Goal: Task Accomplishment & Management: Complete application form

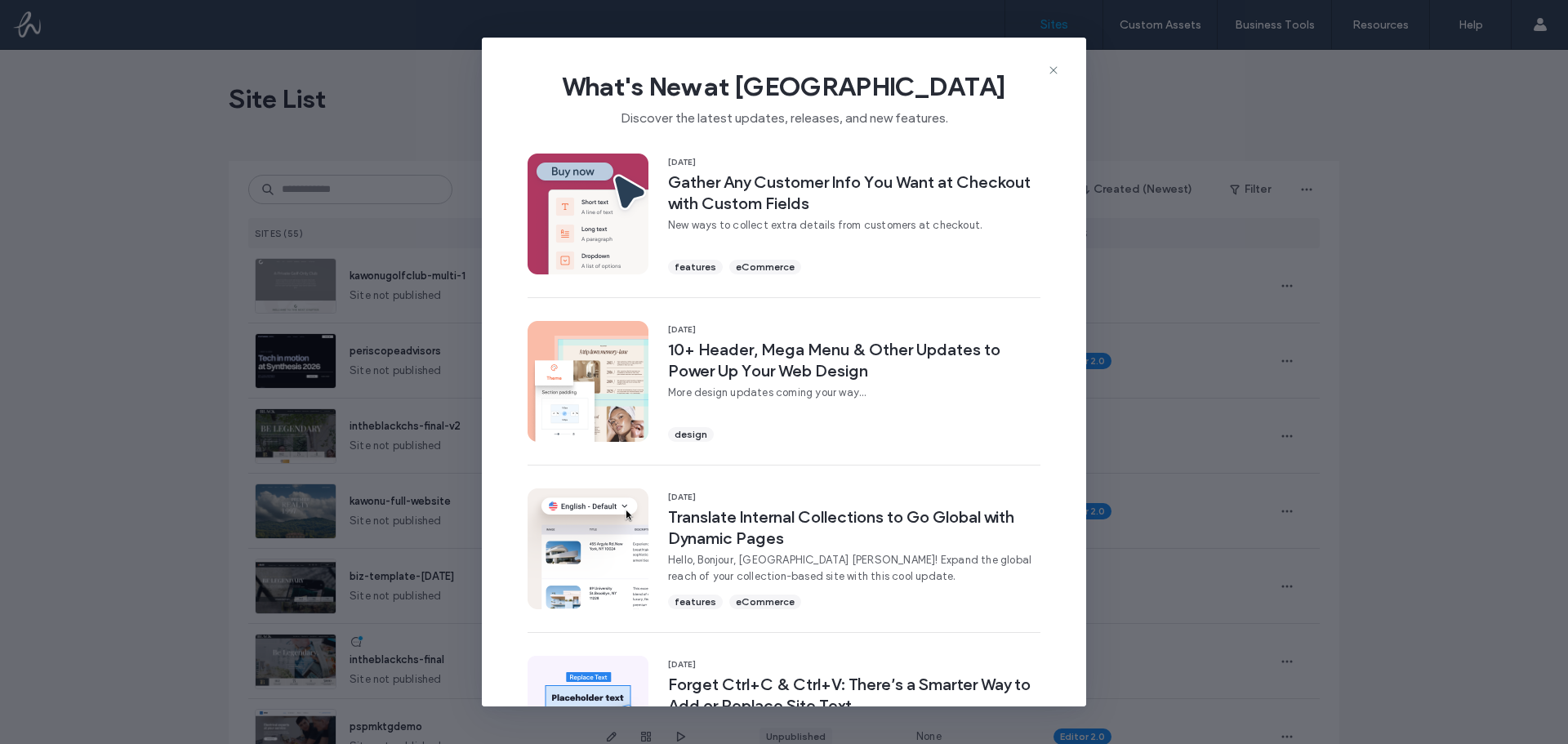
click at [1049, 73] on icon at bounding box center [1054, 70] width 13 height 13
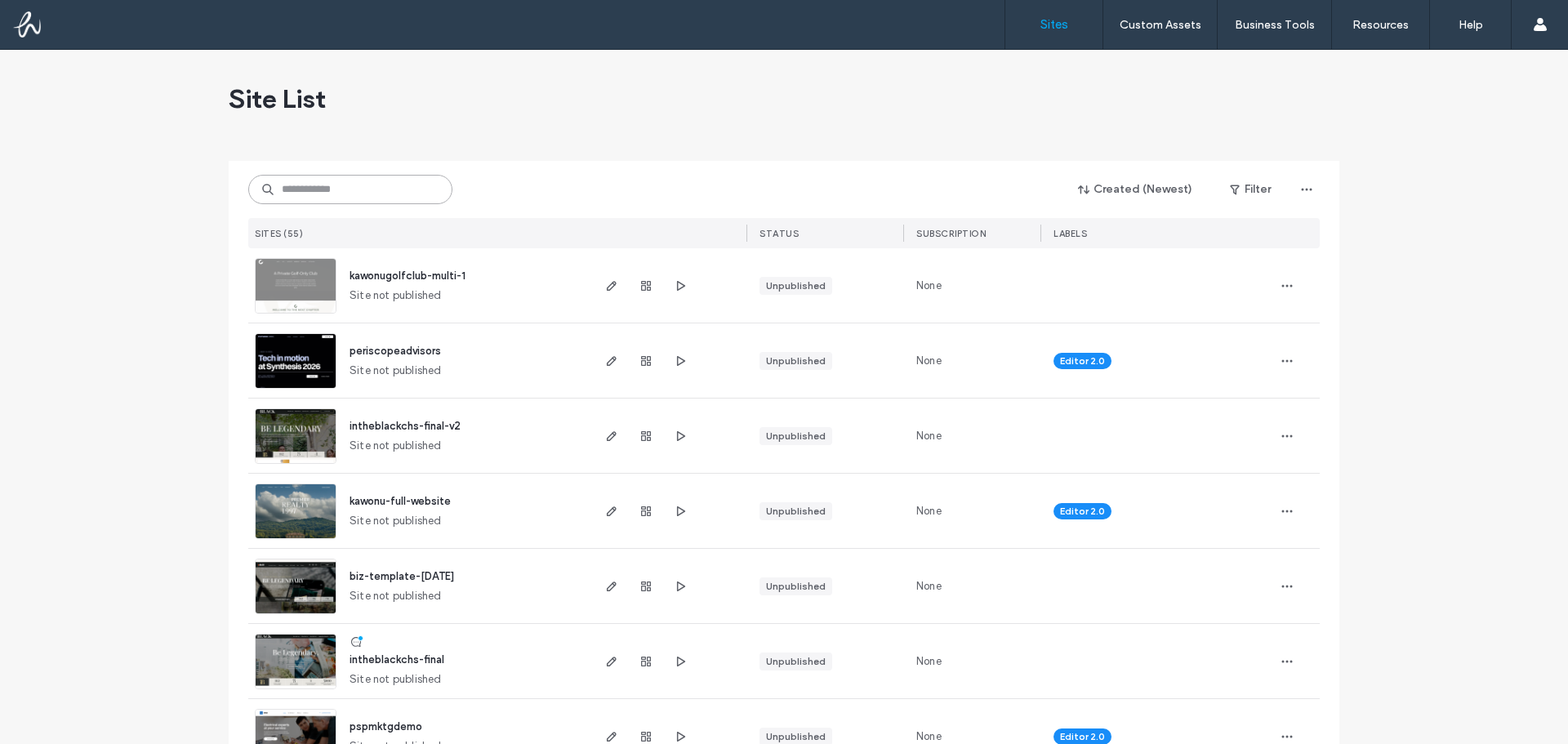
click at [345, 194] on input at bounding box center [350, 190] width 204 height 30
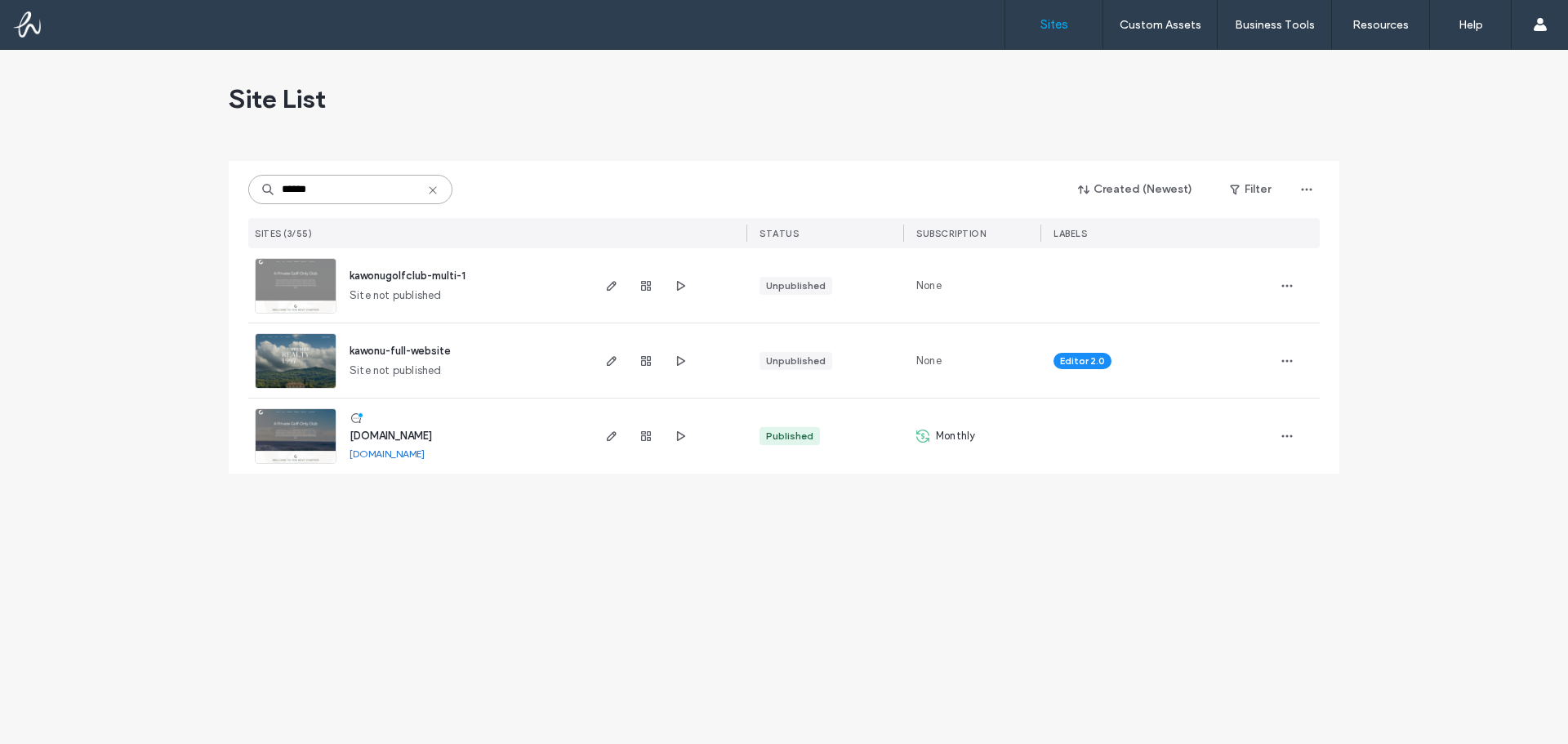
type input "******"
click at [358, 413] on div at bounding box center [360, 415] width 6 height 6
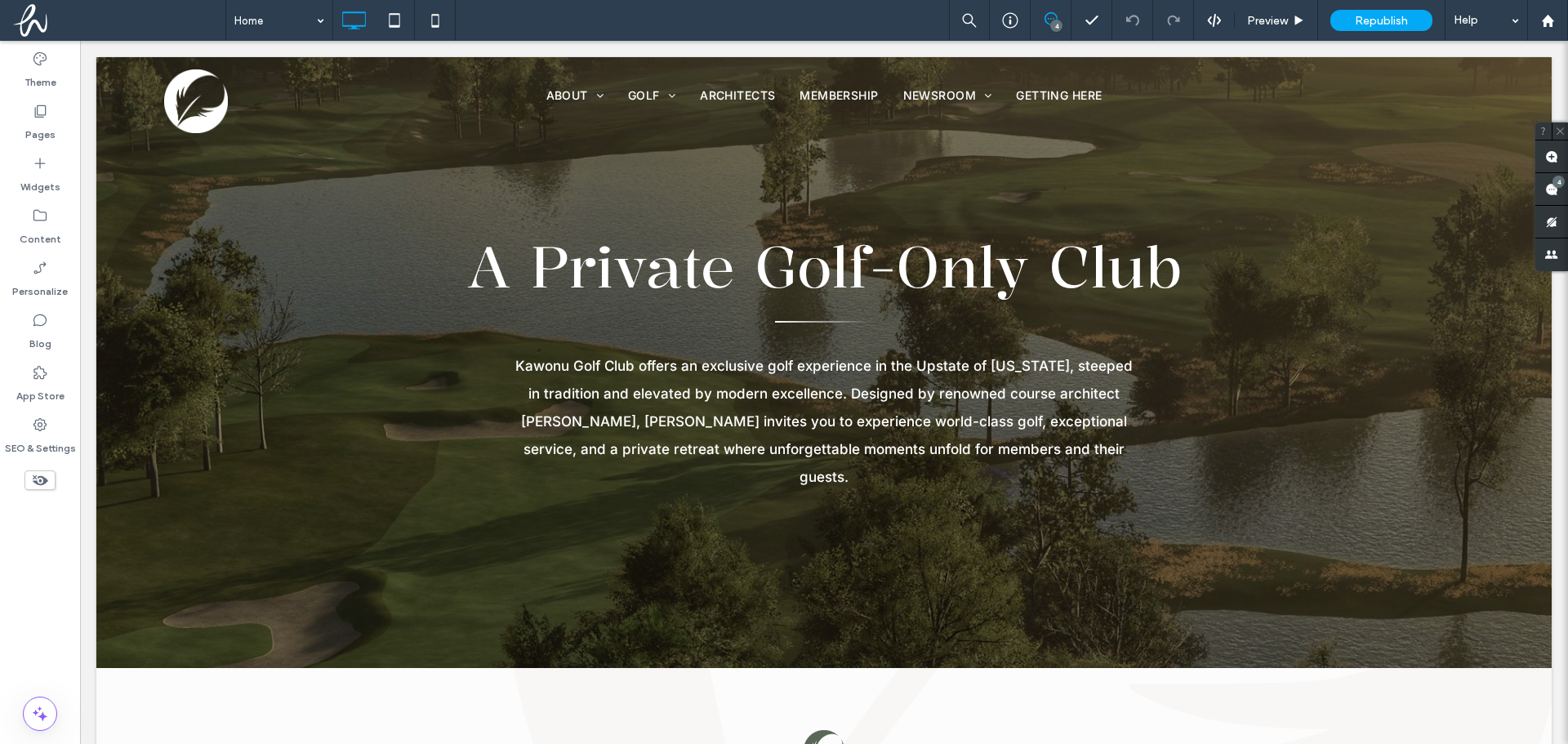
click at [1048, 23] on icon at bounding box center [1051, 19] width 13 height 13
click at [1554, 187] on use at bounding box center [1551, 189] width 13 height 13
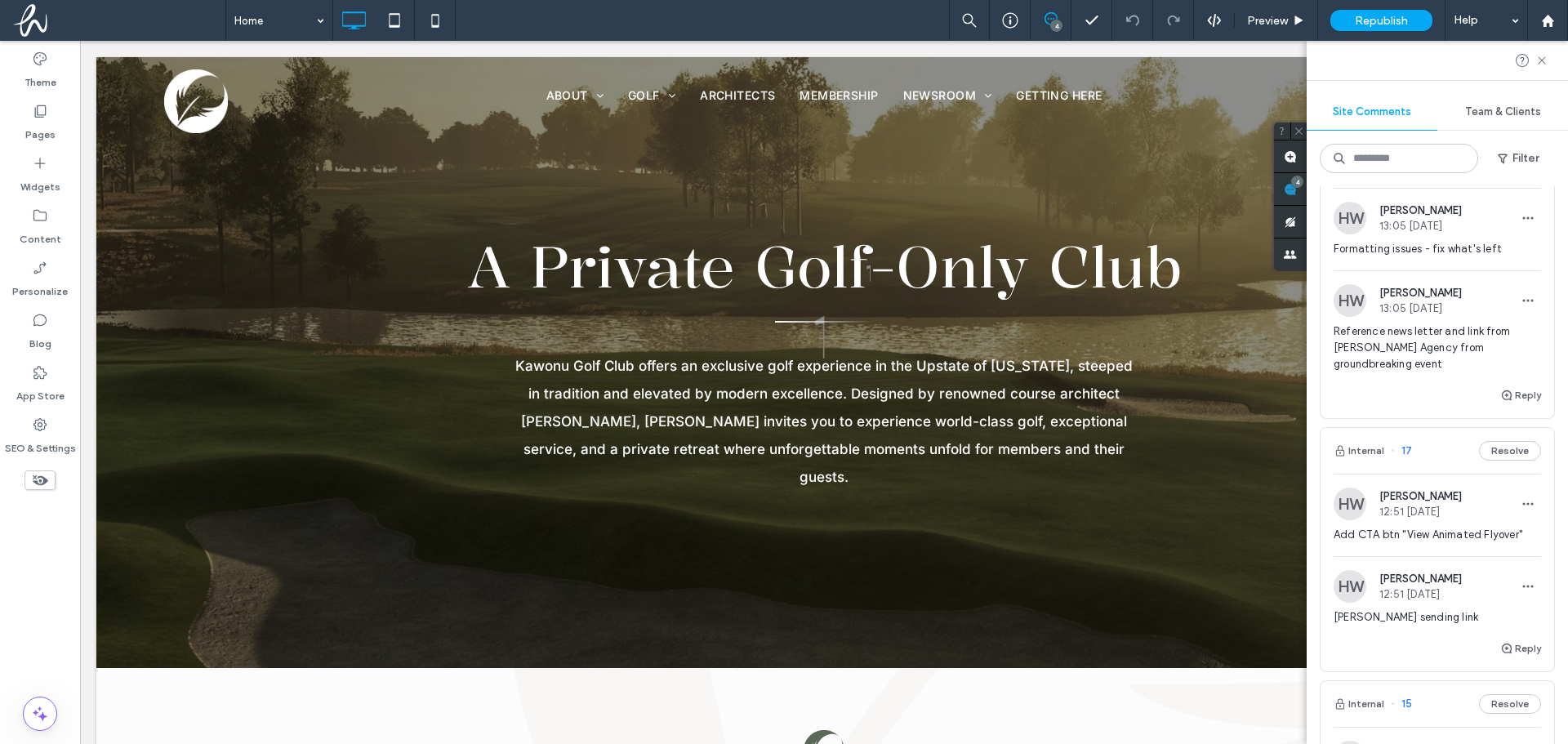
scroll to position [327, 0]
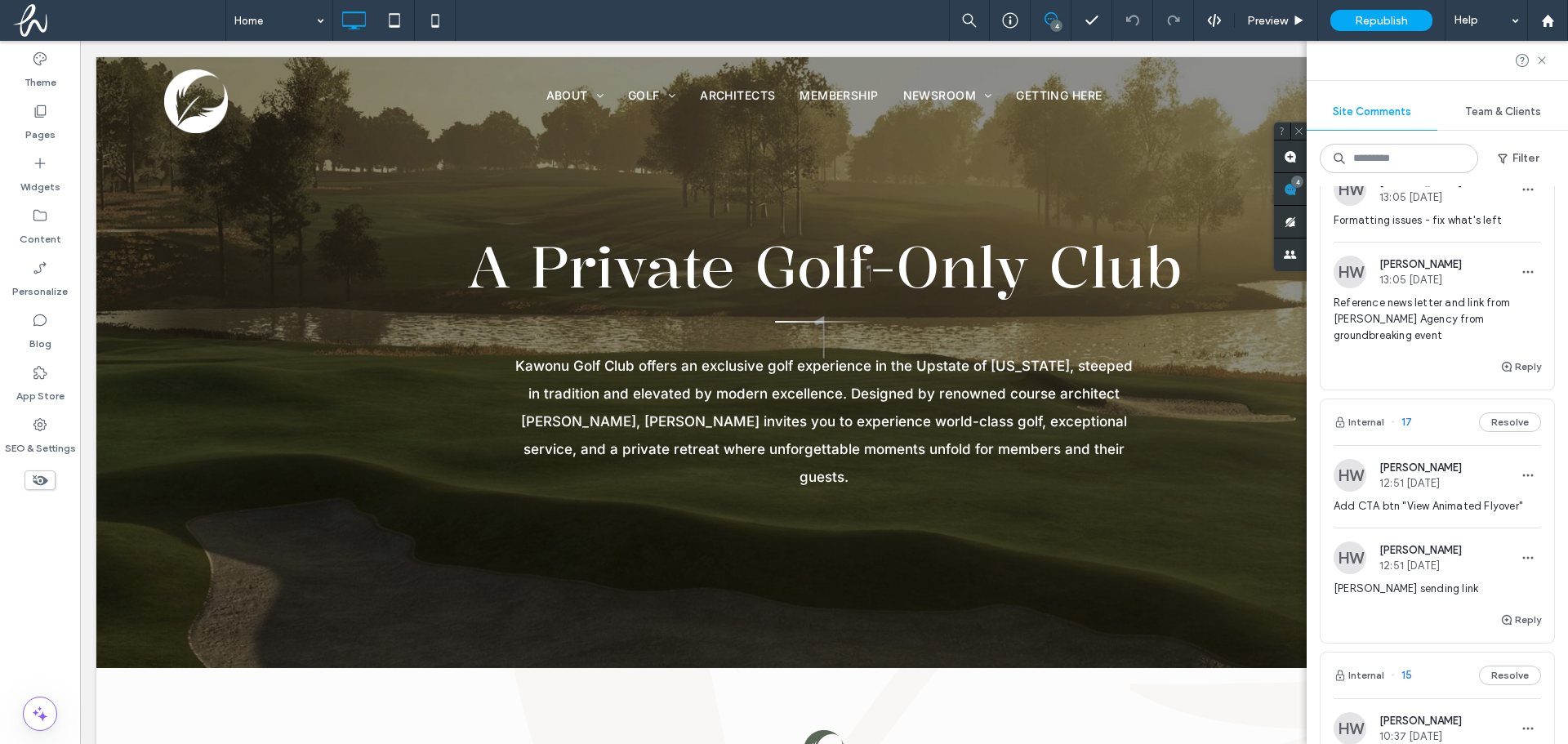
click at [1437, 326] on span "Reference news letter and link from Hughes Agency from groundbreaking event" at bounding box center [1437, 319] width 208 height 49
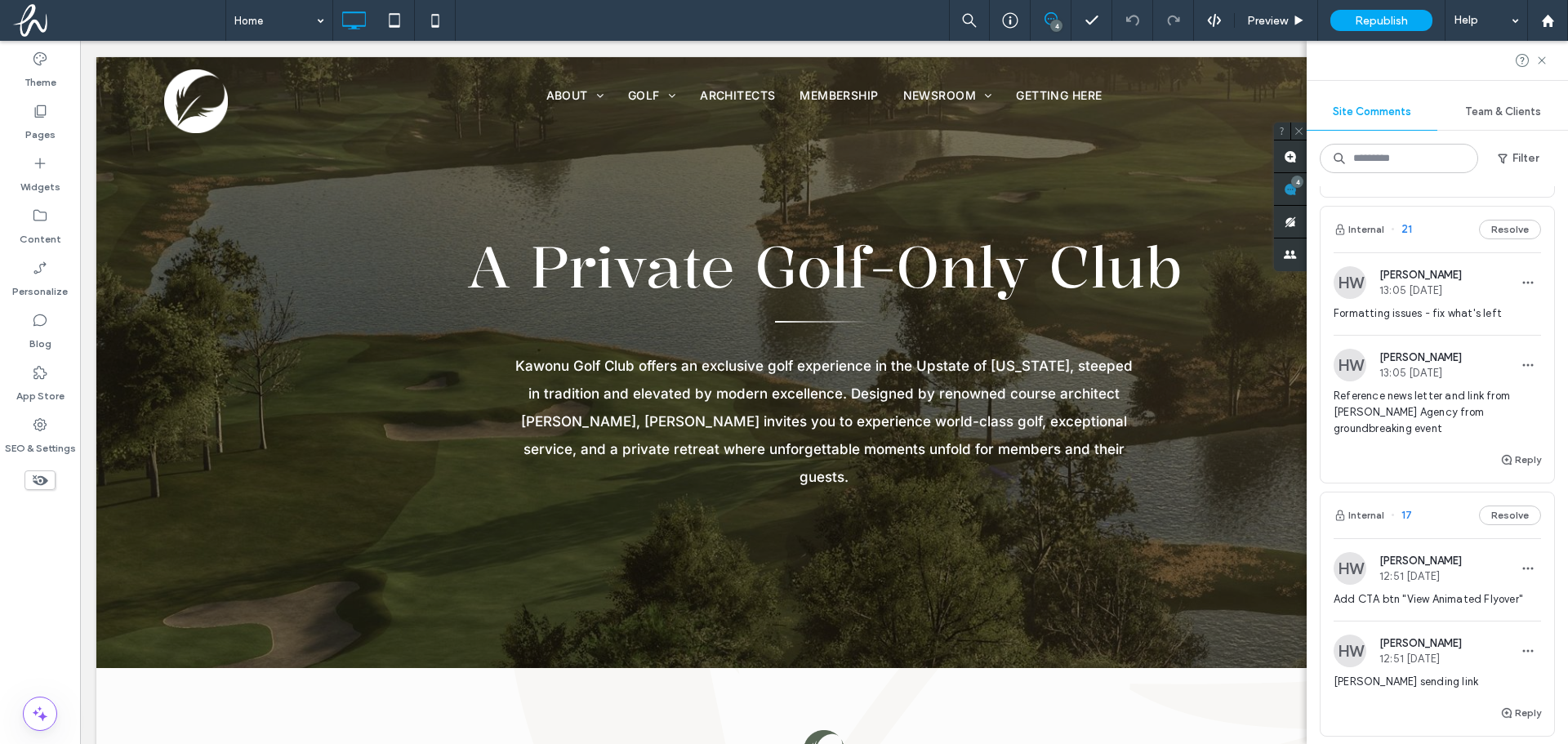
scroll to position [199, 0]
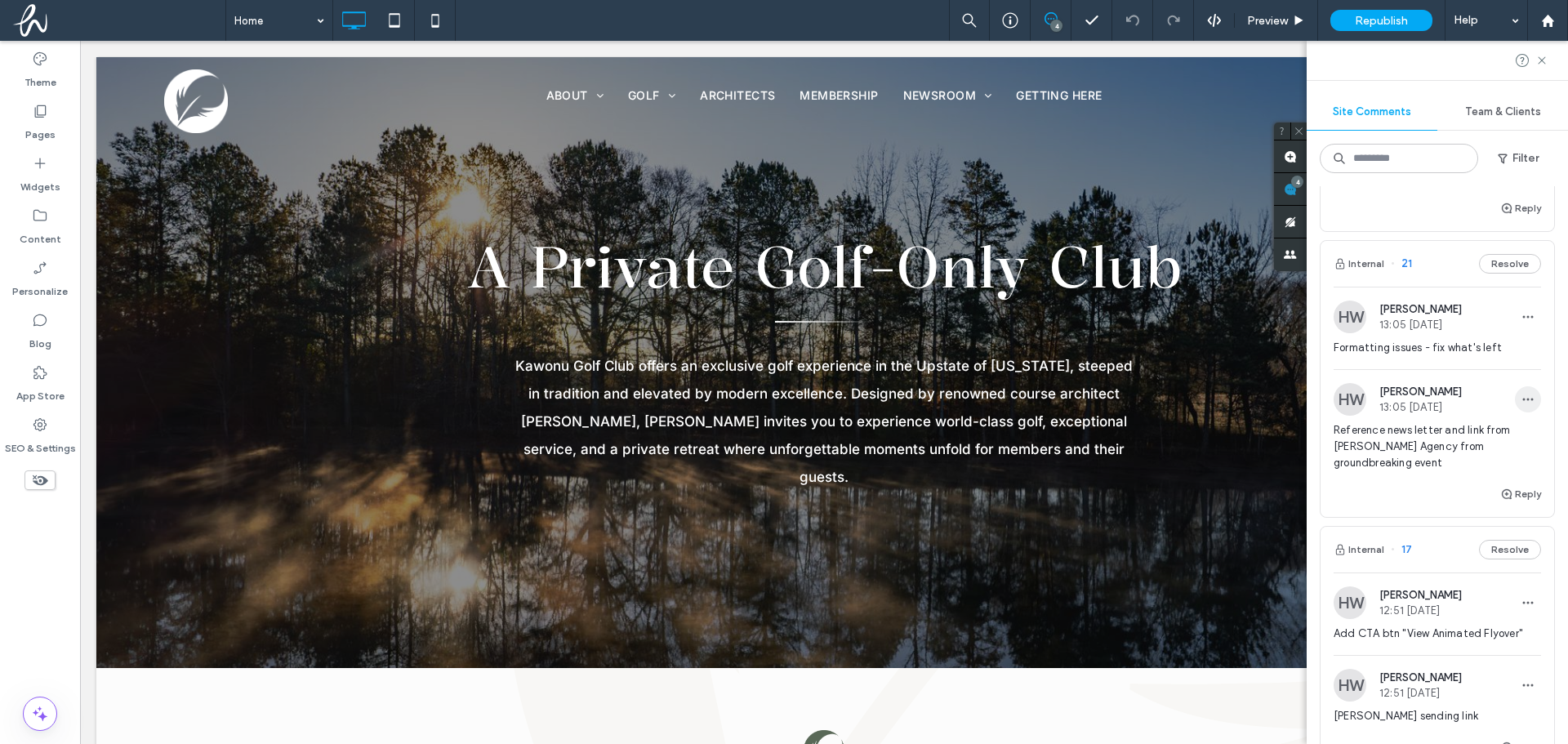
click at [1524, 400] on use "button" at bounding box center [1528, 399] width 10 height 3
click at [1448, 401] on span "13:05 May 13 2025" at bounding box center [1420, 407] width 82 height 12
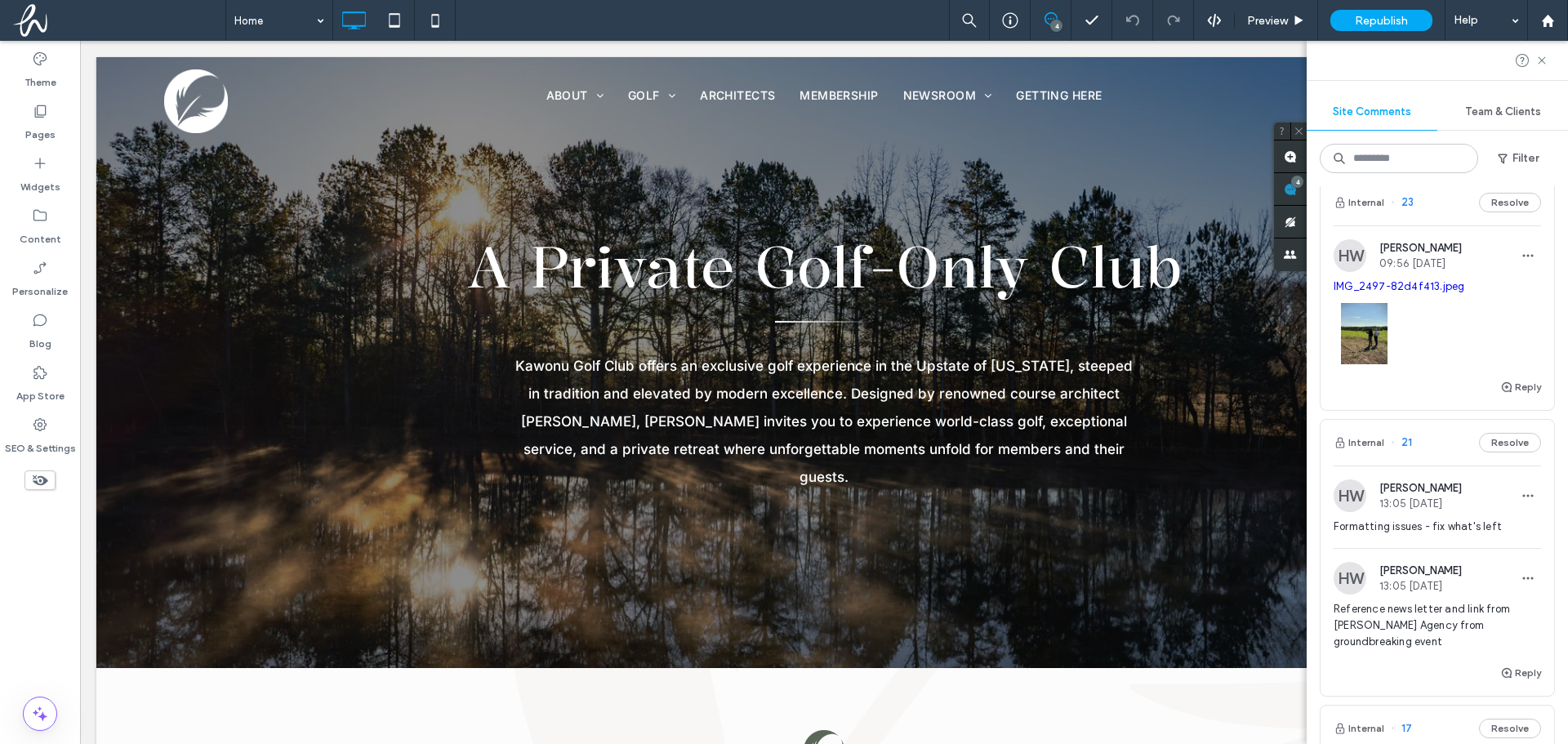
scroll to position [0, 0]
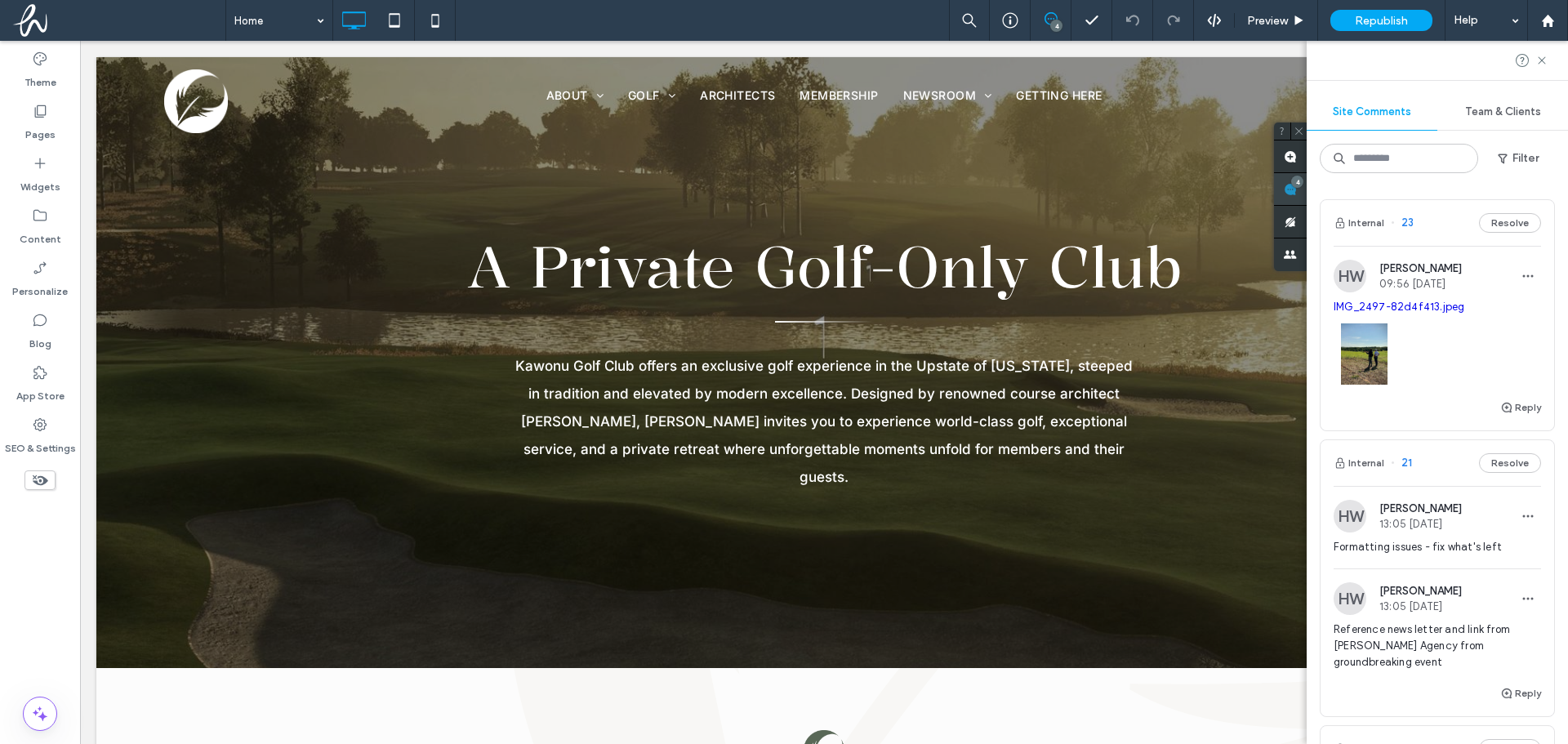
click at [1287, 186] on icon at bounding box center [1290, 189] width 13 height 13
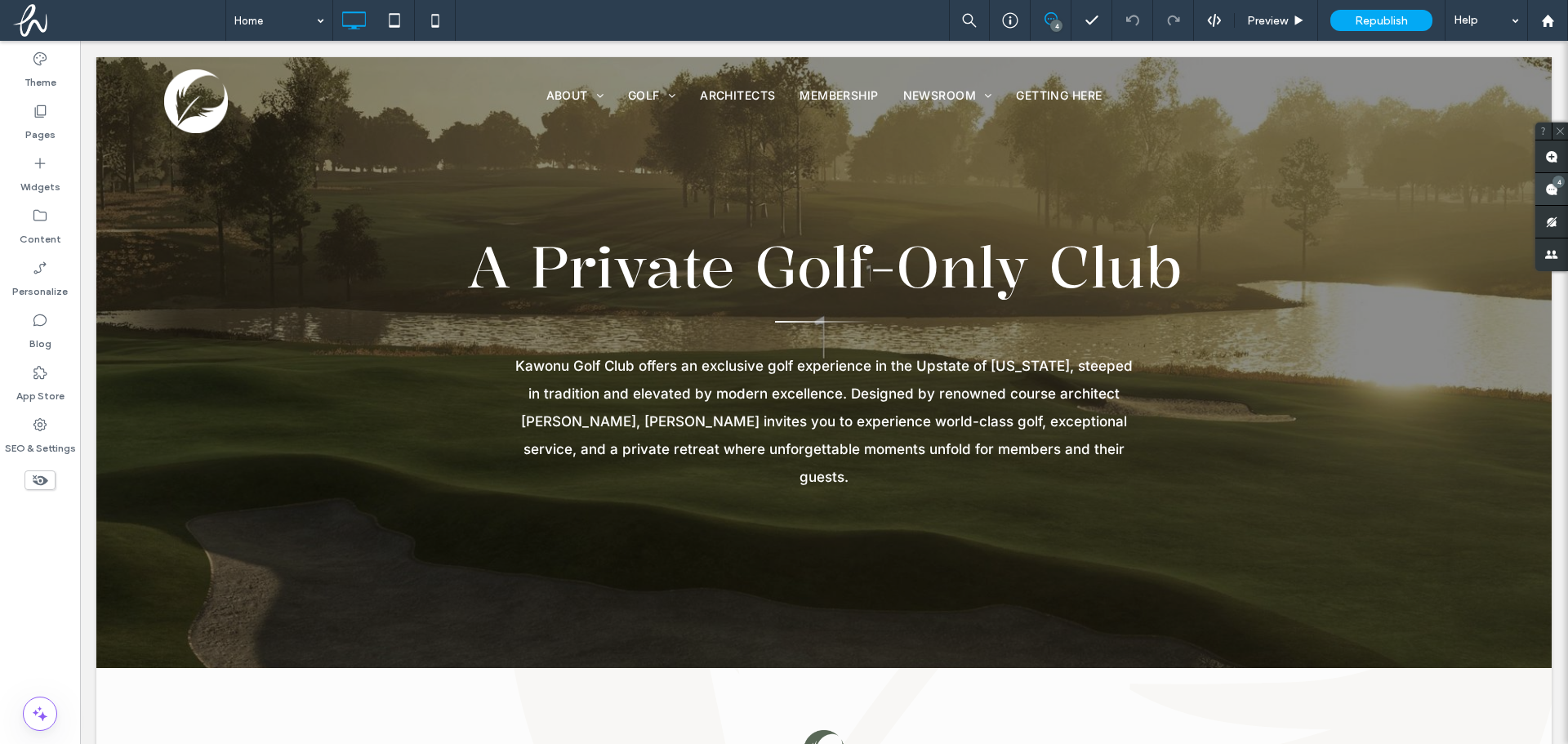
click at [1548, 175] on span at bounding box center [1551, 189] width 32 height 32
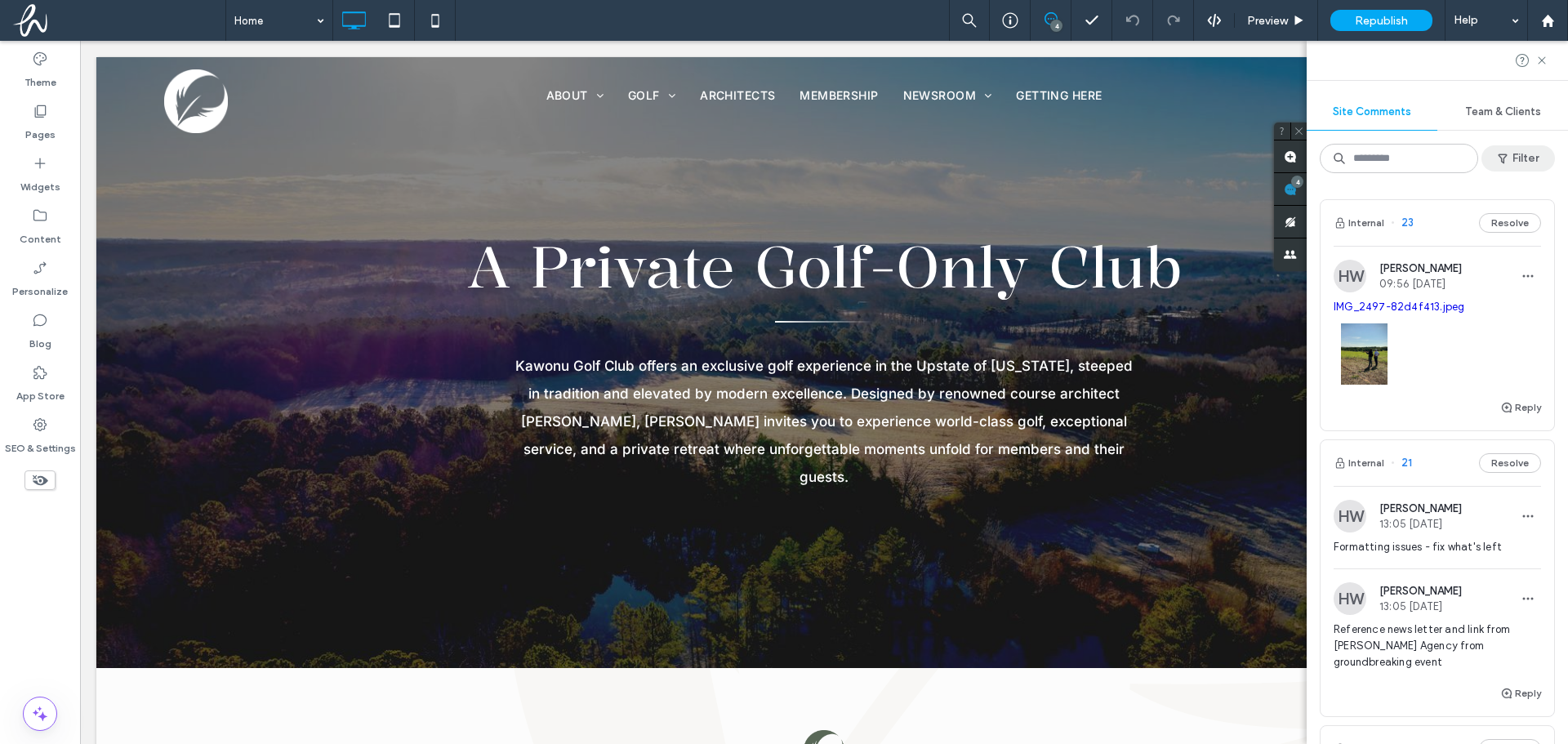
click at [1528, 158] on button "Filter" at bounding box center [1518, 158] width 73 height 26
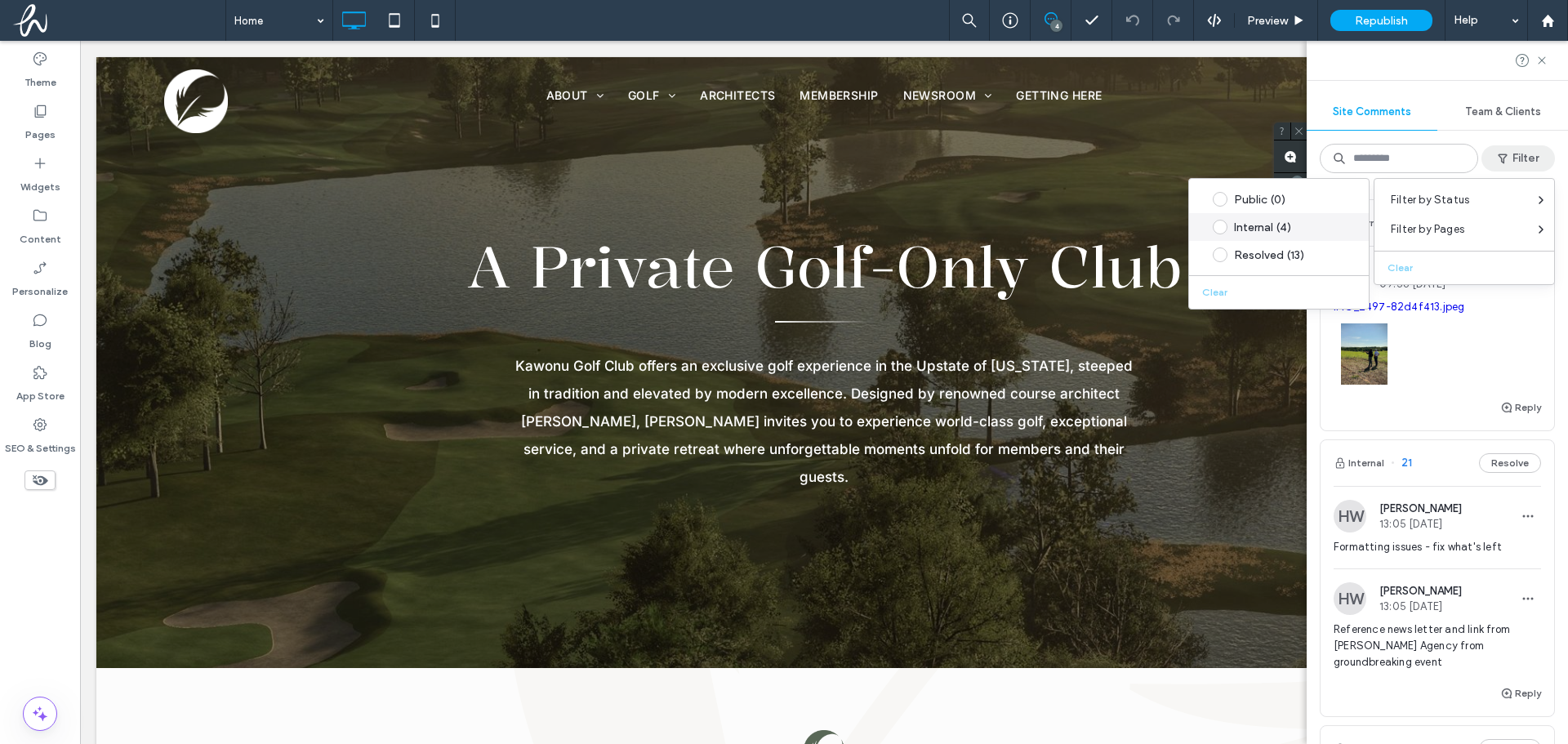
click at [1232, 227] on label "Internal (4)" at bounding box center [1275, 227] width 147 height 15
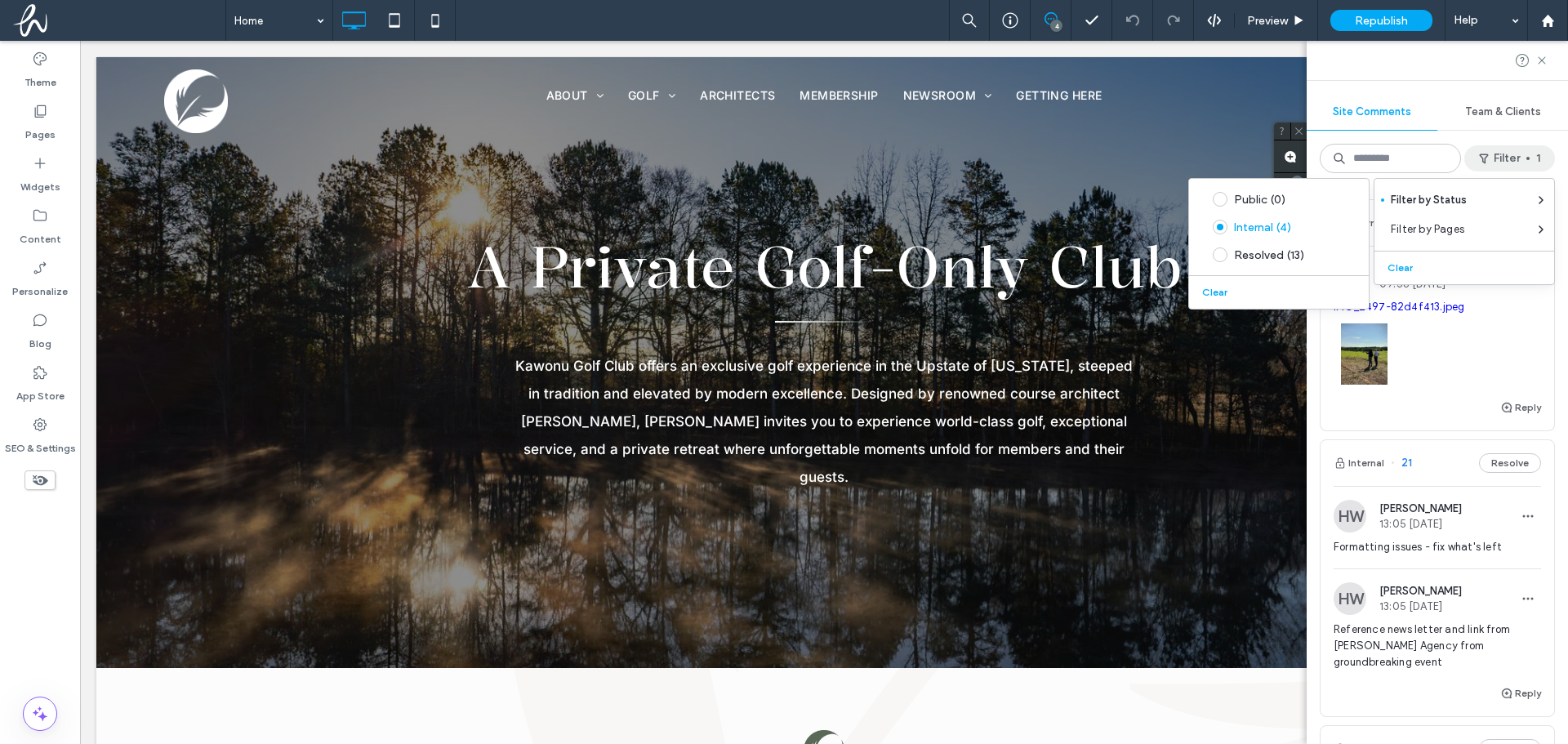
click at [1435, 66] on div at bounding box center [1437, 60] width 261 height 39
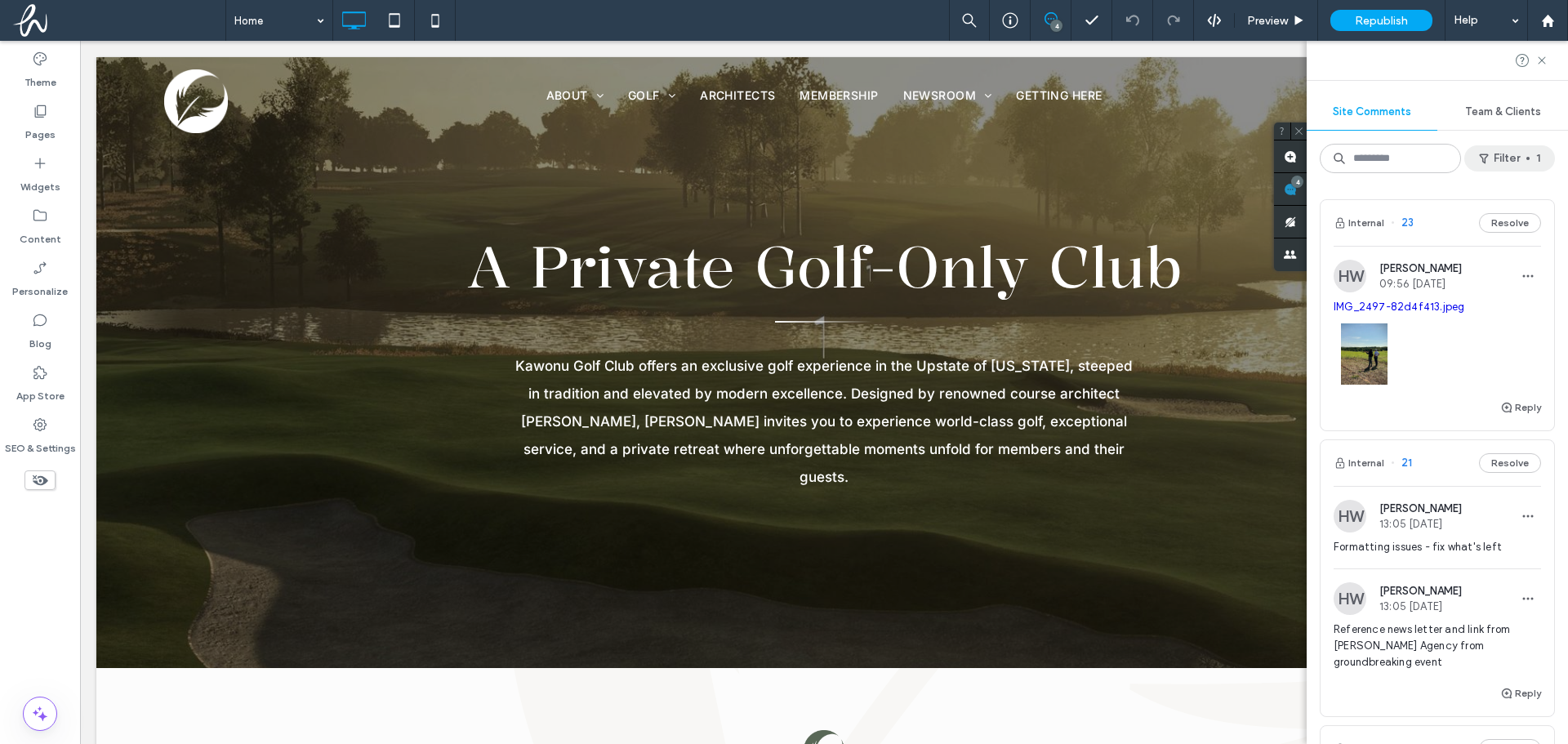
click at [1510, 152] on button "Filter 1" at bounding box center [1510, 158] width 91 height 26
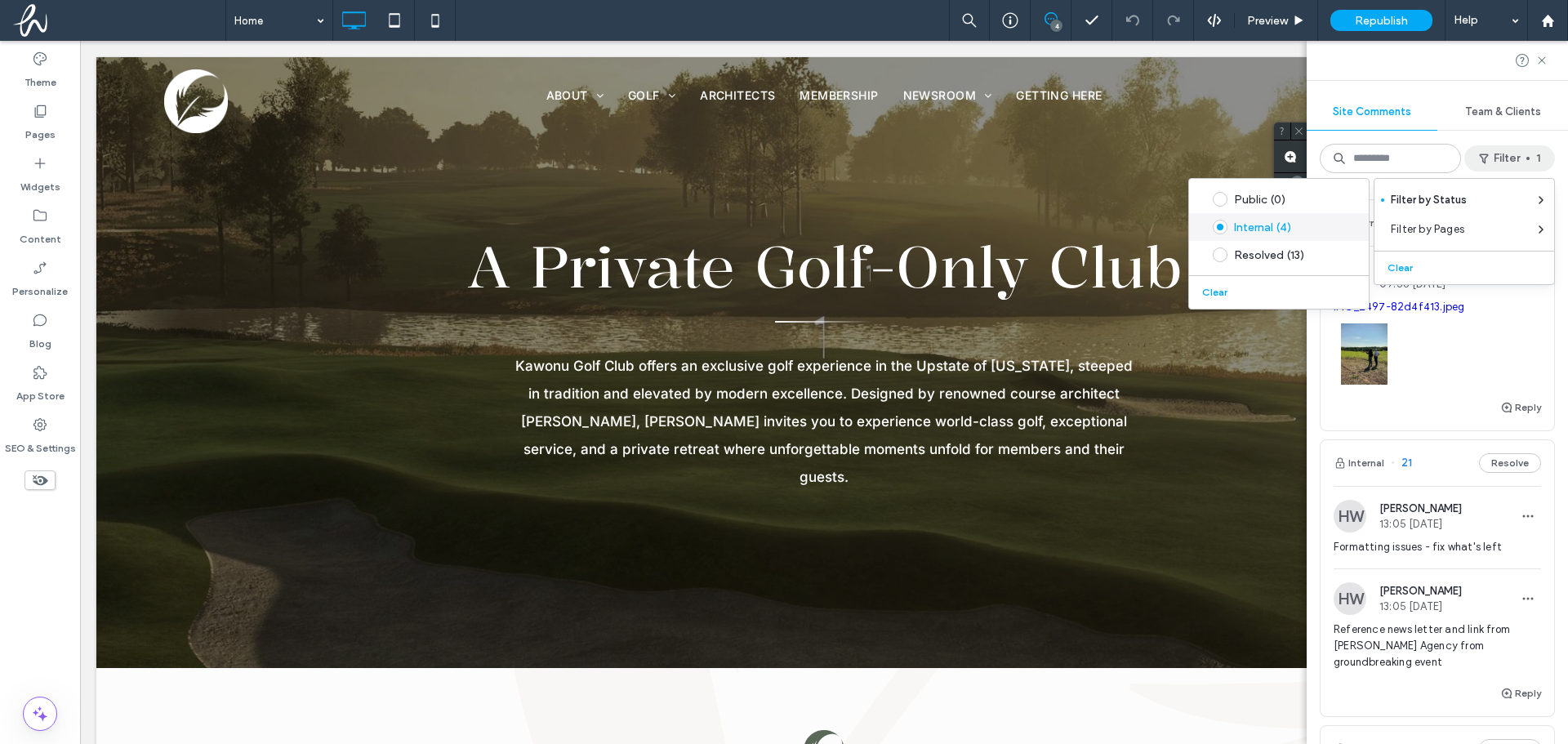
click at [1221, 226] on span at bounding box center [1220, 227] width 15 height 15
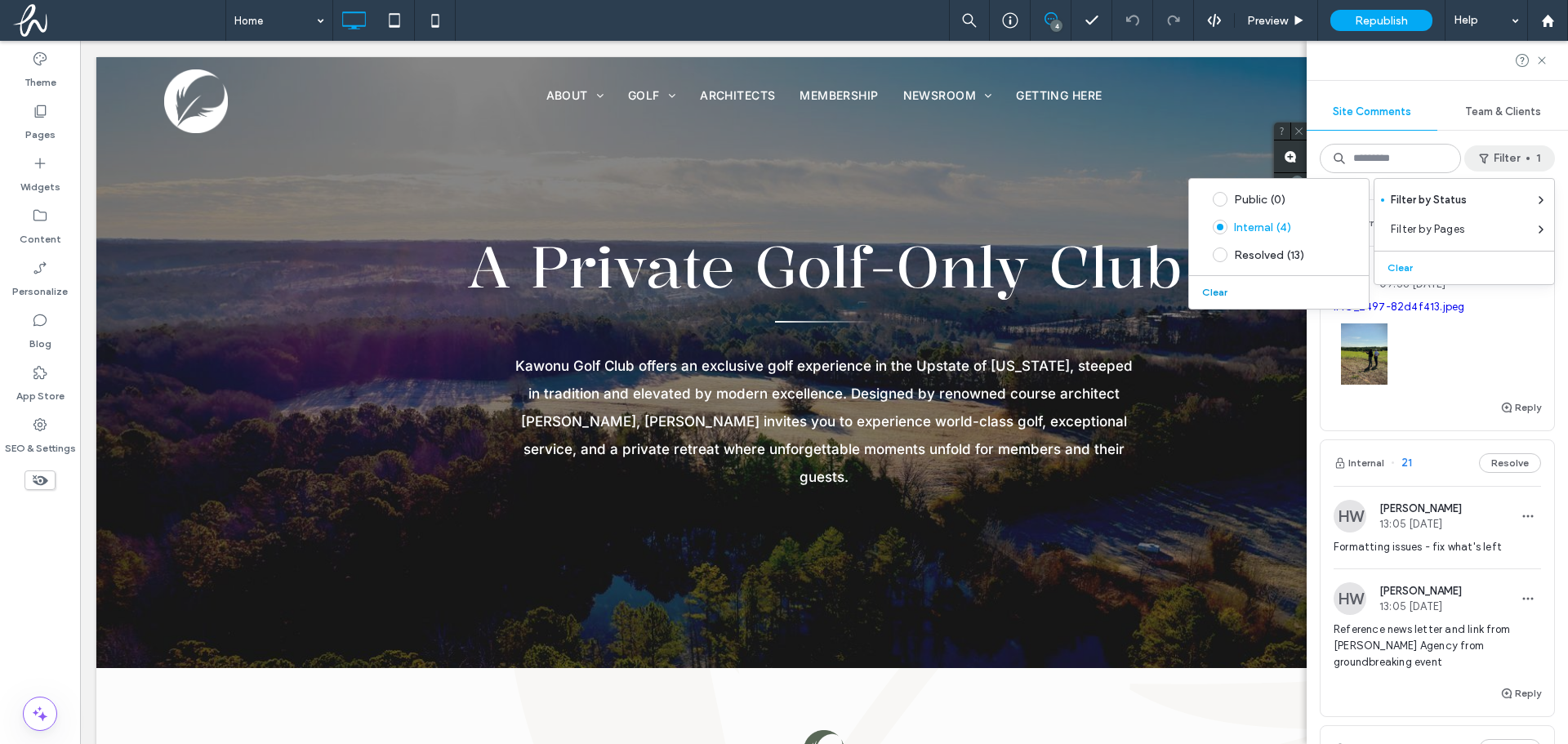
click at [1210, 294] on button "Clear" at bounding box center [1216, 292] width 42 height 19
click at [1225, 230] on span at bounding box center [1220, 227] width 15 height 15
click at [1548, 160] on button "Filter 1" at bounding box center [1510, 158] width 91 height 26
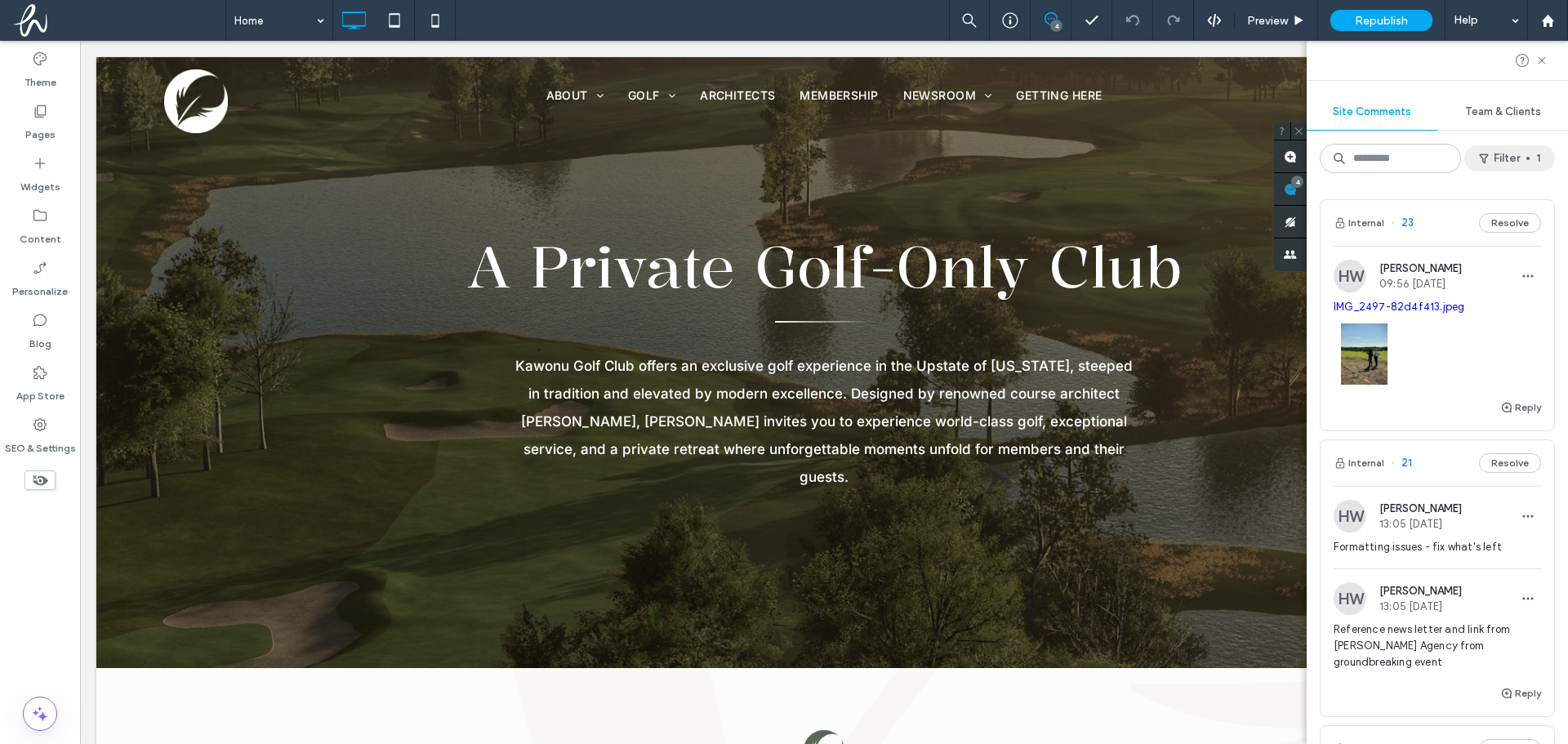
click at [1527, 157] on span "button" at bounding box center [1528, 158] width 4 height 4
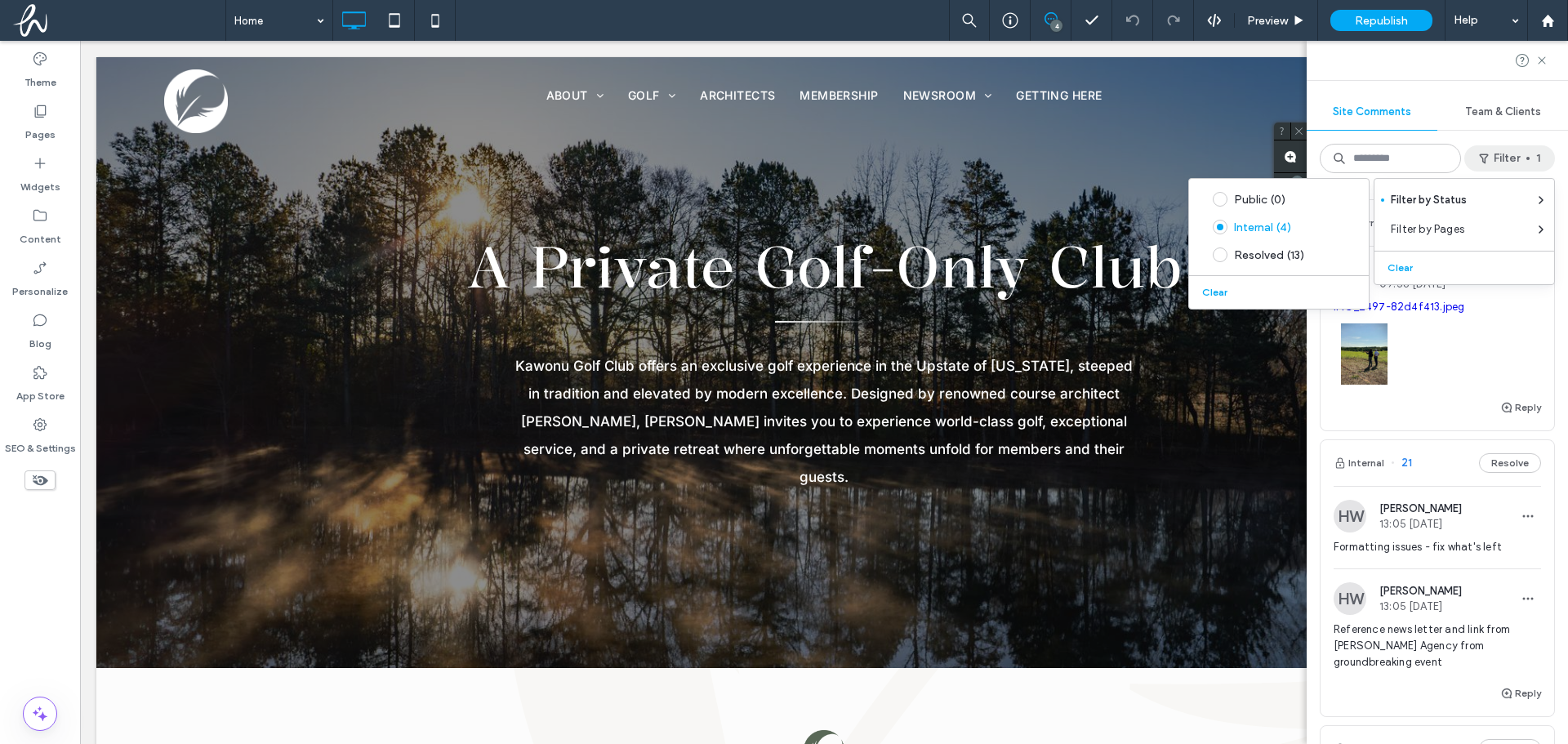
click at [1204, 288] on button "Clear" at bounding box center [1216, 292] width 42 height 19
click at [1535, 53] on div at bounding box center [1437, 60] width 261 height 39
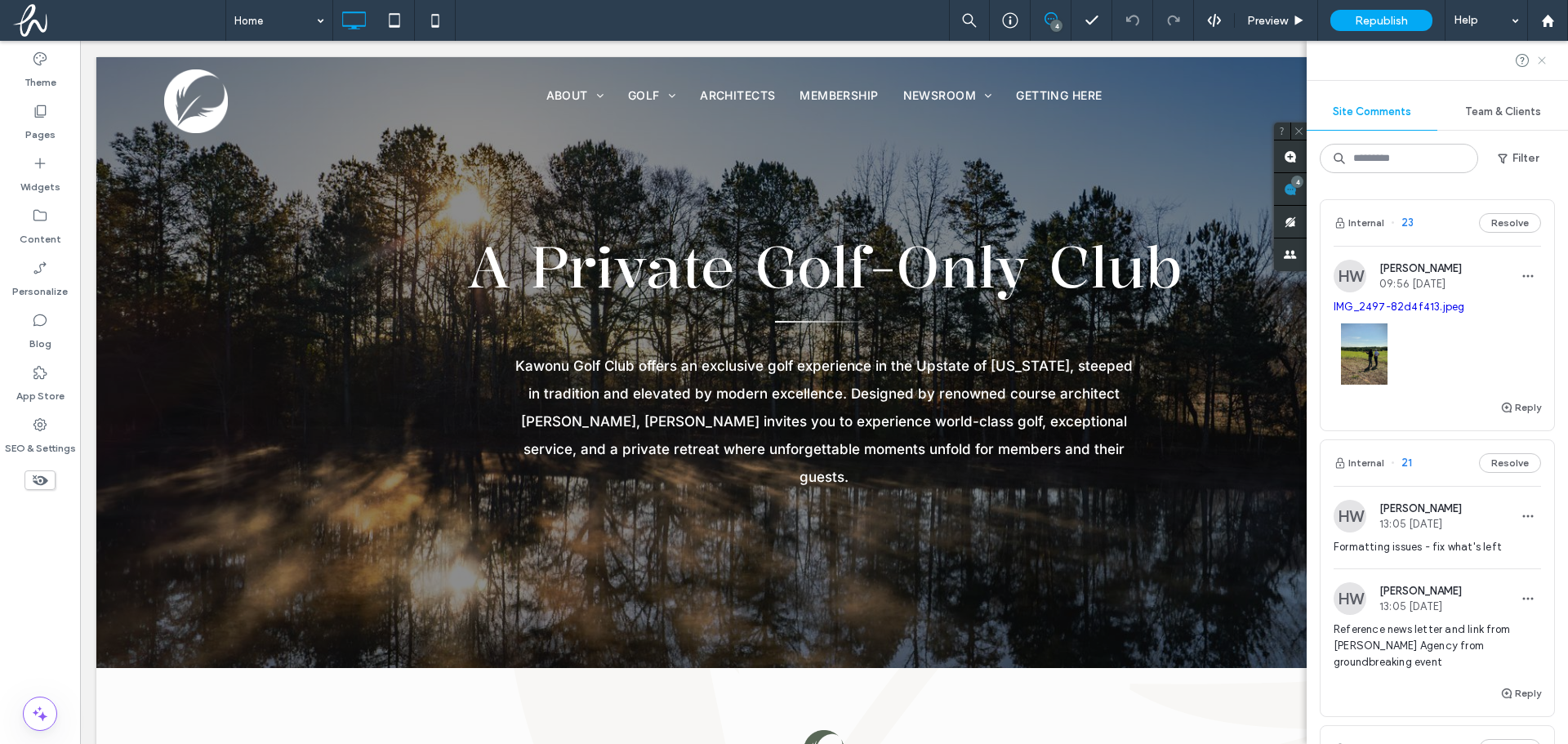
click at [1547, 61] on icon at bounding box center [1542, 60] width 13 height 13
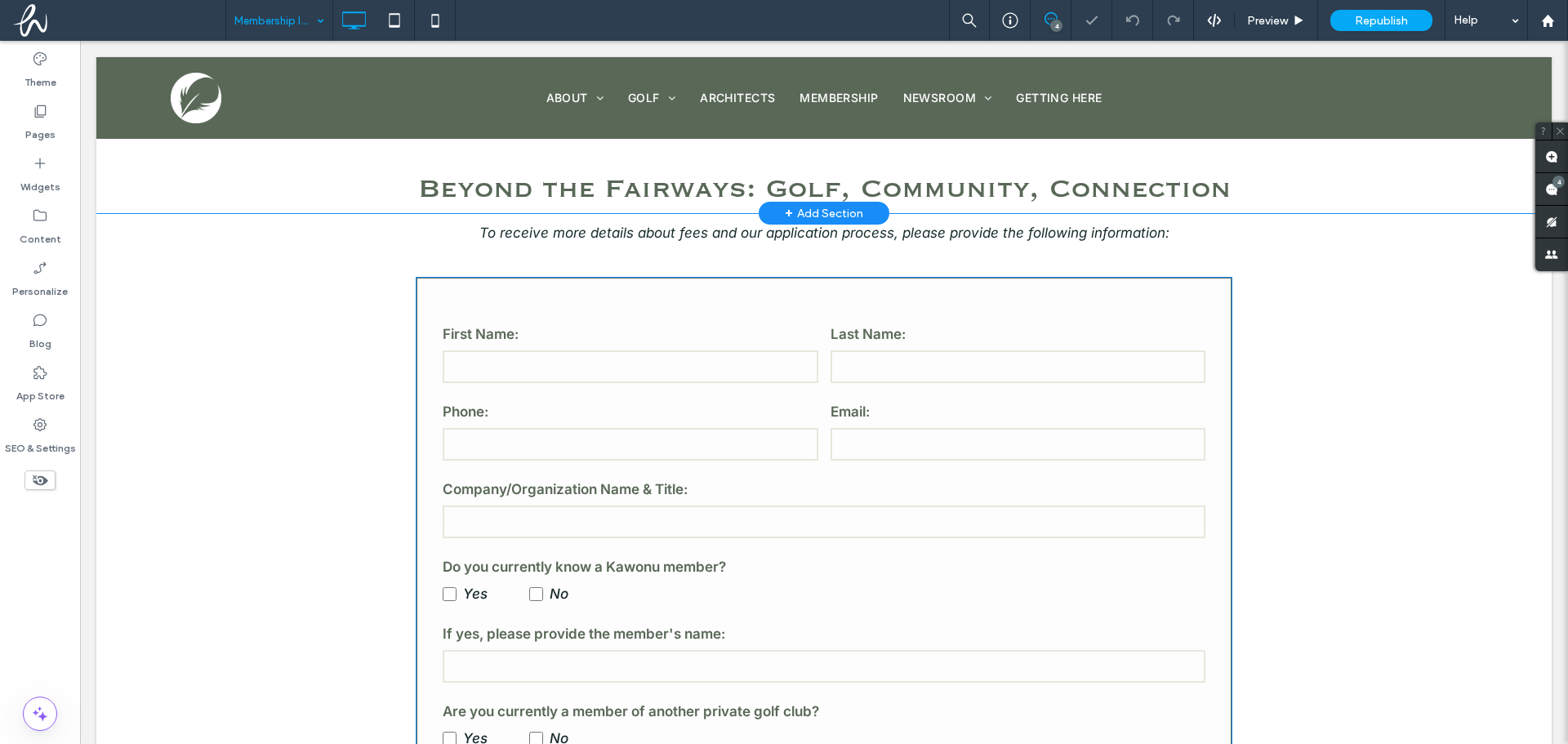
scroll to position [409, 0]
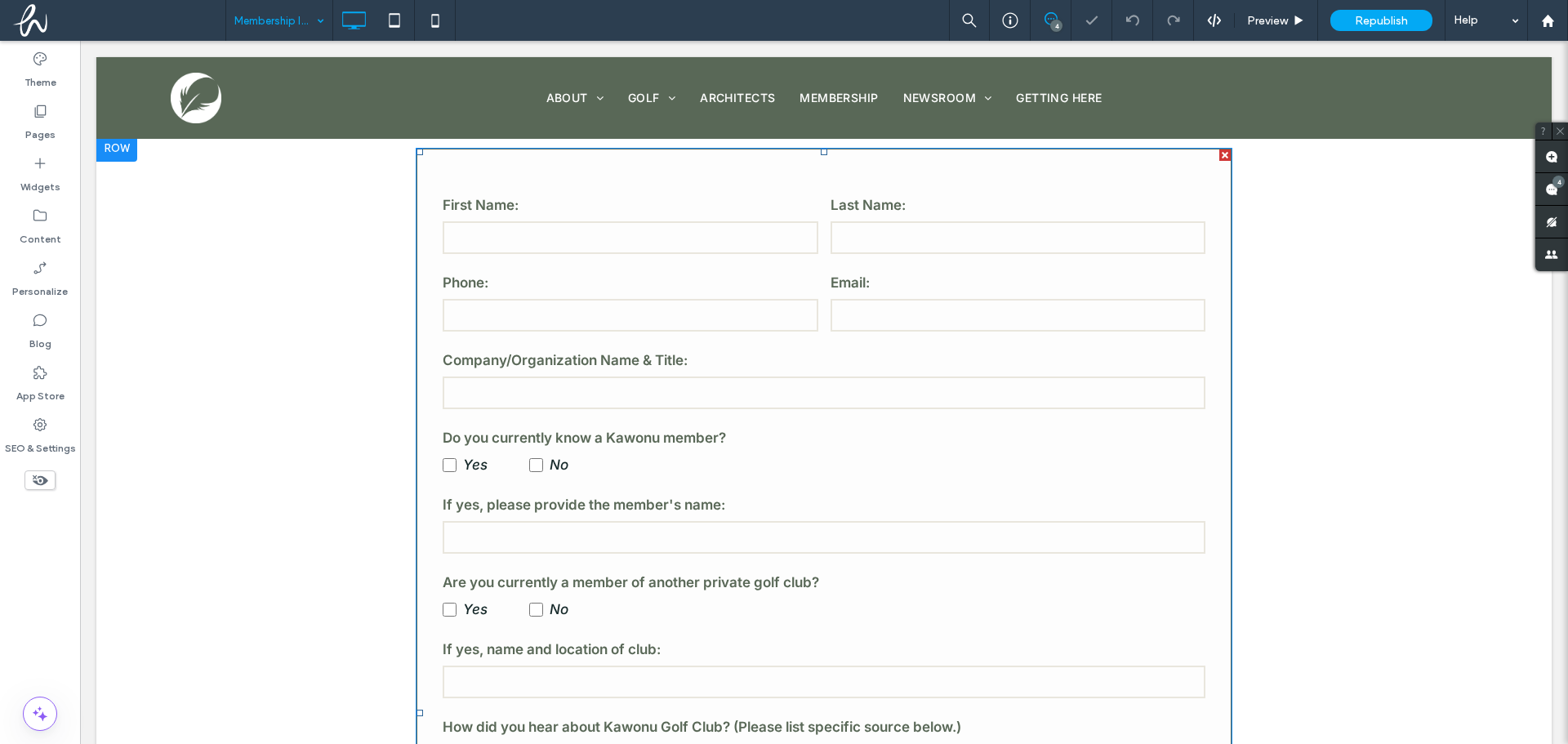
click at [424, 289] on div "**********" at bounding box center [824, 713] width 816 height 1131
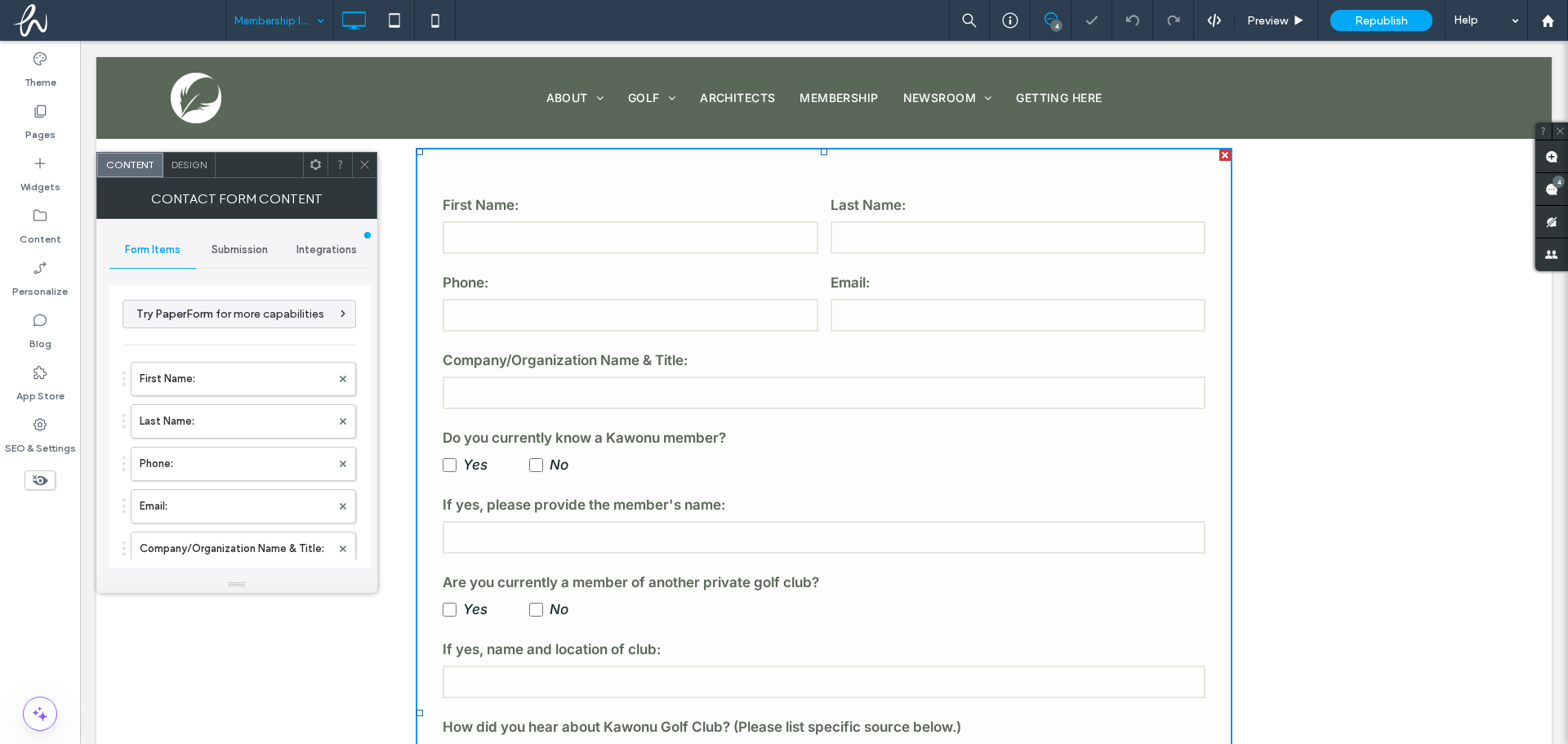
type input "**********"
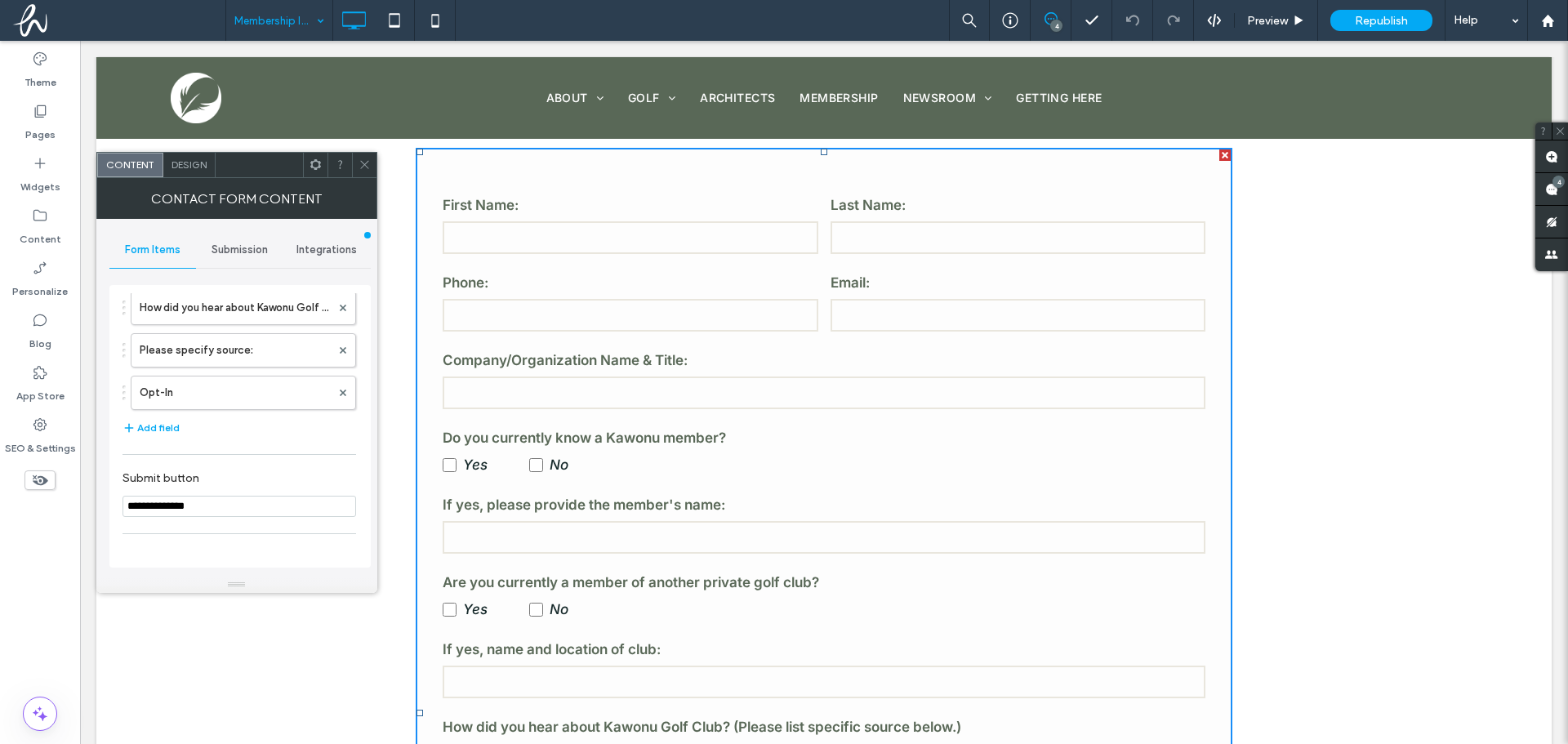
scroll to position [490, 0]
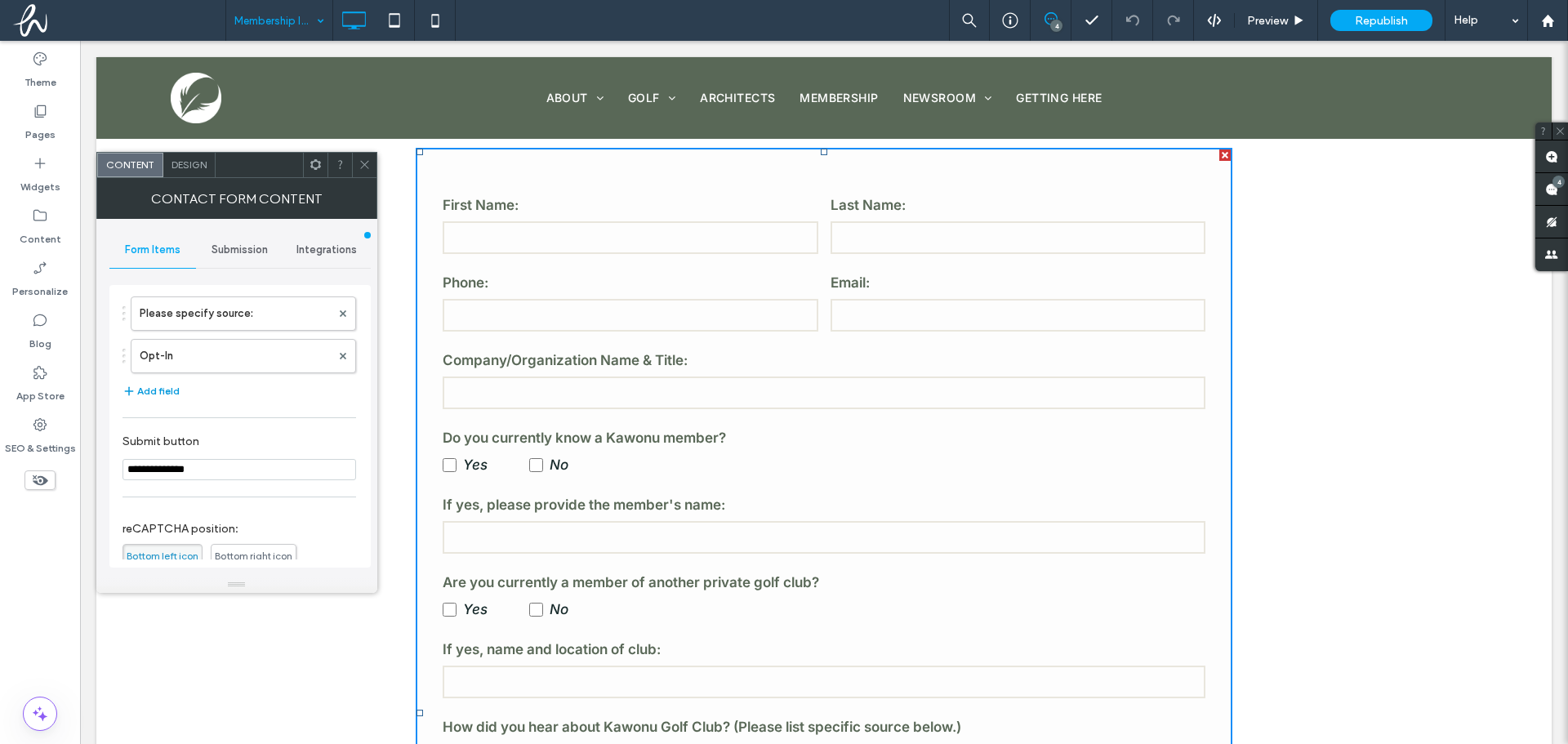
click at [163, 387] on button "Add field" at bounding box center [151, 391] width 57 height 19
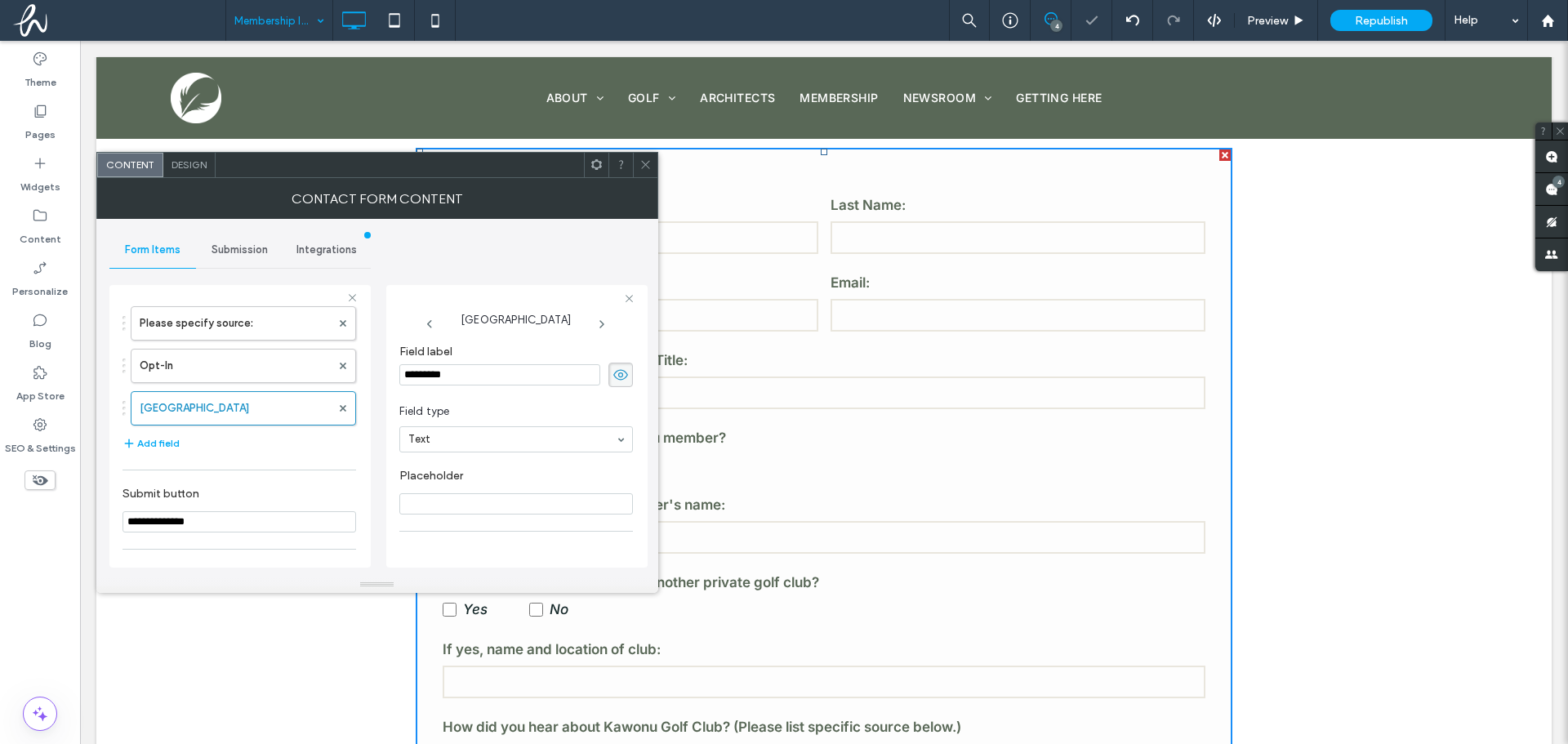
click at [491, 375] on input "*********" at bounding box center [499, 374] width 201 height 21
drag, startPoint x: 462, startPoint y: 375, endPoint x: 402, endPoint y: 375, distance: 60.0
click at [402, 375] on input "*********" at bounding box center [499, 374] width 201 height 21
type input "**********"
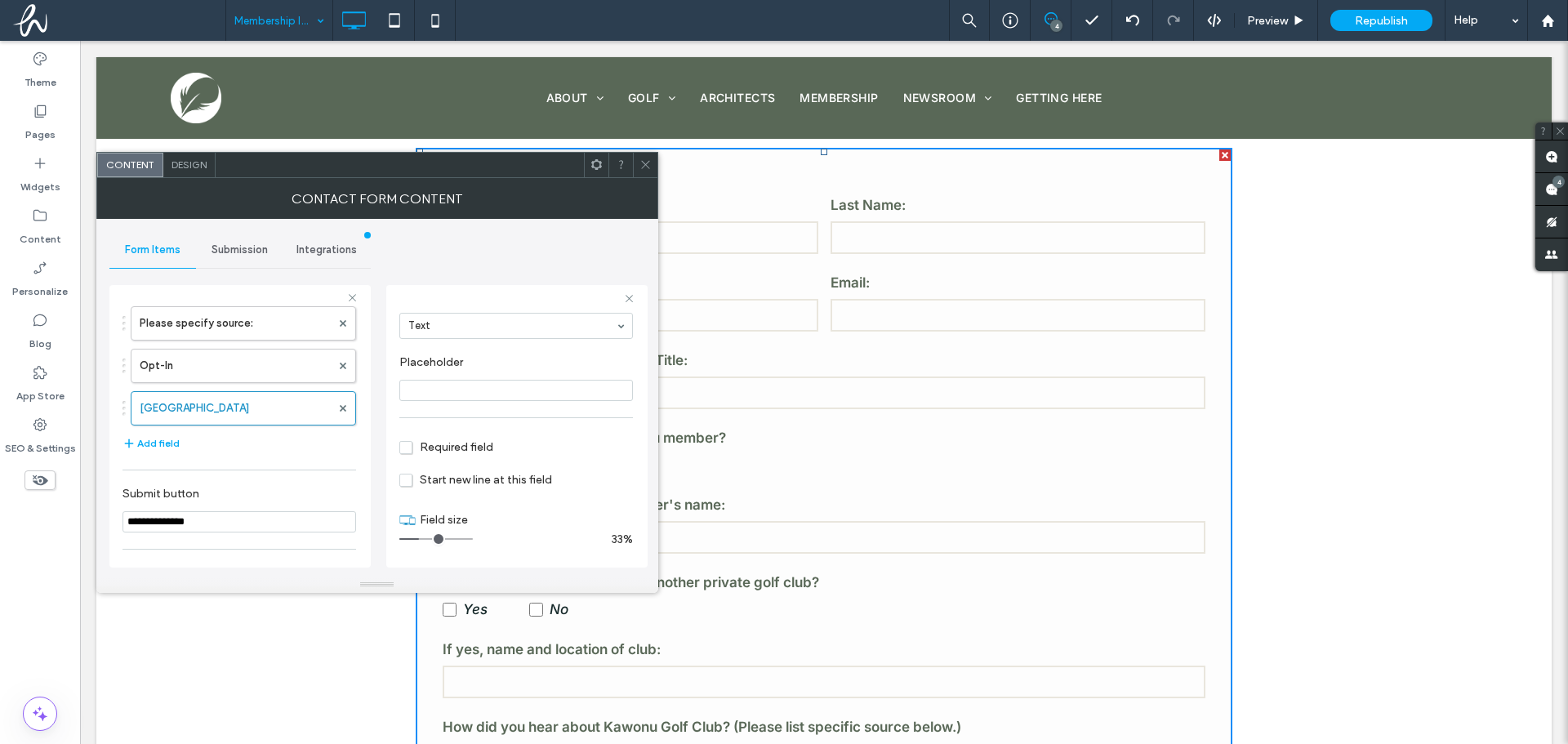
click at [518, 389] on input "Placeholder" at bounding box center [516, 390] width 234 height 21
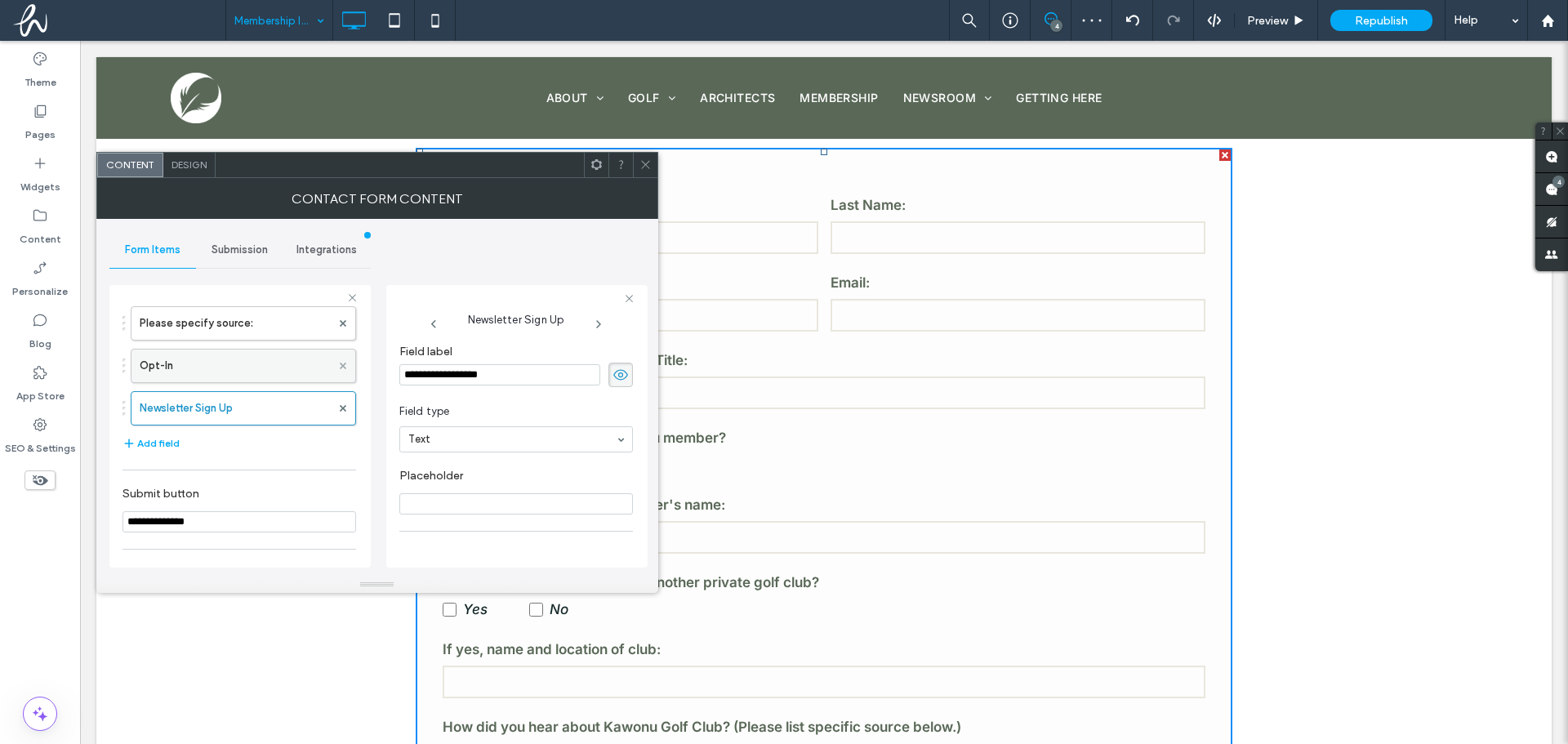
drag, startPoint x: 519, startPoint y: 376, endPoint x: 328, endPoint y: 358, distance: 191.8
click at [330, 359] on div "**********" at bounding box center [240, 423] width 261 height 304
type input "**********"
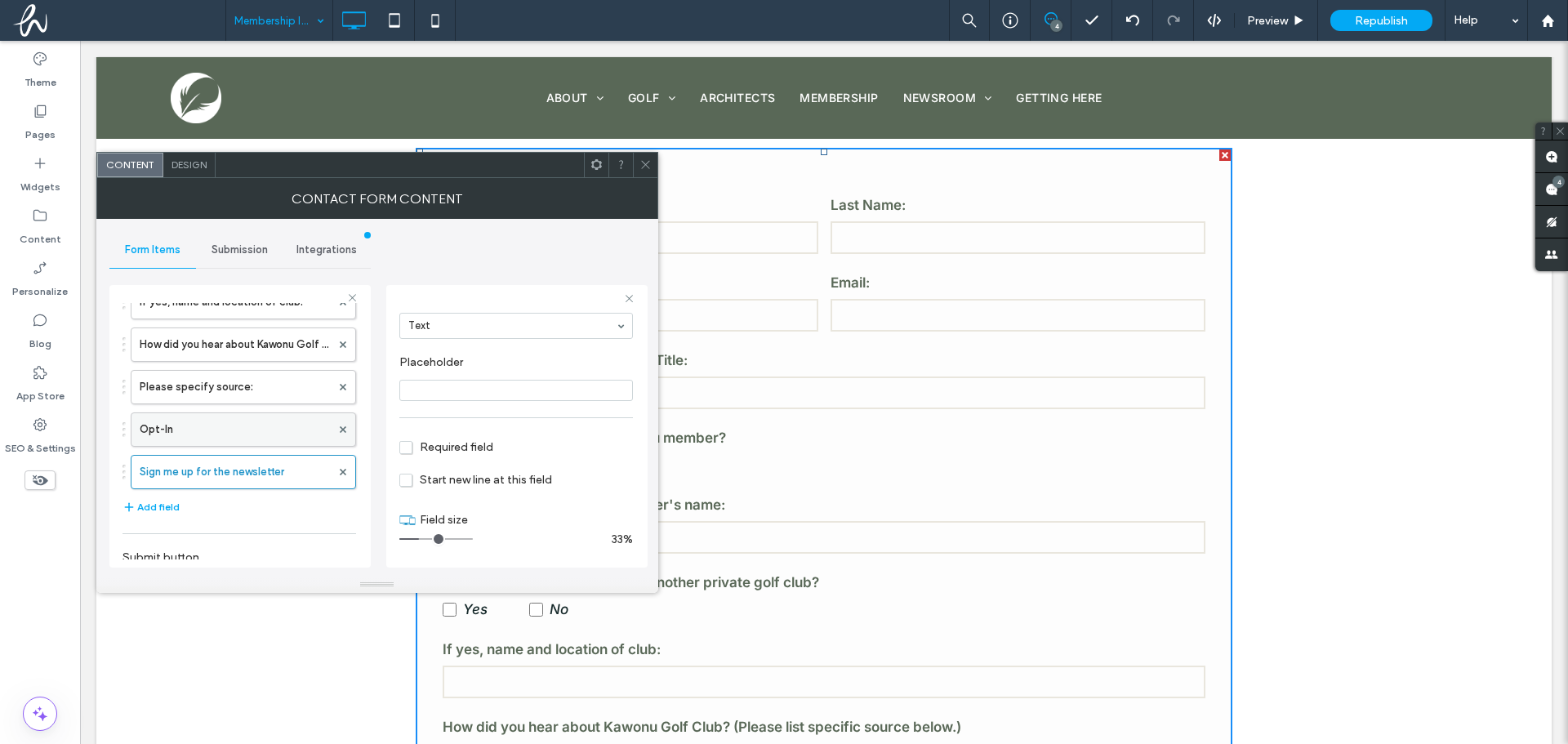
scroll to position [478, 0]
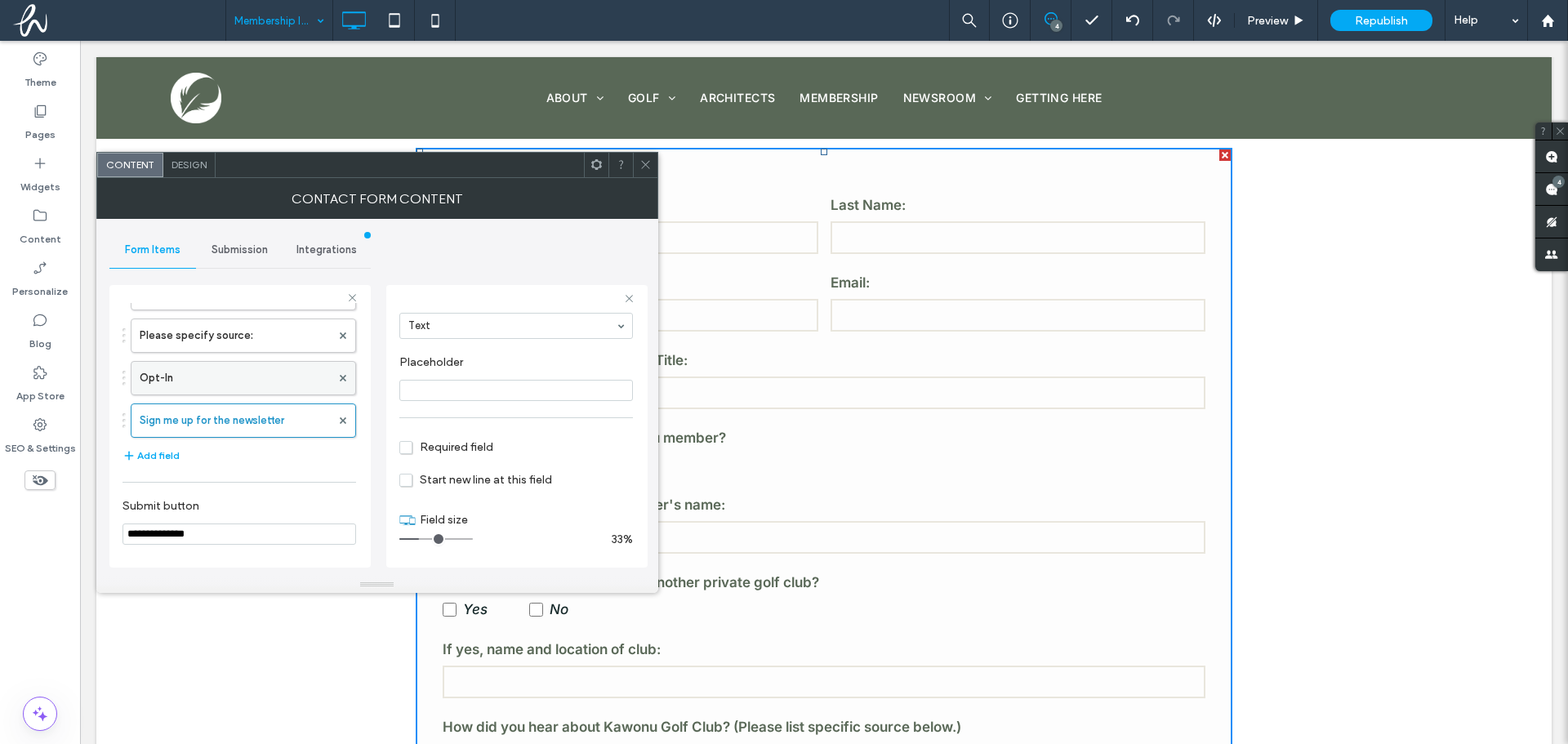
click at [207, 375] on label "Opt-In" at bounding box center [235, 377] width 191 height 32
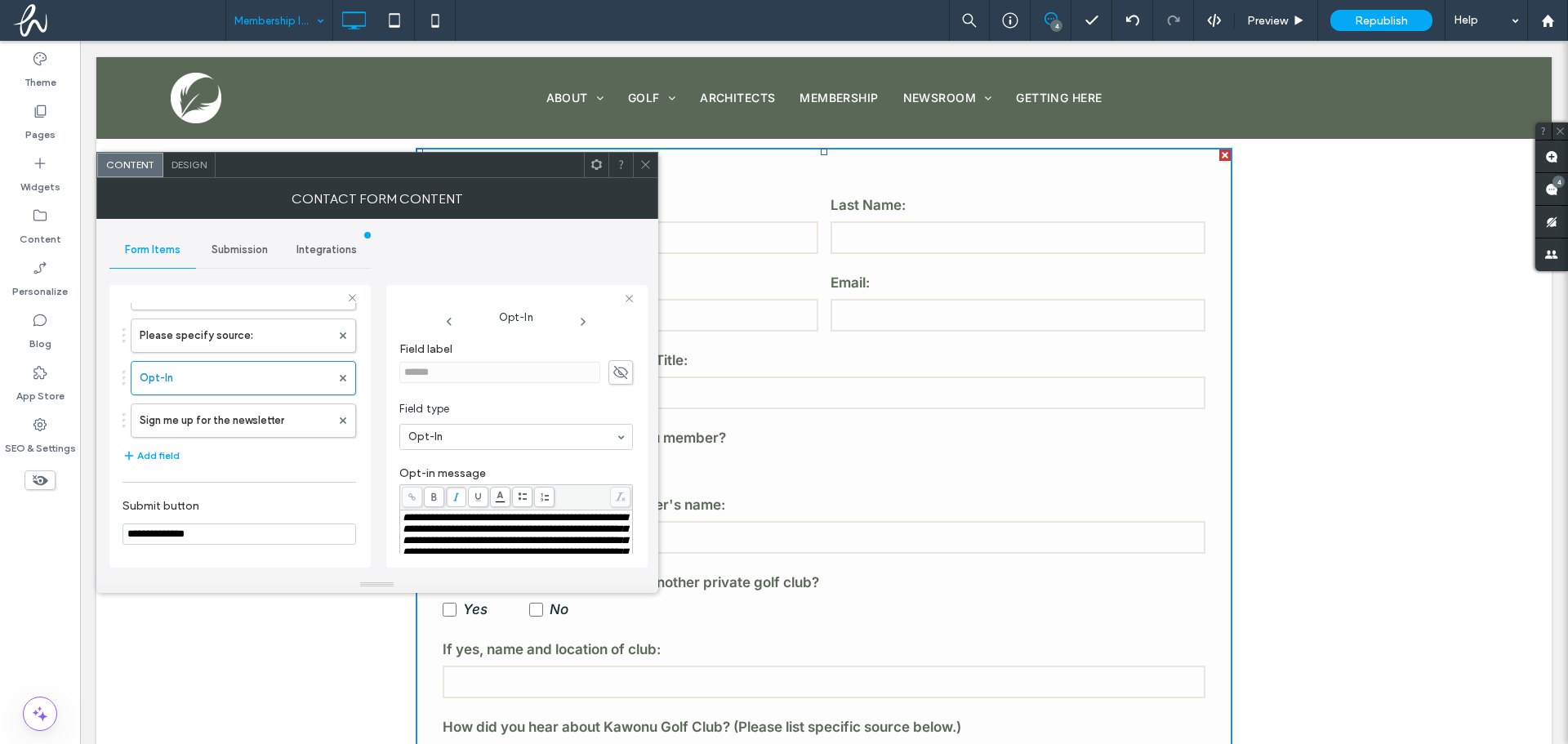
scroll to position [0, 0]
click at [251, 416] on label "Sign me up for the newsletter" at bounding box center [235, 420] width 191 height 32
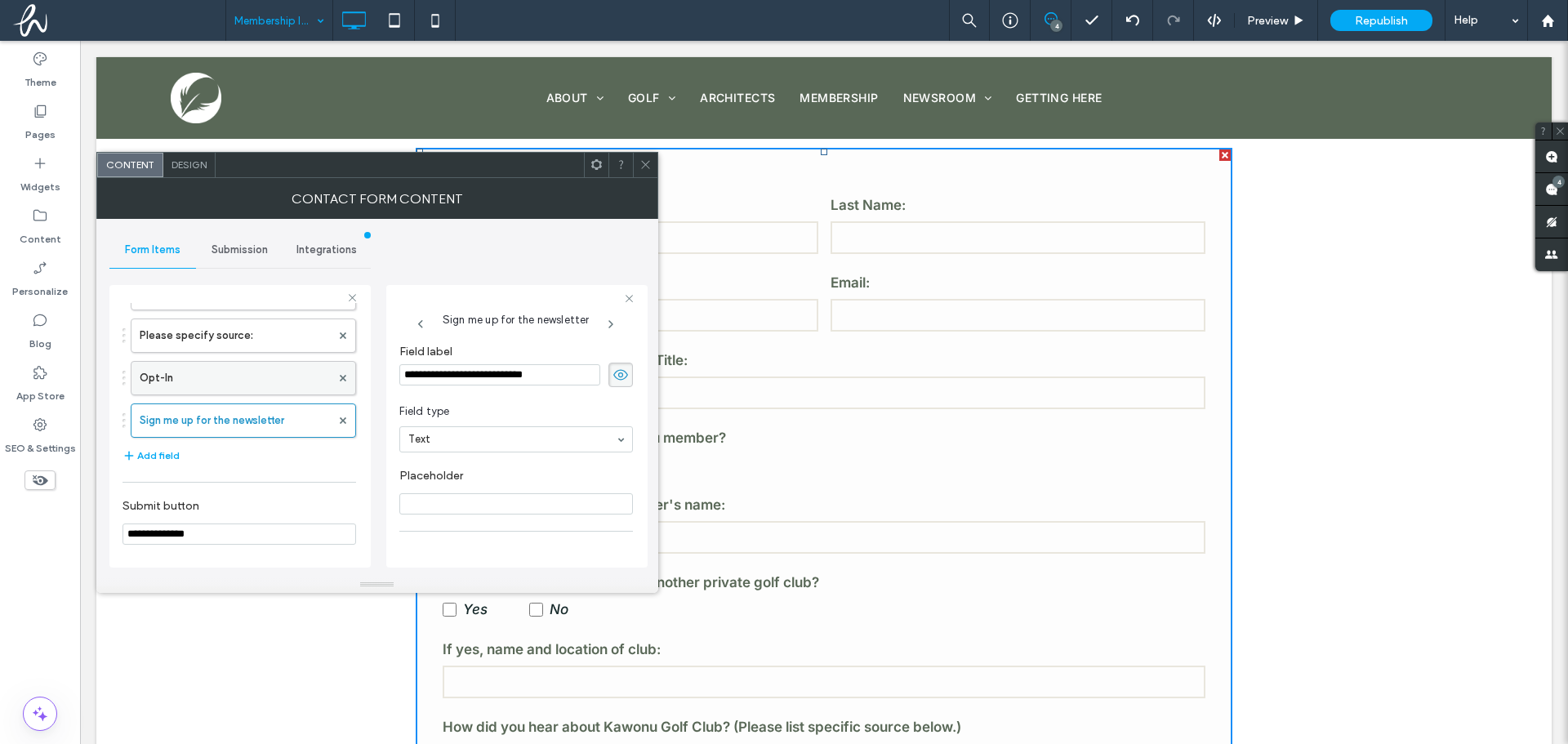
click at [251, 388] on label "Opt-In" at bounding box center [235, 377] width 191 height 32
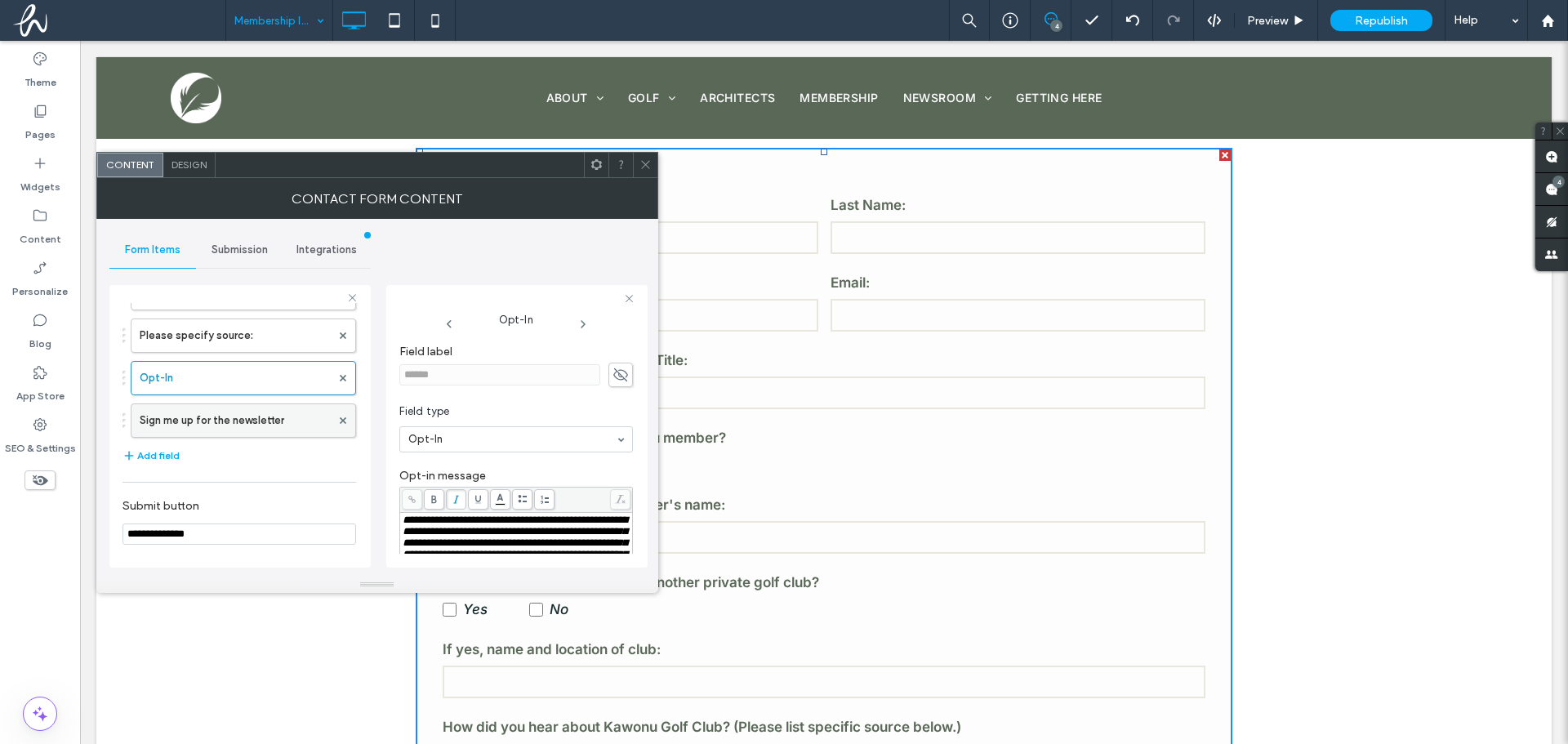
click at [249, 422] on label "Sign me up for the newsletter" at bounding box center [235, 420] width 191 height 32
type input "*"
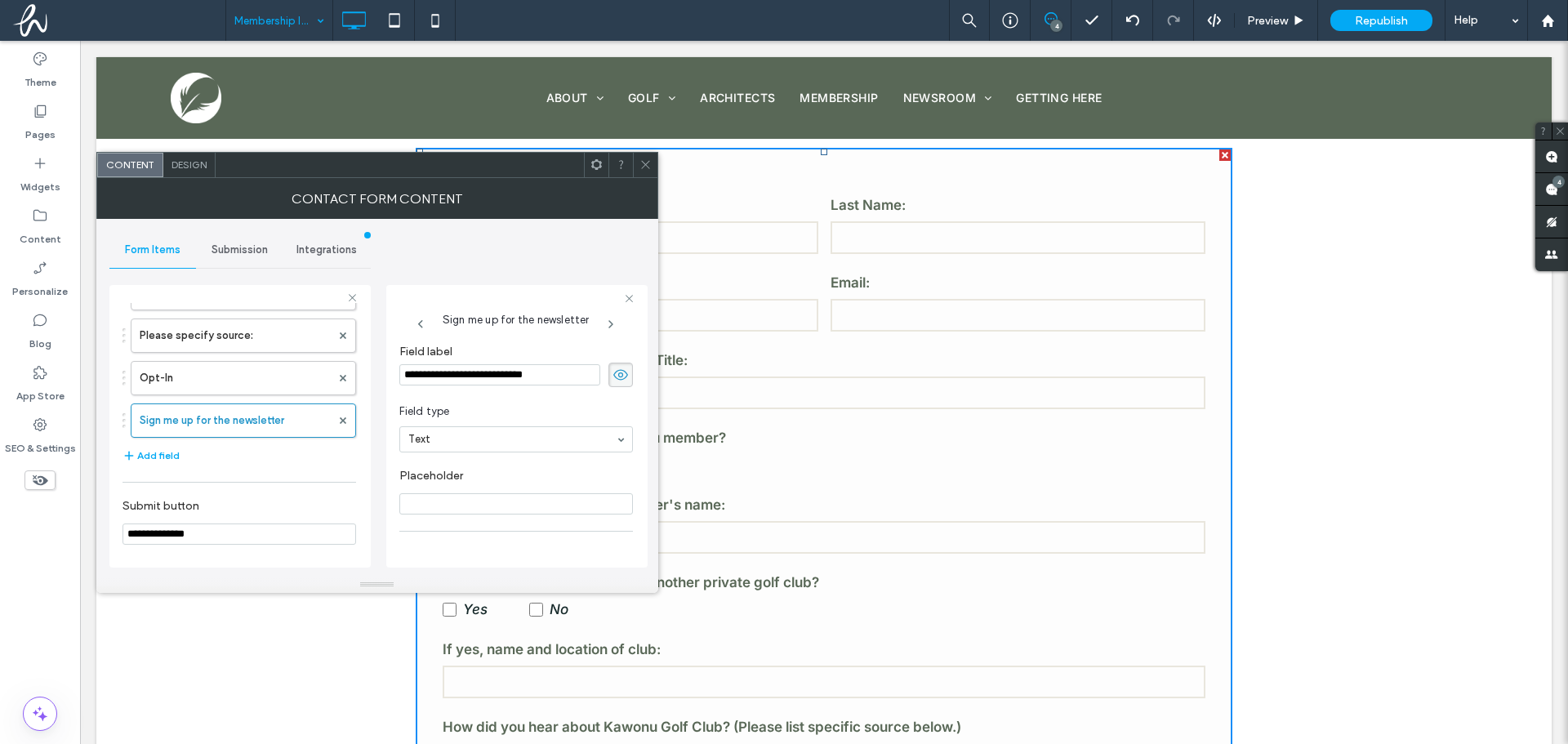
click at [533, 374] on input "**********" at bounding box center [499, 374] width 201 height 21
drag, startPoint x: 558, startPoint y: 371, endPoint x: 359, endPoint y: 361, distance: 199.3
click at [359, 361] on div "**********" at bounding box center [240, 423] width 261 height 304
type input "**********"
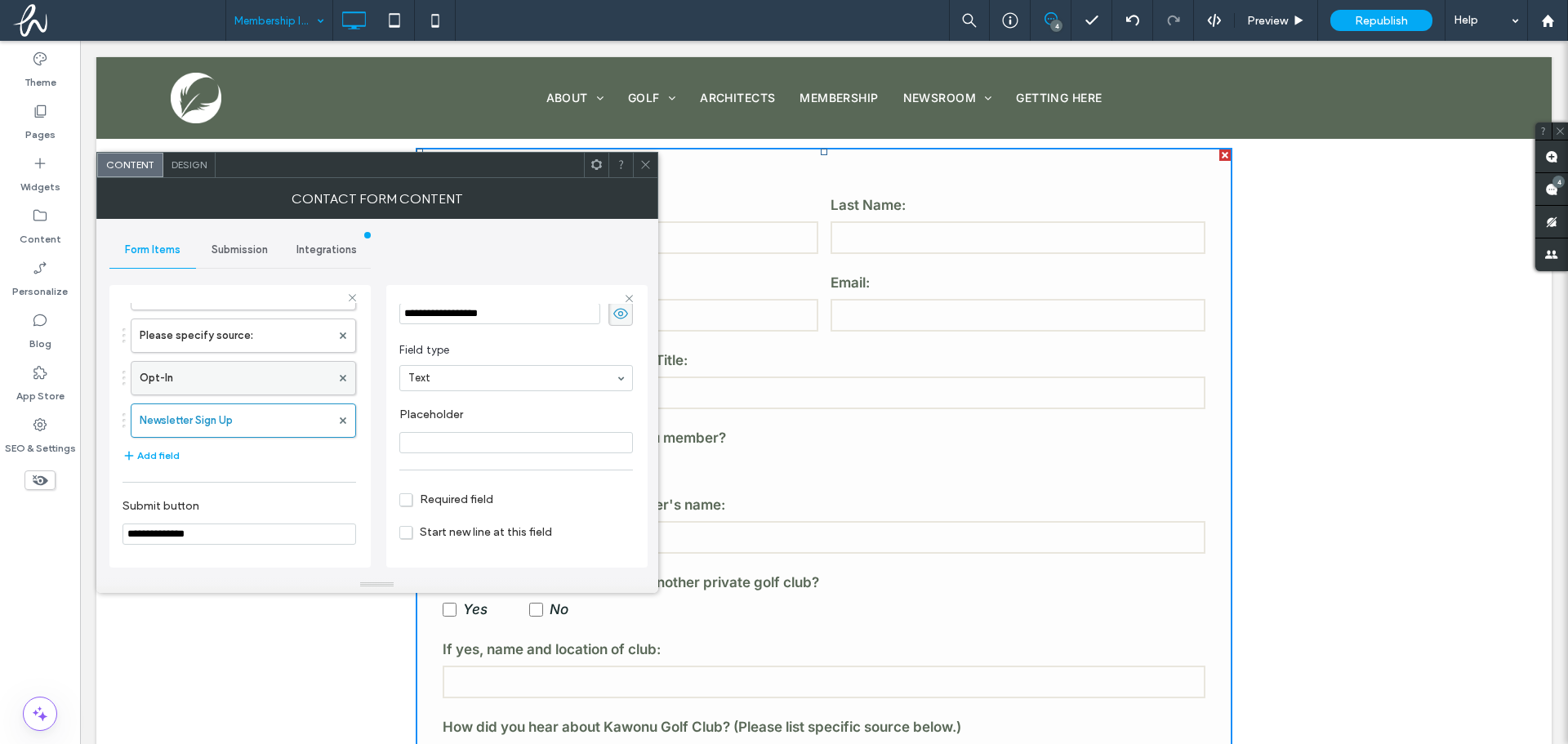
scroll to position [32, 0]
click at [226, 380] on label "Opt-In" at bounding box center [235, 377] width 191 height 32
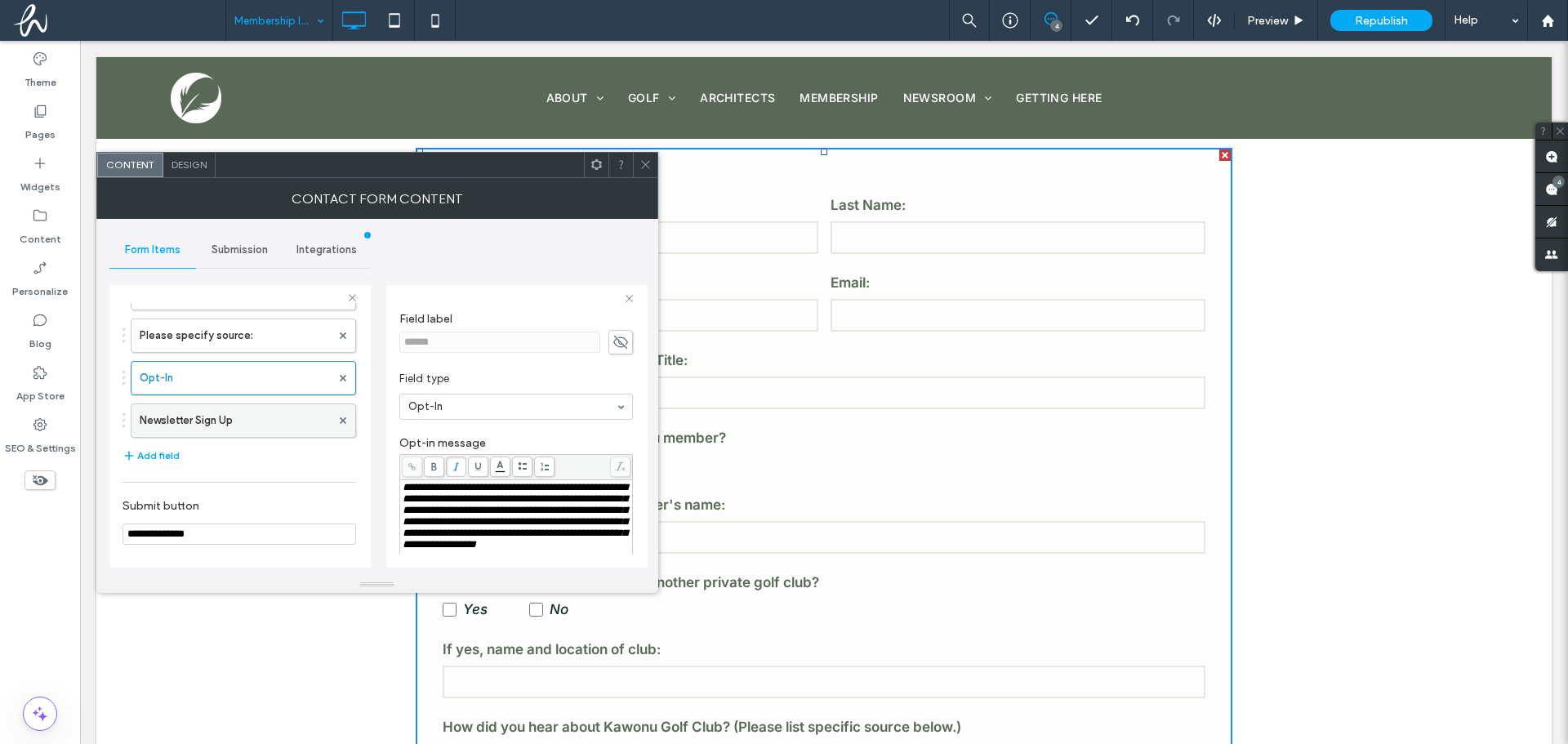
click at [201, 416] on label "Newsletter Sign Up" at bounding box center [235, 420] width 191 height 32
type input "*"
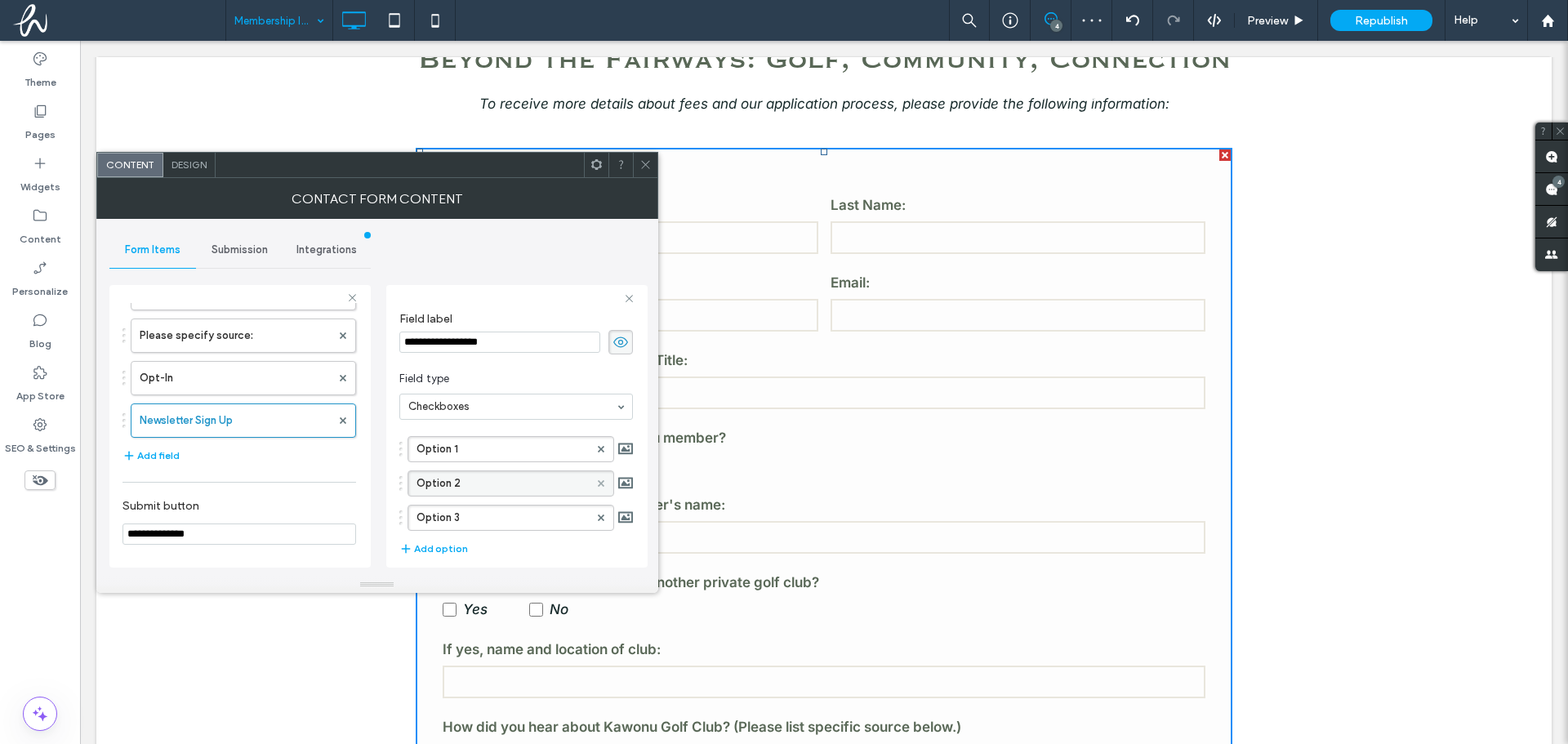
click at [598, 478] on span at bounding box center [601, 483] width 6 height 24
click at [493, 454] on label "Option 1" at bounding box center [502, 448] width 172 height 24
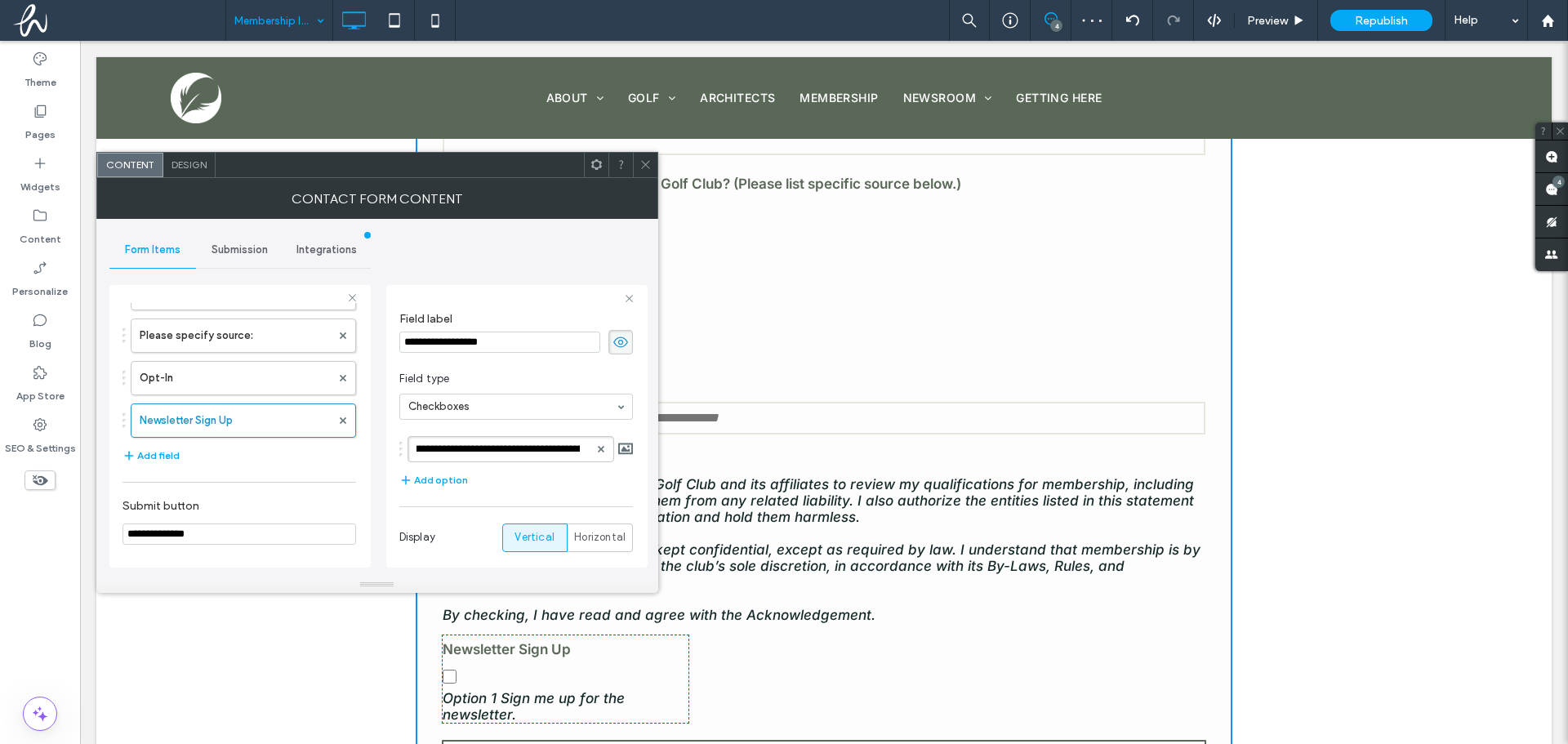
scroll to position [980, 0]
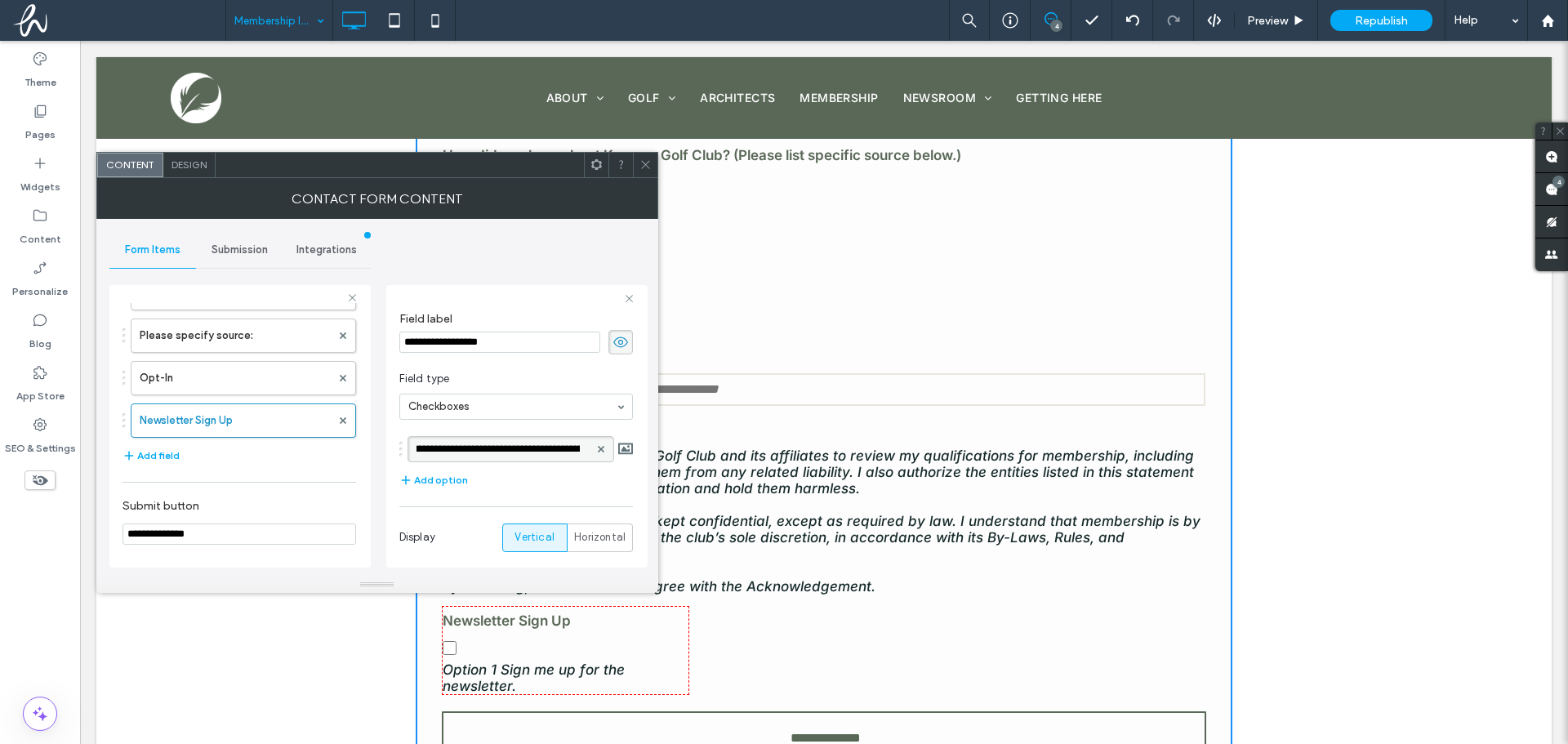
click at [427, 446] on input "**********" at bounding box center [498, 448] width 163 height 12
drag, startPoint x: 434, startPoint y: 448, endPoint x: 363, endPoint y: 448, distance: 71.0
click at [363, 448] on div "**********" at bounding box center [240, 423] width 261 height 304
type input "**********"
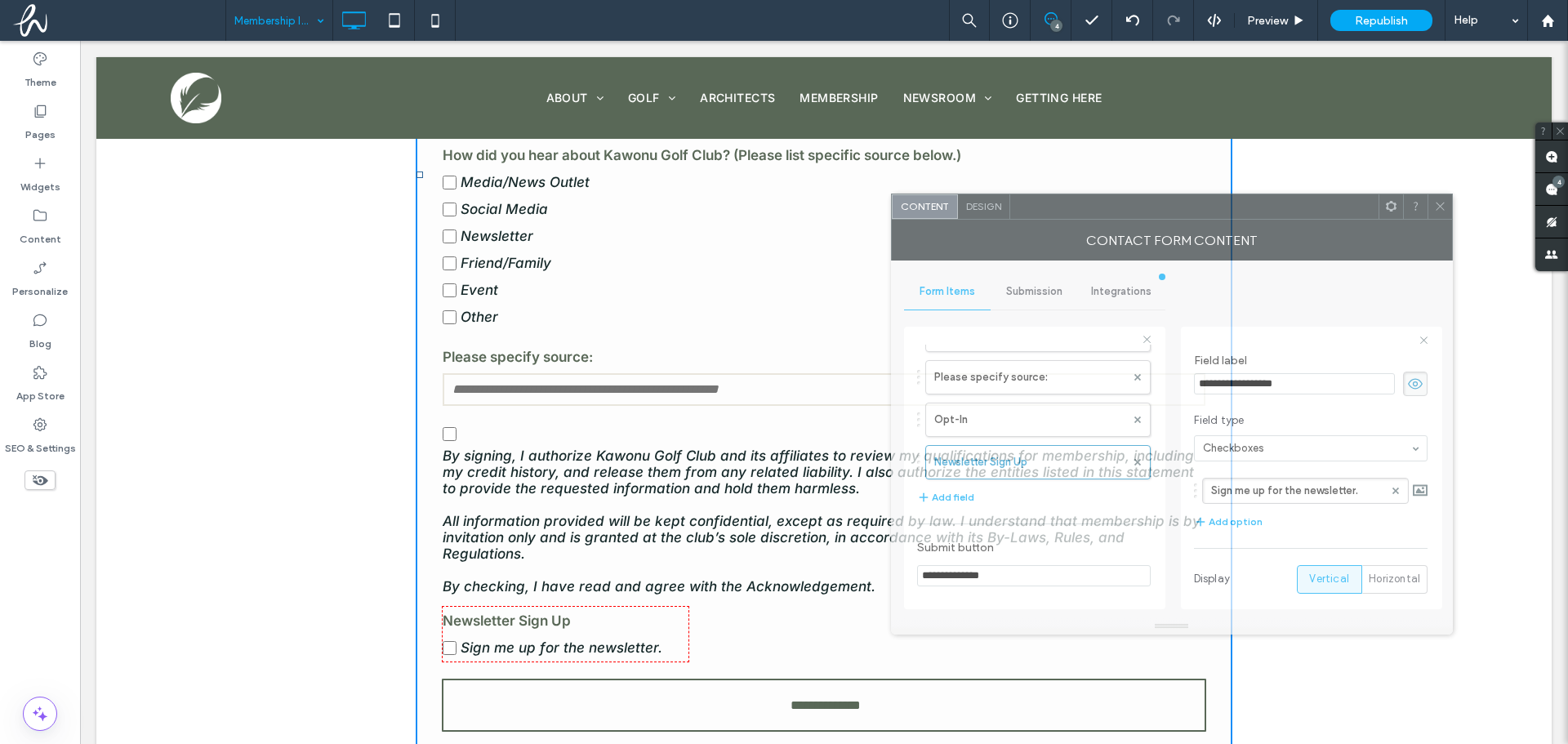
drag, startPoint x: 531, startPoint y: 169, endPoint x: 1325, endPoint y: 209, distance: 795.0
click at [1325, 209] on div at bounding box center [1194, 207] width 368 height 24
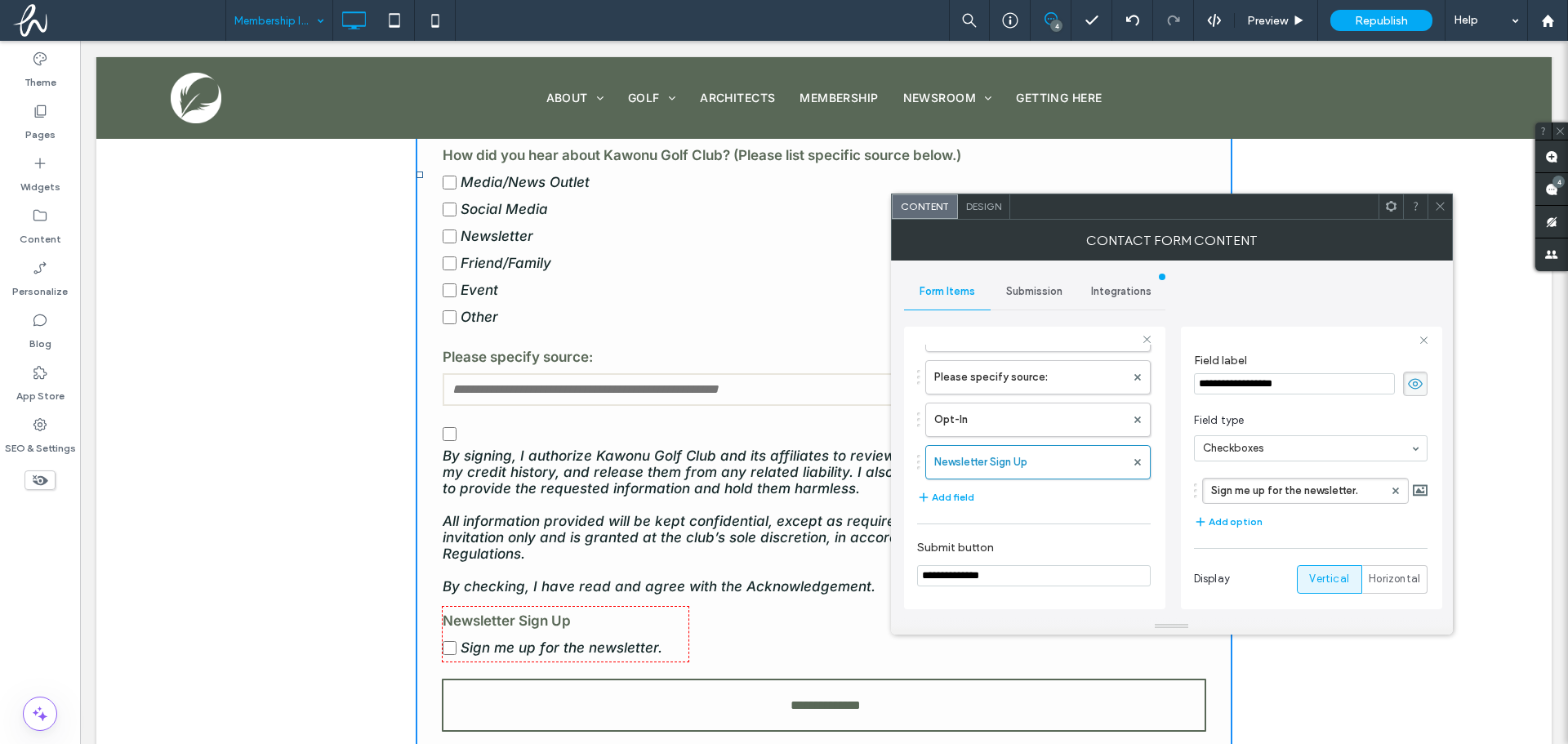
click at [1200, 379] on input "**********" at bounding box center [1294, 384] width 201 height 21
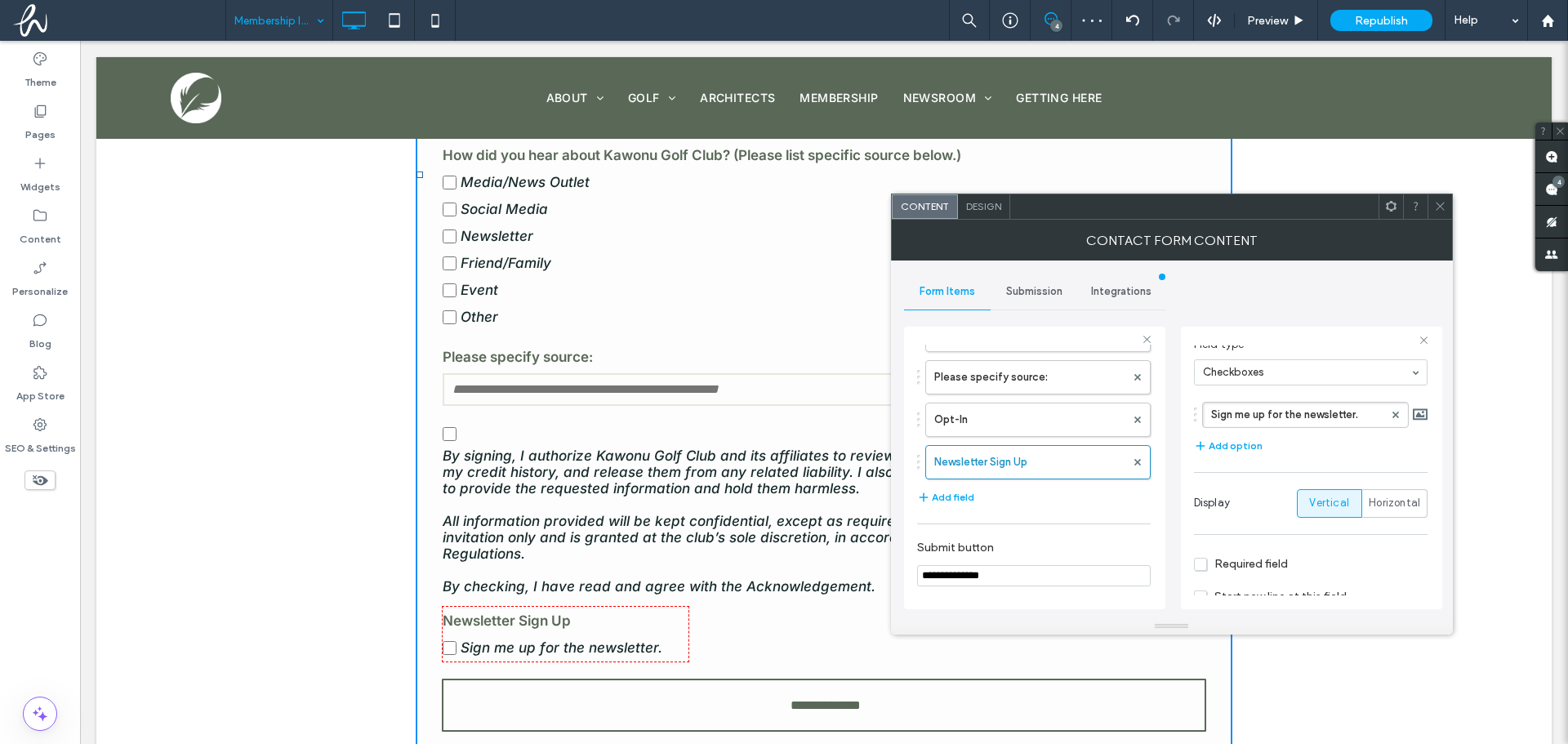
scroll to position [132, 0]
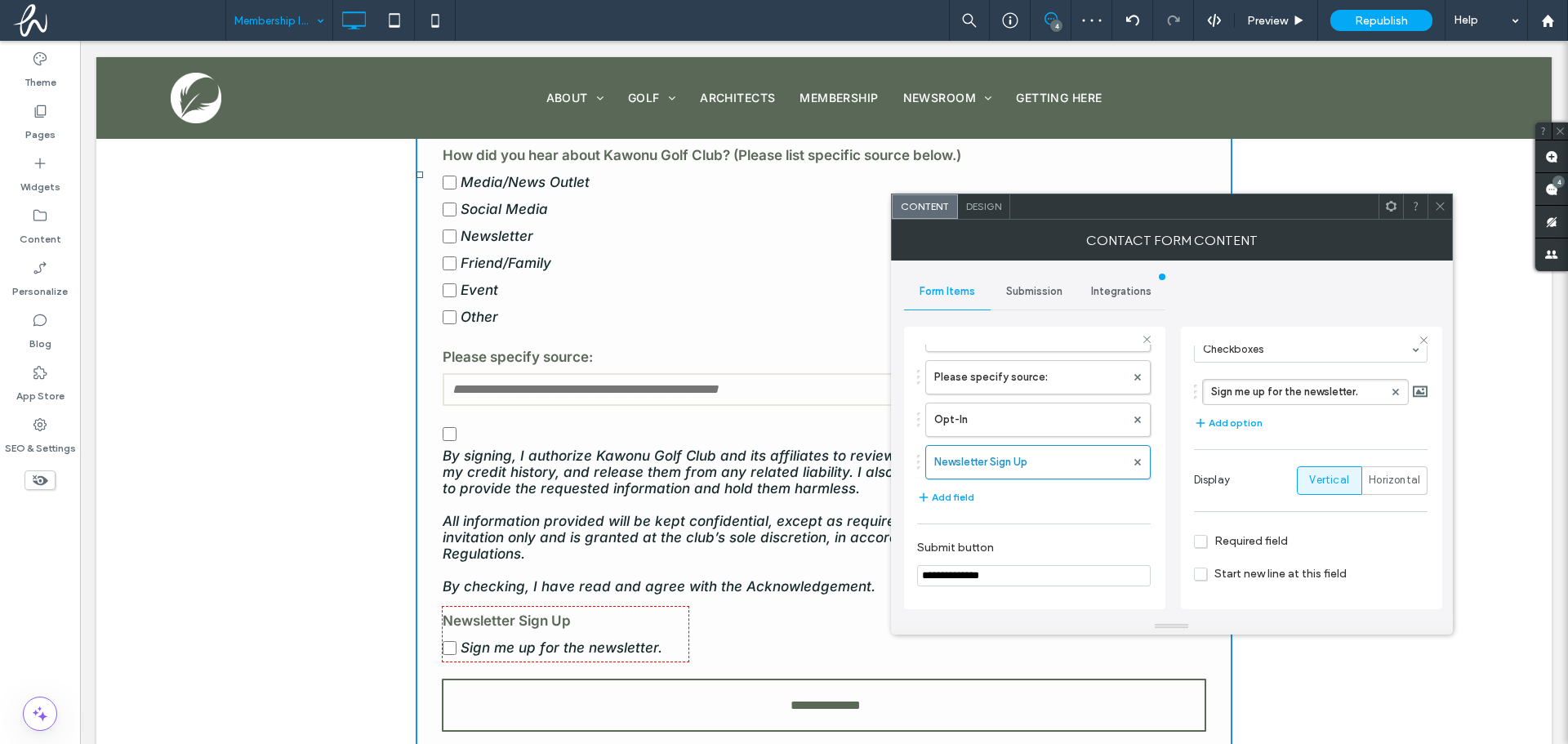
click at [1207, 574] on span "Start new line at this field" at bounding box center [1270, 574] width 153 height 14
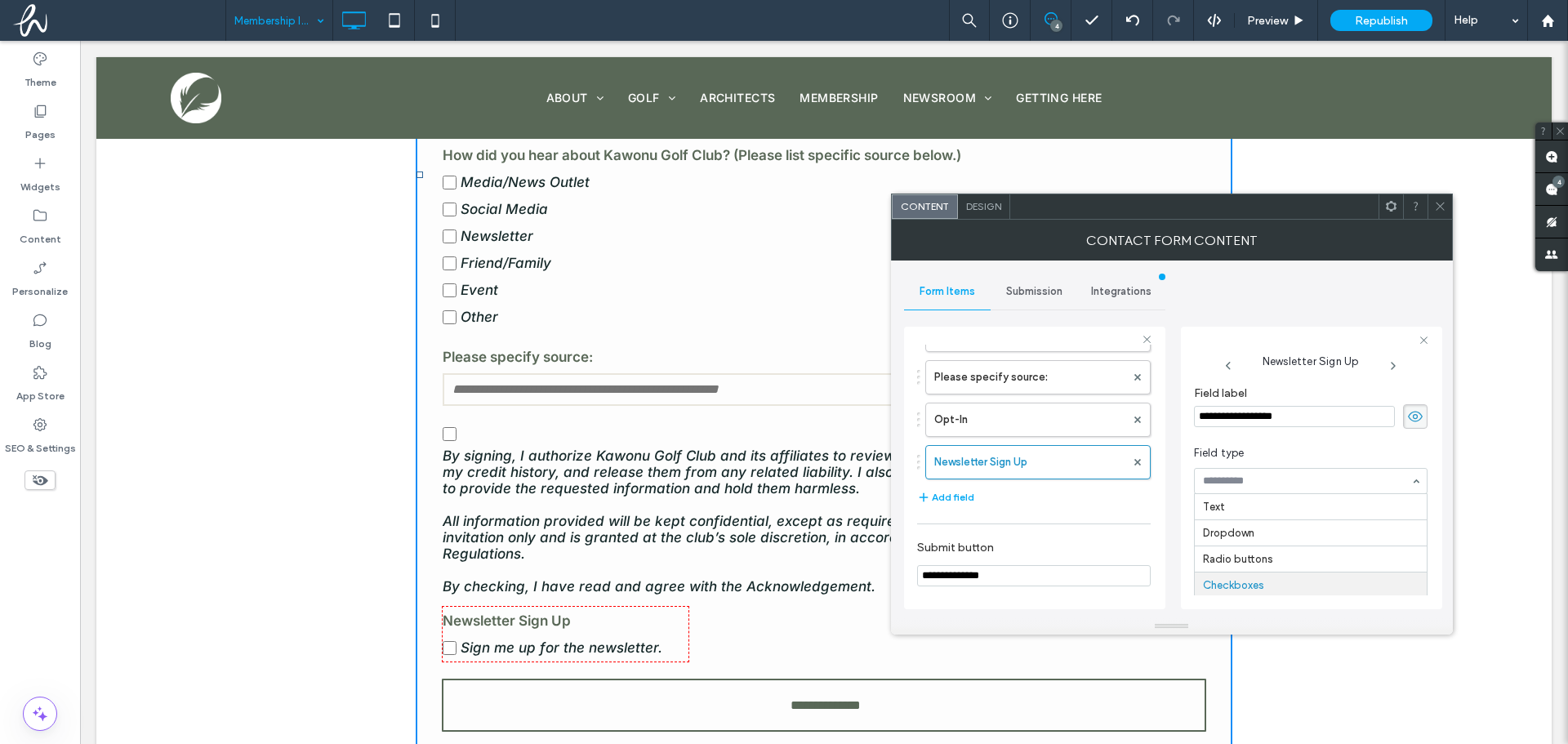
scroll to position [79, 0]
click at [1273, 473] on div at bounding box center [1310, 481] width 232 height 24
click at [1296, 478] on input at bounding box center [1307, 481] width 208 height 11
click at [1272, 300] on div "**********" at bounding box center [1172, 439] width 536 height 358
click at [1214, 525] on label "Sign me up for the newsletter." at bounding box center [1297, 523] width 172 height 24
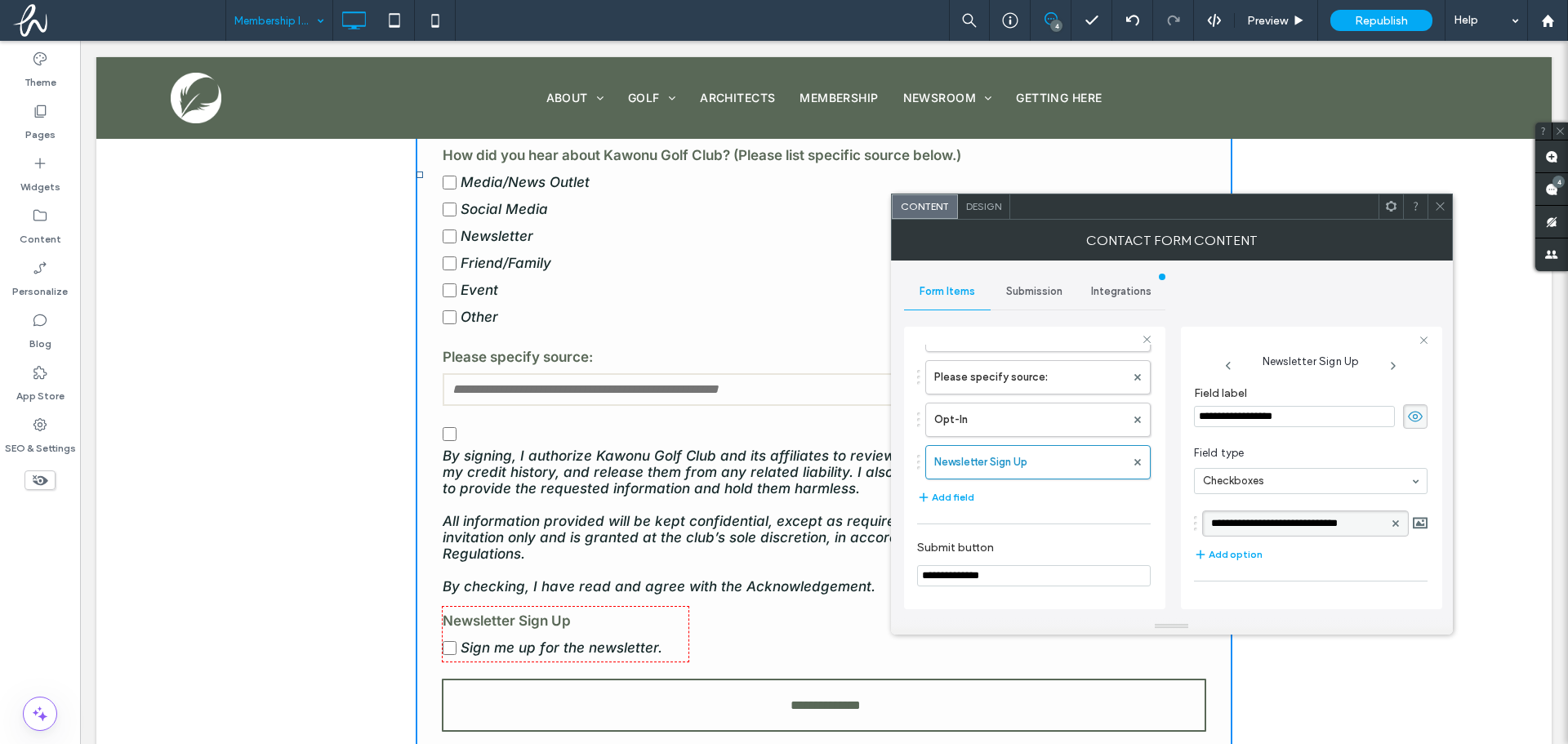
click at [1214, 520] on input "**********" at bounding box center [1297, 523] width 172 height 11
type input "**********"
drag, startPoint x: 1337, startPoint y: 421, endPoint x: 1160, endPoint y: 404, distance: 177.8
click at [1157, 406] on div "**********" at bounding box center [1035, 465] width 261 height 304
click at [1408, 421] on use at bounding box center [1415, 415] width 15 height 10
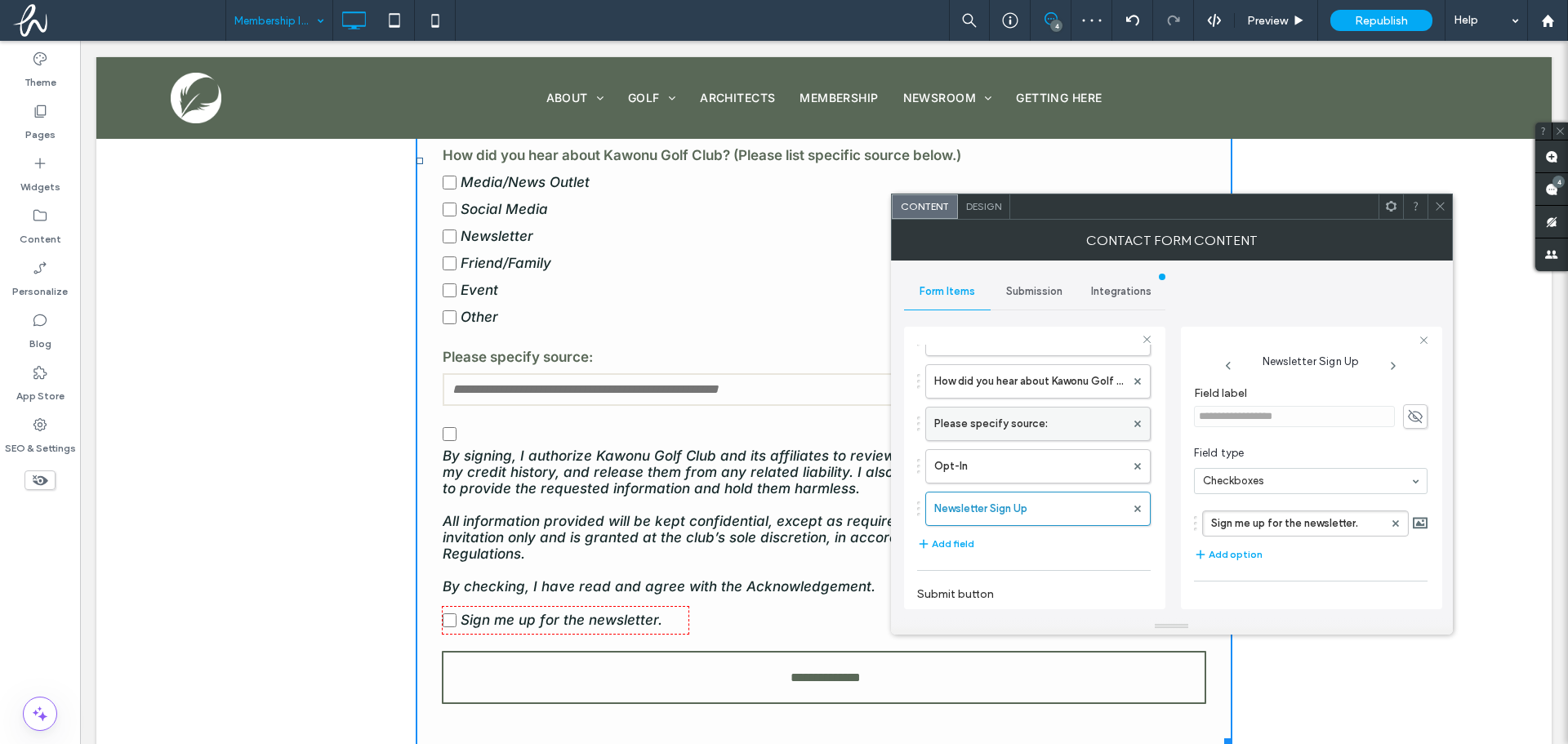
scroll to position [396, 0]
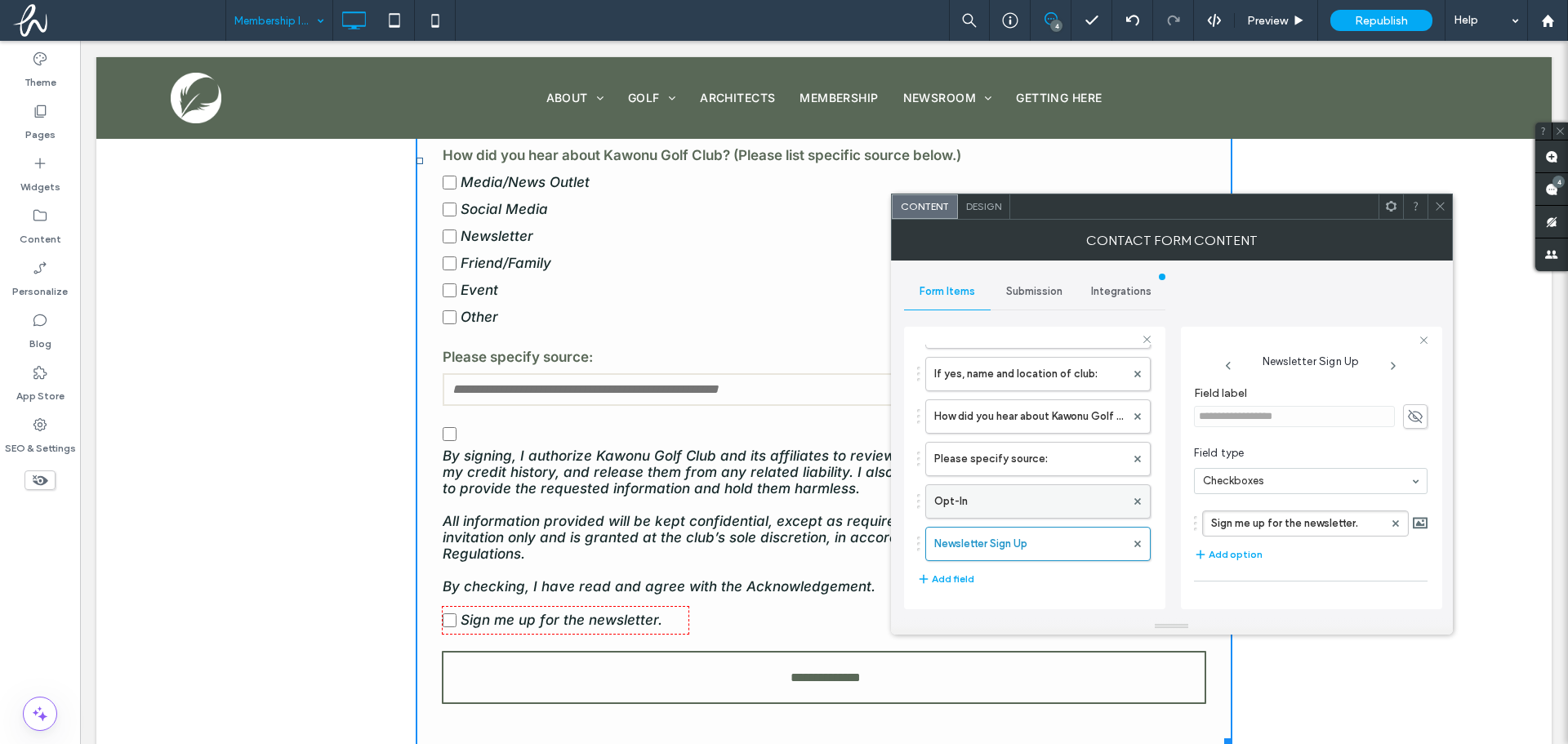
click at [1009, 492] on label "Opt-In" at bounding box center [1030, 500] width 191 height 32
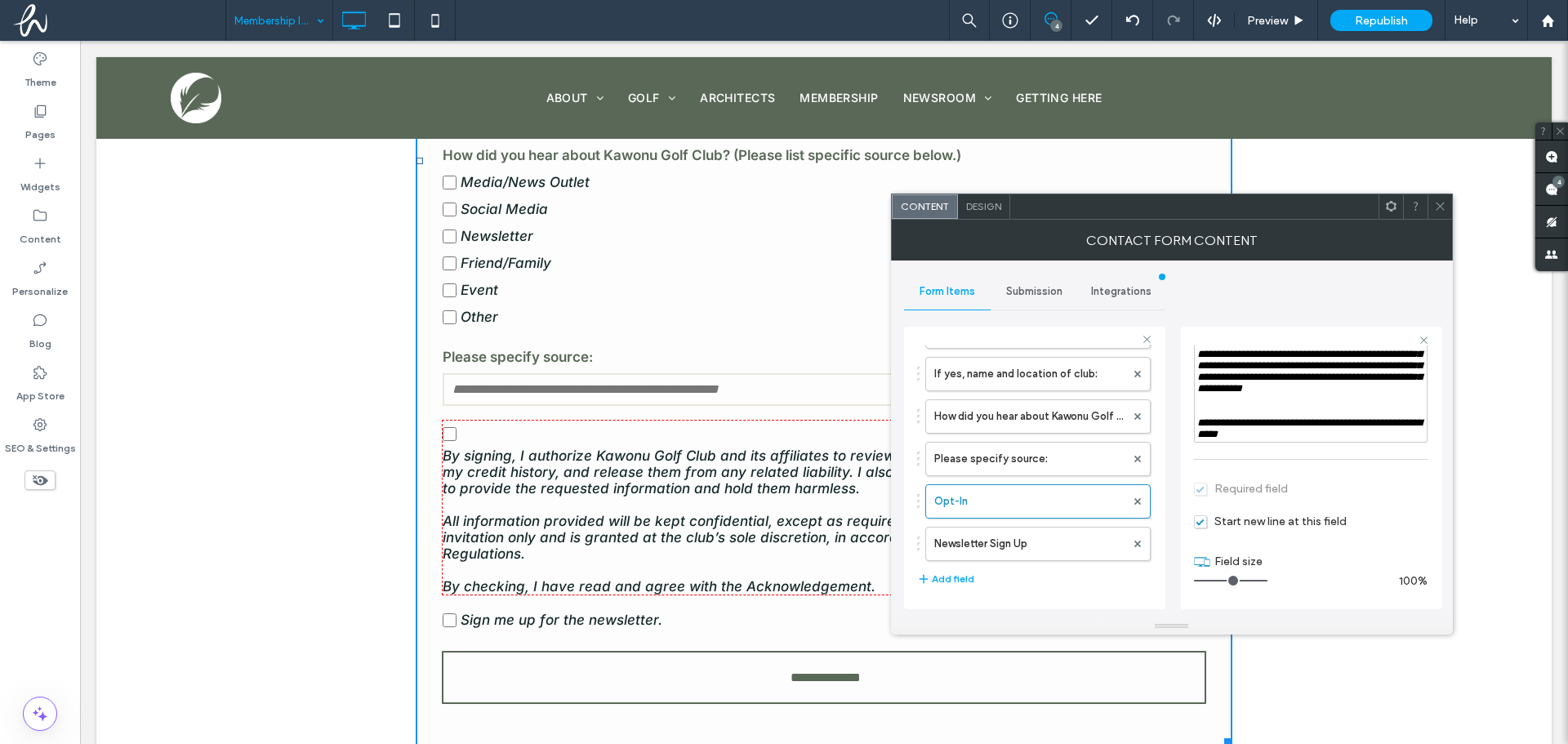
scroll to position [348, 0]
click at [1206, 524] on span "Start new line at this field" at bounding box center [1270, 521] width 153 height 14
click at [1202, 523] on span "Start new line at this field" at bounding box center [1270, 521] width 153 height 14
click at [1435, 210] on icon at bounding box center [1440, 206] width 12 height 12
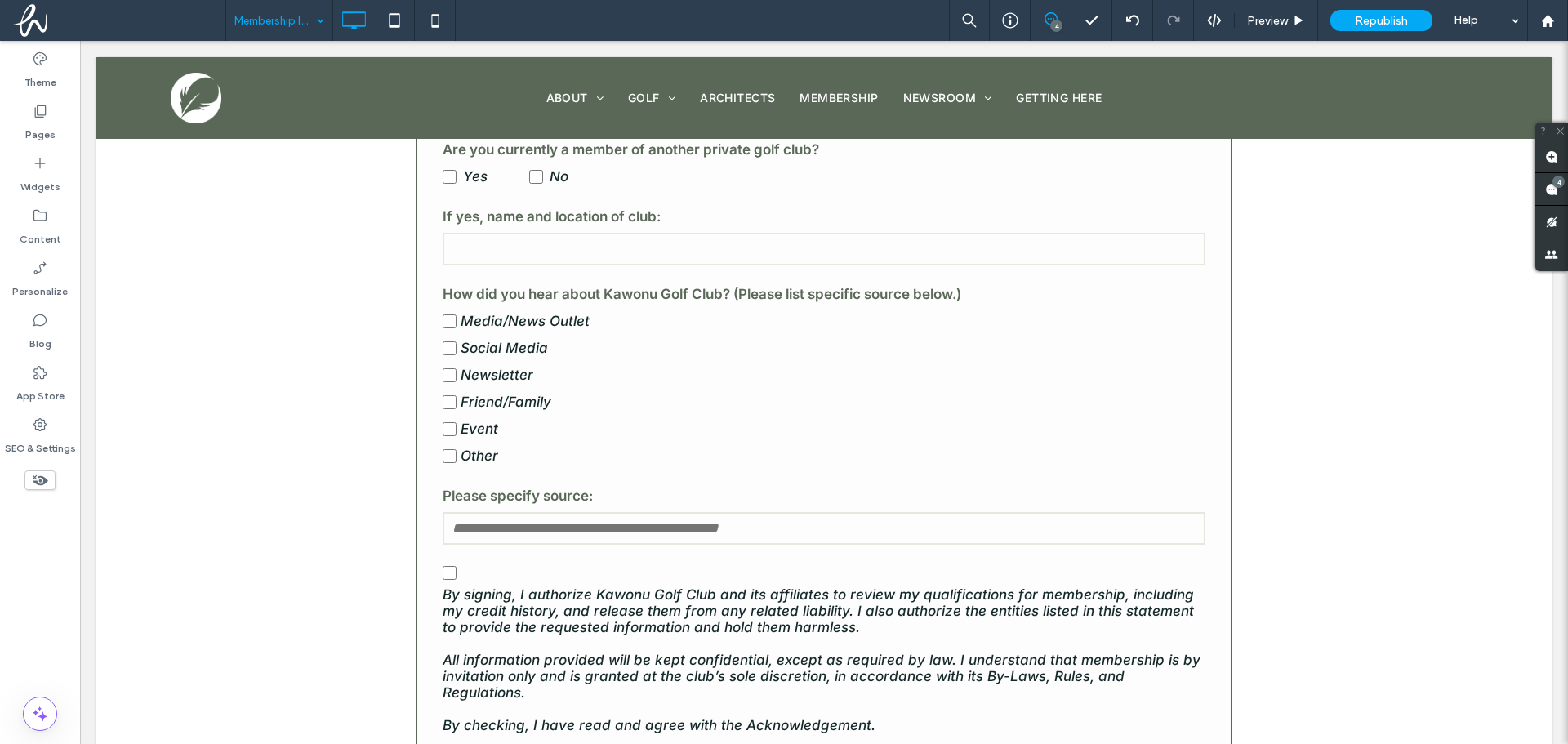
scroll to position [816, 0]
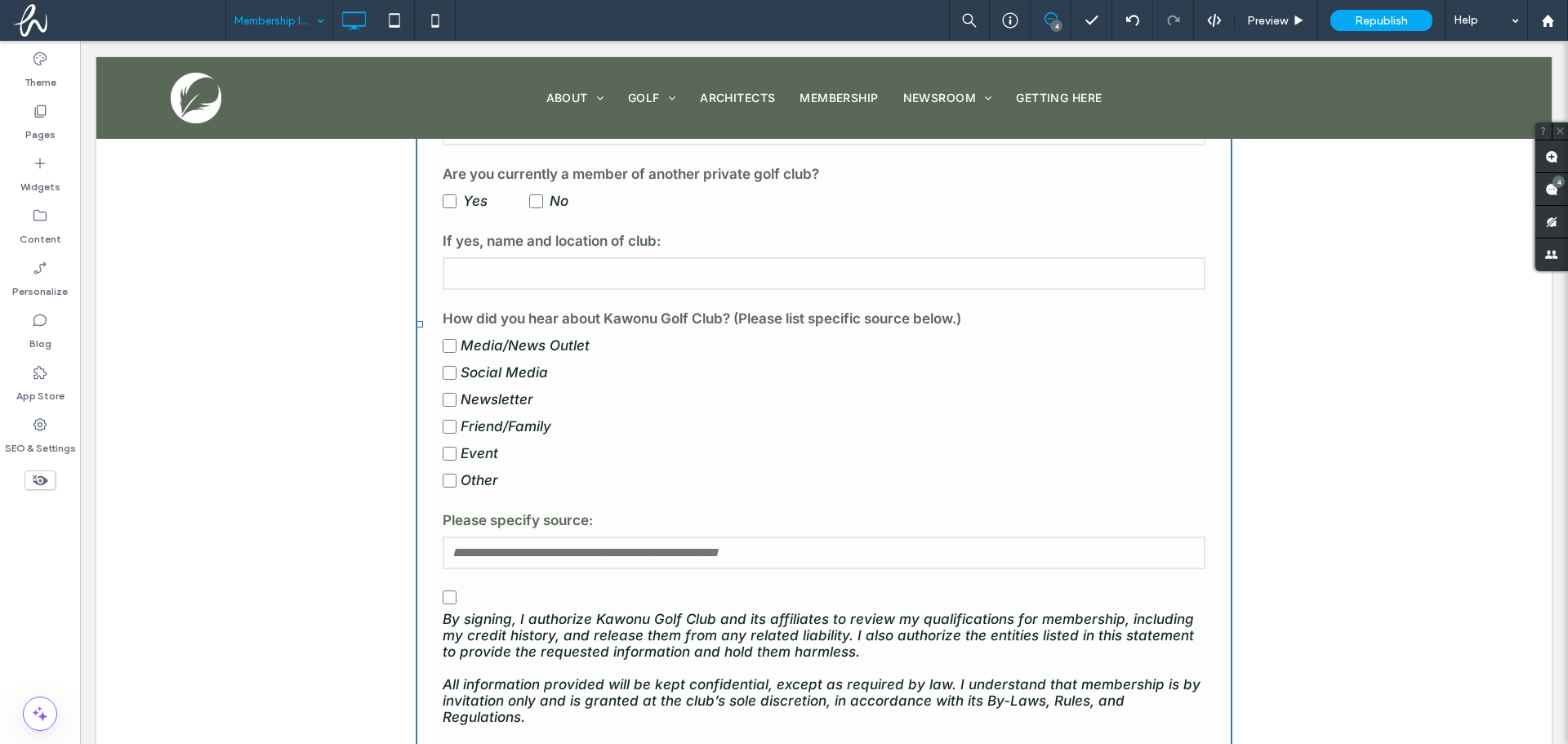
click at [779, 420] on label "Friend/Family" at bounding box center [824, 426] width 763 height 27
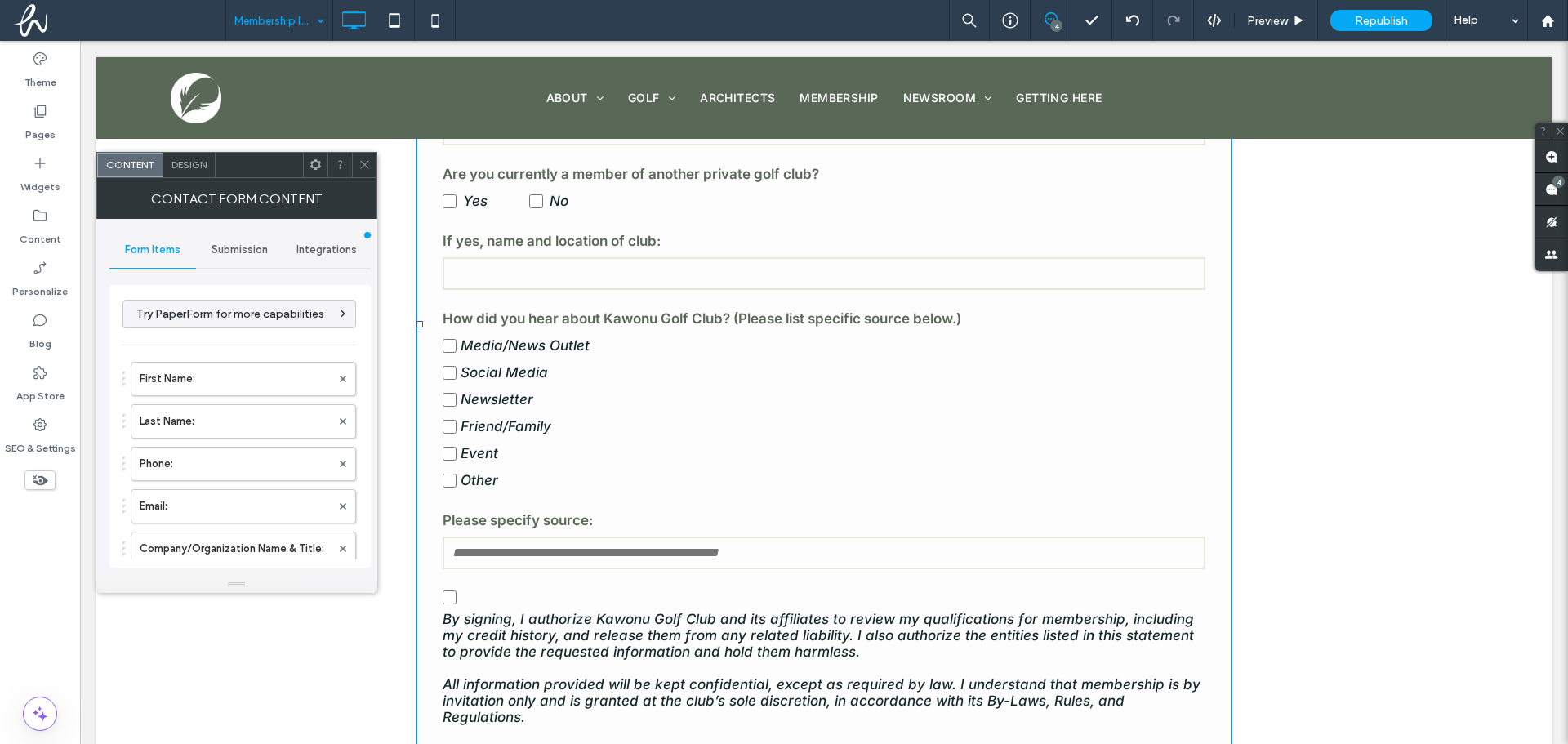
click at [308, 260] on div "Integrations" at bounding box center [327, 249] width 87 height 36
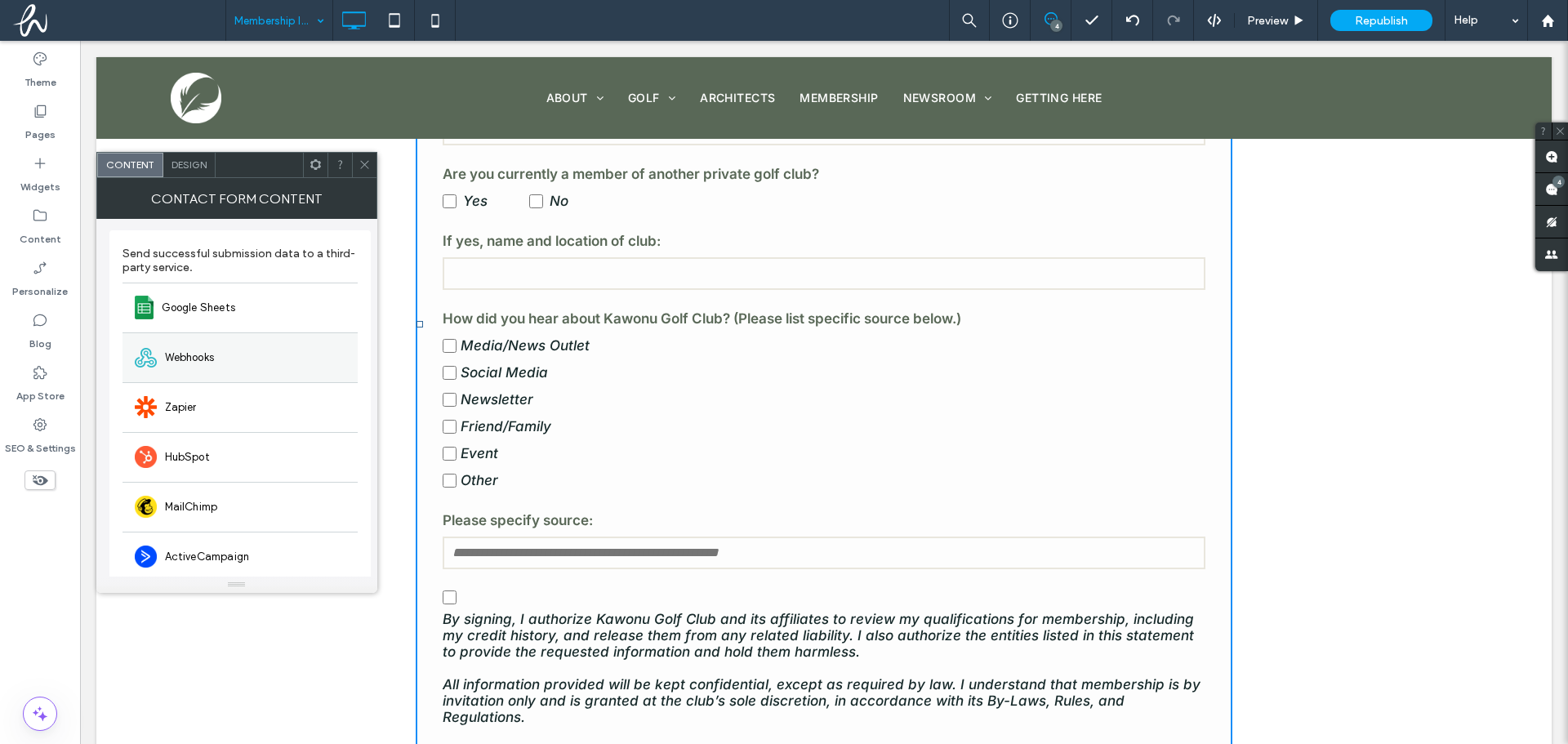
scroll to position [126, 0]
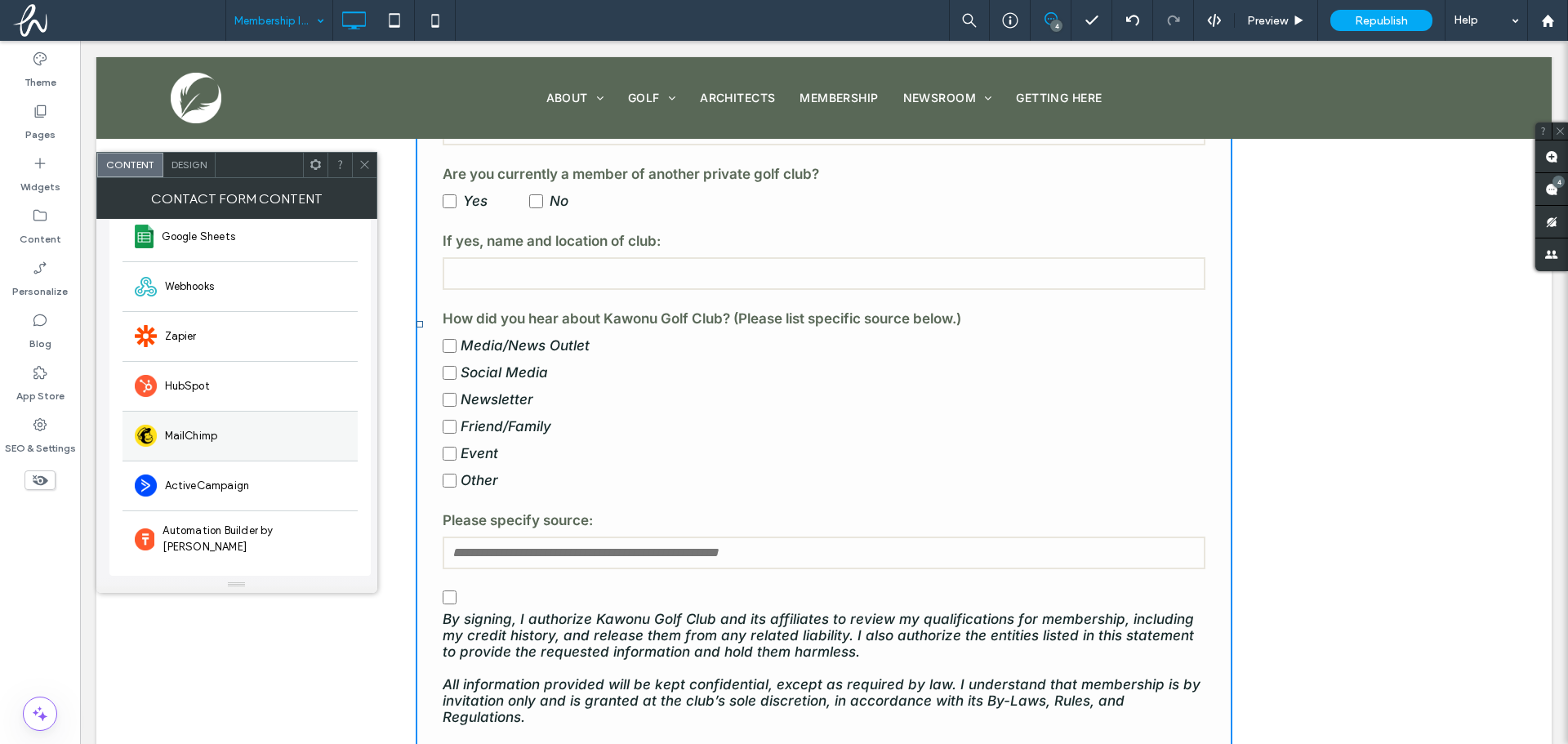
click at [235, 430] on div "MailChimp" at bounding box center [240, 435] width 235 height 50
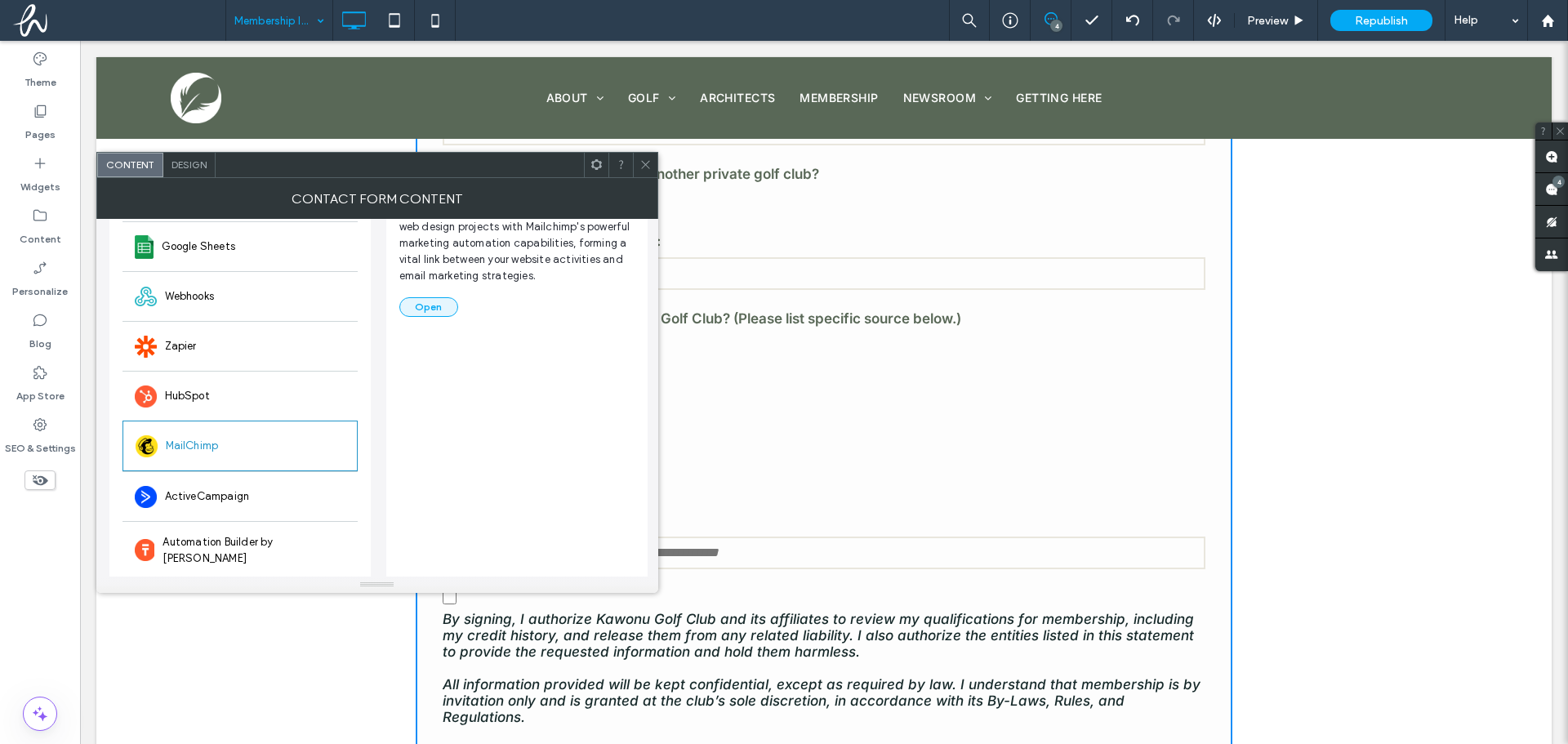
click at [432, 306] on button "Open" at bounding box center [428, 307] width 58 height 19
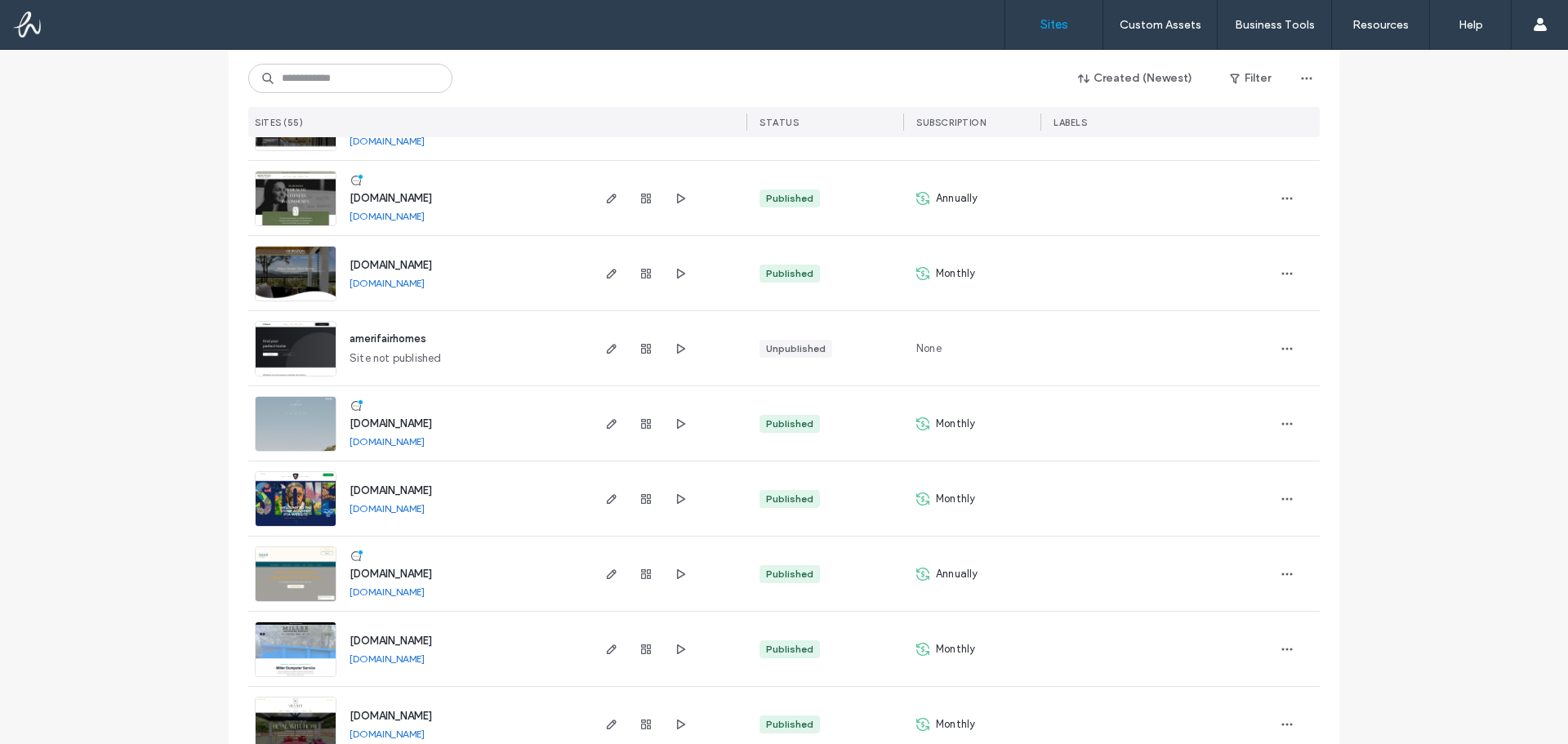
scroll to position [2123, 0]
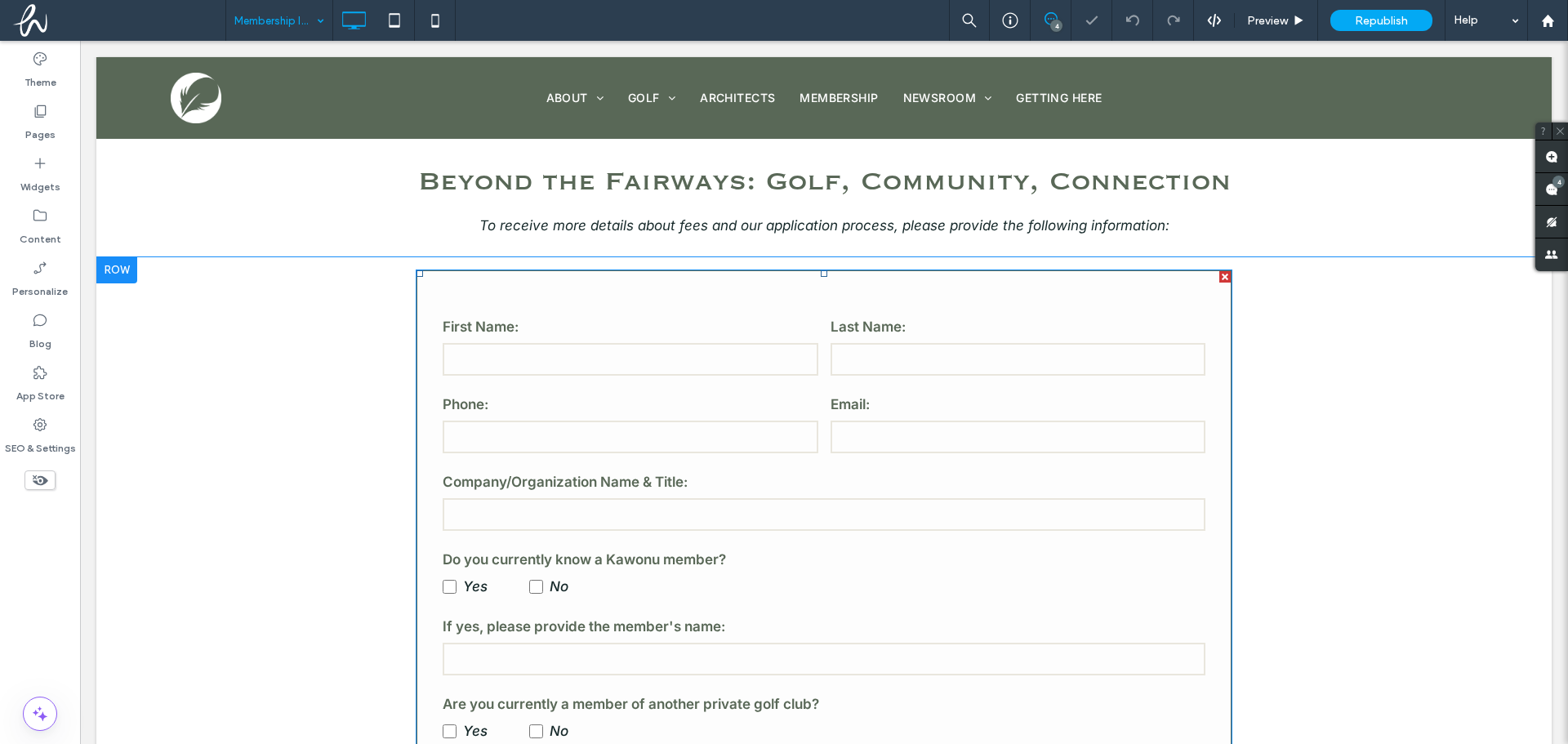
scroll to position [327, 0]
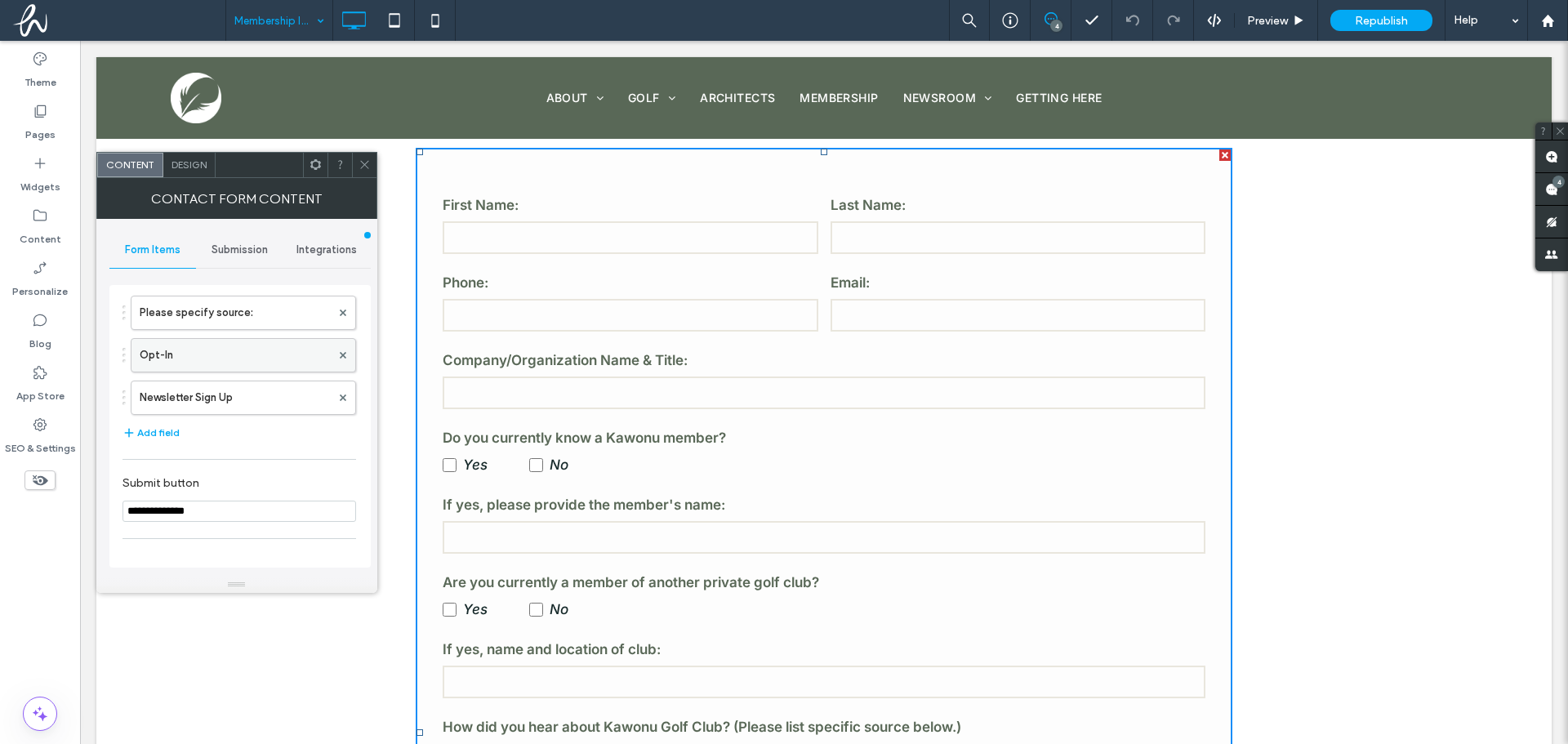
scroll to position [490, 0]
click at [228, 386] on label "Newsletter Sign Up" at bounding box center [235, 397] width 191 height 32
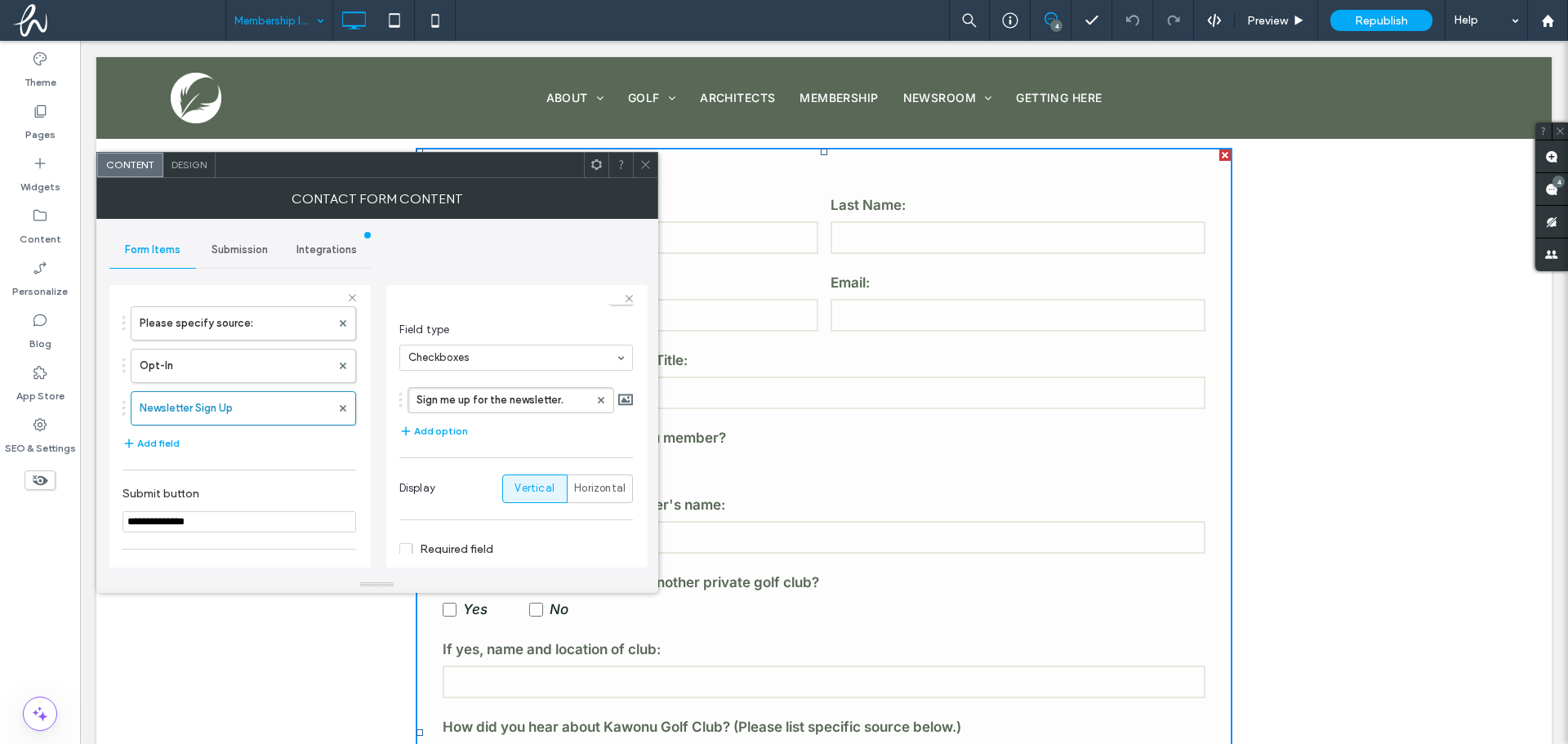
scroll to position [0, 0]
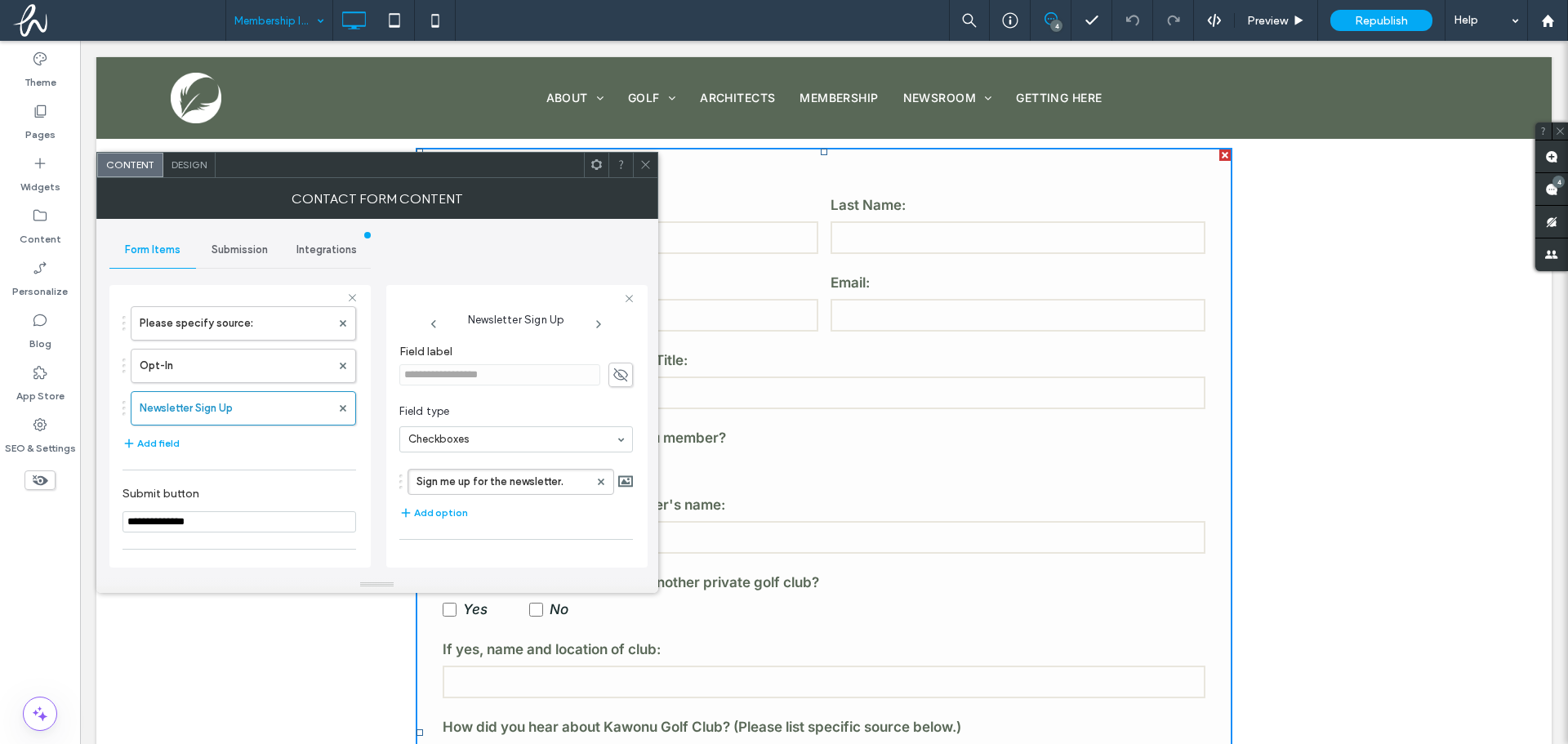
click at [335, 249] on span "Integrations" at bounding box center [326, 250] width 60 height 13
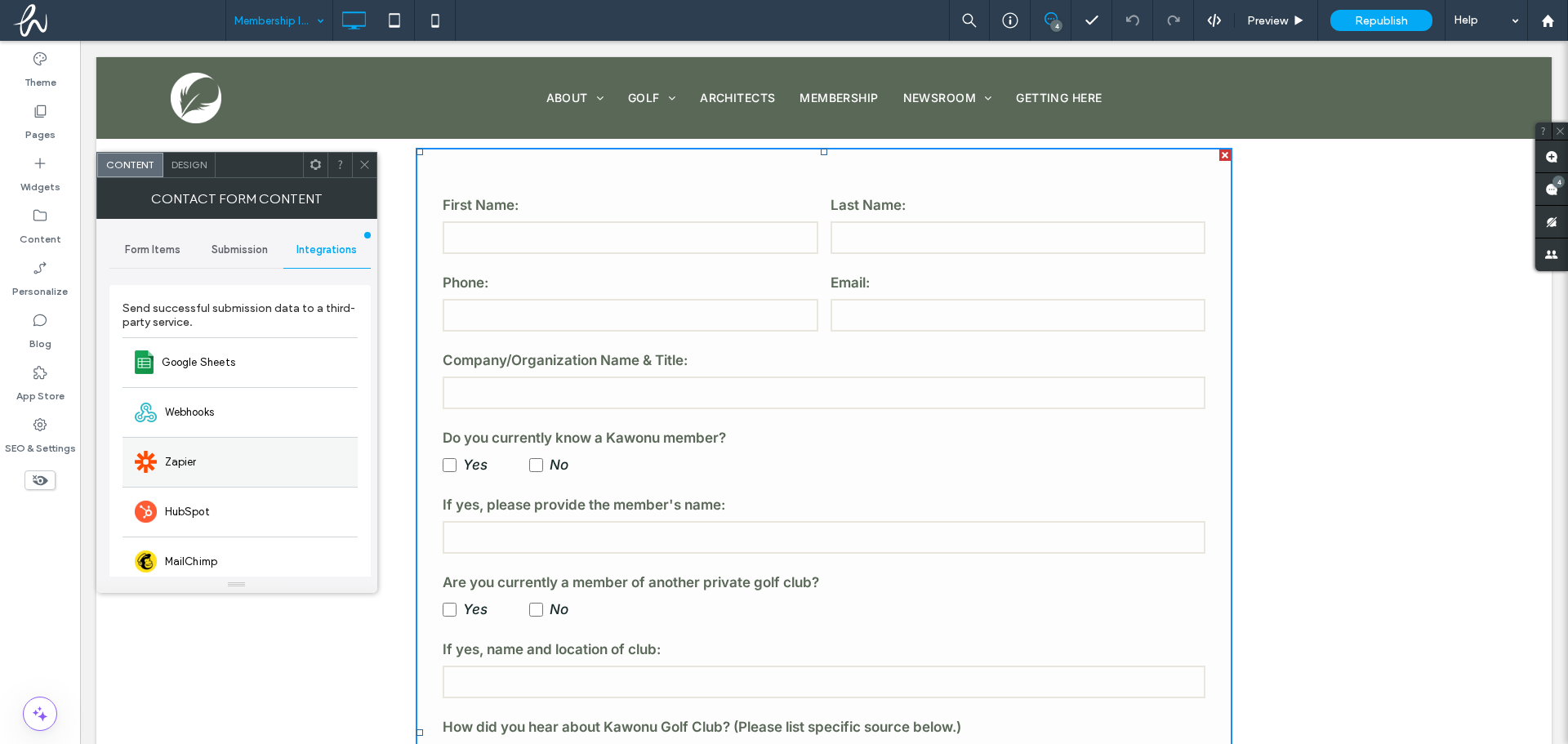
click at [209, 469] on div "Zapier" at bounding box center [240, 461] width 235 height 50
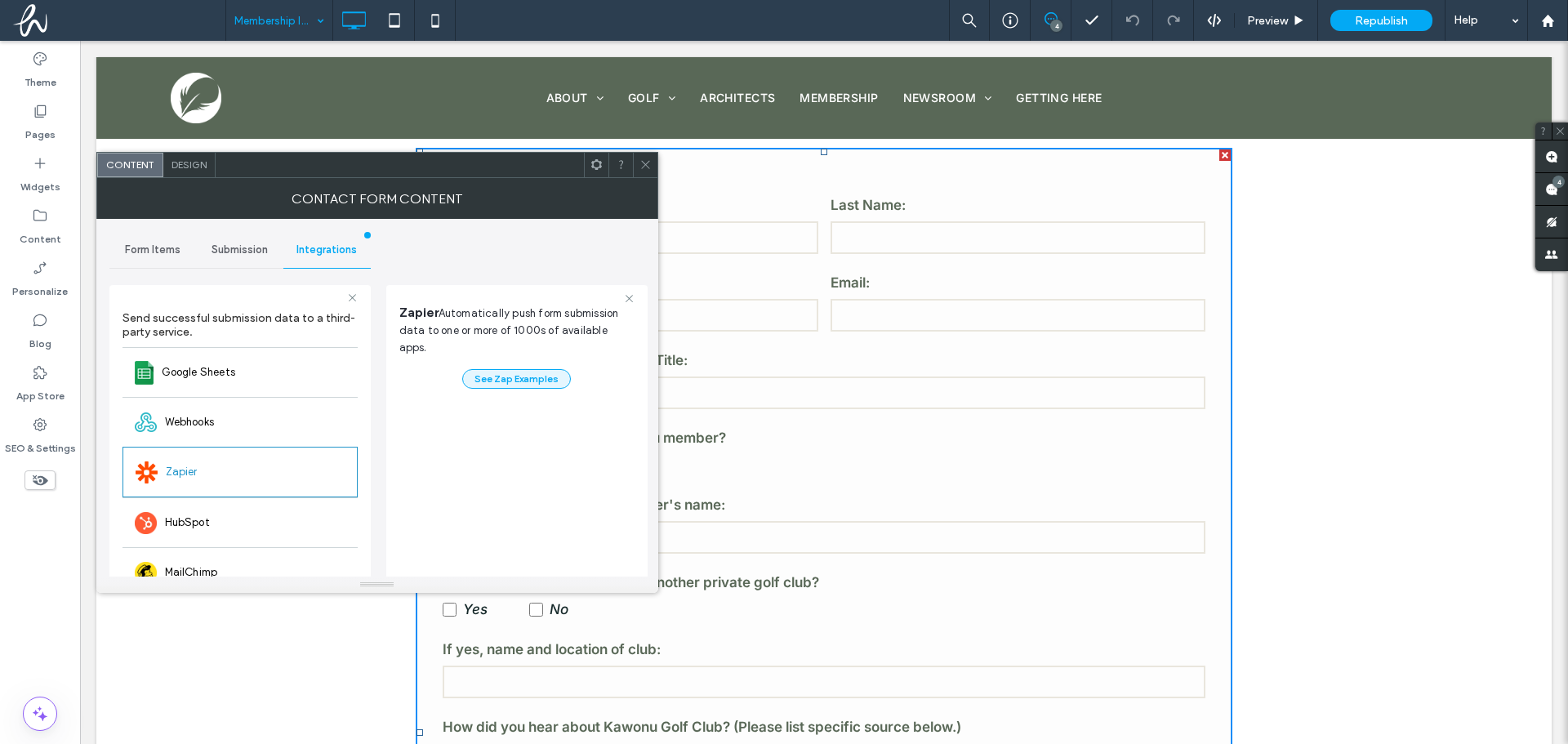
click at [547, 369] on button "See Zap Examples" at bounding box center [516, 378] width 108 height 19
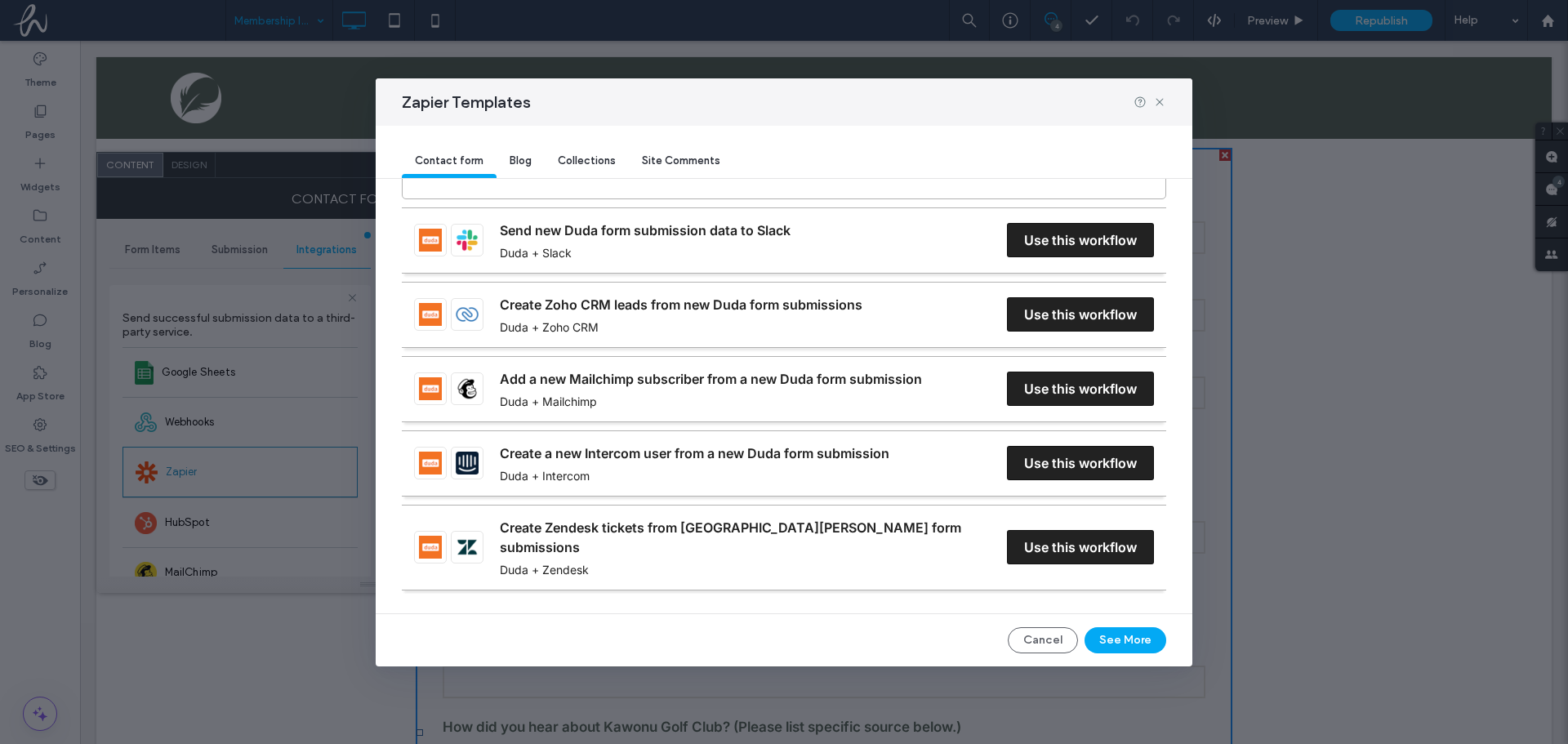
scroll to position [526, 0]
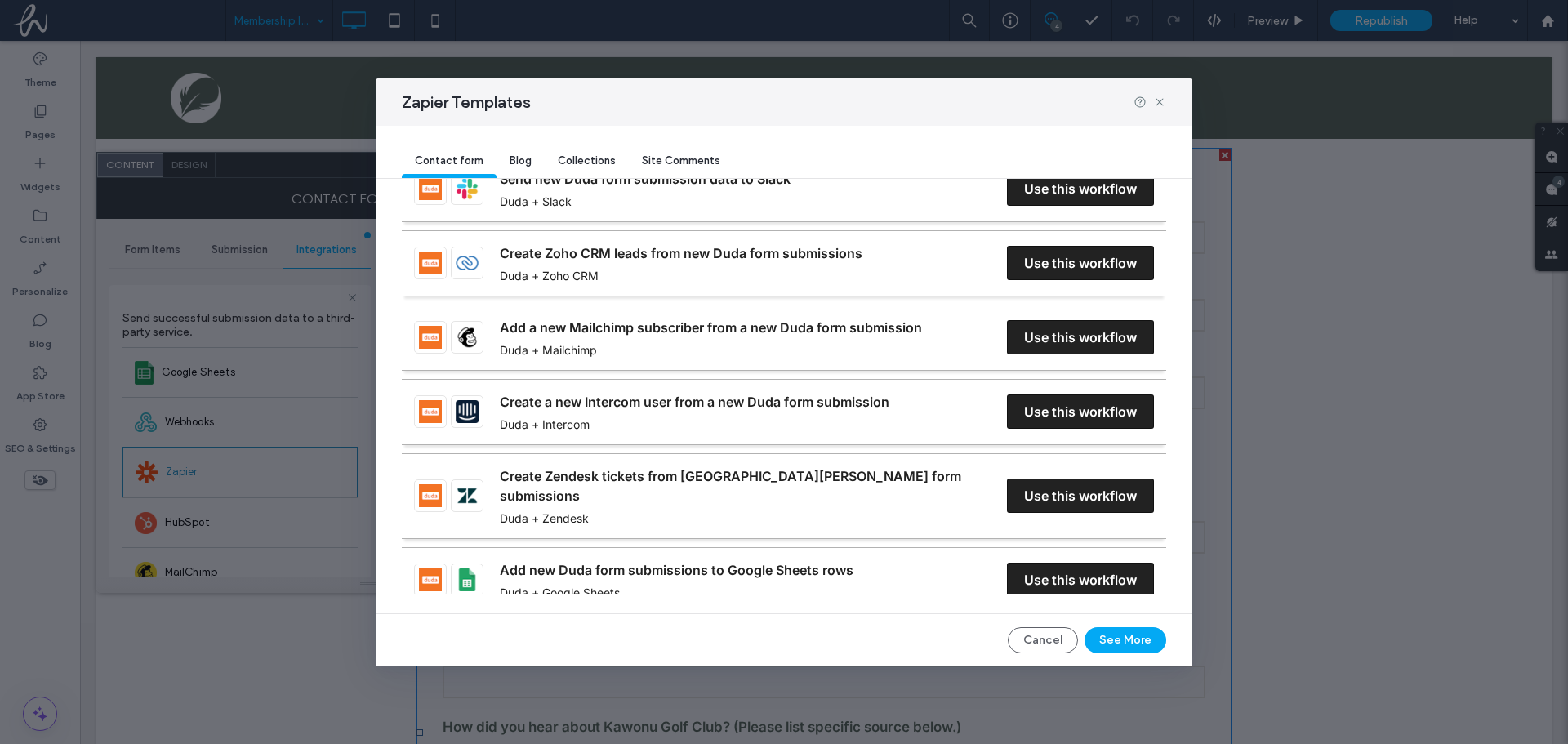
click at [684, 337] on link "Add a new Mailchimp subscriber from a new Duda form submission" at bounding box center [711, 327] width 423 height 19
click at [582, 110] on div "Zapier Templates" at bounding box center [783, 102] width 816 height 47
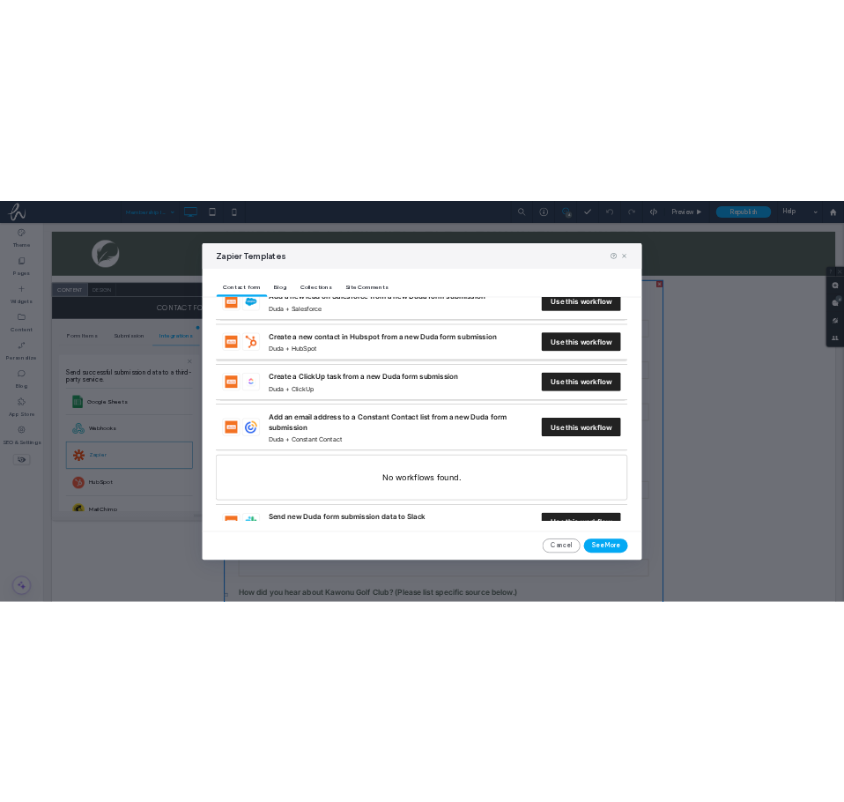
scroll to position [391, 0]
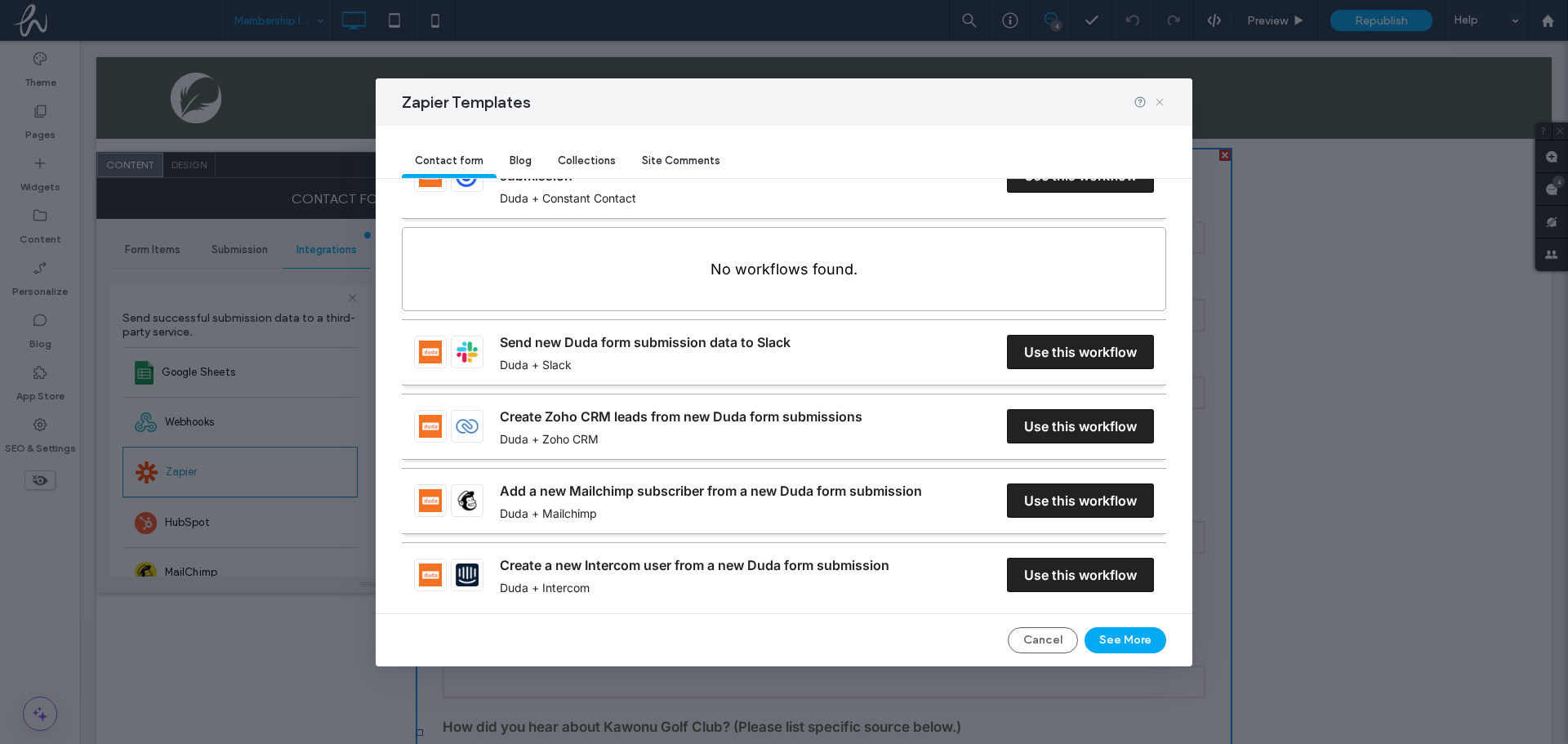
click at [1165, 101] on icon at bounding box center [1159, 102] width 13 height 13
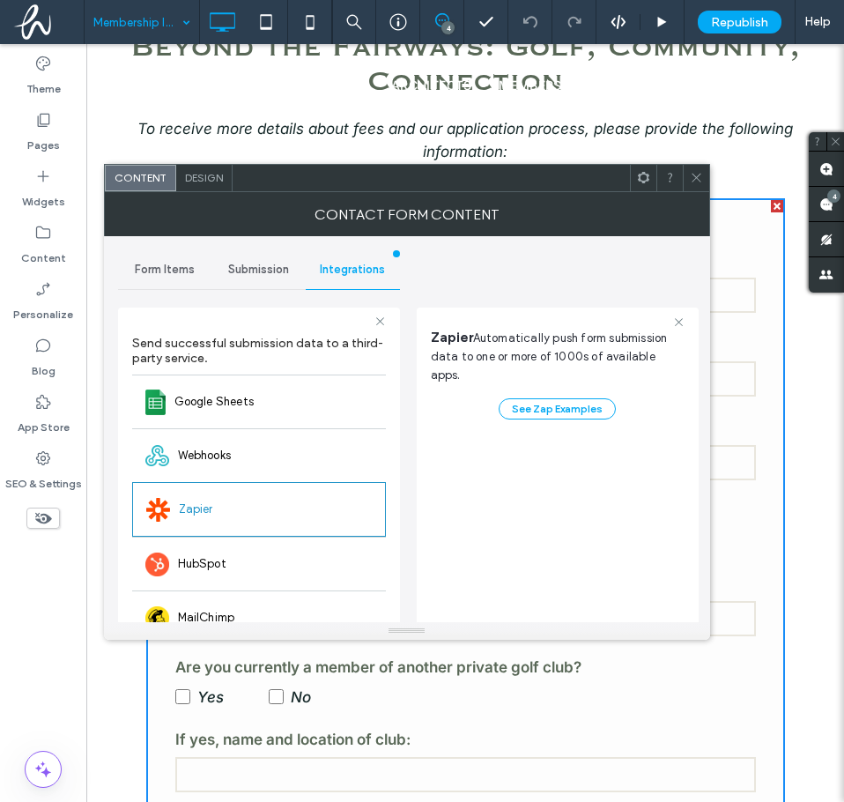
click at [700, 171] on icon at bounding box center [696, 177] width 13 height 13
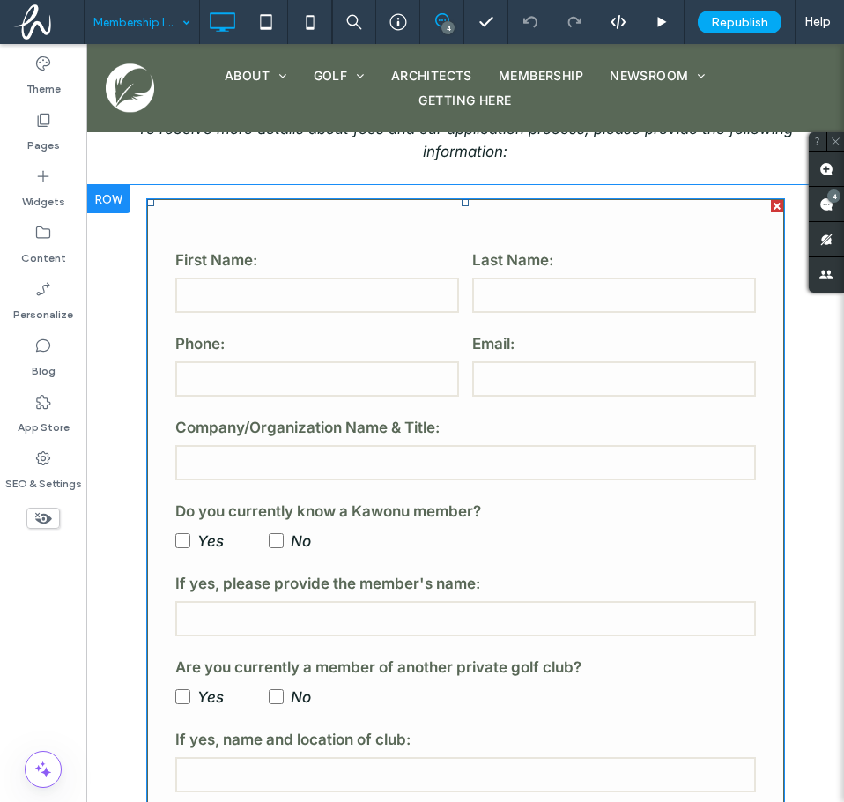
scroll to position [529, 0]
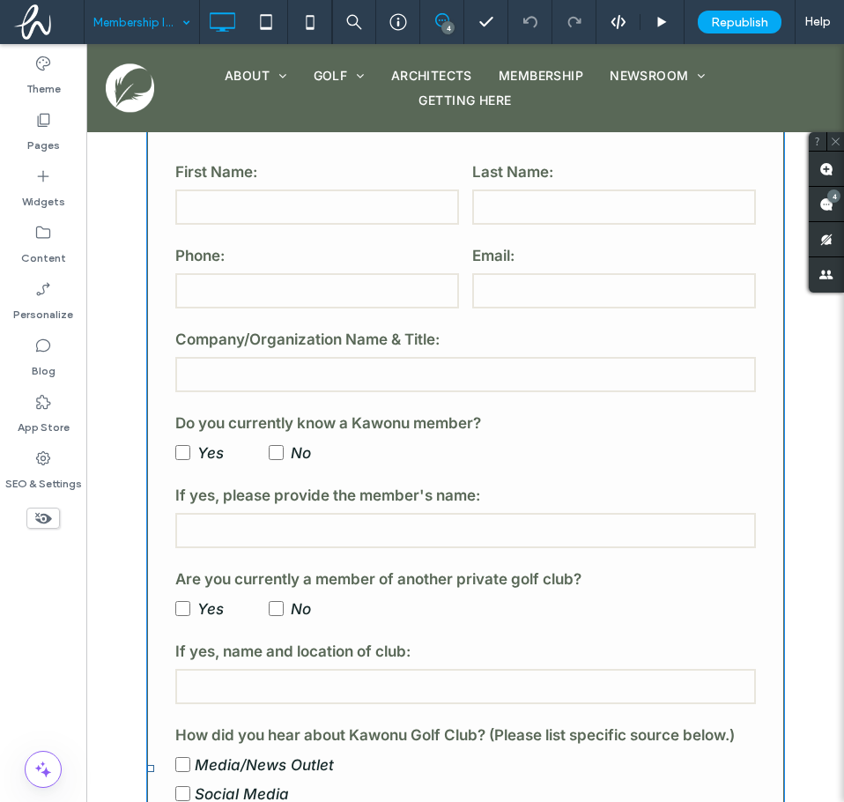
click at [165, 270] on div "**********" at bounding box center [465, 768] width 639 height 1316
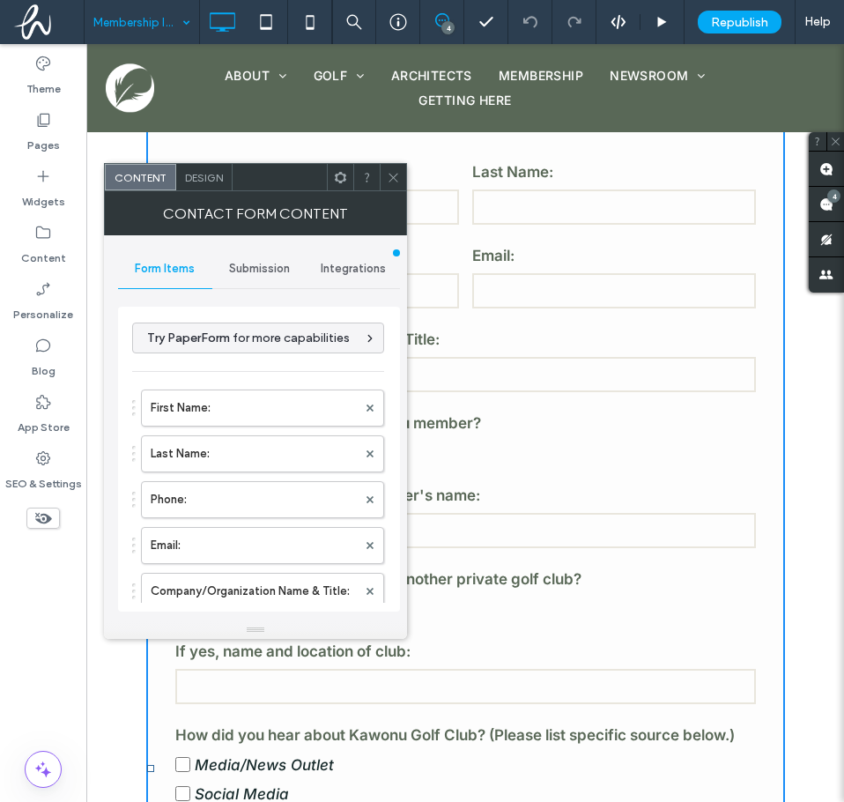
click at [355, 276] on div "Integrations" at bounding box center [353, 268] width 94 height 39
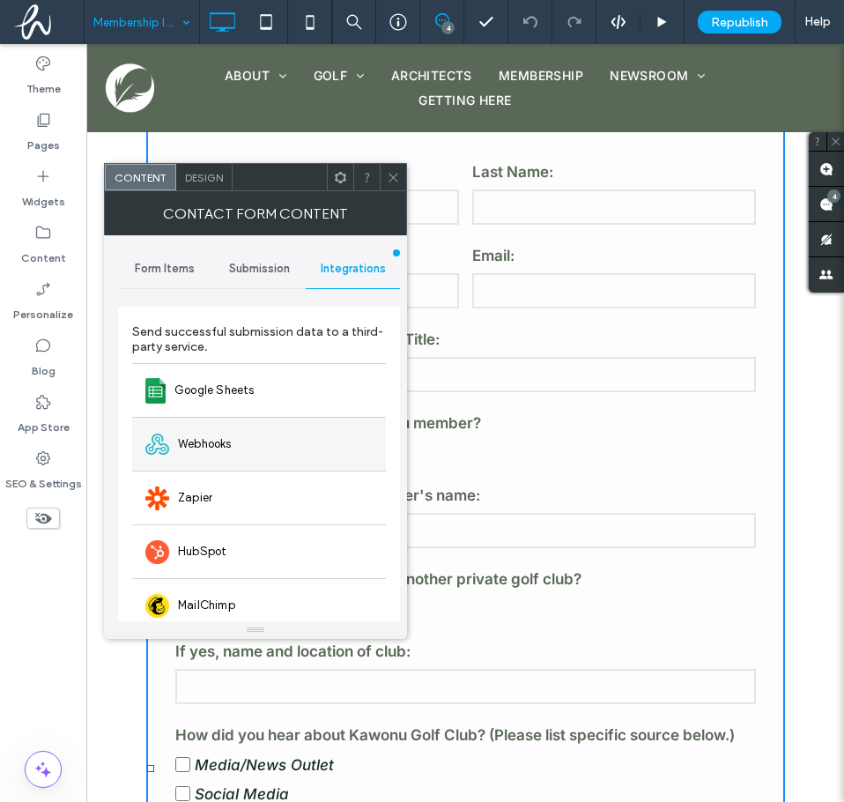
click at [291, 450] on div "Webhooks" at bounding box center [259, 444] width 254 height 54
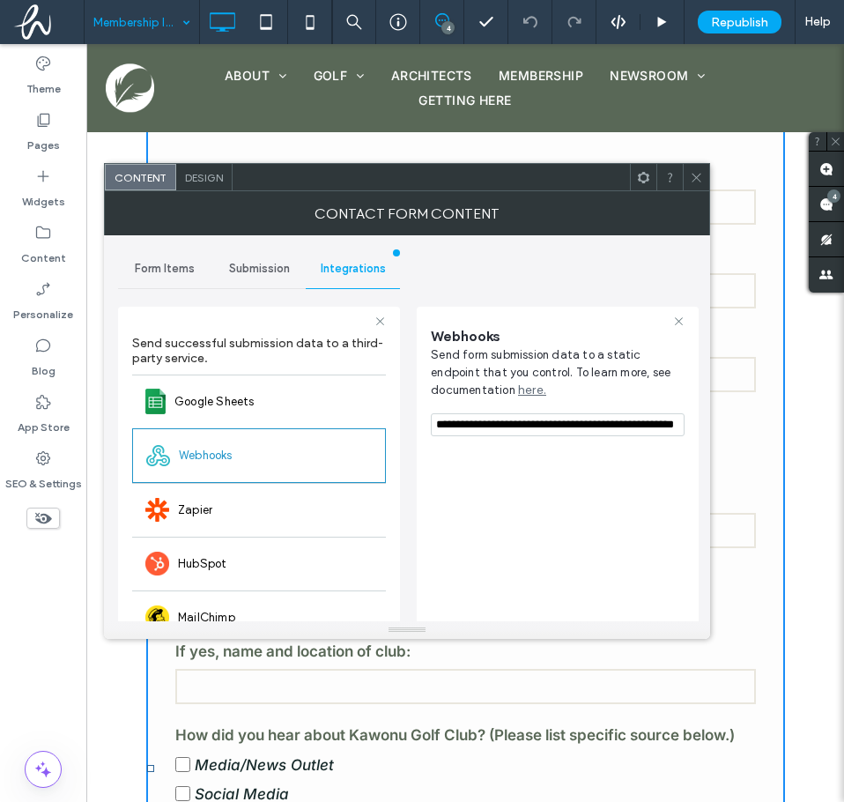
click at [574, 419] on input "**********" at bounding box center [558, 424] width 254 height 23
click at [611, 427] on input "**********" at bounding box center [558, 424] width 254 height 23
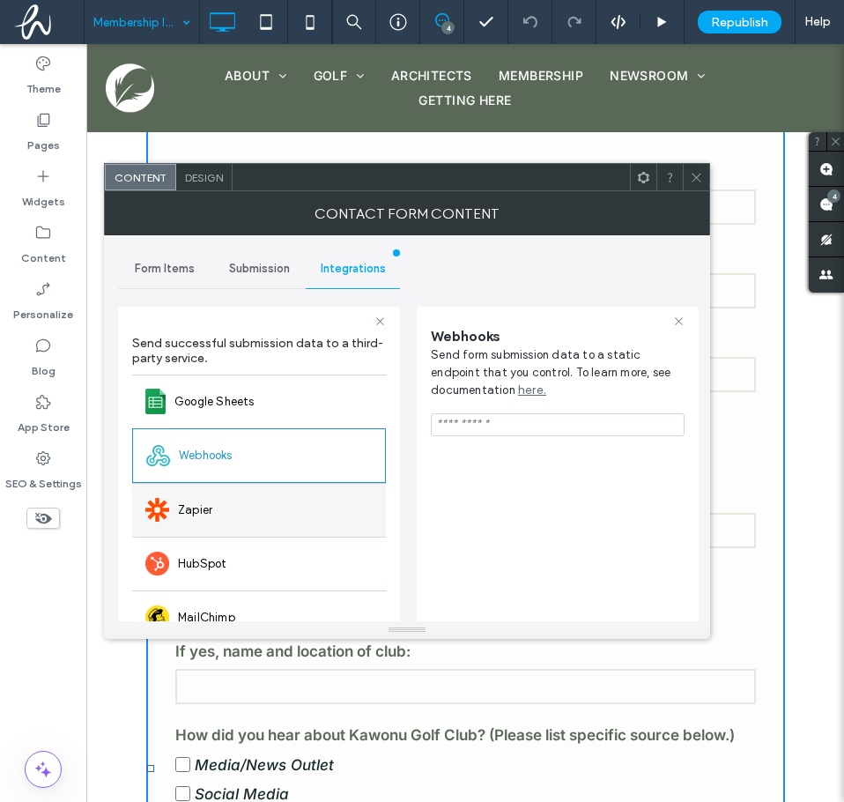
click at [323, 515] on div "Zapier" at bounding box center [259, 510] width 254 height 54
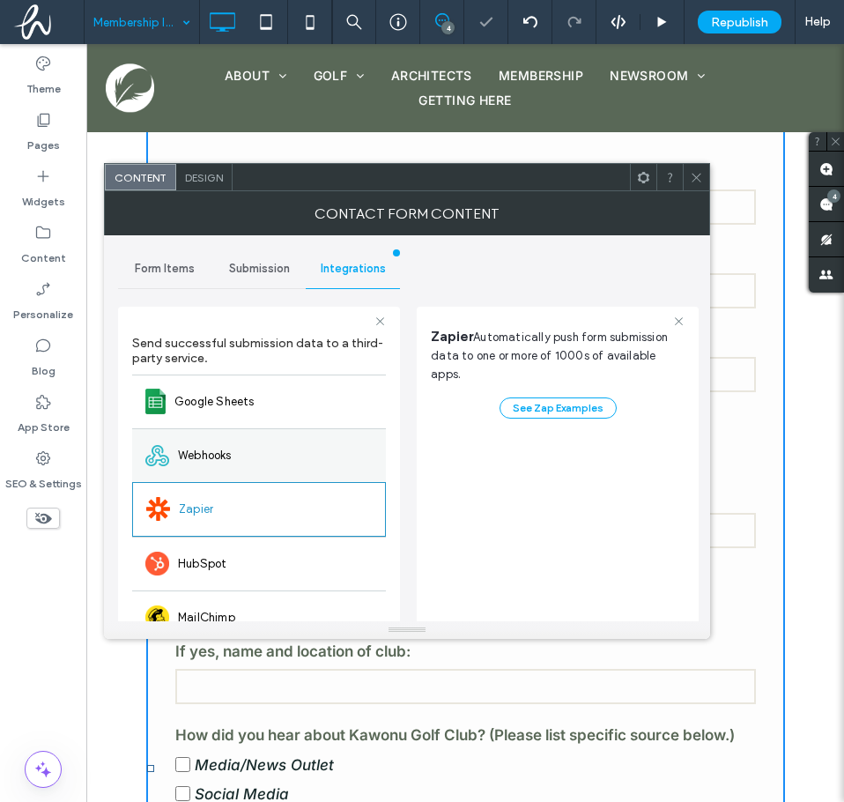
click at [282, 464] on div "Webhooks" at bounding box center [259, 455] width 254 height 54
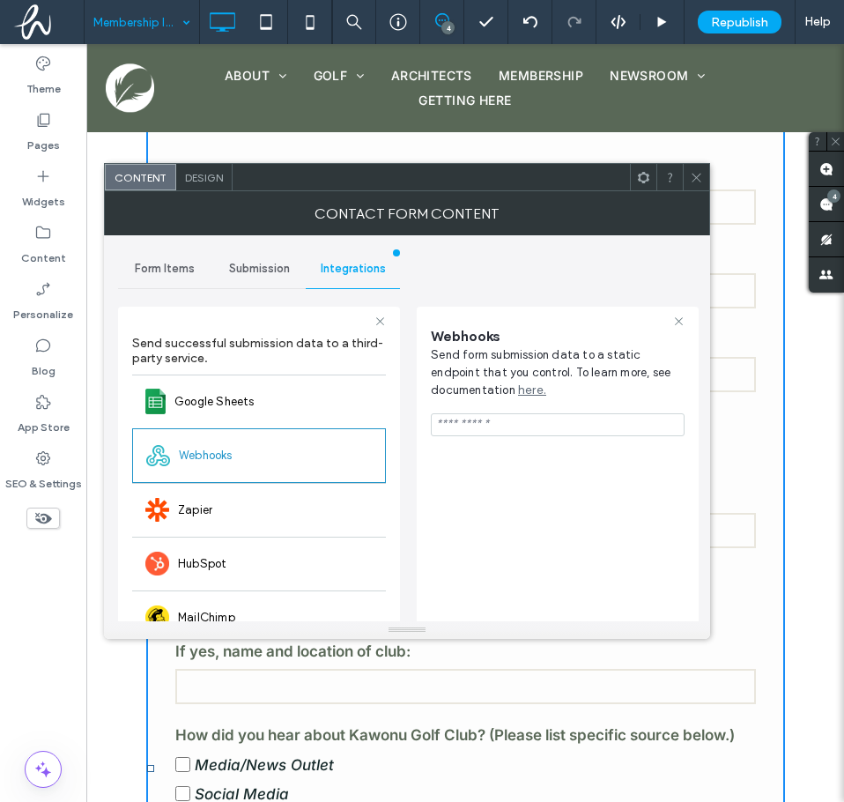
click at [438, 426] on input "url" at bounding box center [558, 424] width 254 height 23
paste input "**********"
type input "**********"
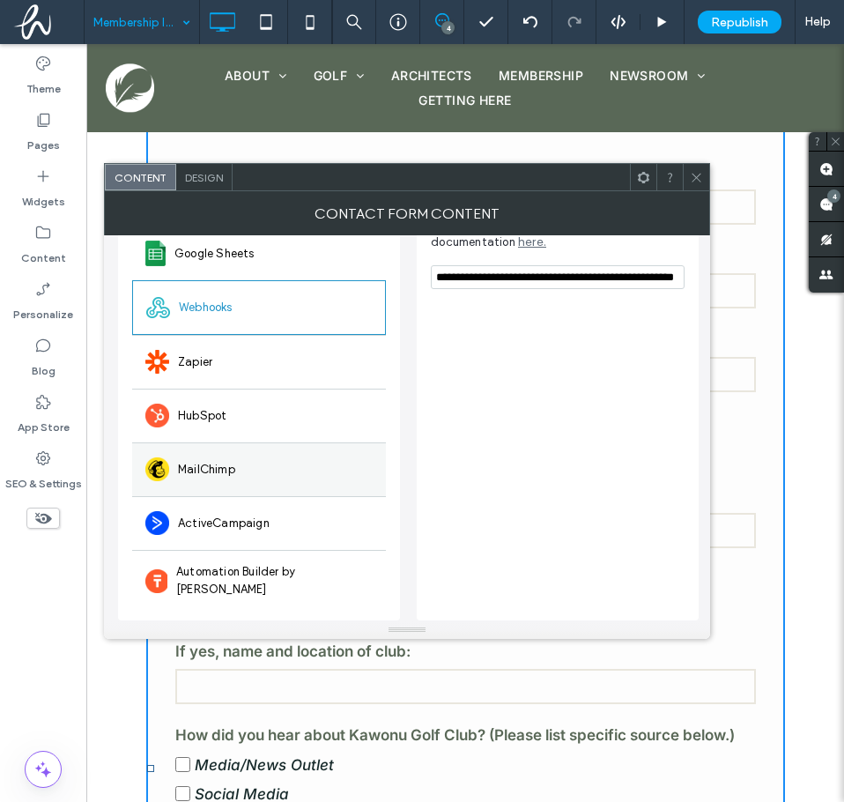
scroll to position [60, 0]
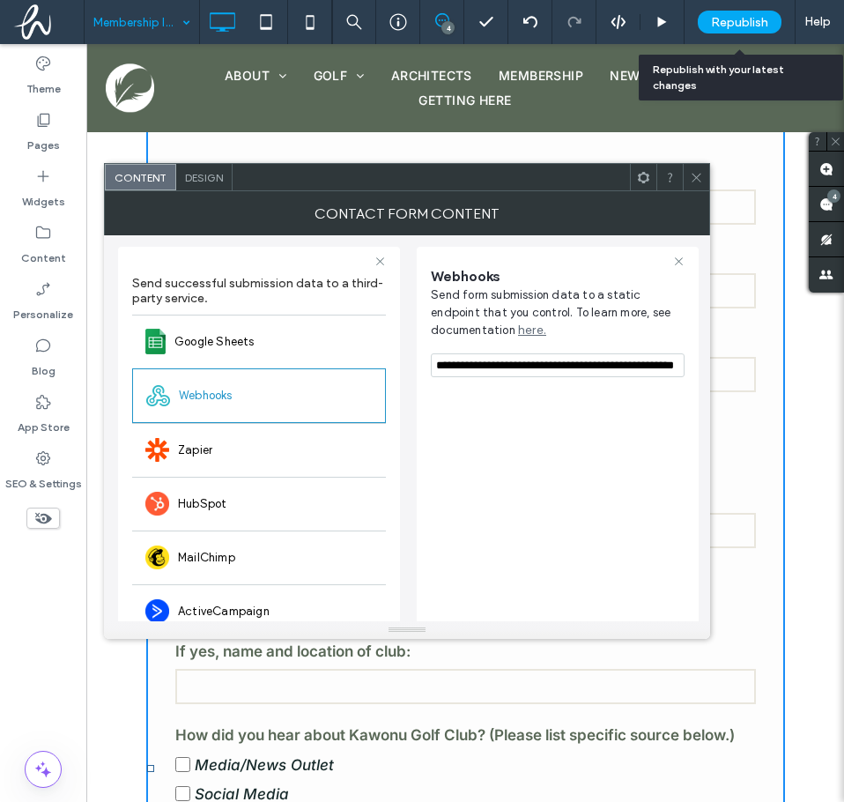
click at [727, 27] on span "Republish" at bounding box center [739, 22] width 57 height 15
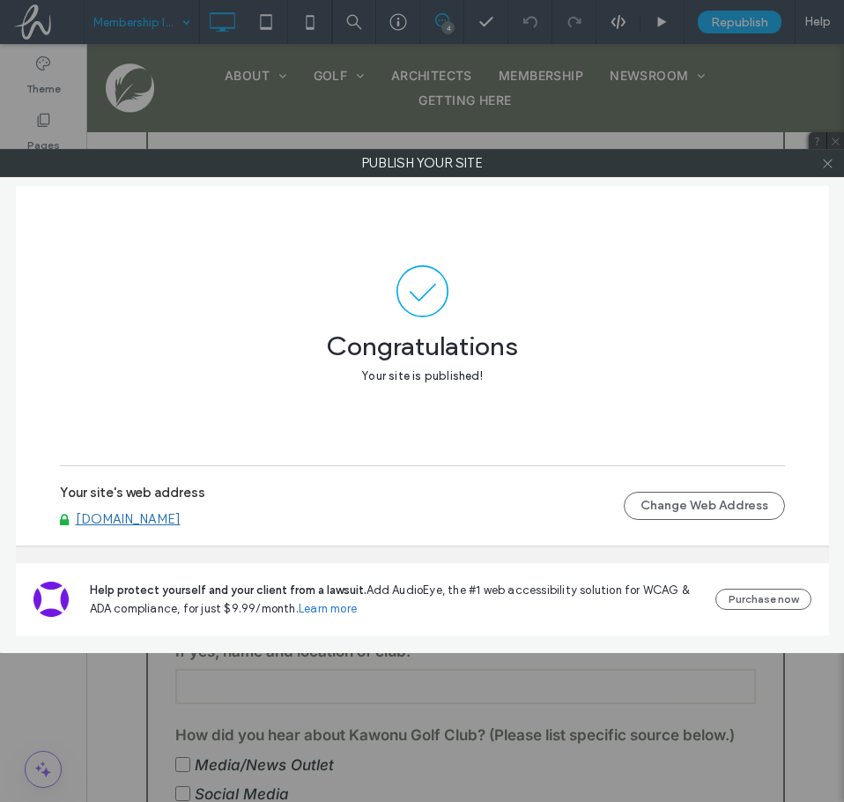
click at [832, 160] on icon at bounding box center [827, 163] width 13 height 13
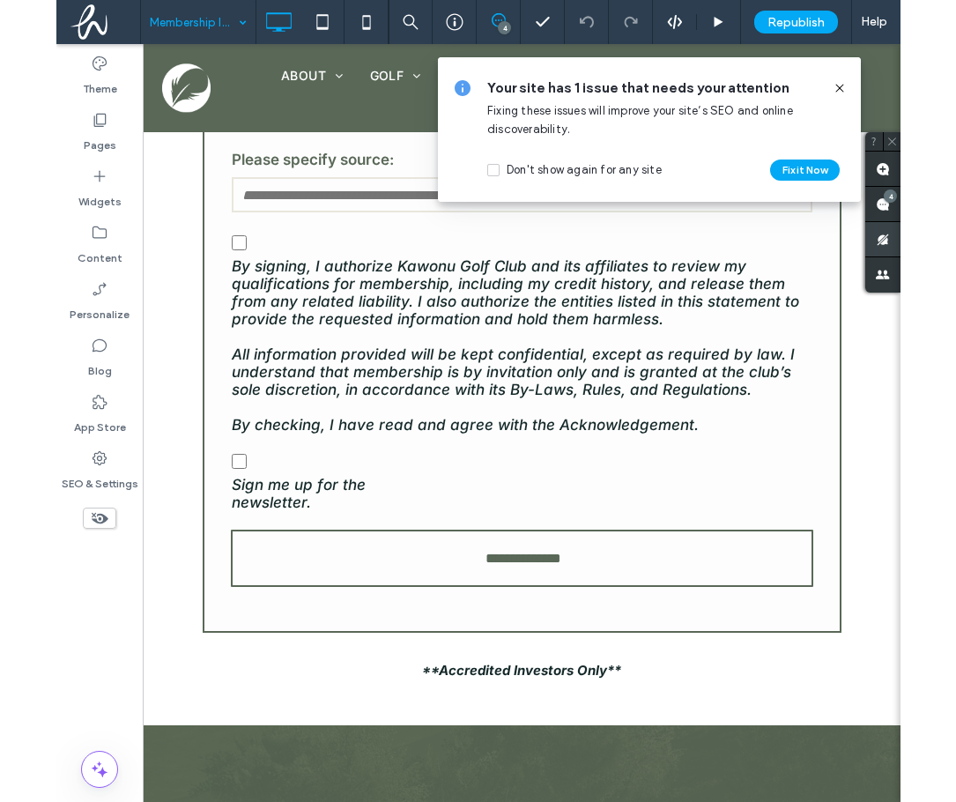
scroll to position [1270, 0]
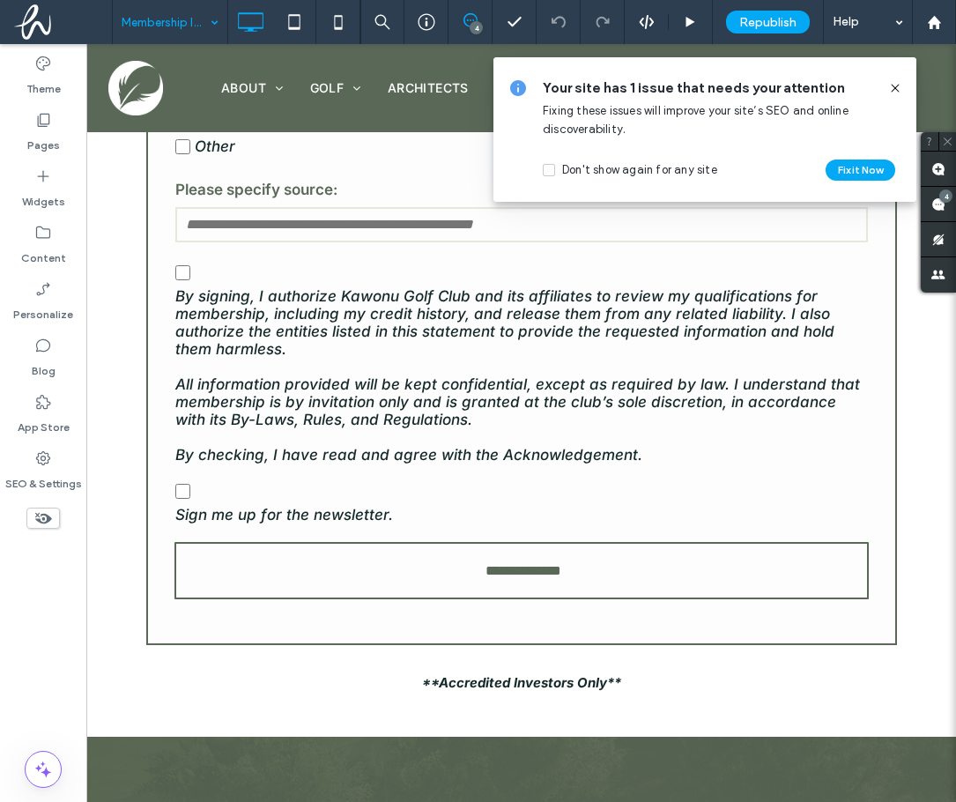
click at [901, 79] on span at bounding box center [895, 87] width 14 height 19
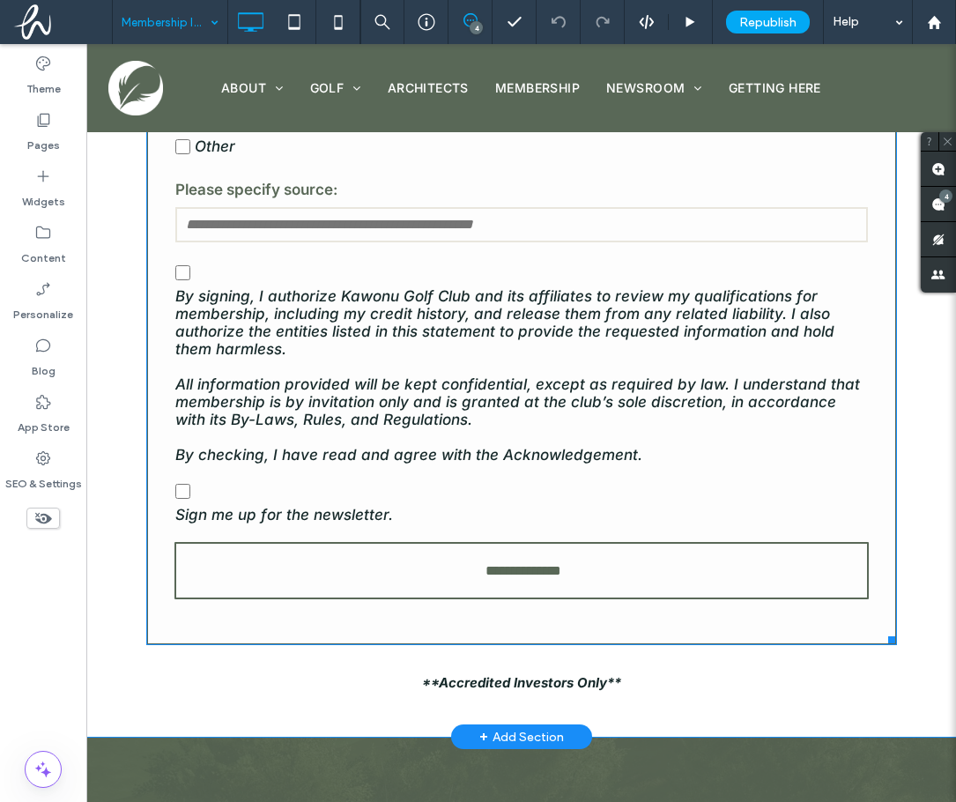
click at [272, 523] on span "Sign me up for the newsletter." at bounding box center [284, 515] width 218 height 18
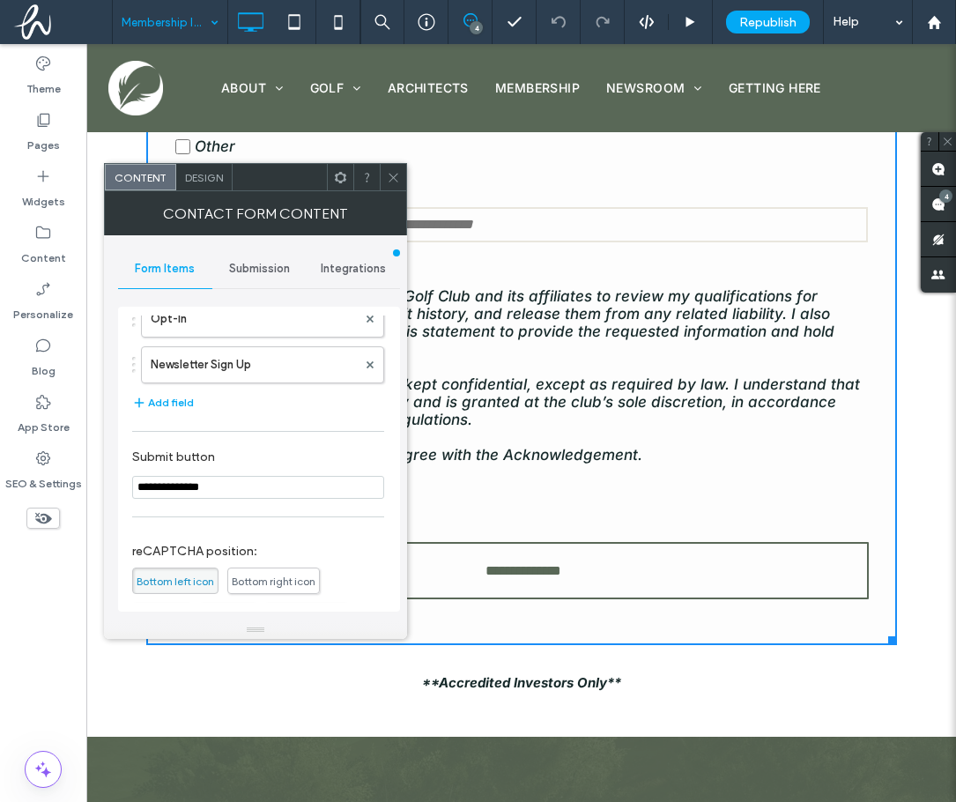
scroll to position [505, 0]
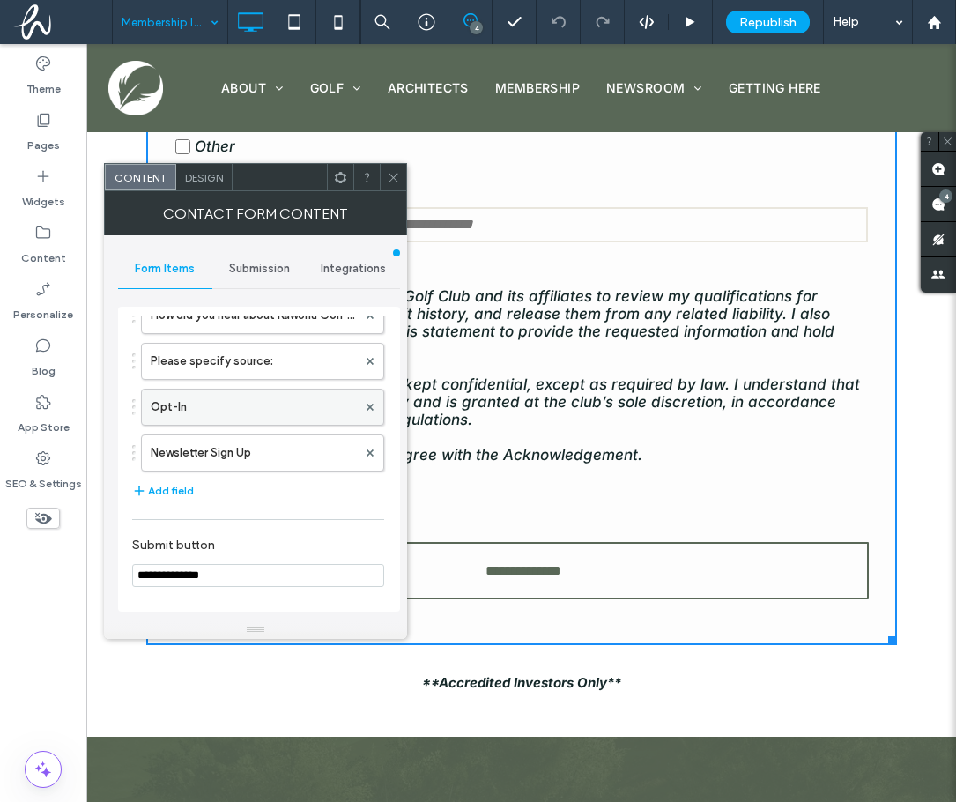
click at [255, 402] on label "Opt-In" at bounding box center [254, 407] width 206 height 35
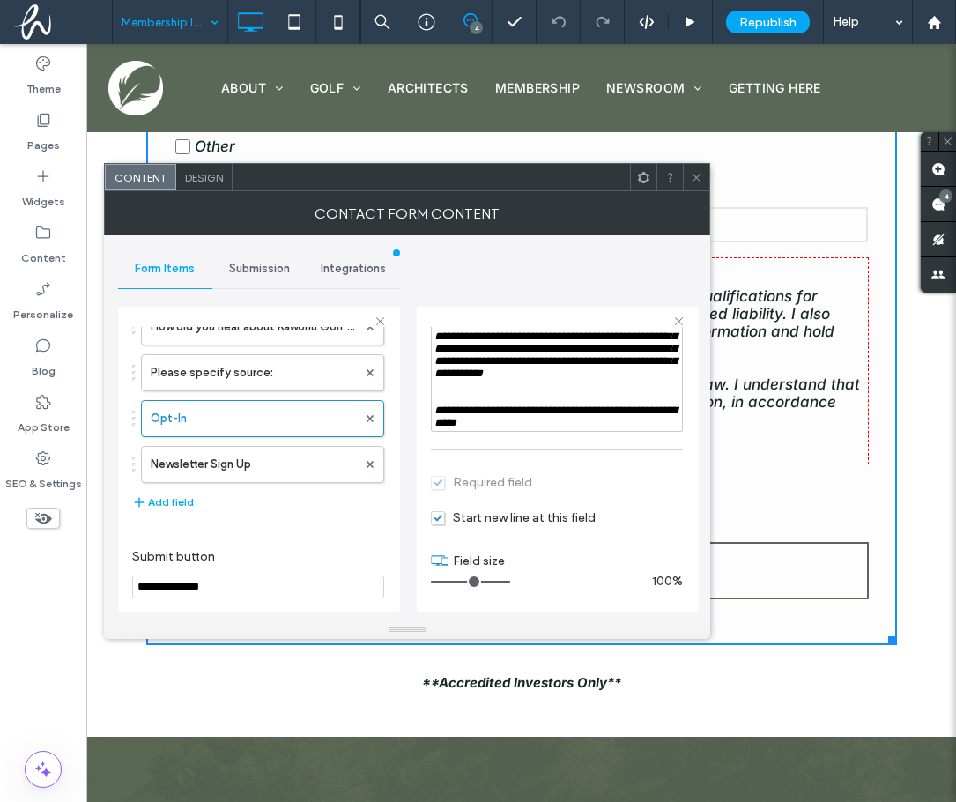
scroll to position [376, 0]
click at [277, 471] on label "Newsletter Sign Up" at bounding box center [254, 464] width 206 height 35
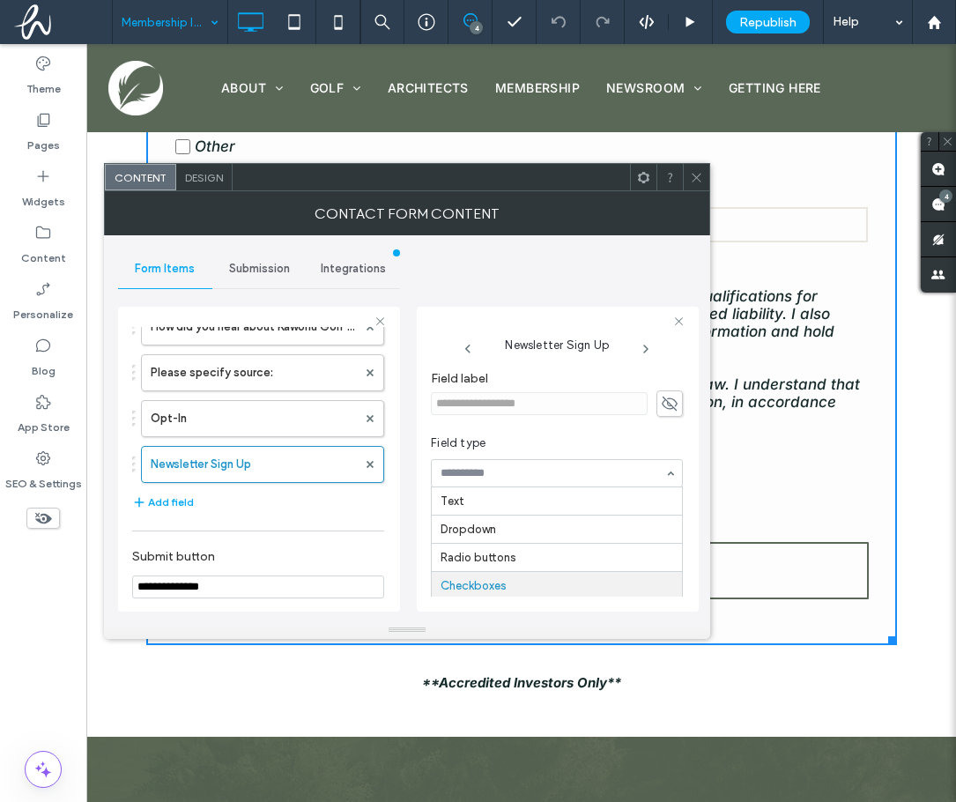
scroll to position [85, 0]
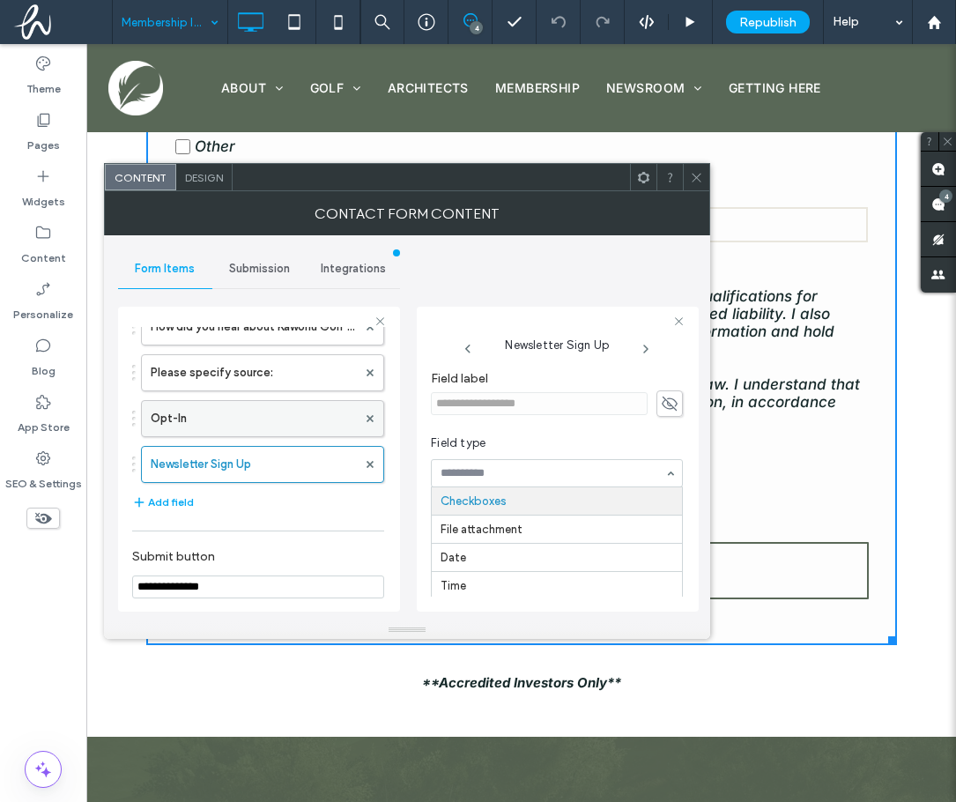
click at [290, 430] on label "Opt-In" at bounding box center [254, 418] width 206 height 35
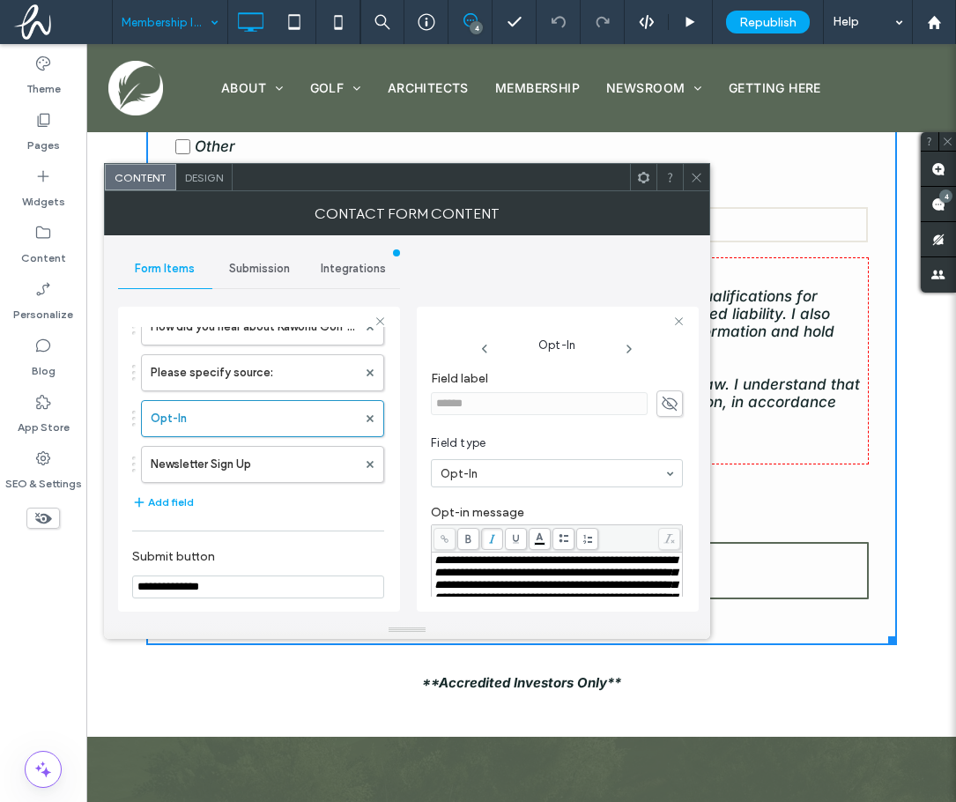
scroll to position [88, 0]
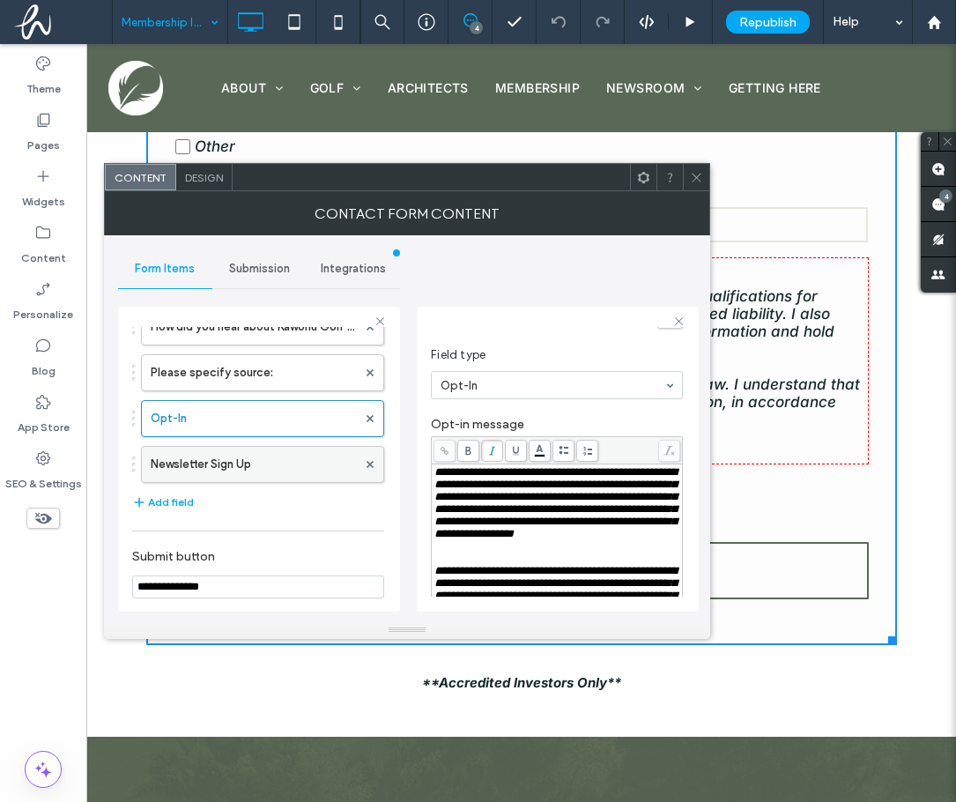
click at [263, 466] on label "Newsletter Sign Up" at bounding box center [254, 464] width 206 height 35
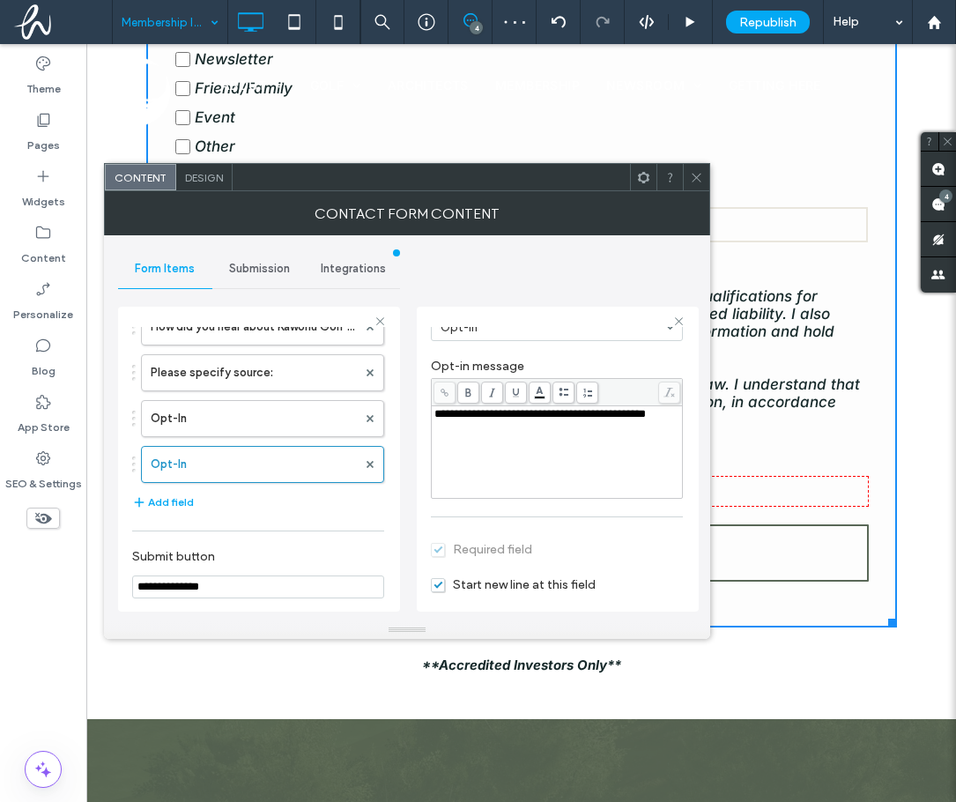
scroll to position [176, 0]
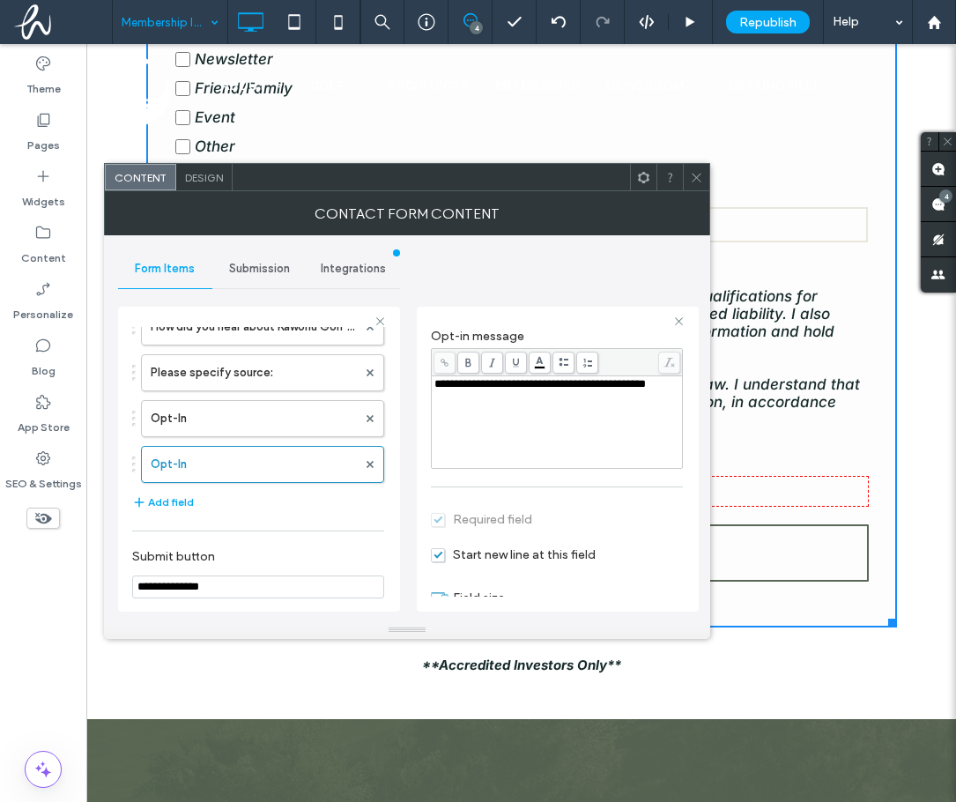
click at [506, 390] on div "**********" at bounding box center [557, 384] width 246 height 12
drag, startPoint x: 507, startPoint y: 399, endPoint x: 438, endPoint y: 389, distance: 69.5
click at [438, 389] on div "**********" at bounding box center [557, 384] width 246 height 12
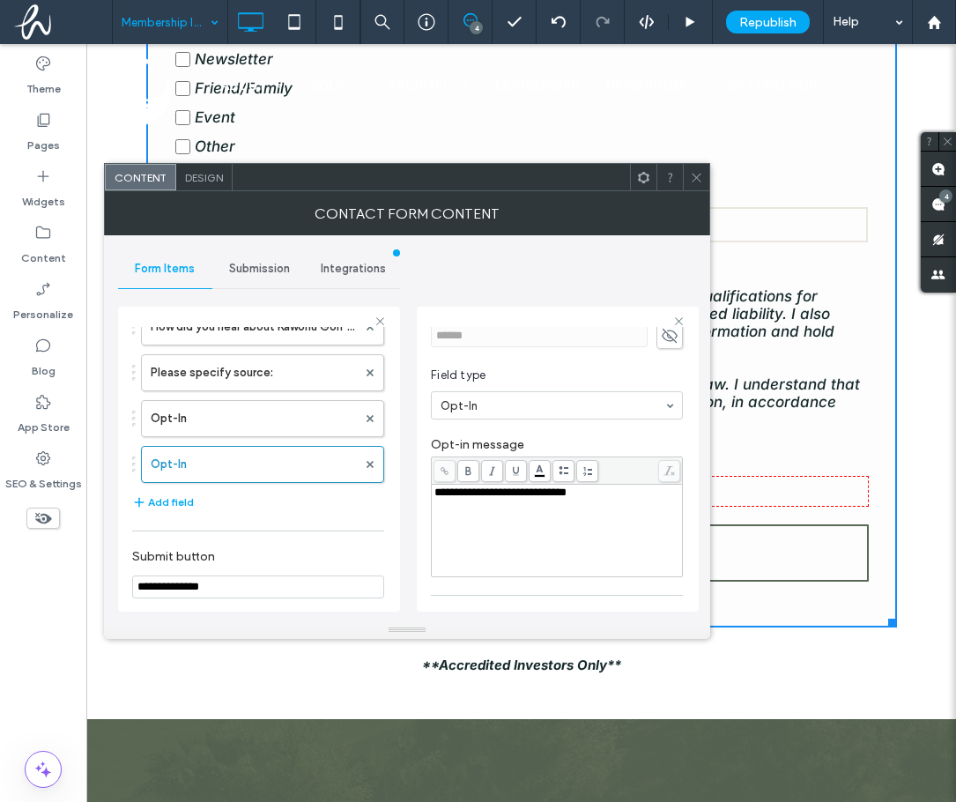
scroll to position [37, 0]
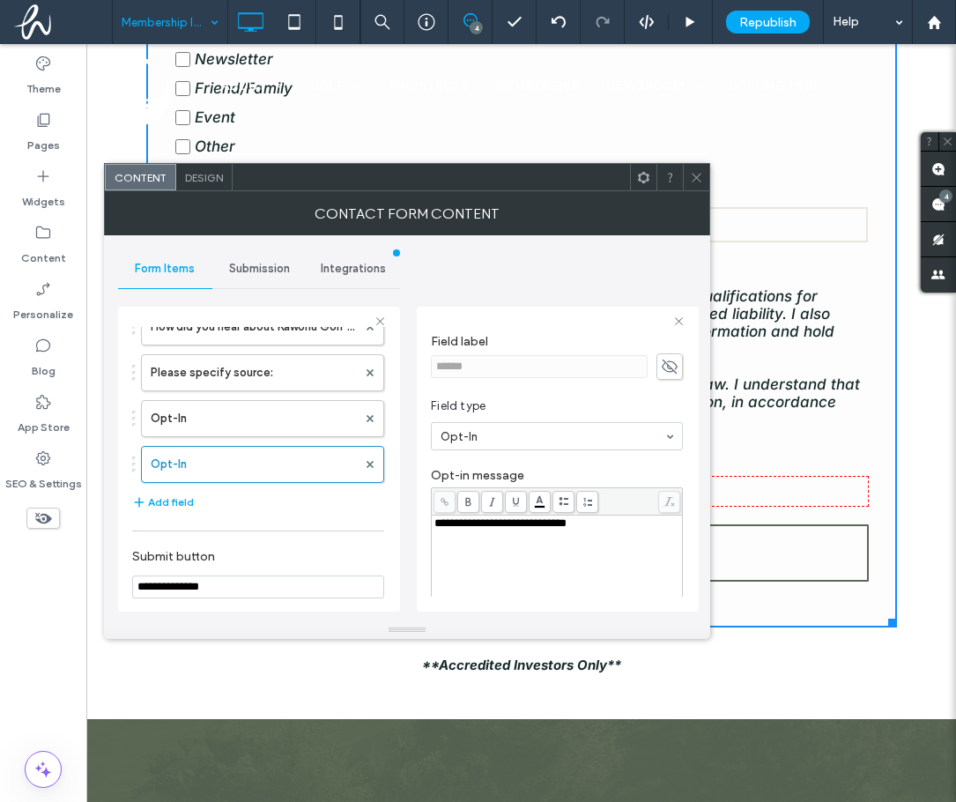
click at [320, 512] on div "First Name: Last Name: Phone: Email: Company/Organization Name & Title: Do you …" at bounding box center [258, 204] width 252 height 635
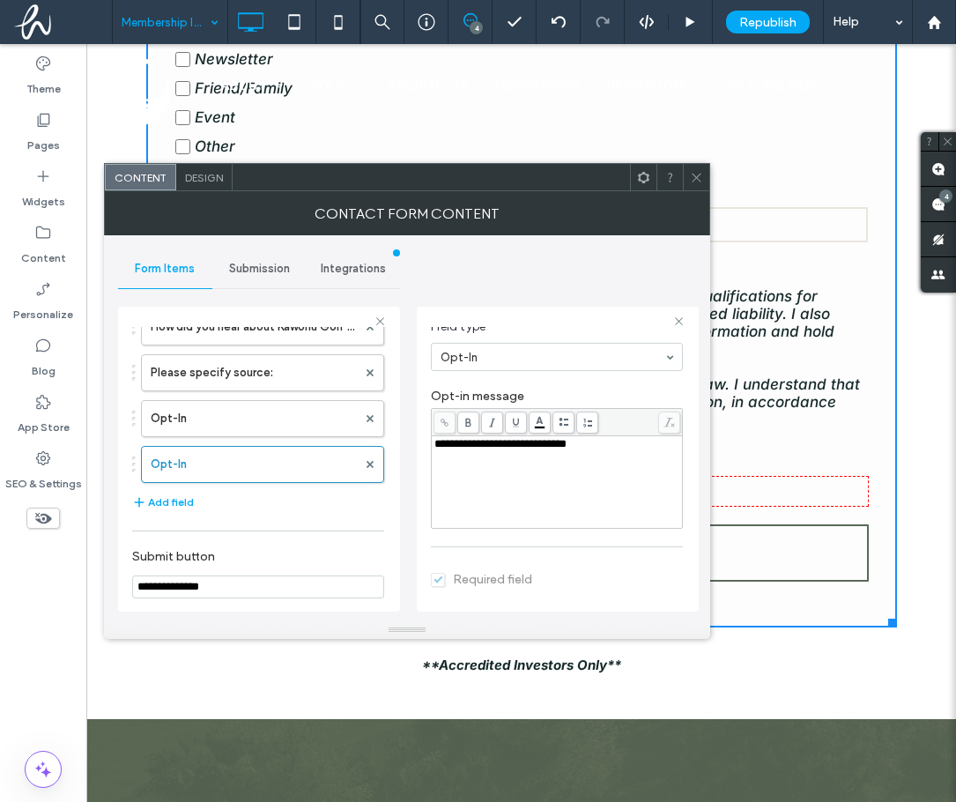
scroll to position [213, 0]
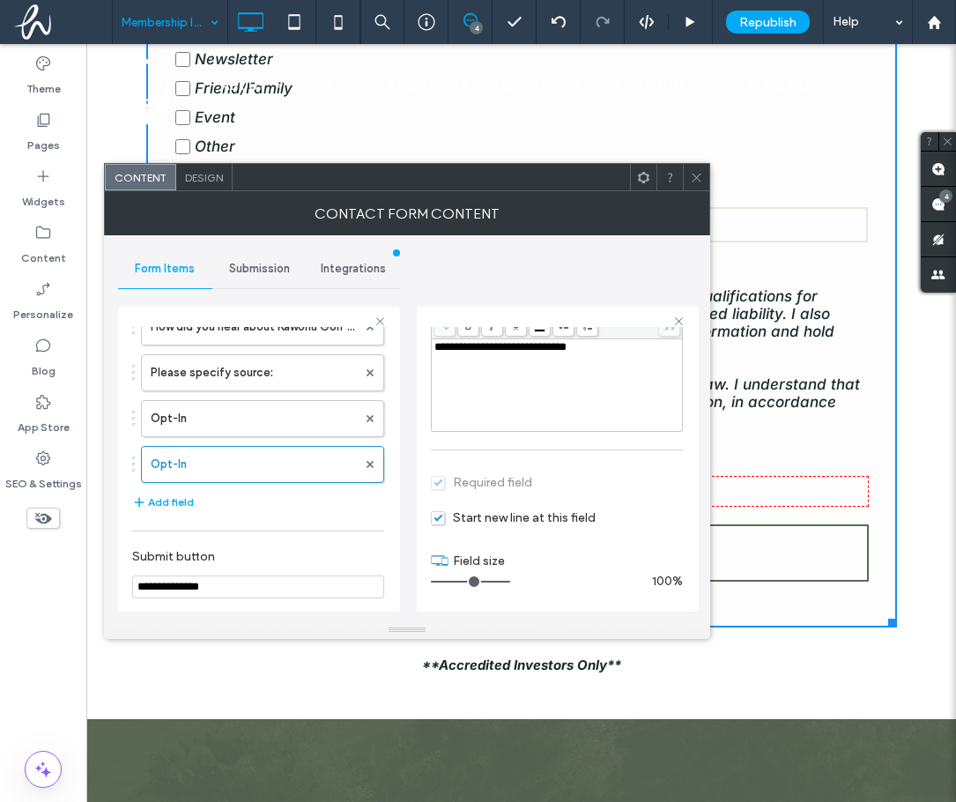
drag, startPoint x: 790, startPoint y: 217, endPoint x: 707, endPoint y: 152, distance: 105.6
click at [698, 173] on icon at bounding box center [696, 177] width 13 height 13
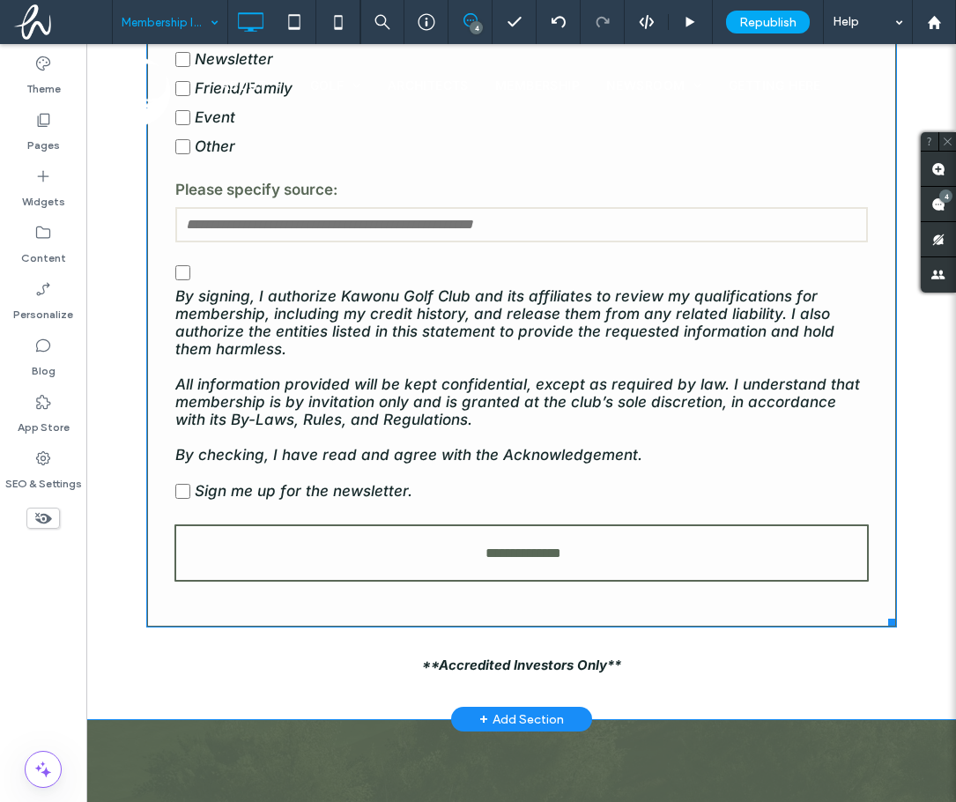
click at [353, 496] on p "Sign me up for the newsletter." at bounding box center [304, 491] width 218 height 18
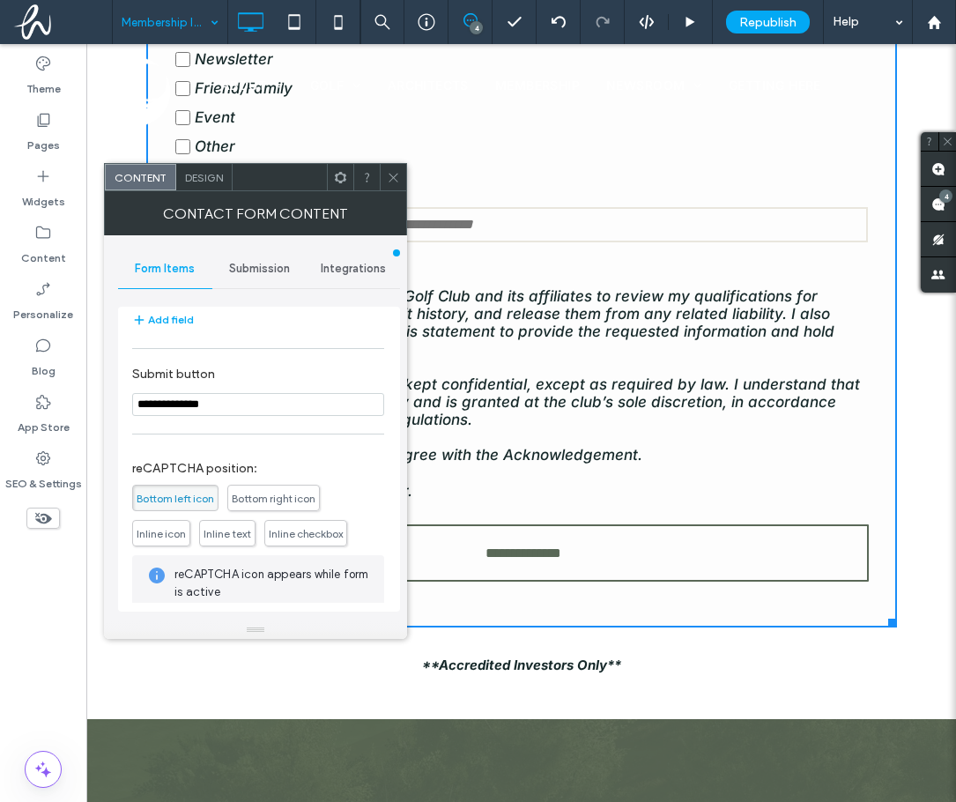
scroll to position [593, 0]
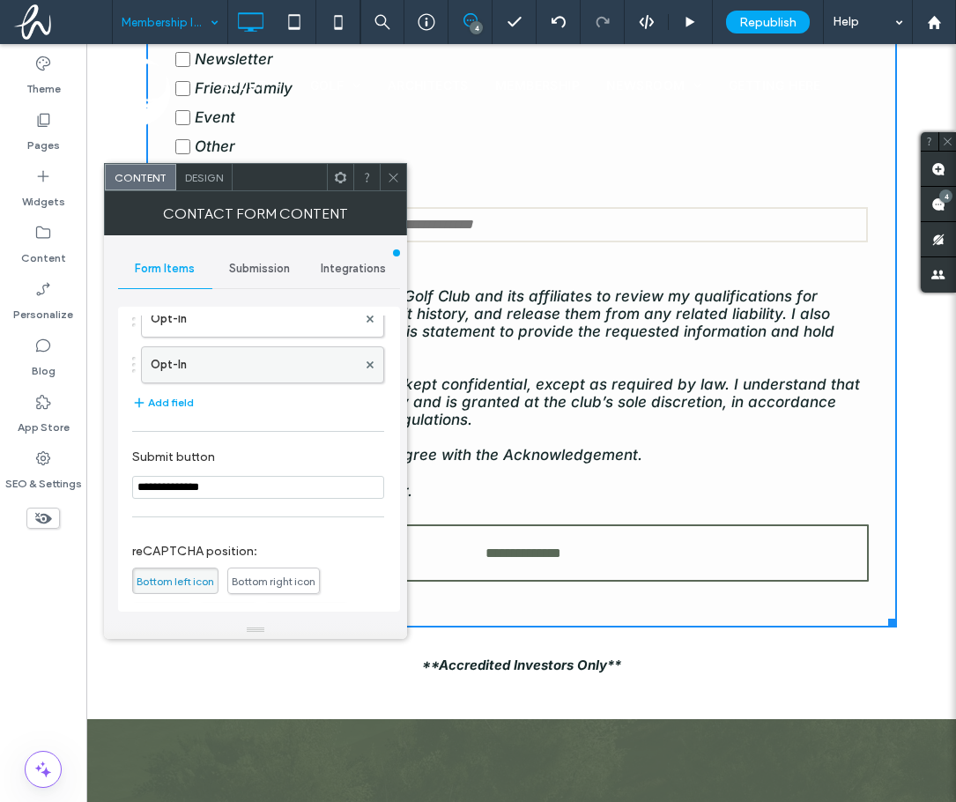
click at [243, 362] on label "Opt-In" at bounding box center [254, 364] width 206 height 35
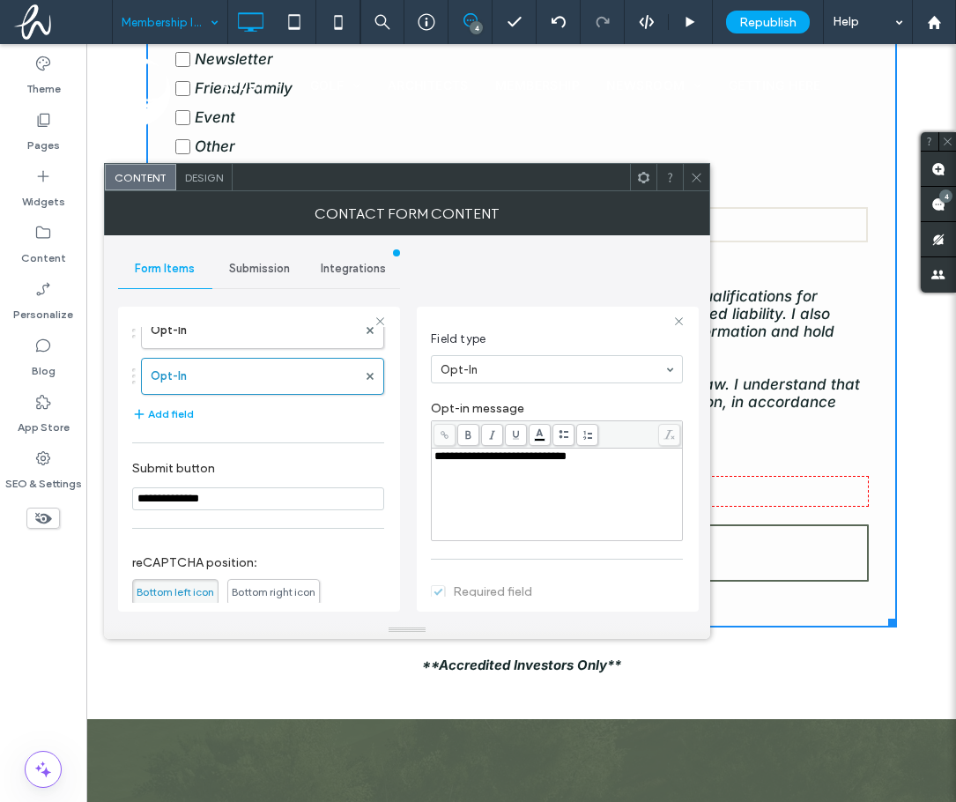
scroll to position [213, 0]
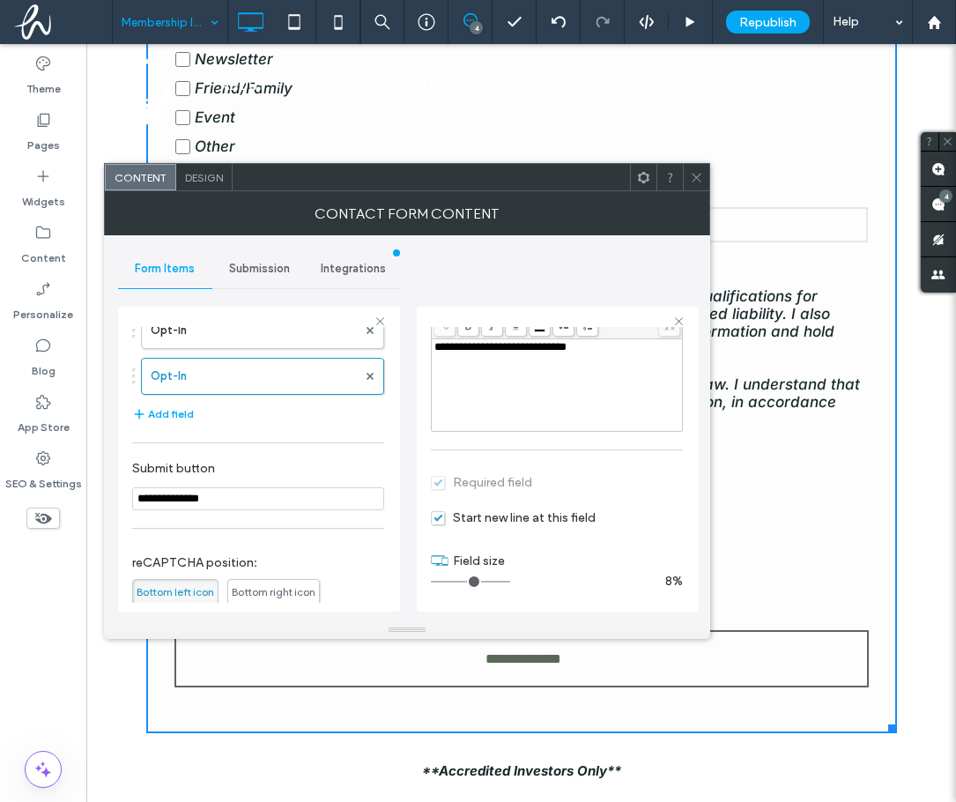
type input "**"
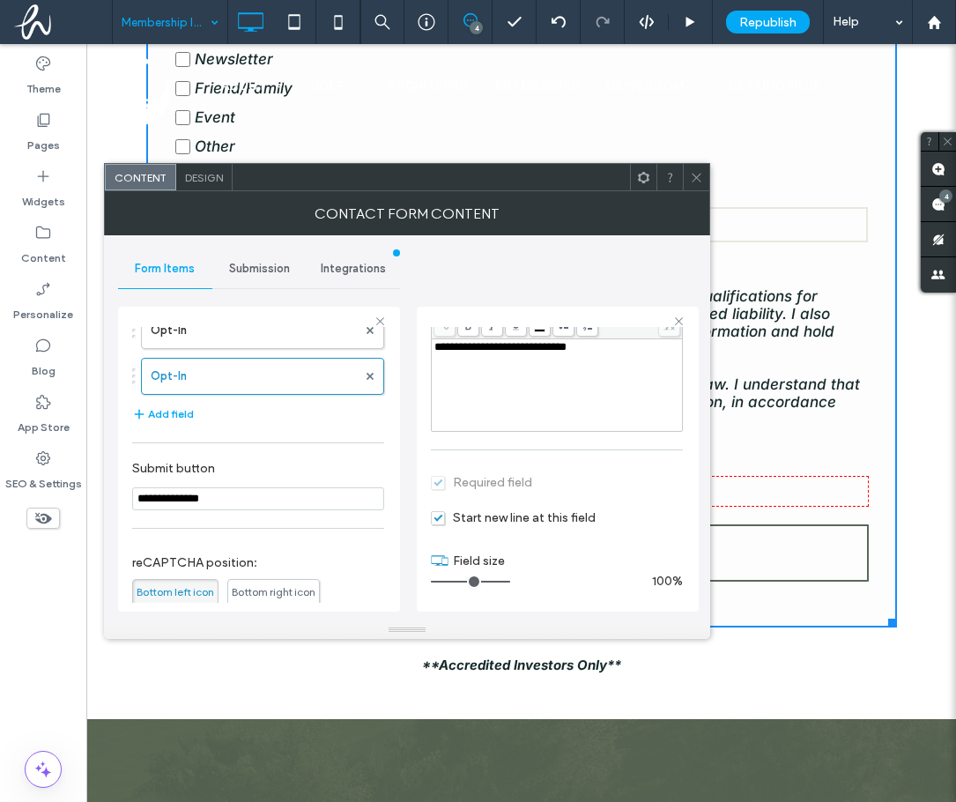
drag, startPoint x: 502, startPoint y: 577, endPoint x: 599, endPoint y: 587, distance: 97.4
click at [510, 583] on input "range" at bounding box center [470, 582] width 79 height 2
click at [700, 171] on icon at bounding box center [696, 177] width 13 height 13
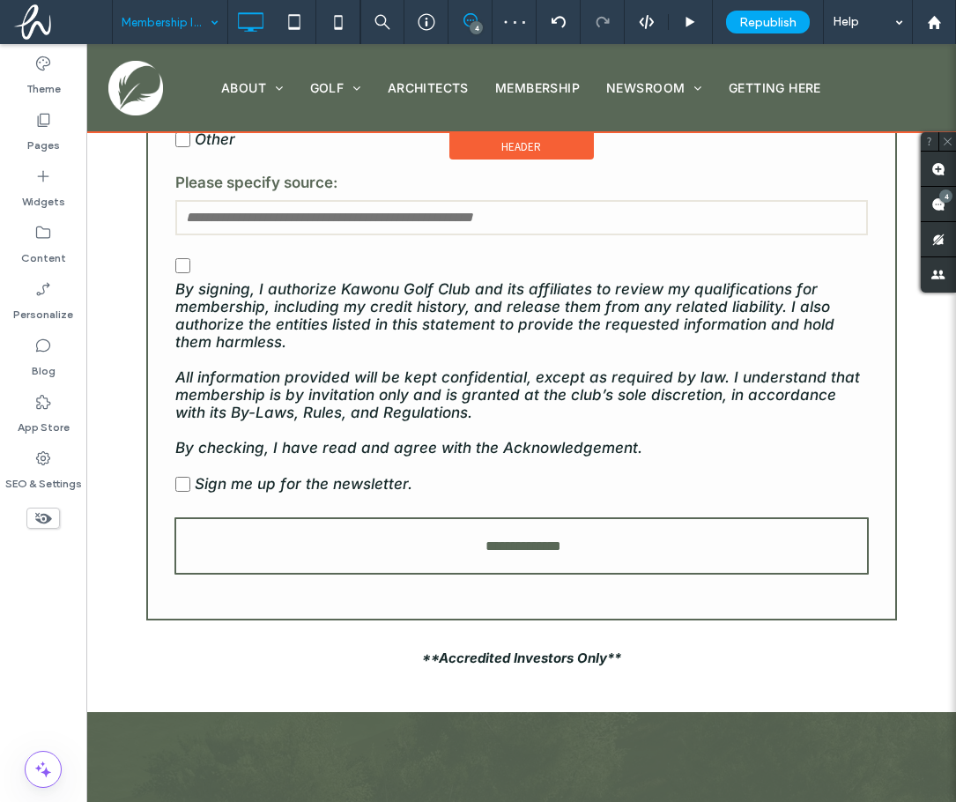
scroll to position [1270, 0]
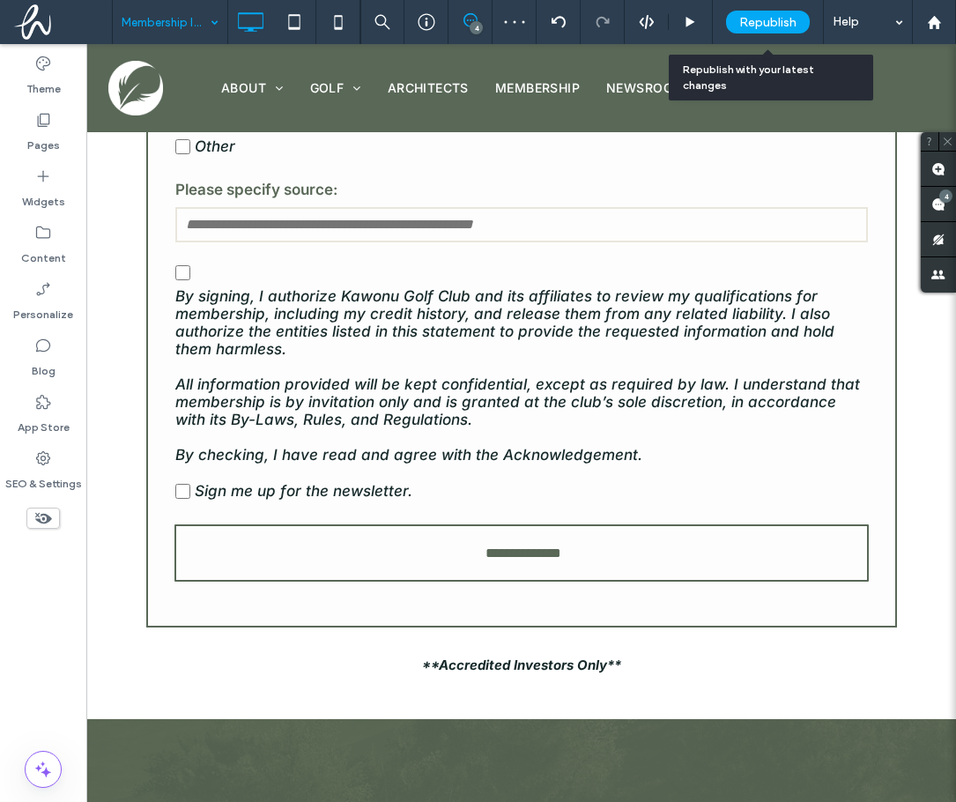
click at [778, 24] on span "Republish" at bounding box center [767, 22] width 57 height 15
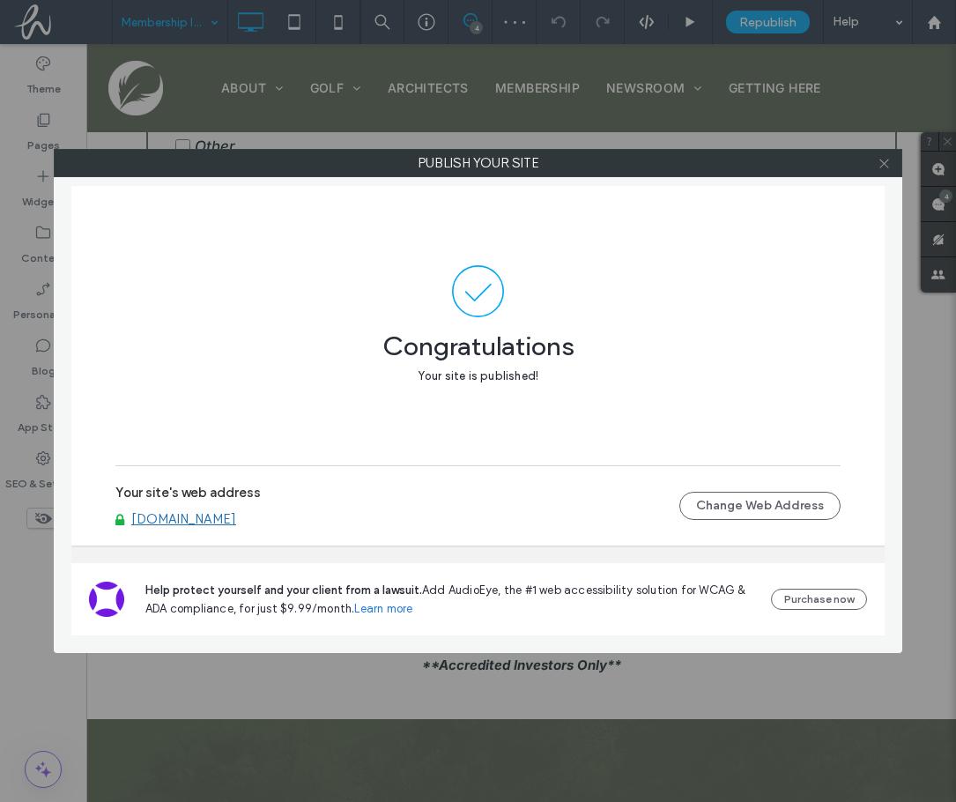
click at [882, 171] on span at bounding box center [884, 163] width 13 height 26
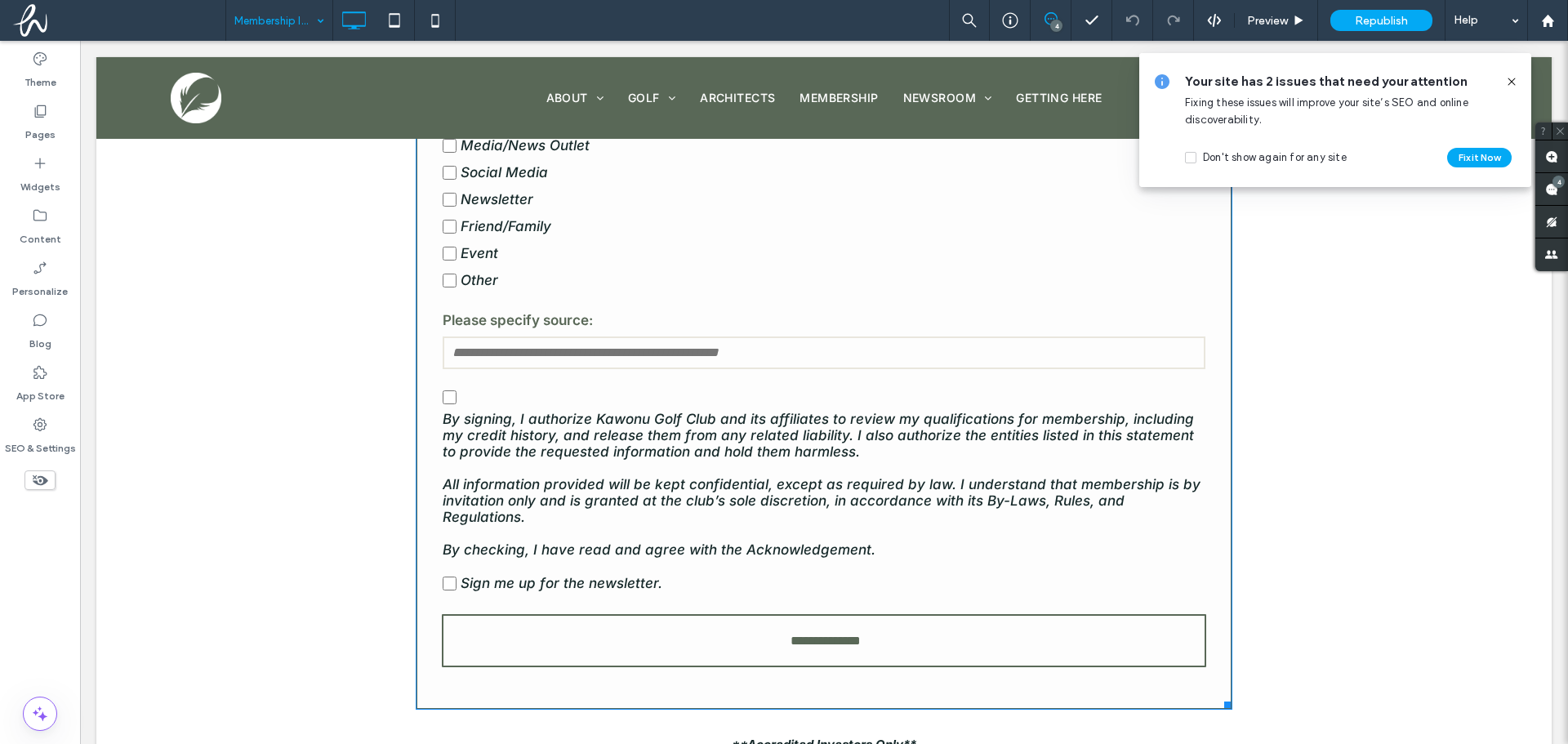
scroll to position [1095, 0]
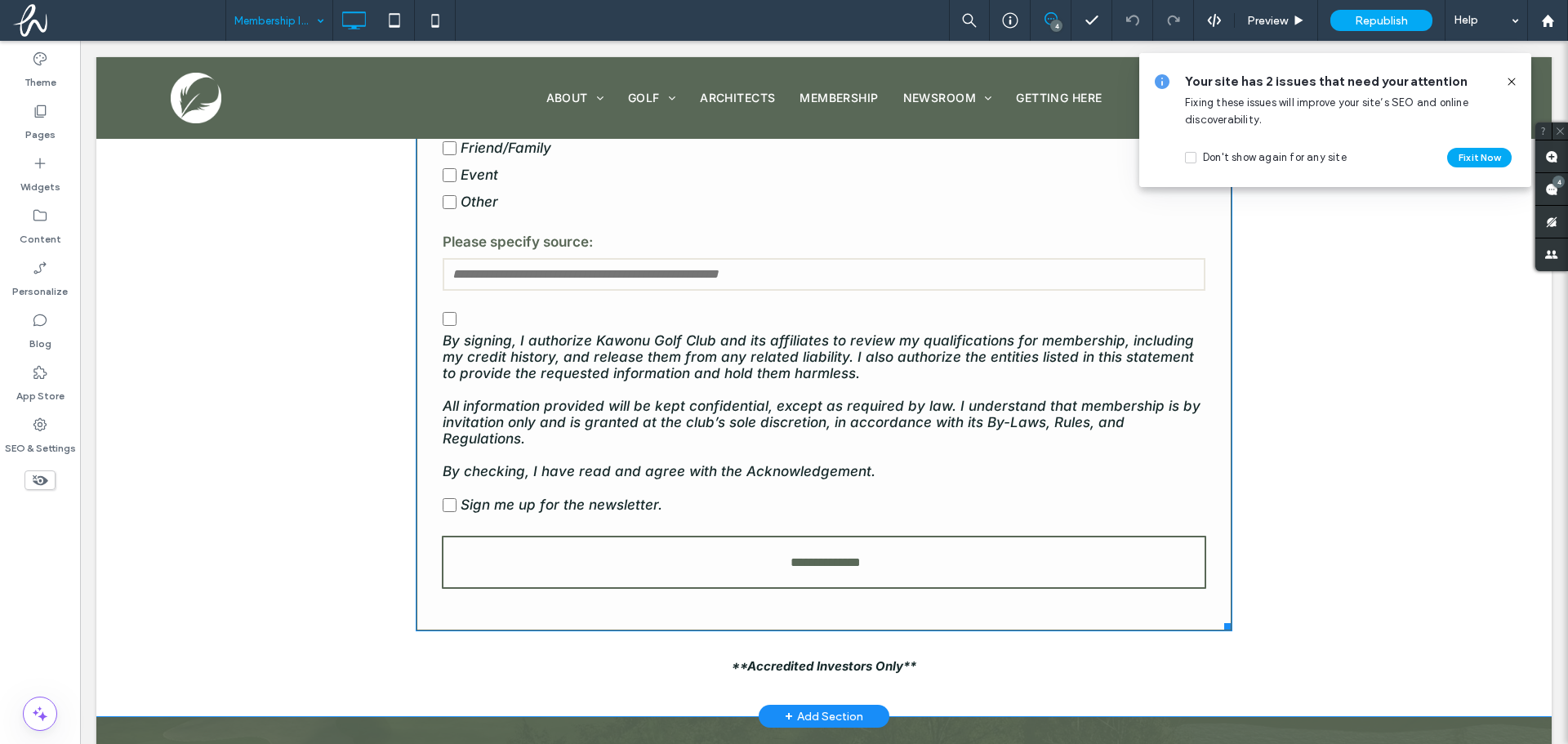
click at [748, 499] on label "Sign me up for the newsletter." at bounding box center [824, 505] width 763 height 27
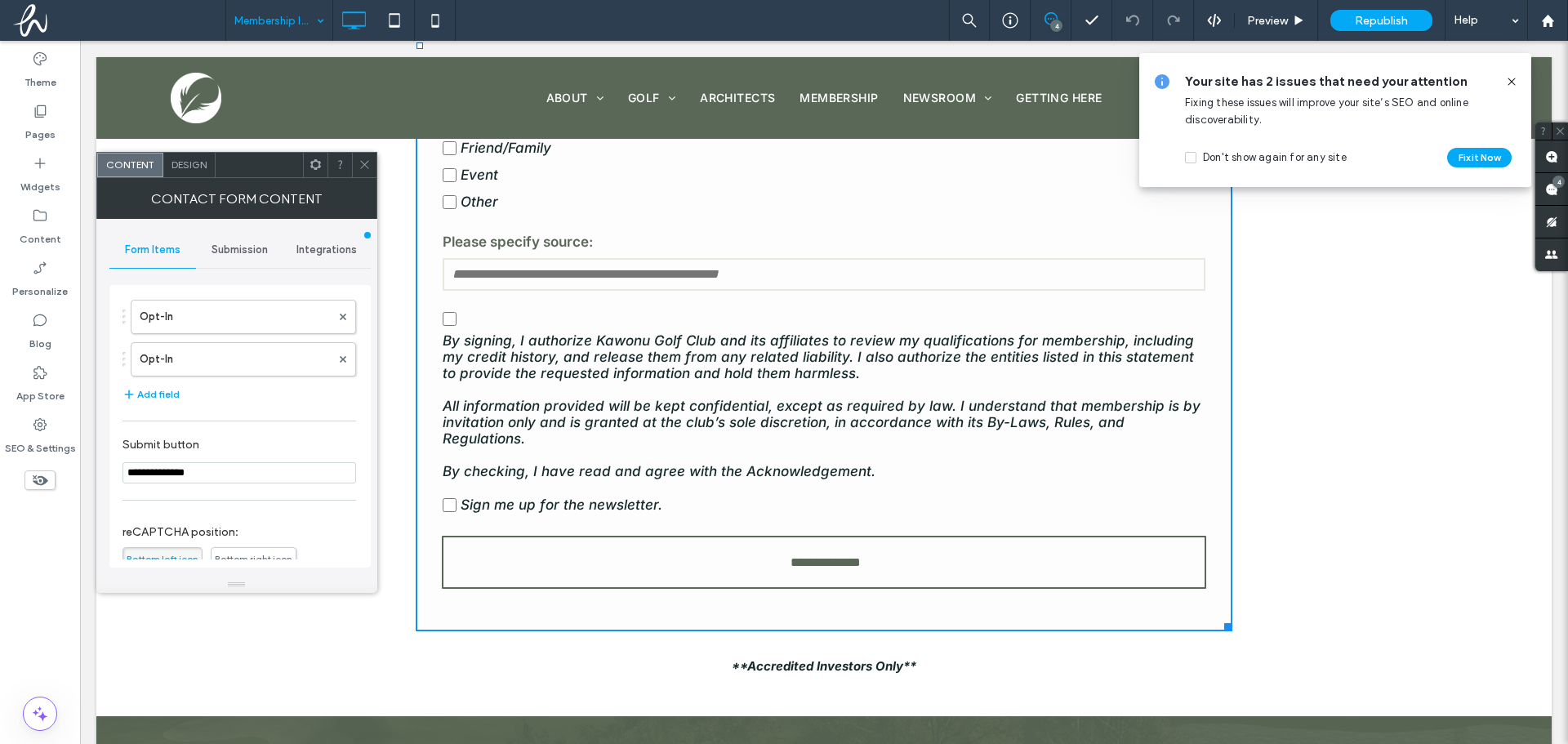
scroll to position [490, 0]
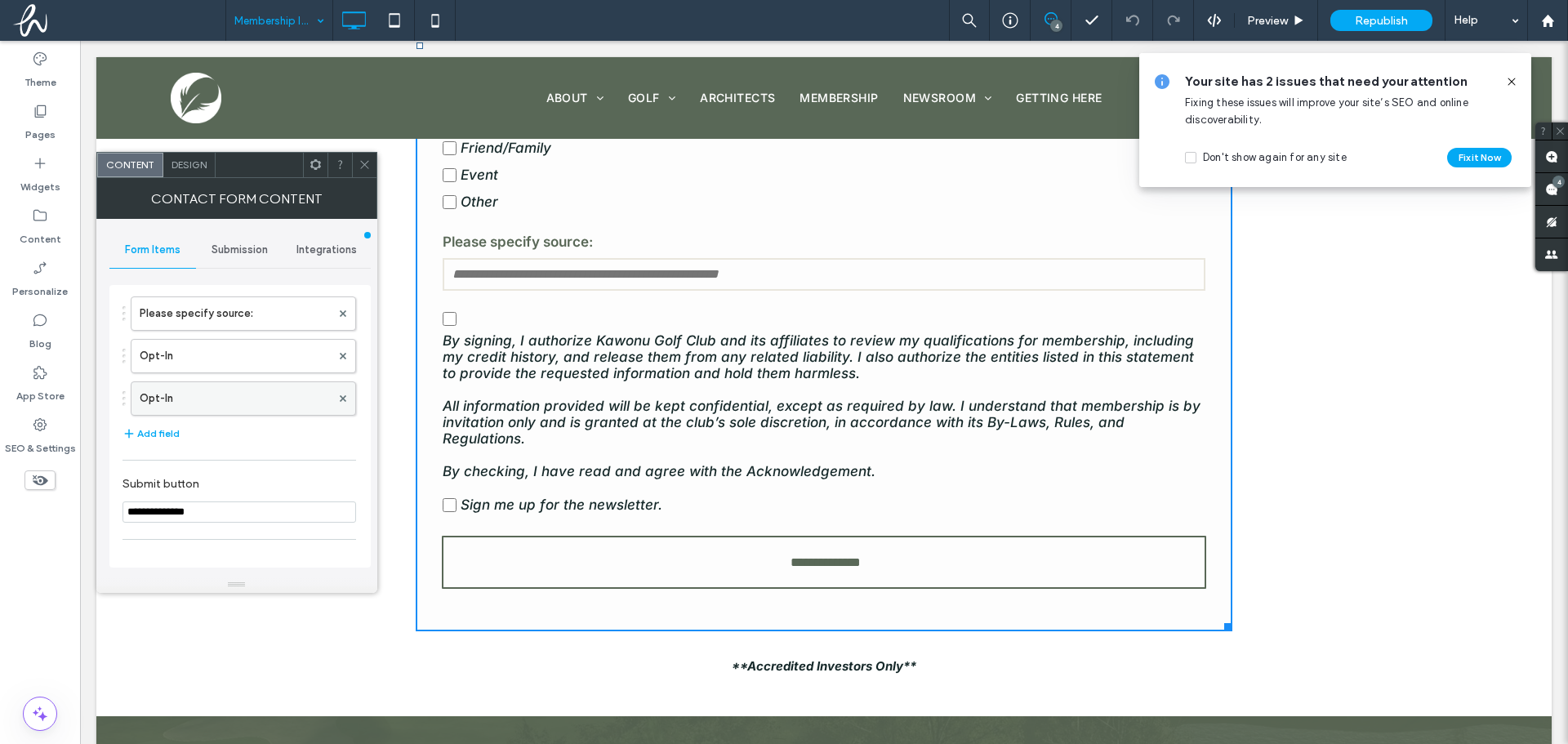
click at [221, 388] on label "Opt-In" at bounding box center [235, 397] width 191 height 32
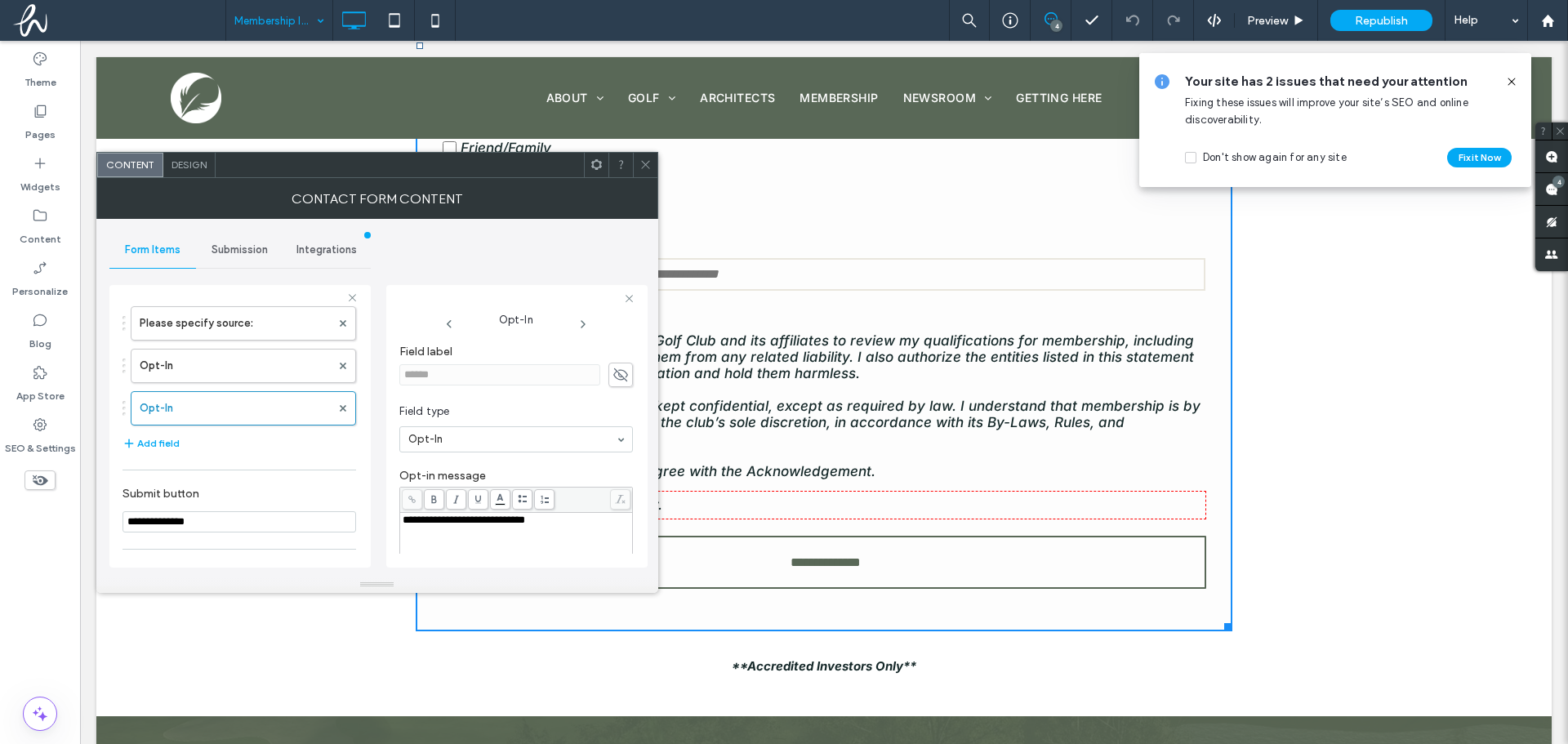
scroll to position [197, 0]
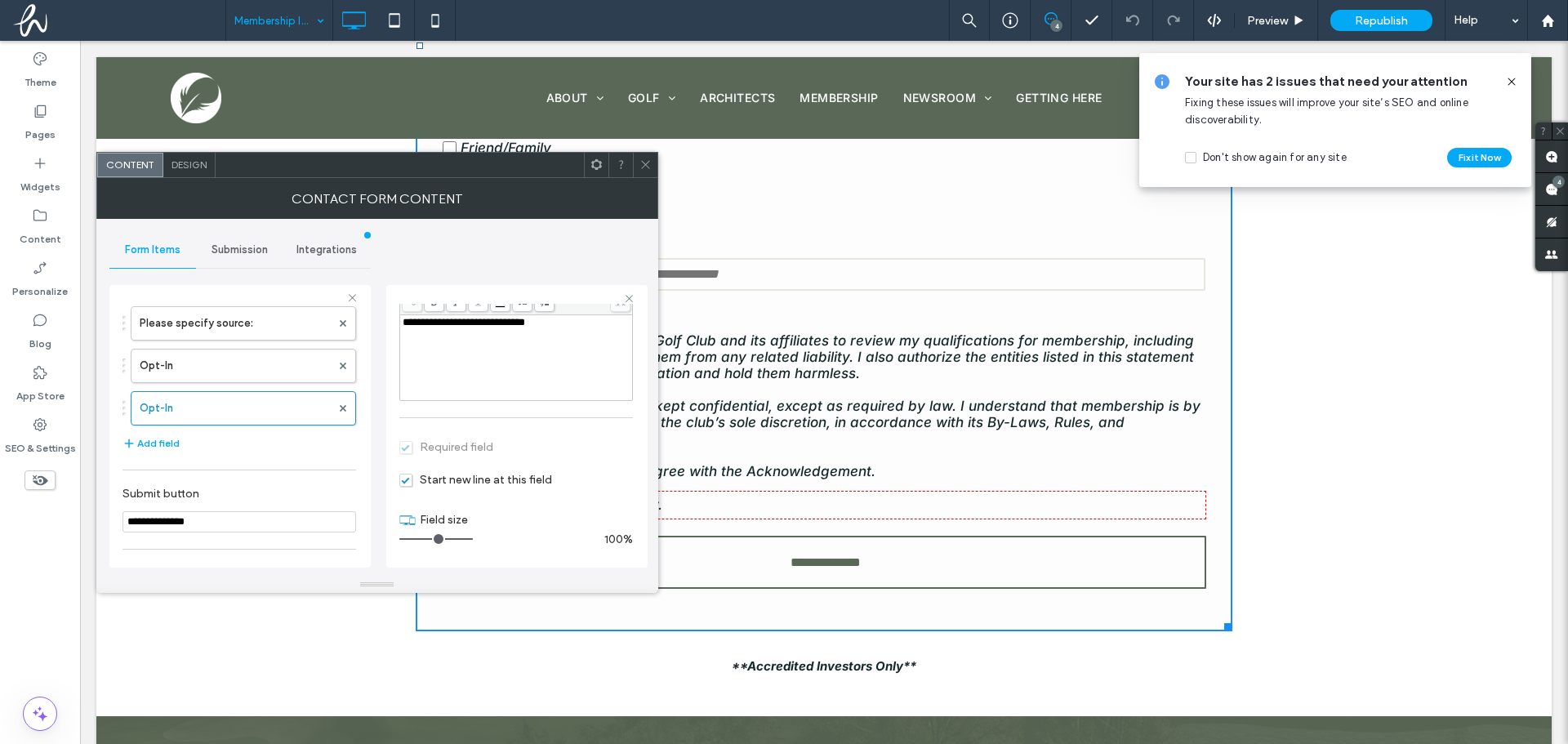
click at [426, 449] on section "Required field" at bounding box center [516, 447] width 234 height 41
click at [403, 484] on span "Start new line at this field" at bounding box center [475, 479] width 153 height 14
click at [409, 479] on span "Start new line at this field" at bounding box center [475, 479] width 153 height 14
click at [399, 476] on span "Start new line at this field" at bounding box center [475, 479] width 153 height 14
click at [234, 362] on label "Opt-In" at bounding box center [235, 365] width 191 height 32
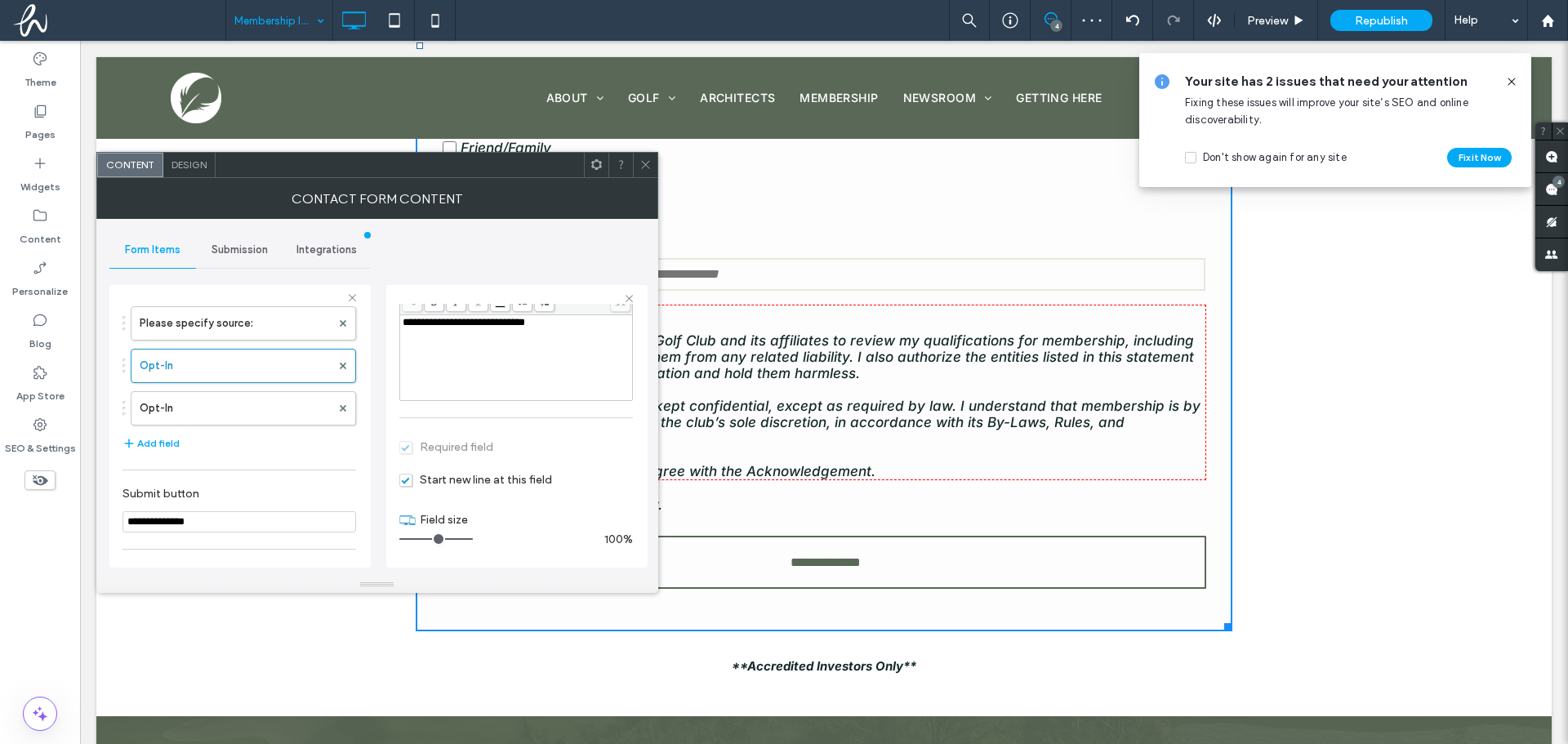
click at [403, 482] on span "Start new line at this field" at bounding box center [475, 479] width 153 height 14
click at [407, 482] on span "Start new line at this field" at bounding box center [475, 479] width 153 height 14
click at [292, 419] on label "Opt-In" at bounding box center [235, 408] width 191 height 32
click at [411, 482] on span "Start new line at this field" at bounding box center [475, 479] width 153 height 14
click at [406, 475] on span "Start new line at this field" at bounding box center [475, 479] width 153 height 14
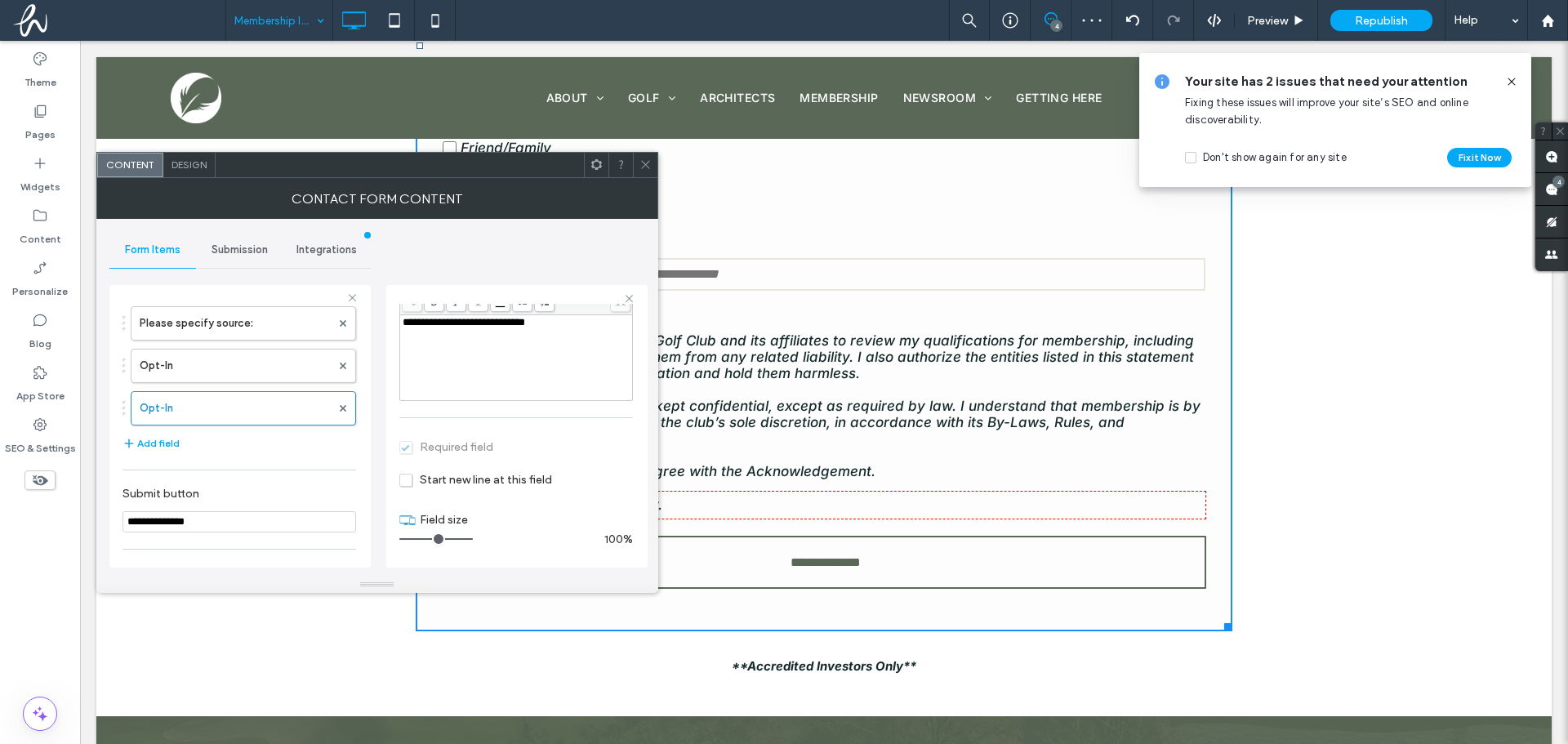
click at [422, 443] on section "Required field" at bounding box center [516, 447] width 234 height 41
click at [401, 448] on section "Required field" at bounding box center [516, 447] width 234 height 41
click at [604, 441] on div "Text Dropdown Radio buttons Checkboxes File attachment Date Time Long text Emai…" at bounding box center [516, 439] width 234 height 26
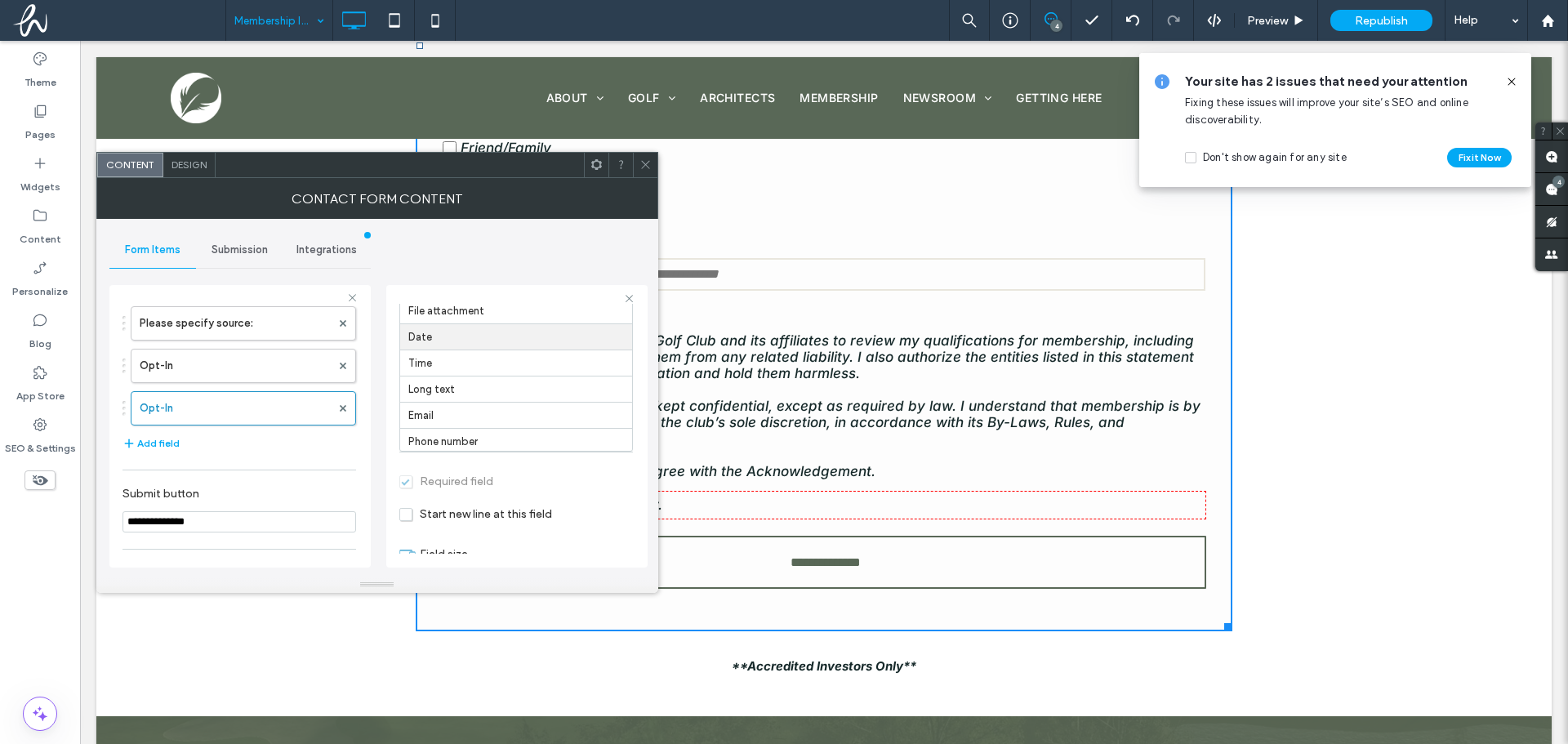
scroll to position [14, 0]
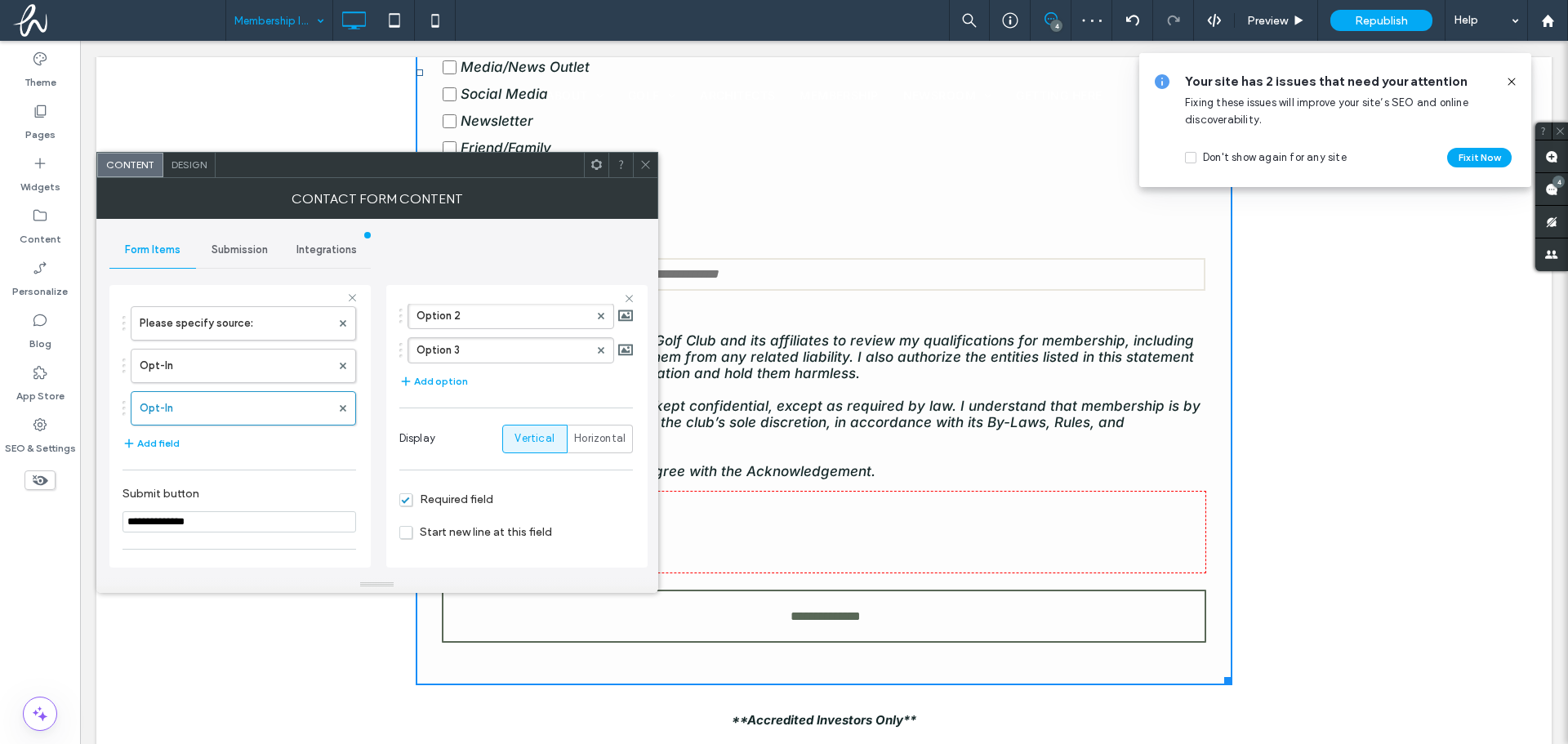
click at [411, 496] on span "Required field" at bounding box center [446, 498] width 94 height 14
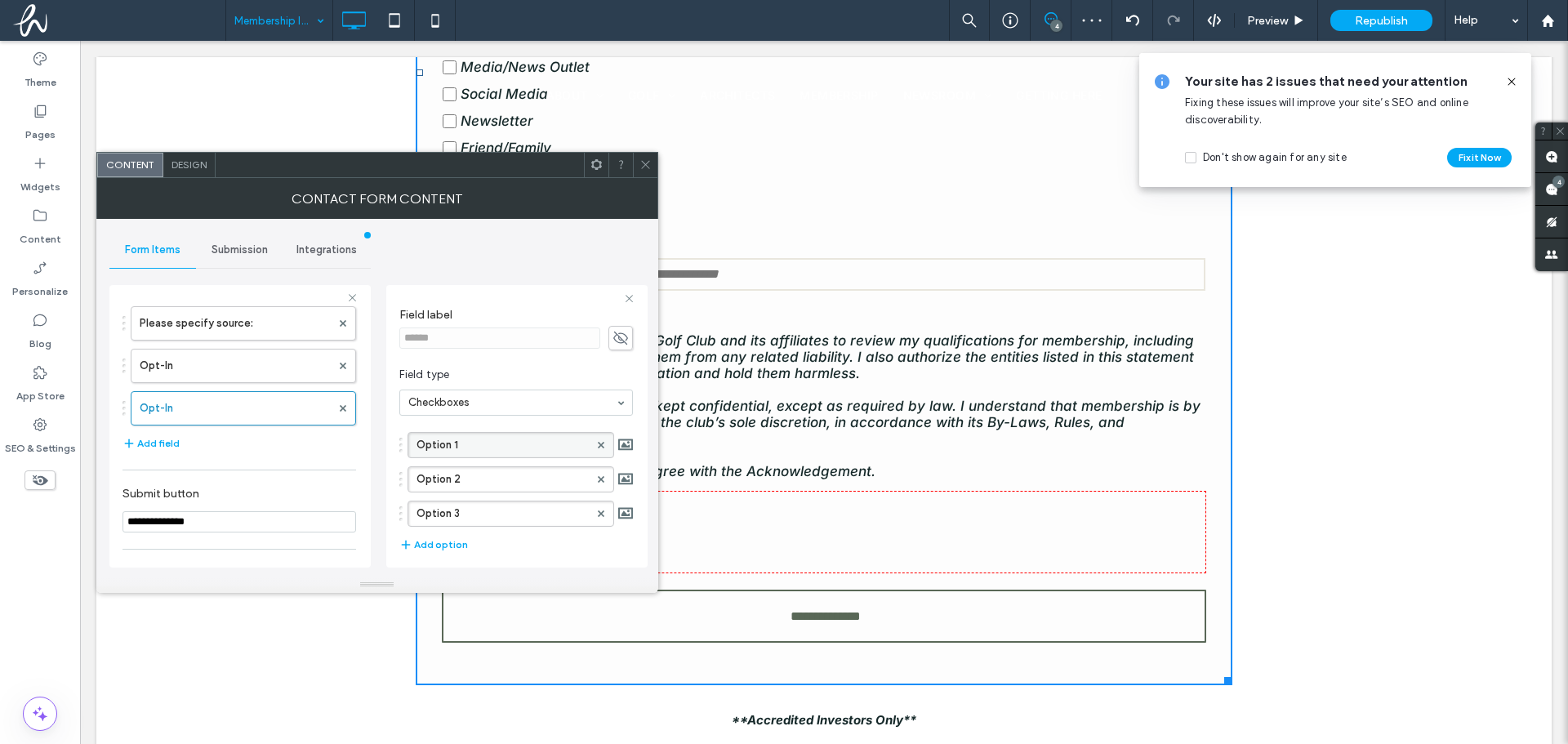
click at [474, 441] on label "Option 1" at bounding box center [502, 445] width 172 height 24
click at [541, 401] on input at bounding box center [512, 402] width 208 height 11
click at [616, 339] on icon at bounding box center [621, 337] width 17 height 18
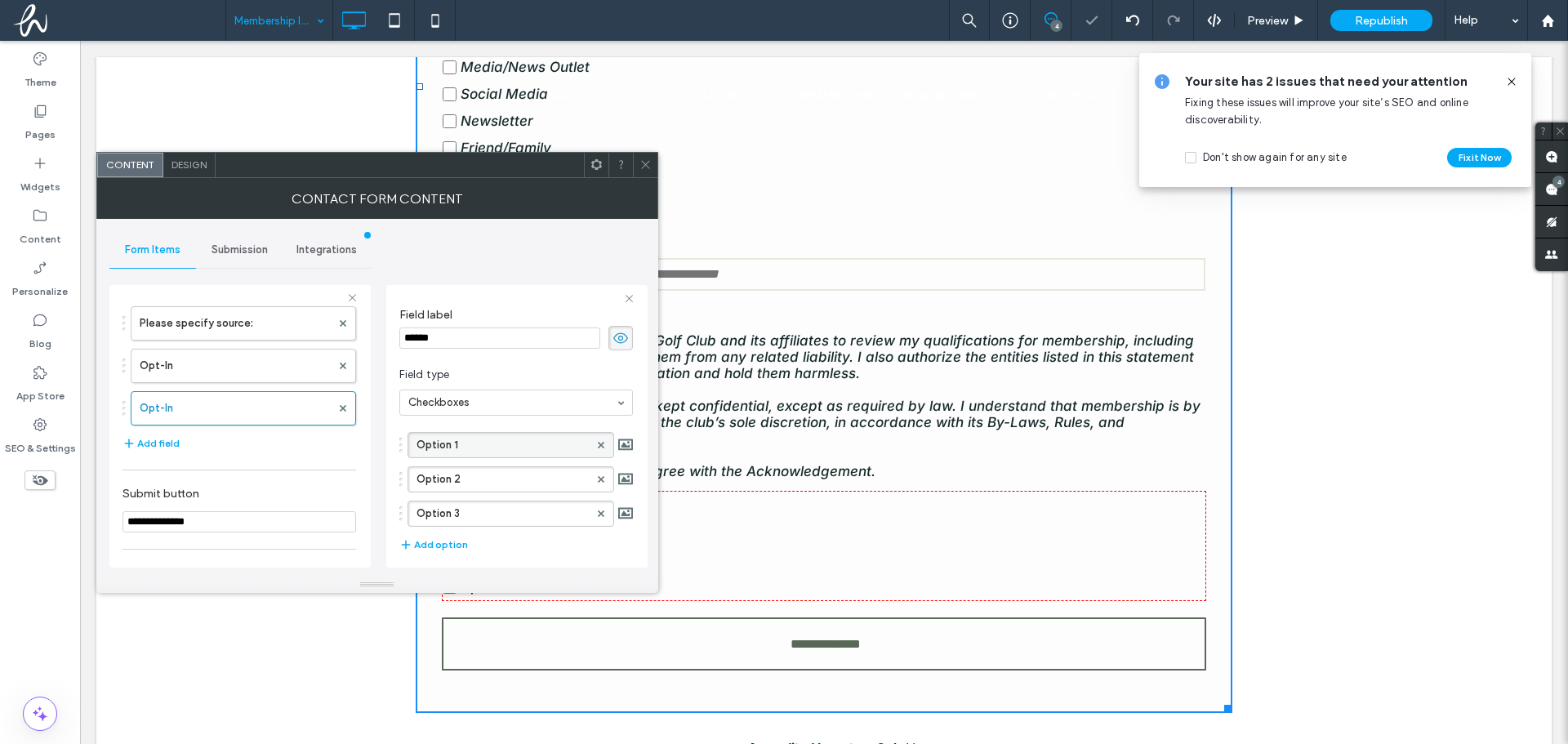
click at [536, 344] on input "******" at bounding box center [499, 337] width 201 height 21
drag, startPoint x: 452, startPoint y: 338, endPoint x: 288, endPoint y: 338, distance: 164.0
click at [299, 340] on div "**********" at bounding box center [240, 423] width 261 height 304
type input "**********"
drag, startPoint x: 470, startPoint y: 439, endPoint x: 374, endPoint y: 447, distance: 96.3
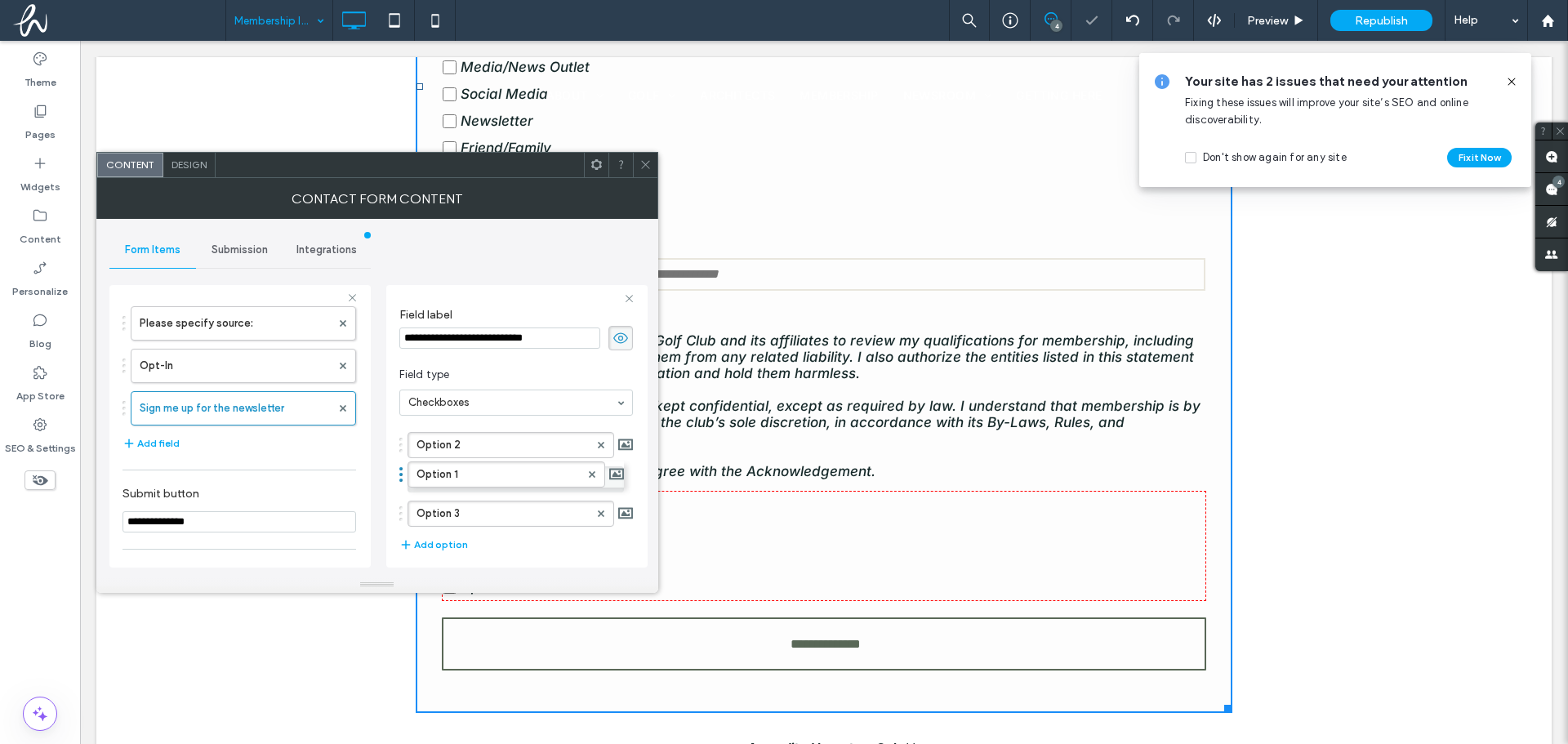
drag, startPoint x: 526, startPoint y: 477, endPoint x: 402, endPoint y: 473, distance: 124.1
drag, startPoint x: 399, startPoint y: 477, endPoint x: 397, endPoint y: 434, distance: 43.0
click at [397, 434] on div "**********" at bounding box center [517, 426] width 261 height 283
drag, startPoint x: 400, startPoint y: 475, endPoint x: 401, endPoint y: 435, distance: 40.0
click at [489, 446] on label "Option 1" at bounding box center [502, 445] width 172 height 24
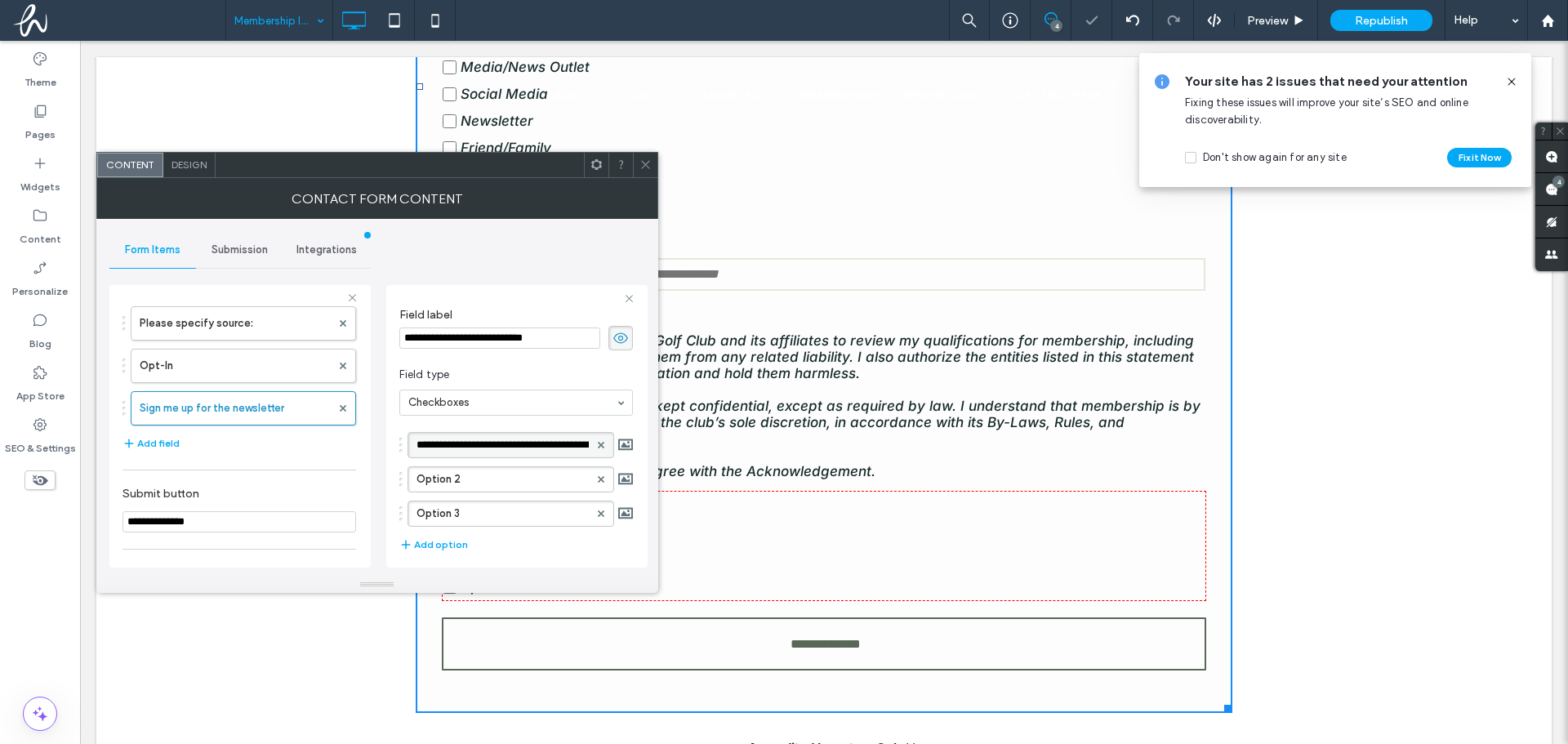
click at [520, 448] on input "**********" at bounding box center [502, 445] width 172 height 11
drag, startPoint x: 529, startPoint y: 446, endPoint x: 392, endPoint y: 452, distance: 137.1
click at [392, 452] on div "**********" at bounding box center [517, 426] width 261 height 283
type input "***"
drag, startPoint x: 493, startPoint y: 485, endPoint x: 335, endPoint y: 469, distance: 158.8
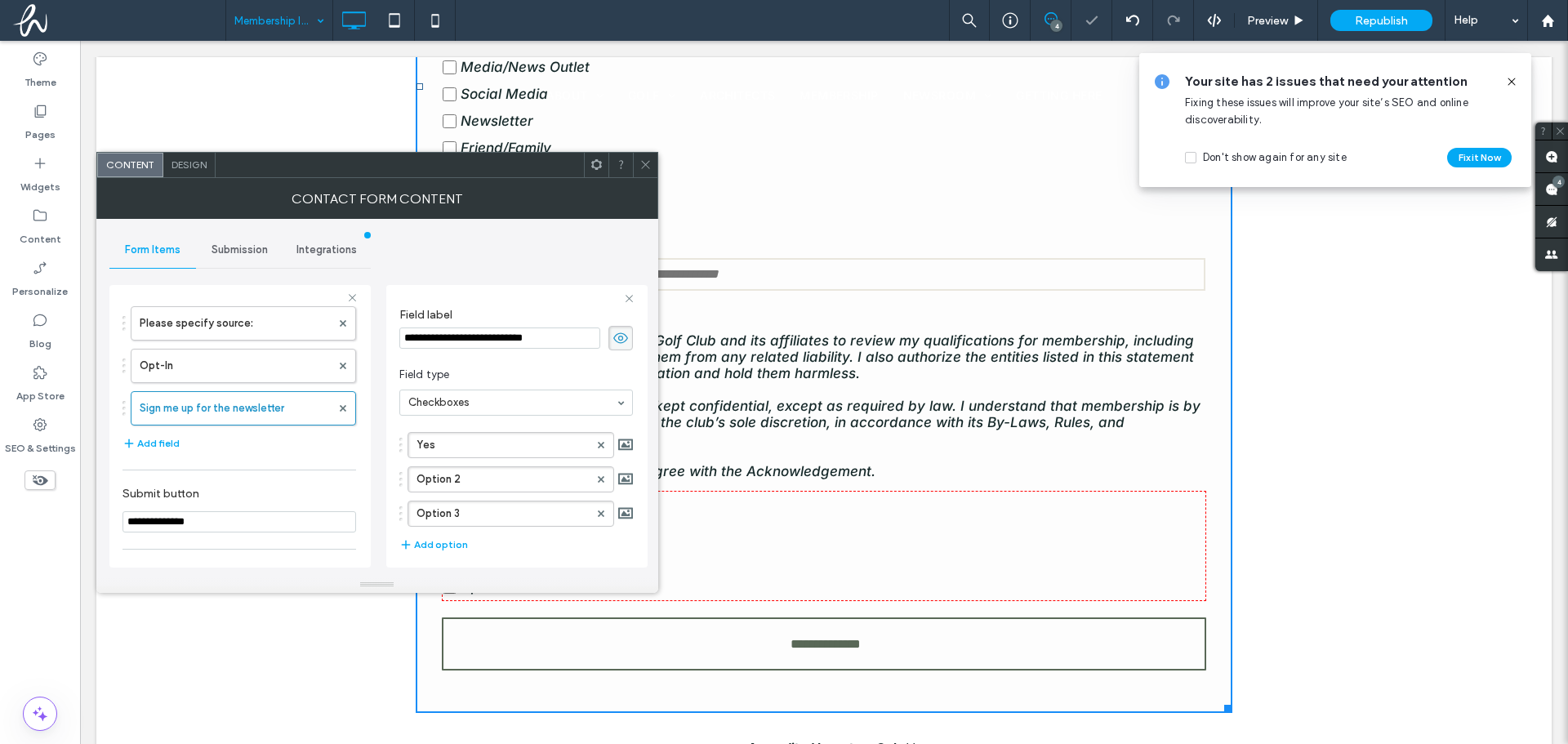
click at [335, 469] on div "**********" at bounding box center [240, 423] width 261 height 304
click at [464, 473] on label "Option 2" at bounding box center [502, 479] width 172 height 24
drag, startPoint x: 546, startPoint y: 478, endPoint x: 386, endPoint y: 491, distance: 160.5
click at [386, 491] on div "**********" at bounding box center [517, 426] width 261 height 283
type input "**"
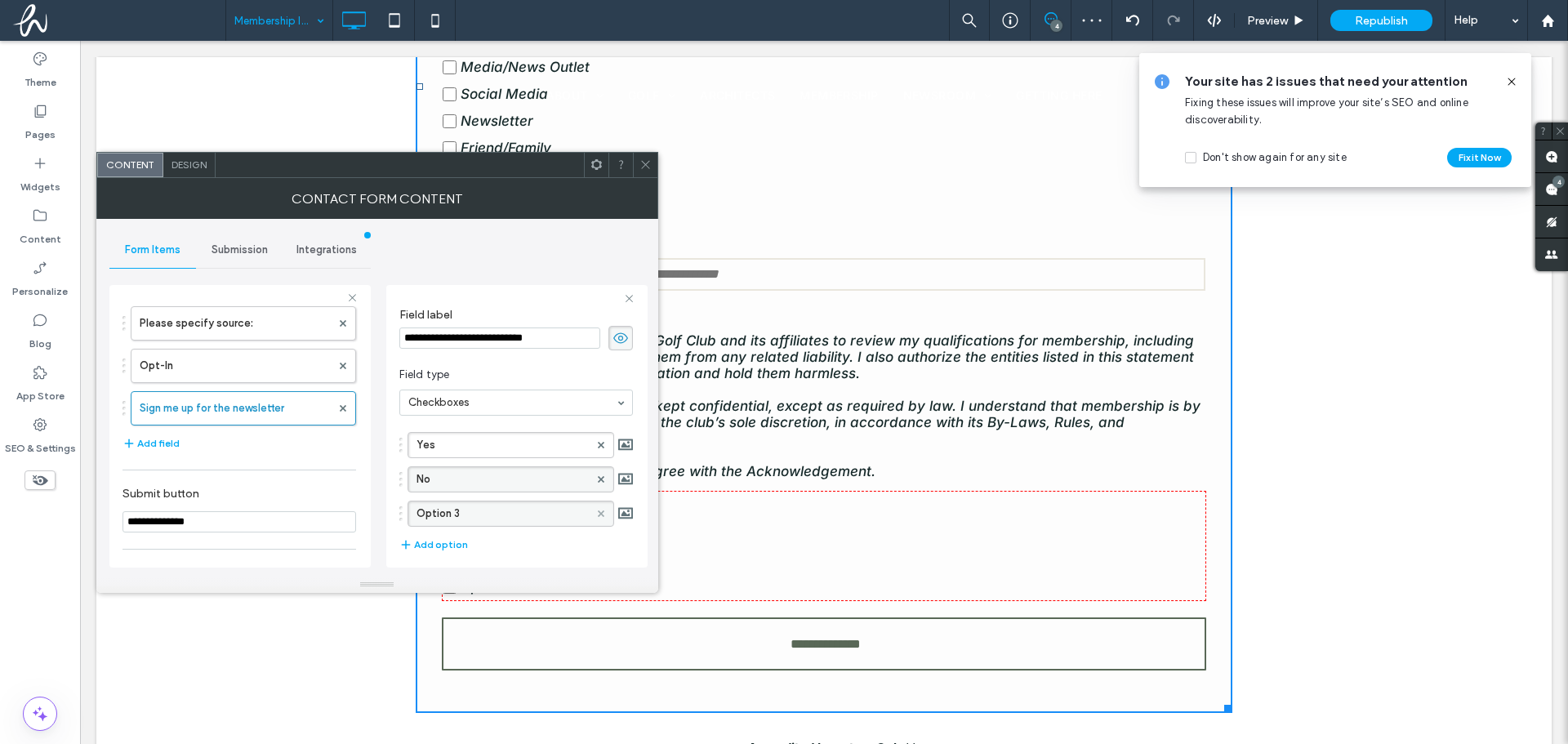
click at [598, 515] on icon at bounding box center [601, 513] width 6 height 6
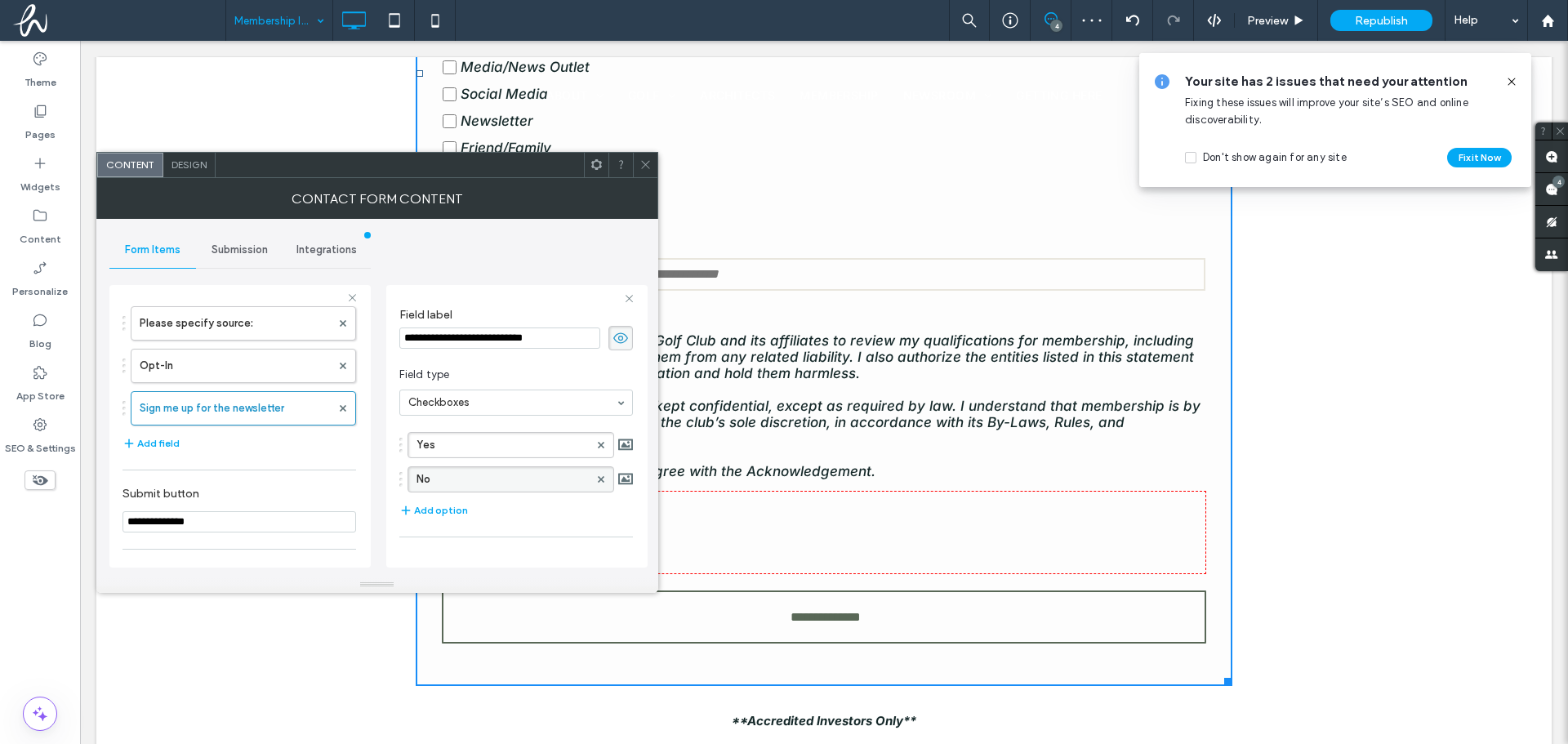
click at [1420, 477] on div "Membership Inquiry Form First Name: Last Name: Phone: Email: Company/Organizati…" at bounding box center [824, 99] width 1455 height 1278
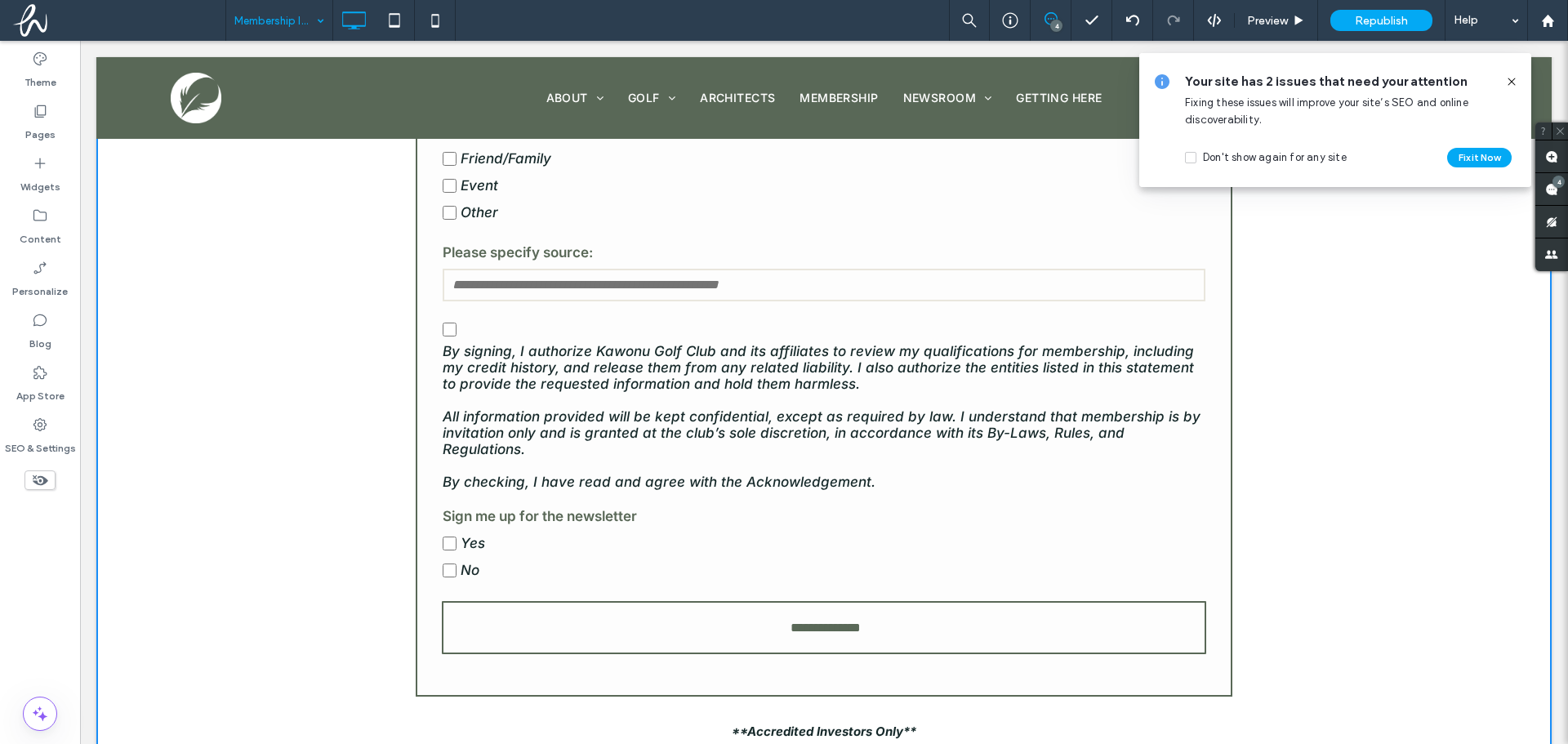
scroll to position [1095, 0]
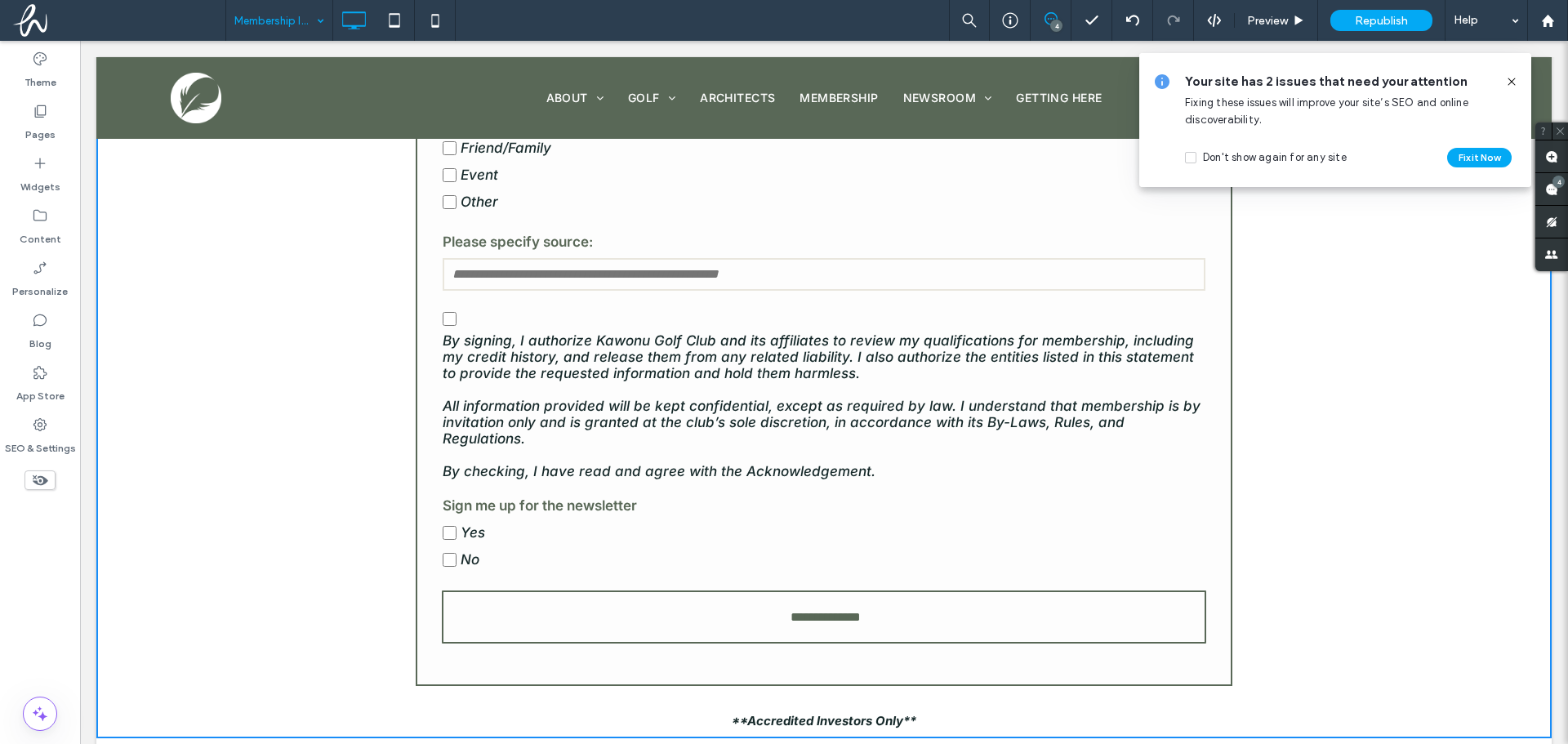
click at [644, 525] on label "Yes" at bounding box center [824, 532] width 763 height 27
click at [429, 436] on div "Membership Inquiry Form First Name: Last Name: Phone: Email: Company/Organizati…" at bounding box center [824, 73] width 816 height 1225
click at [1266, 414] on div "Membership Inquiry Form First Name: Last Name: Phone: Email: Company/Organizati…" at bounding box center [824, 99] width 1455 height 1278
click at [1513, 79] on icon at bounding box center [1511, 82] width 13 height 13
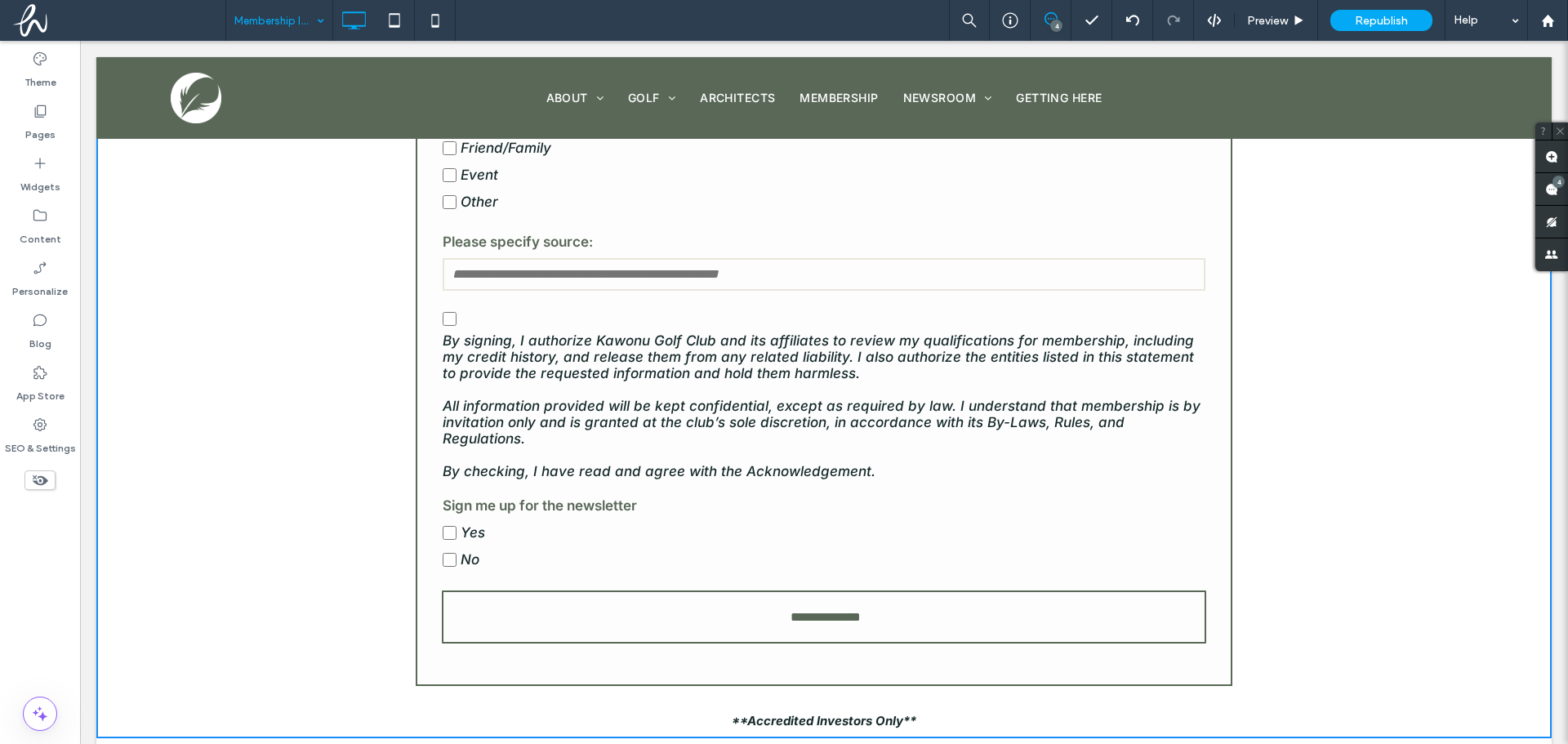
click at [1180, 492] on label "Sign me up for the newsletter" at bounding box center [824, 506] width 763 height 28
click at [443, 407] on em "All information provided will be kept confidential, except as required by law. …" at bounding box center [822, 422] width 758 height 49
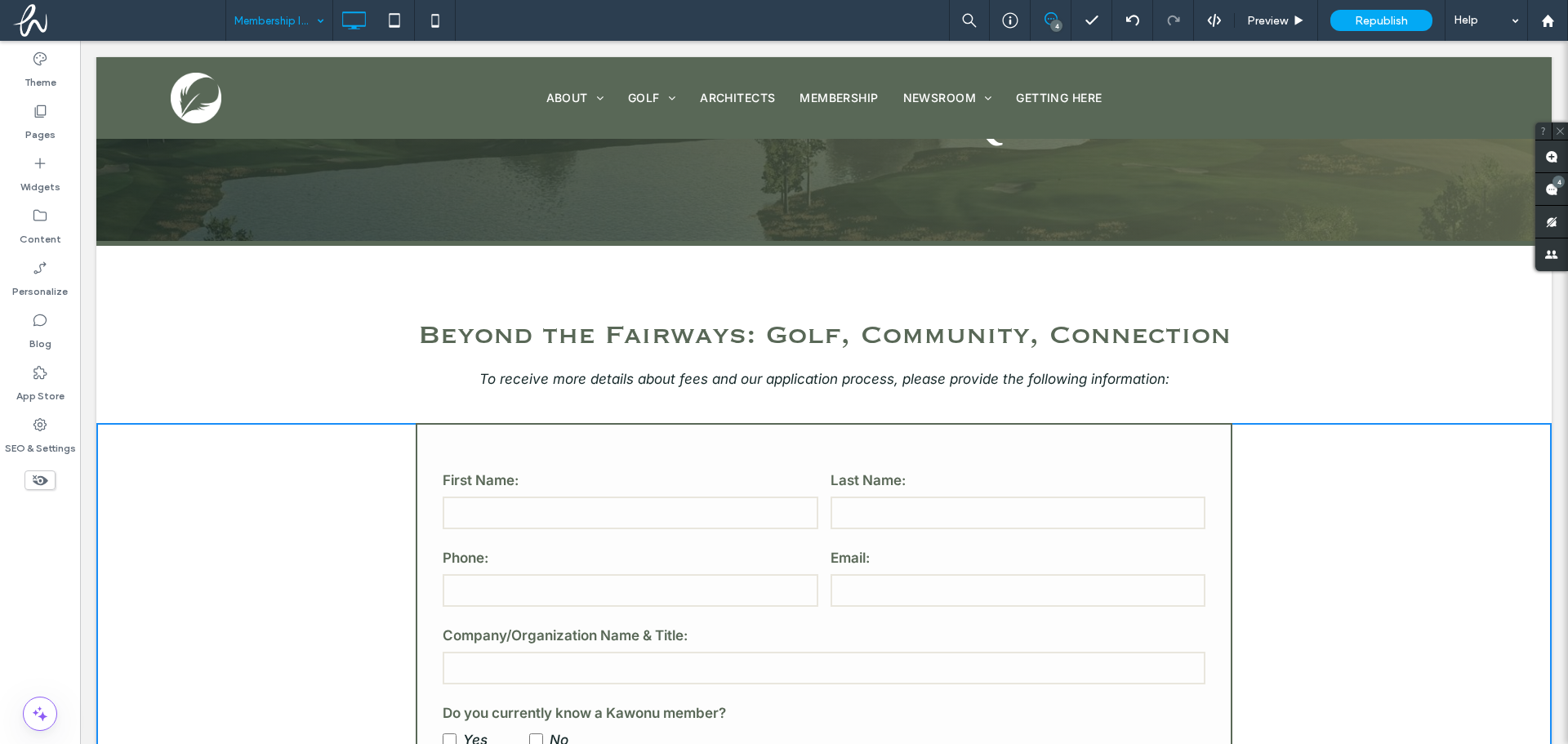
scroll to position [409, 0]
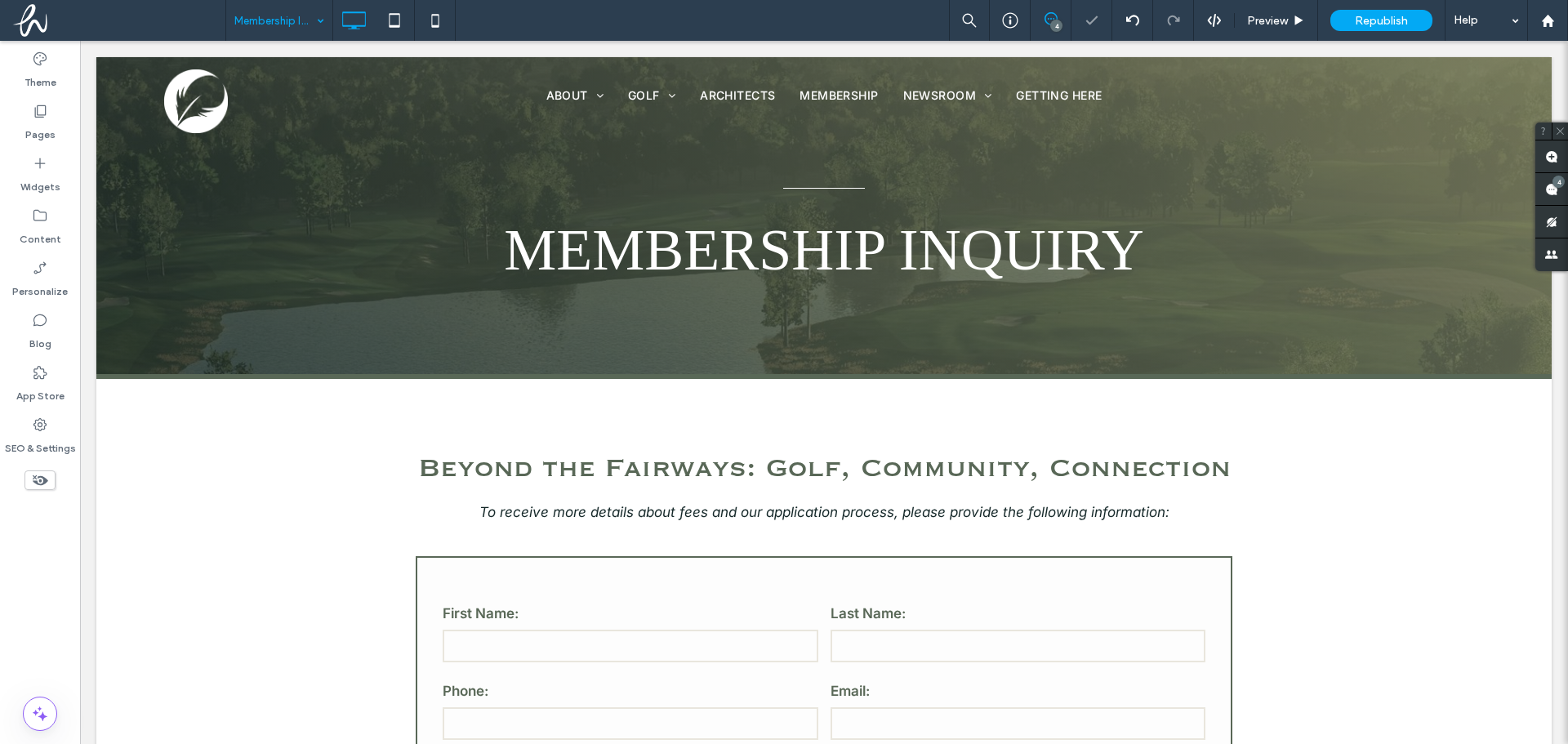
scroll to position [0, 0]
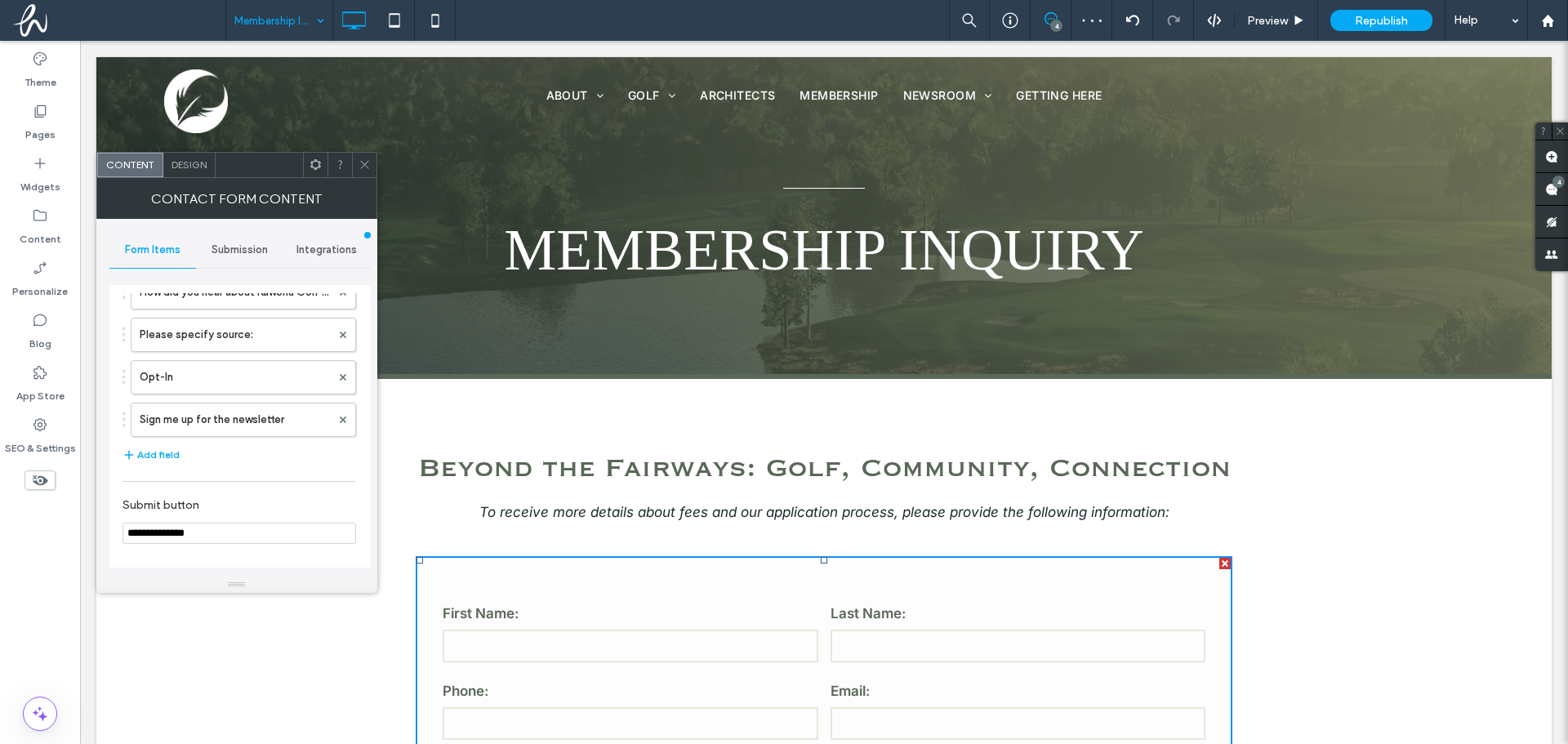
scroll to position [468, 0]
click at [288, 422] on label "Sign me up for the newsletter" at bounding box center [235, 420] width 191 height 32
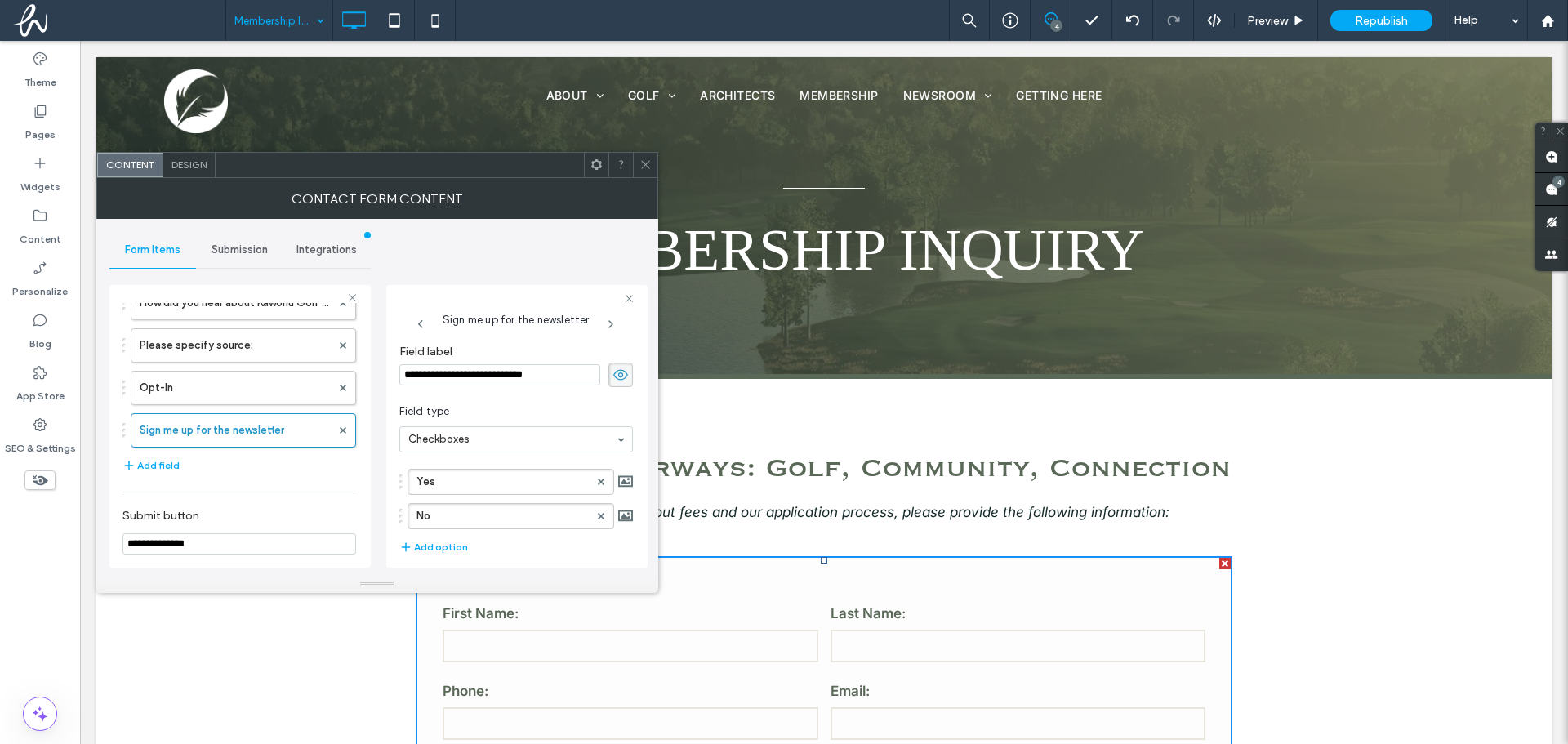
click at [530, 379] on input "**********" at bounding box center [499, 374] width 201 height 21
click at [598, 506] on span at bounding box center [601, 516] width 6 height 24
click at [487, 472] on label "Yes" at bounding box center [502, 482] width 172 height 24
drag, startPoint x: 478, startPoint y: 483, endPoint x: 324, endPoint y: 471, distance: 154.5
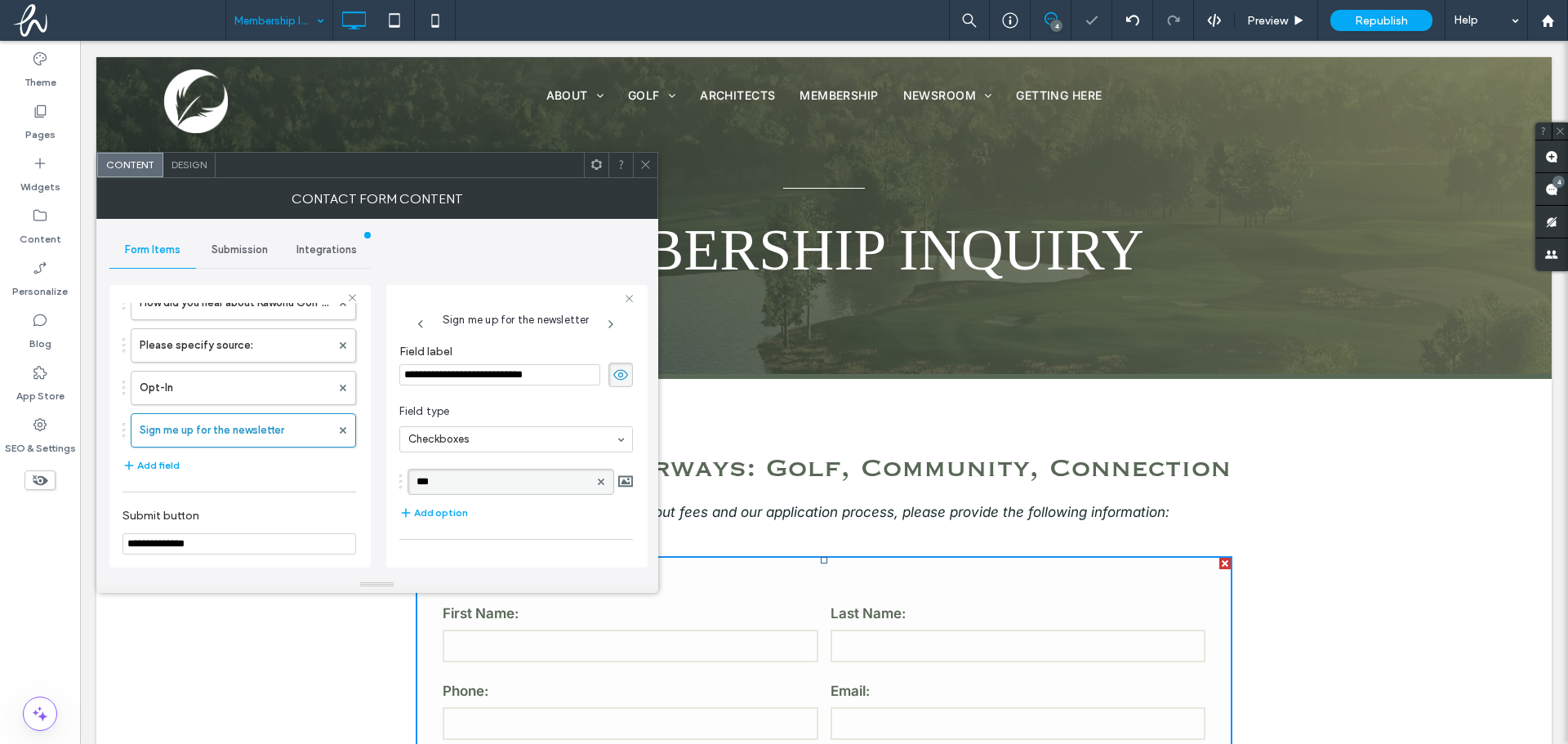
click at [324, 471] on div "**********" at bounding box center [240, 423] width 261 height 304
type input "**********"
click at [541, 378] on input "**********" at bounding box center [499, 374] width 201 height 21
click at [549, 375] on input "**********" at bounding box center [499, 374] width 201 height 21
type input "**********"
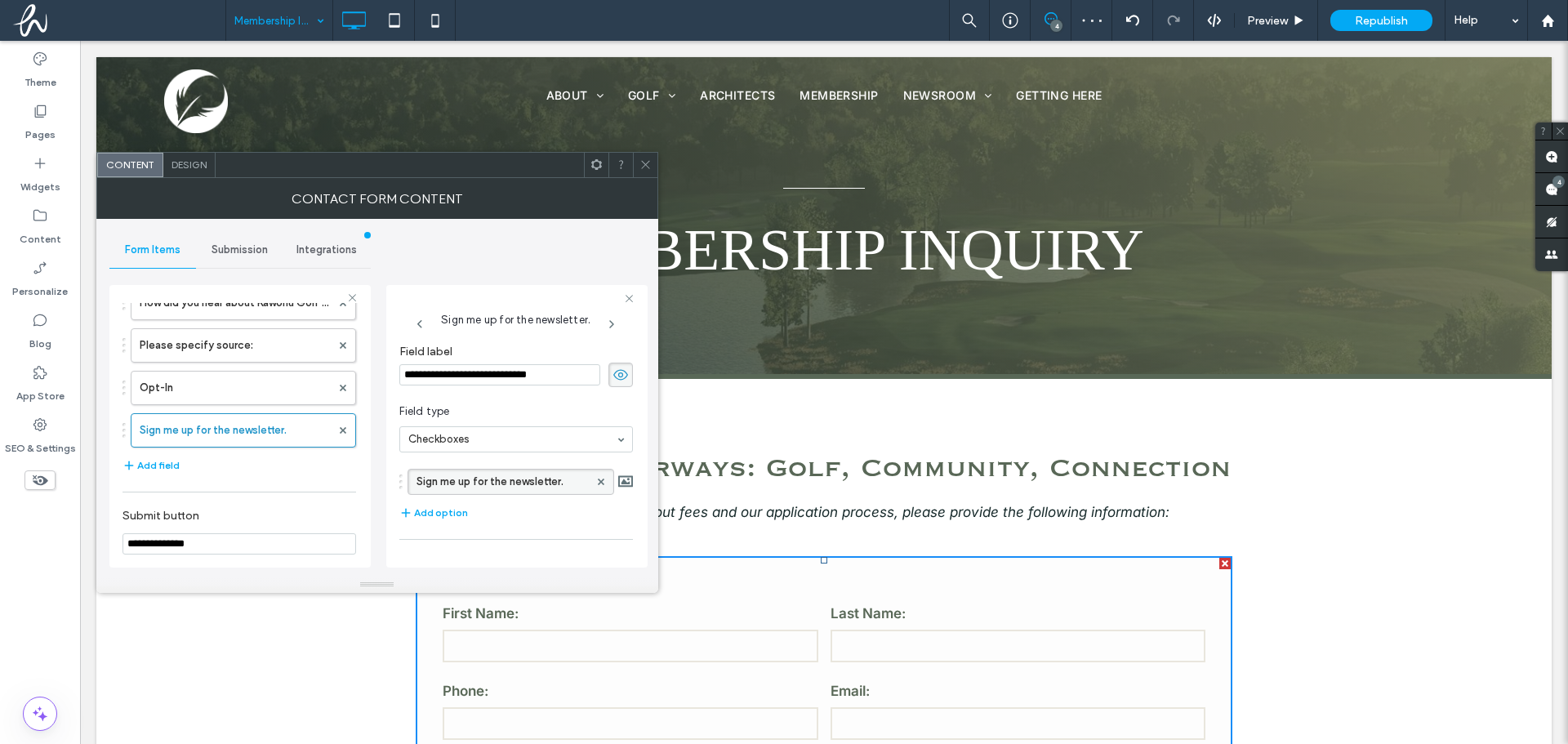
click at [609, 373] on span at bounding box center [621, 374] width 24 height 24
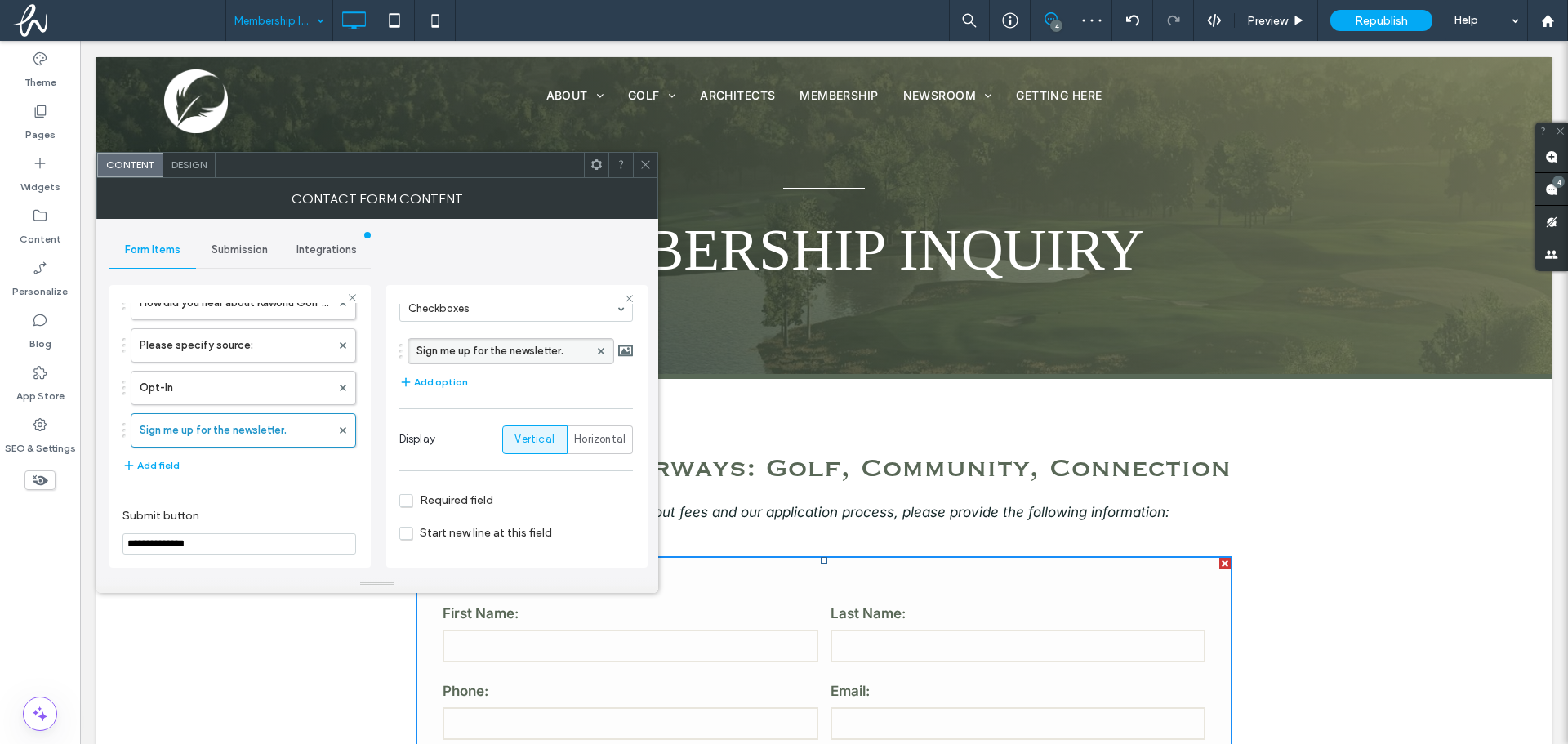
scroll to position [132, 0]
click at [410, 536] on span "Start new line at this field" at bounding box center [475, 532] width 153 height 14
drag, startPoint x: 651, startPoint y: 167, endPoint x: 623, endPoint y: 229, distance: 68.0
click at [651, 167] on div at bounding box center [645, 165] width 24 height 24
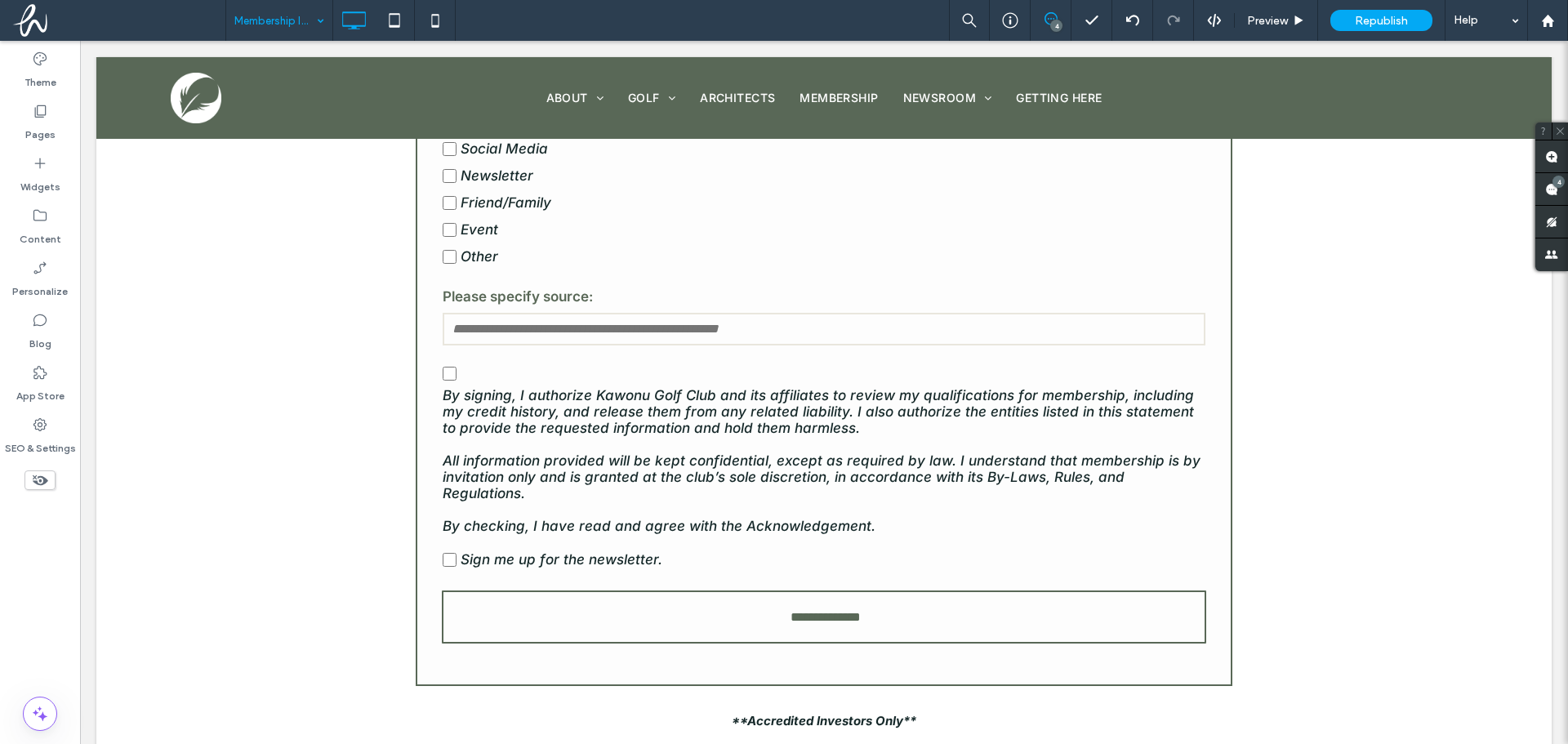
scroll to position [898, 0]
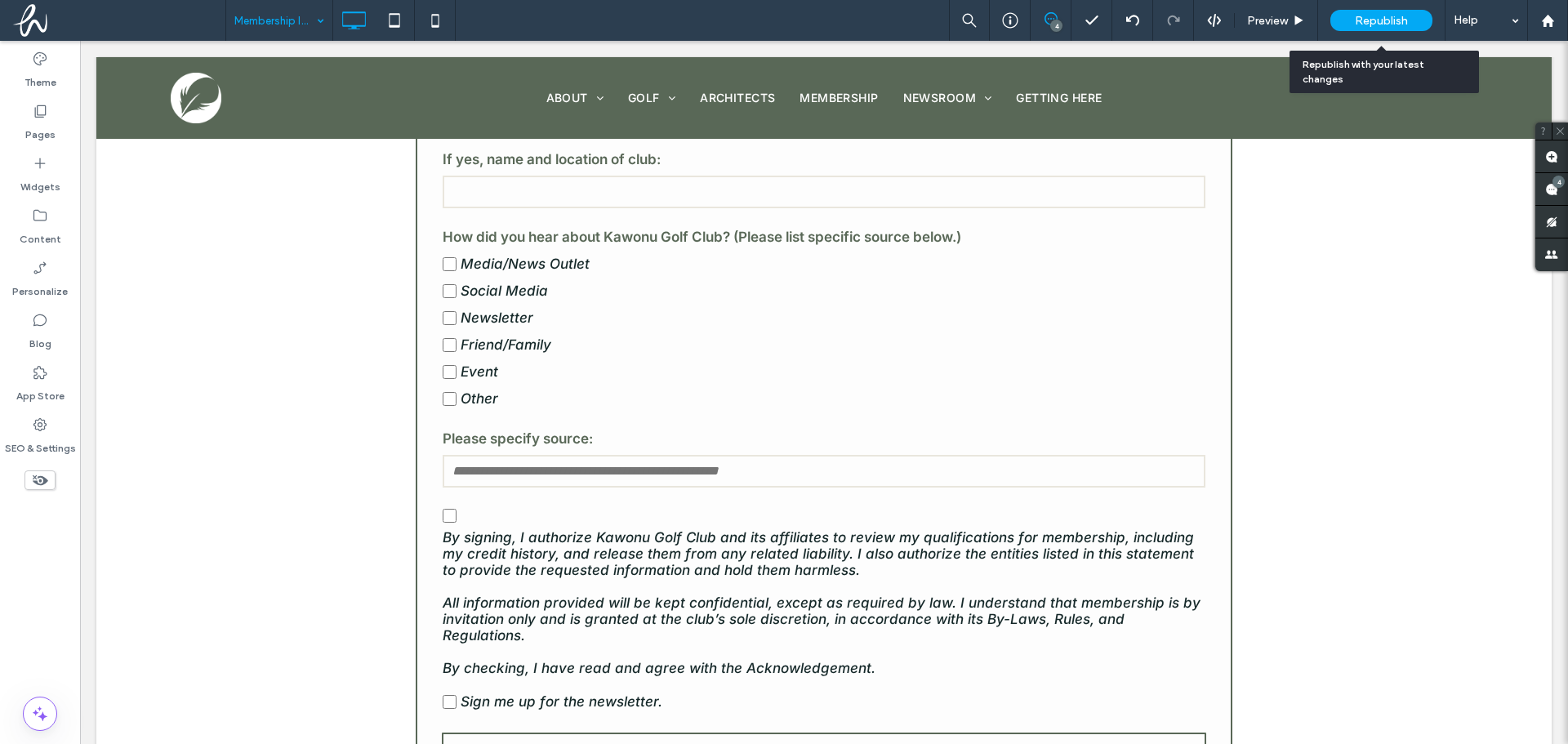
click at [1386, 22] on span "Republish" at bounding box center [1381, 20] width 53 height 14
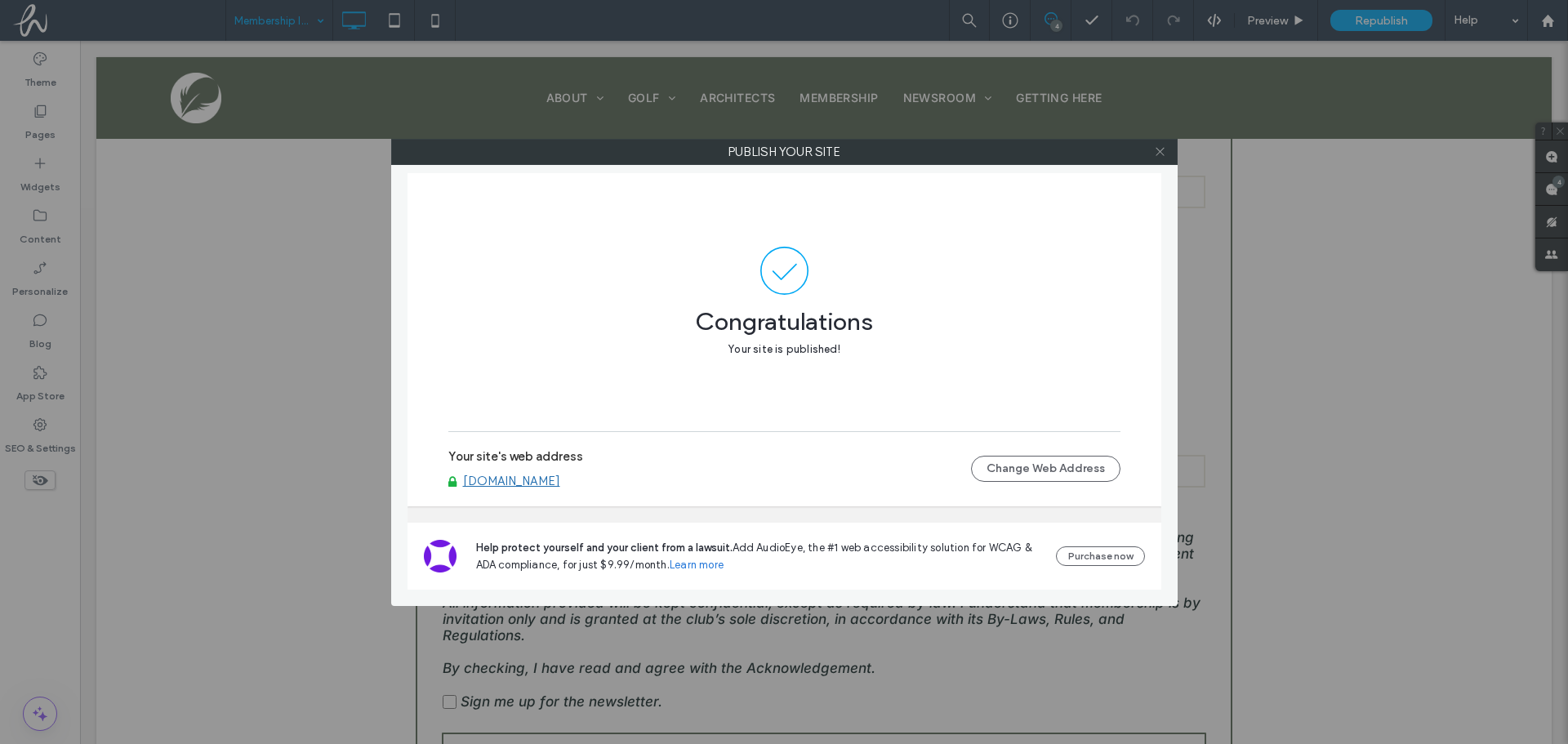
click at [1162, 143] on span at bounding box center [1159, 152] width 12 height 24
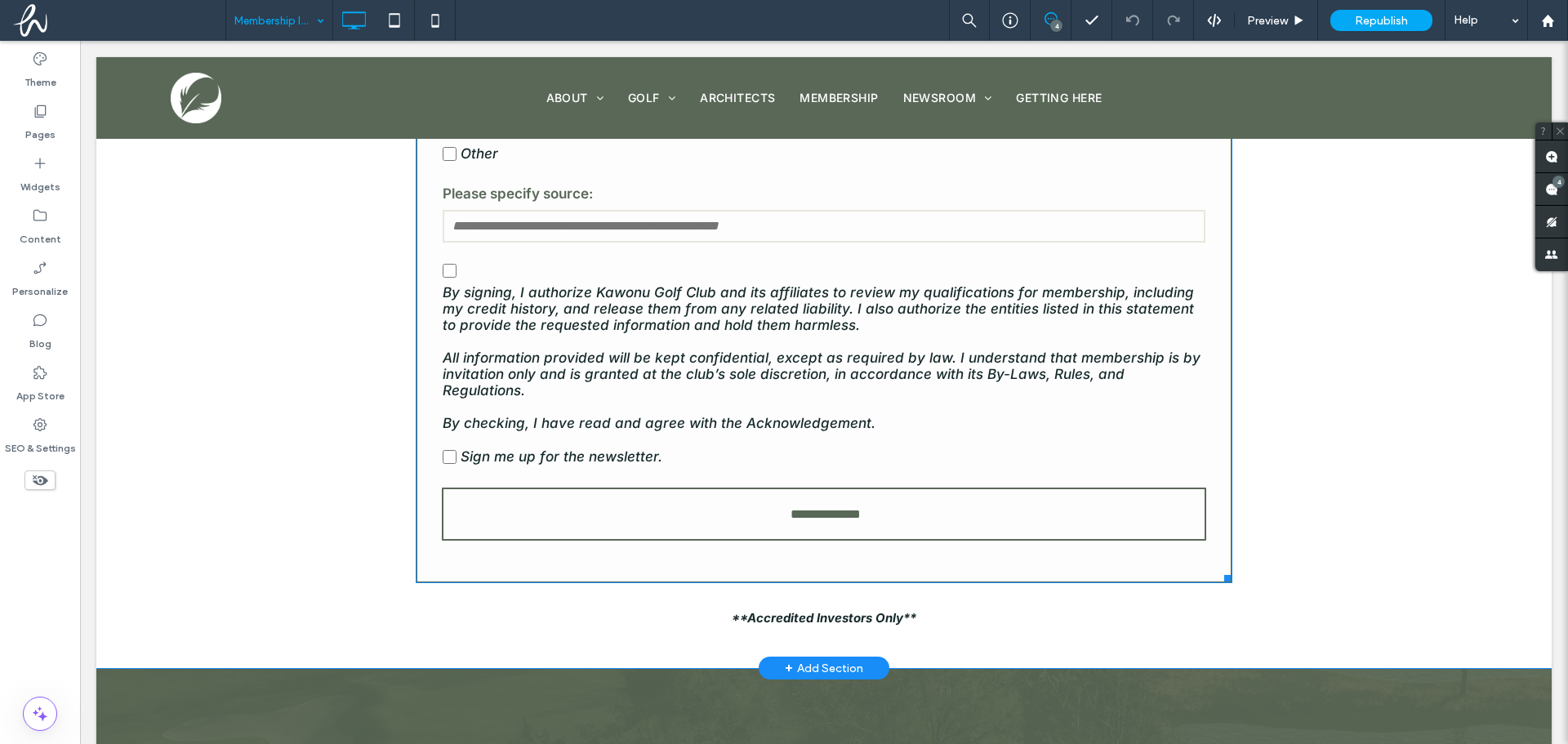
scroll to position [1062, 0]
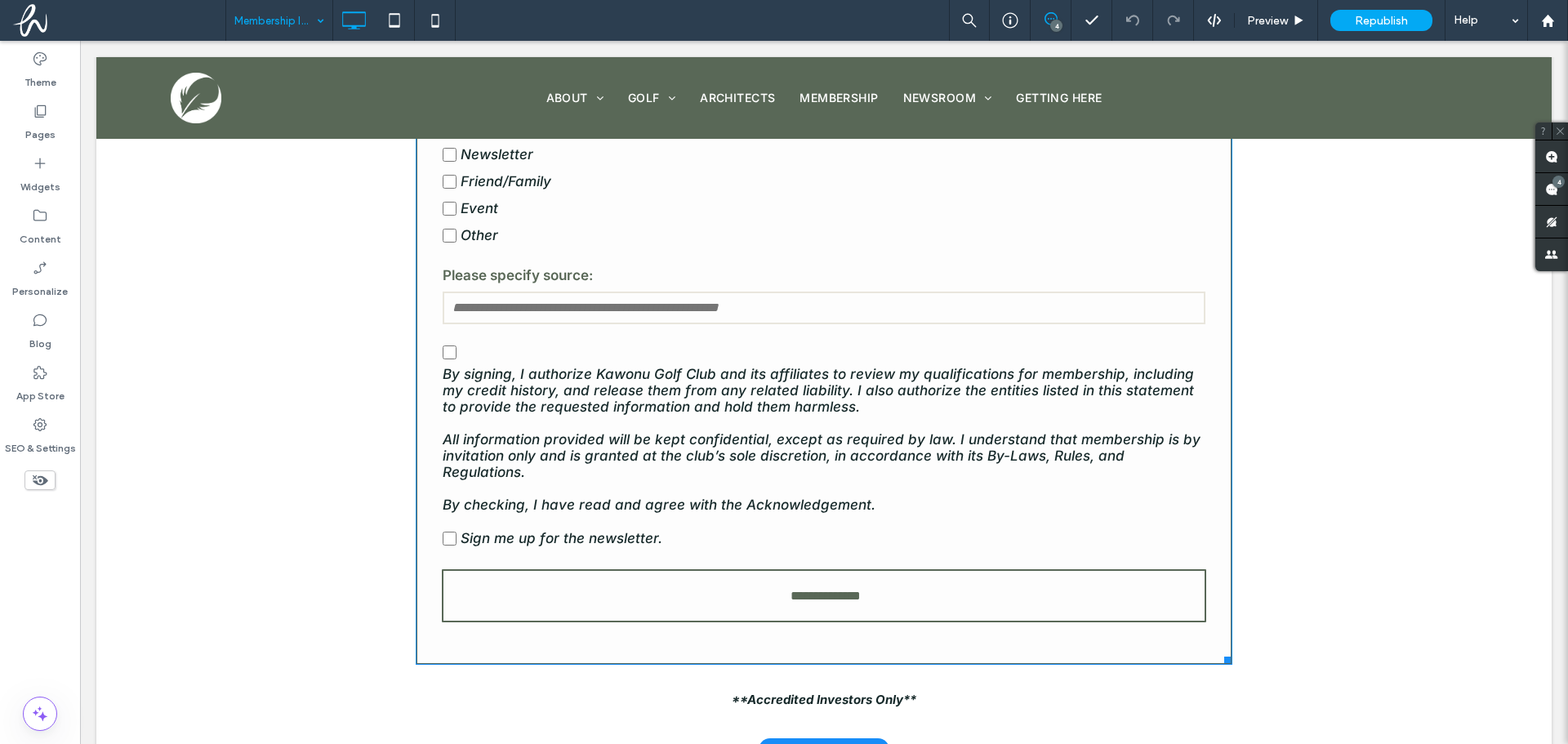
click at [416, 527] on div "Membership Inquiry Form First Name: Last Name: Phone: Email: Company/Organizati…" at bounding box center [824, 79] width 816 height 1170
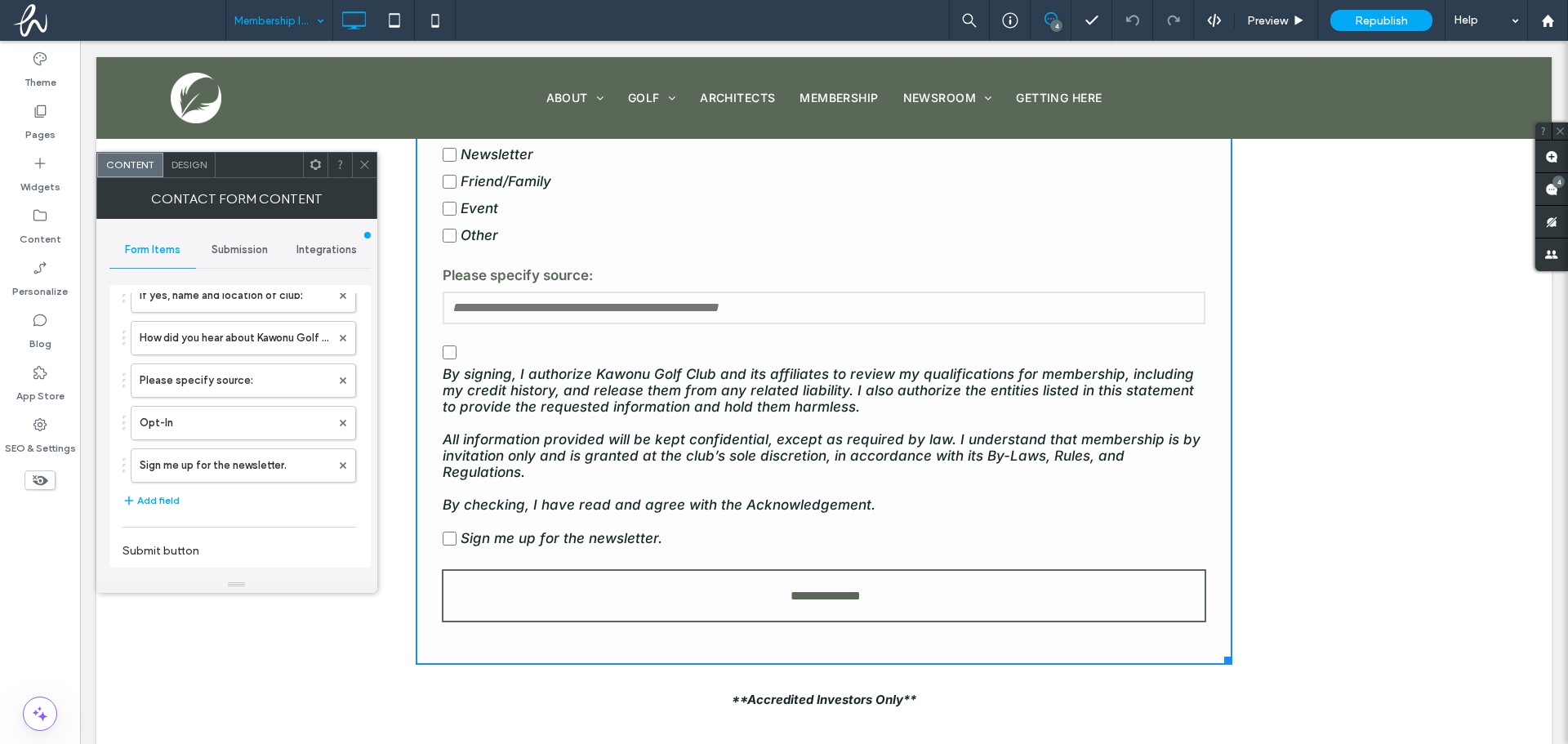
scroll to position [409, 0]
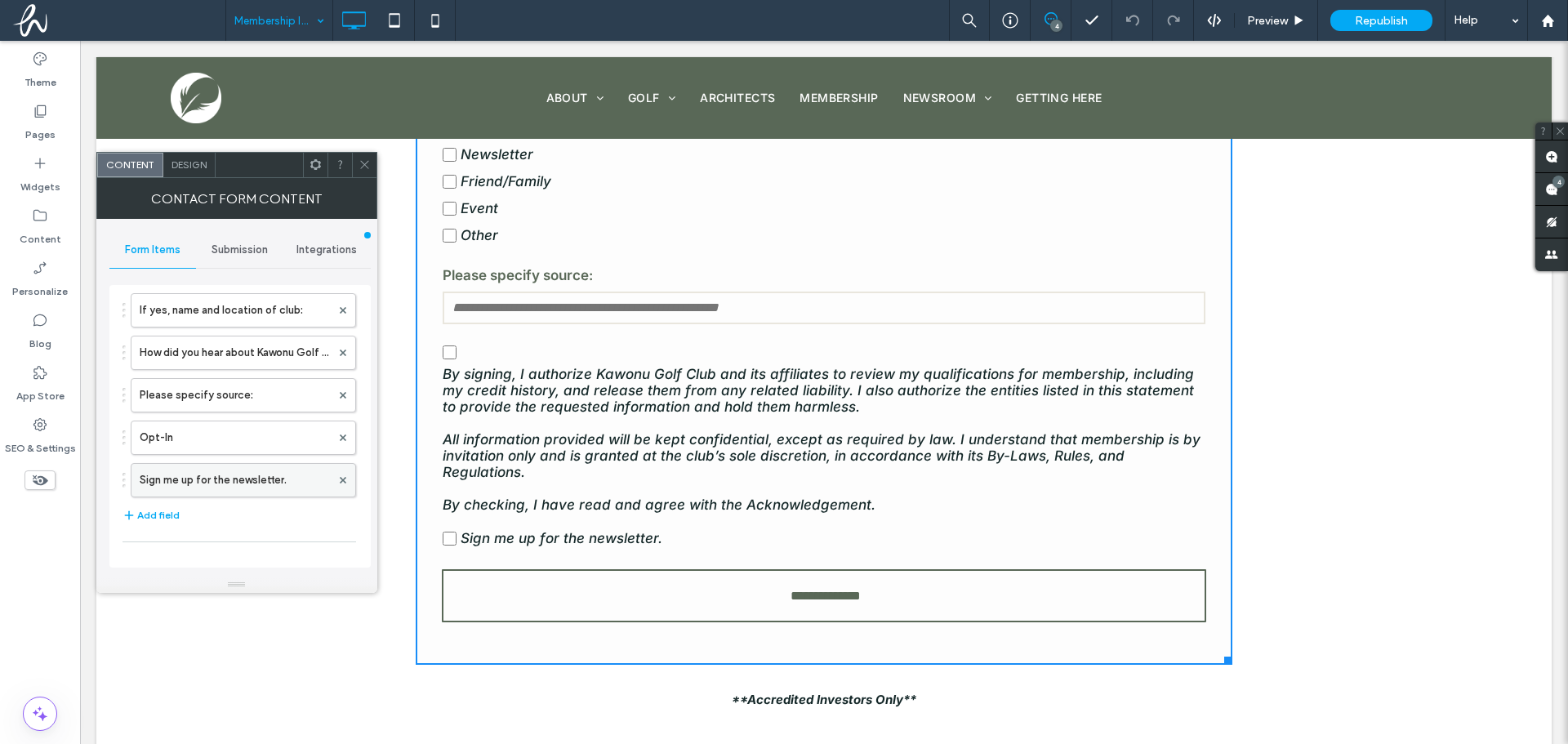
click at [233, 466] on label "Sign me up for the newsletter." at bounding box center [235, 480] width 191 height 32
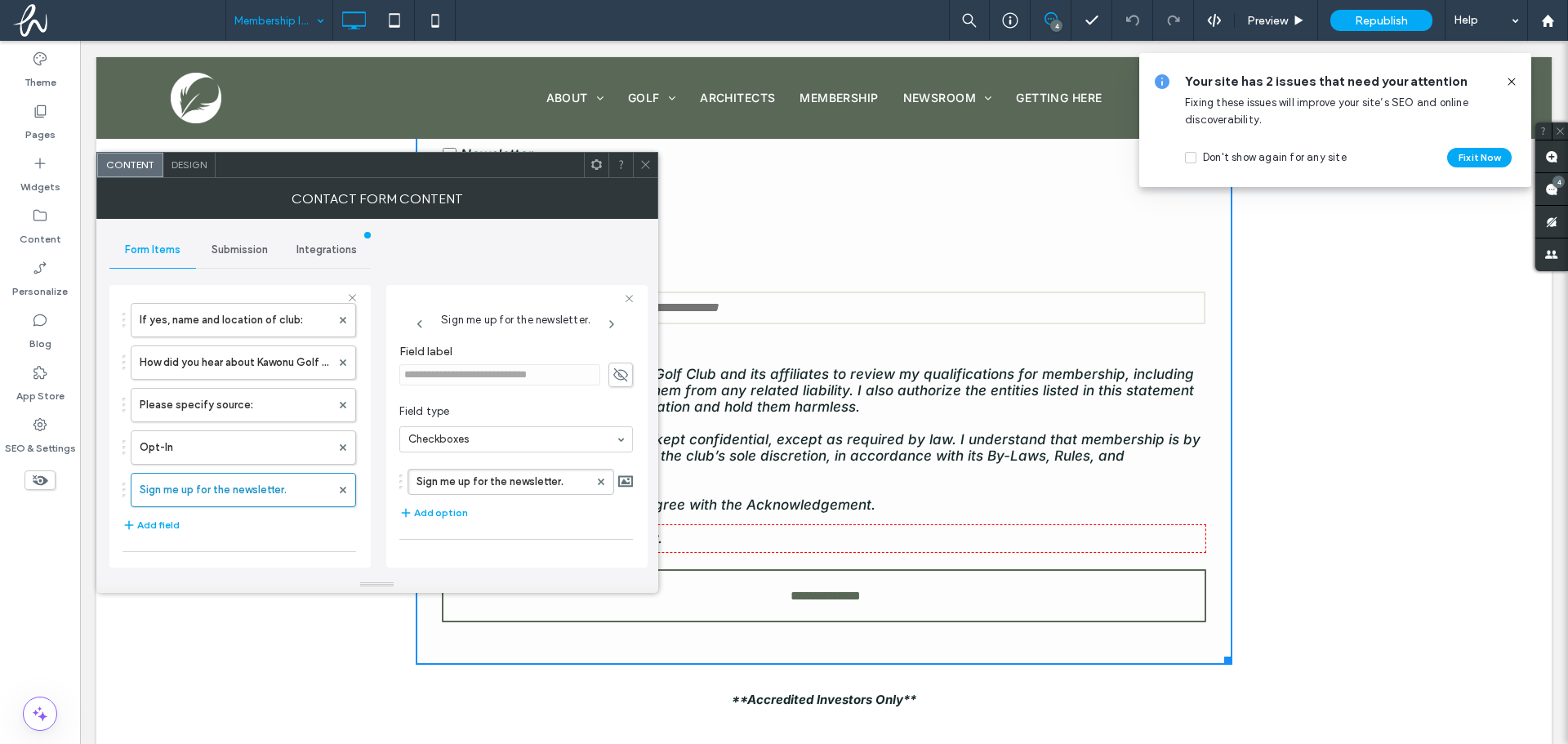
click at [613, 371] on icon at bounding box center [621, 374] width 17 height 18
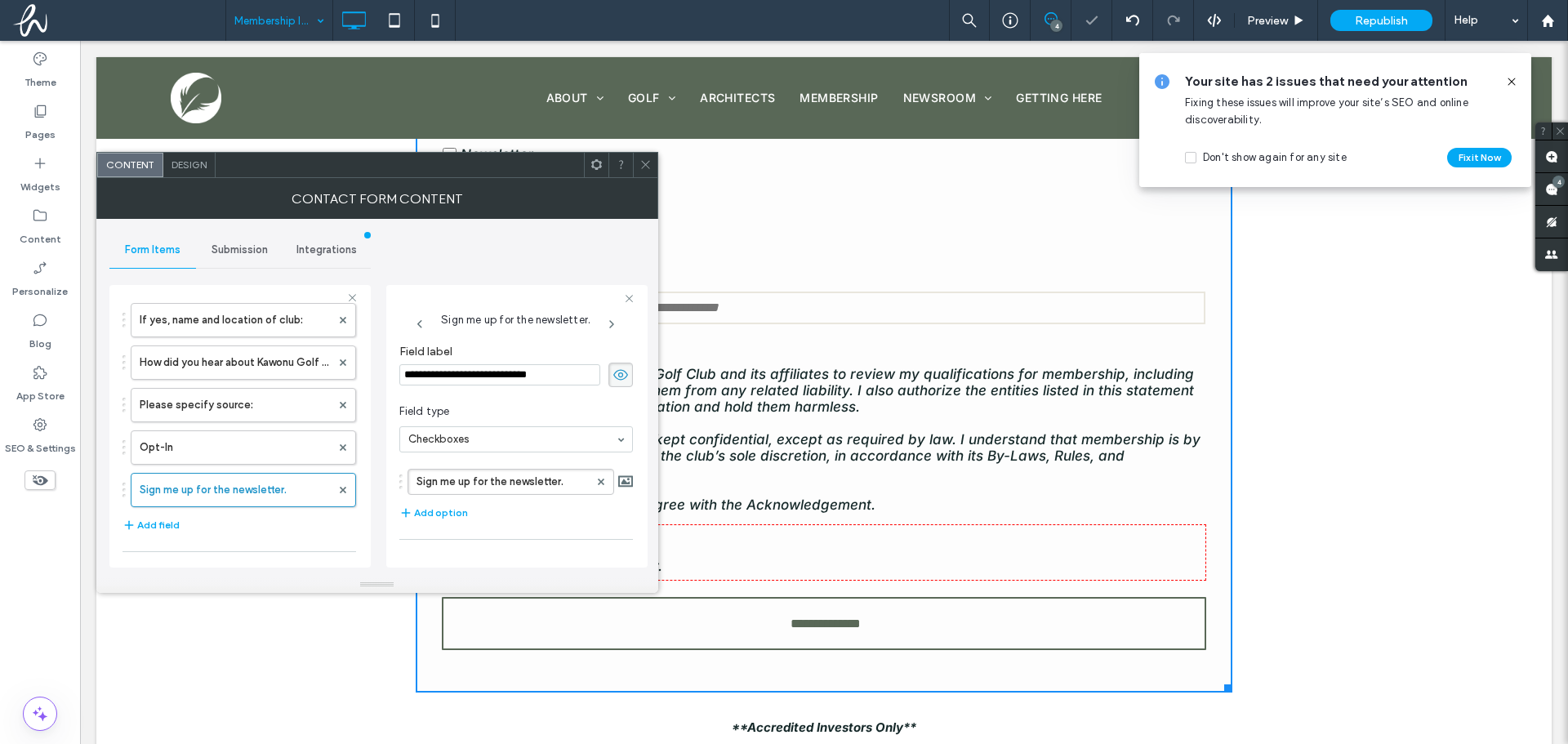
click at [567, 375] on input "**********" at bounding box center [499, 374] width 201 height 21
drag, startPoint x: 575, startPoint y: 370, endPoint x: 350, endPoint y: 356, distance: 225.4
click at [368, 358] on div "**********" at bounding box center [240, 423] width 261 height 304
type input "**********"
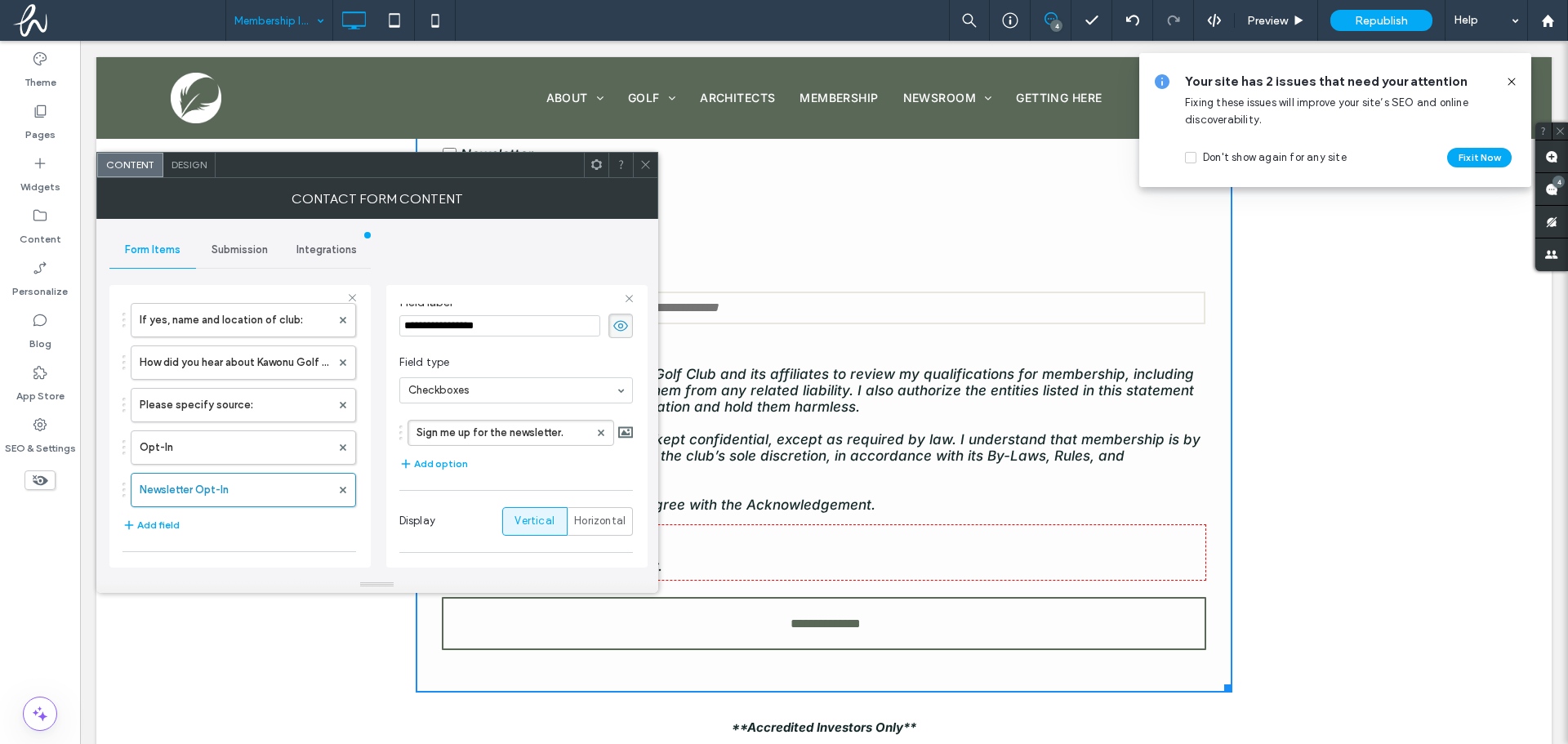
scroll to position [132, 0]
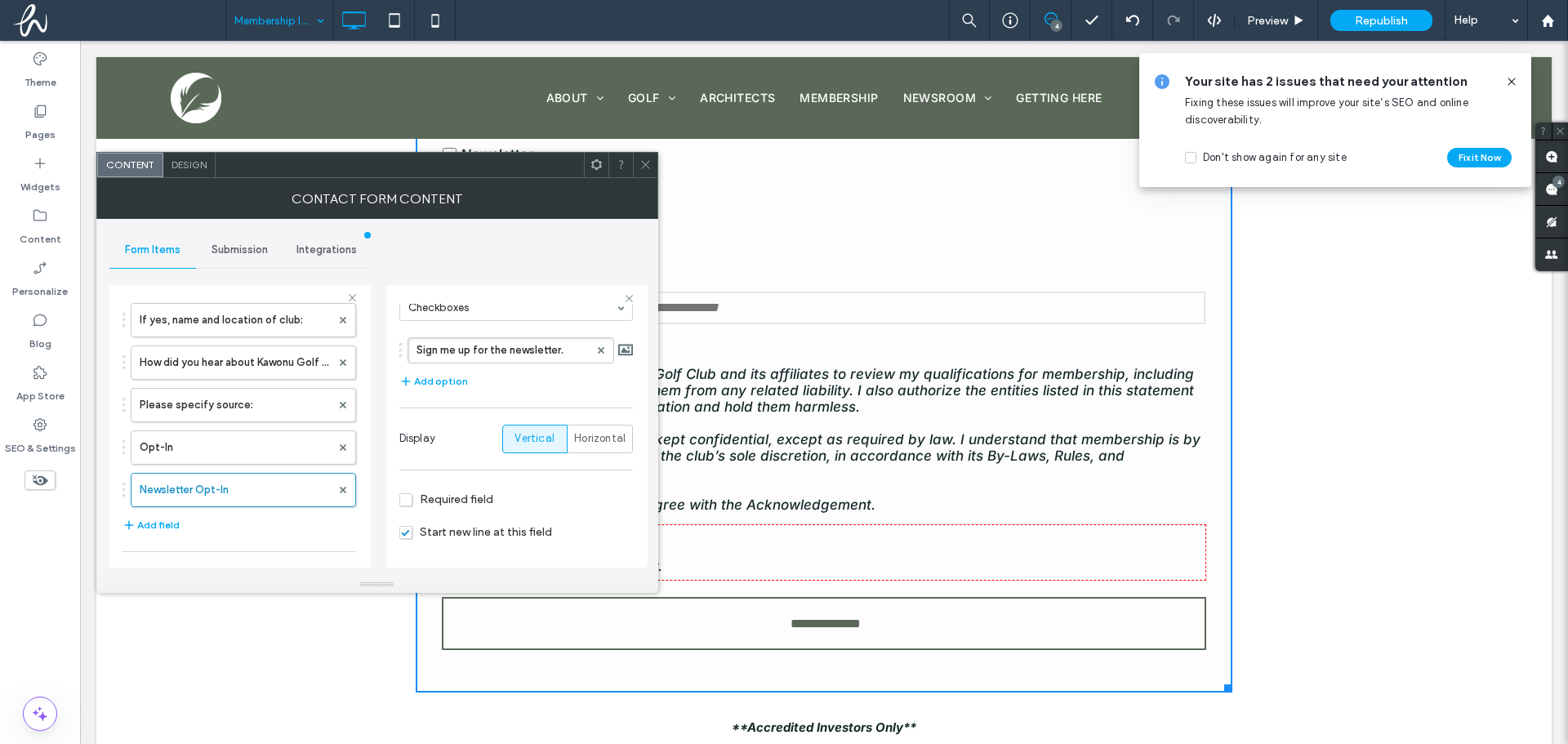
click at [657, 166] on div at bounding box center [645, 165] width 24 height 24
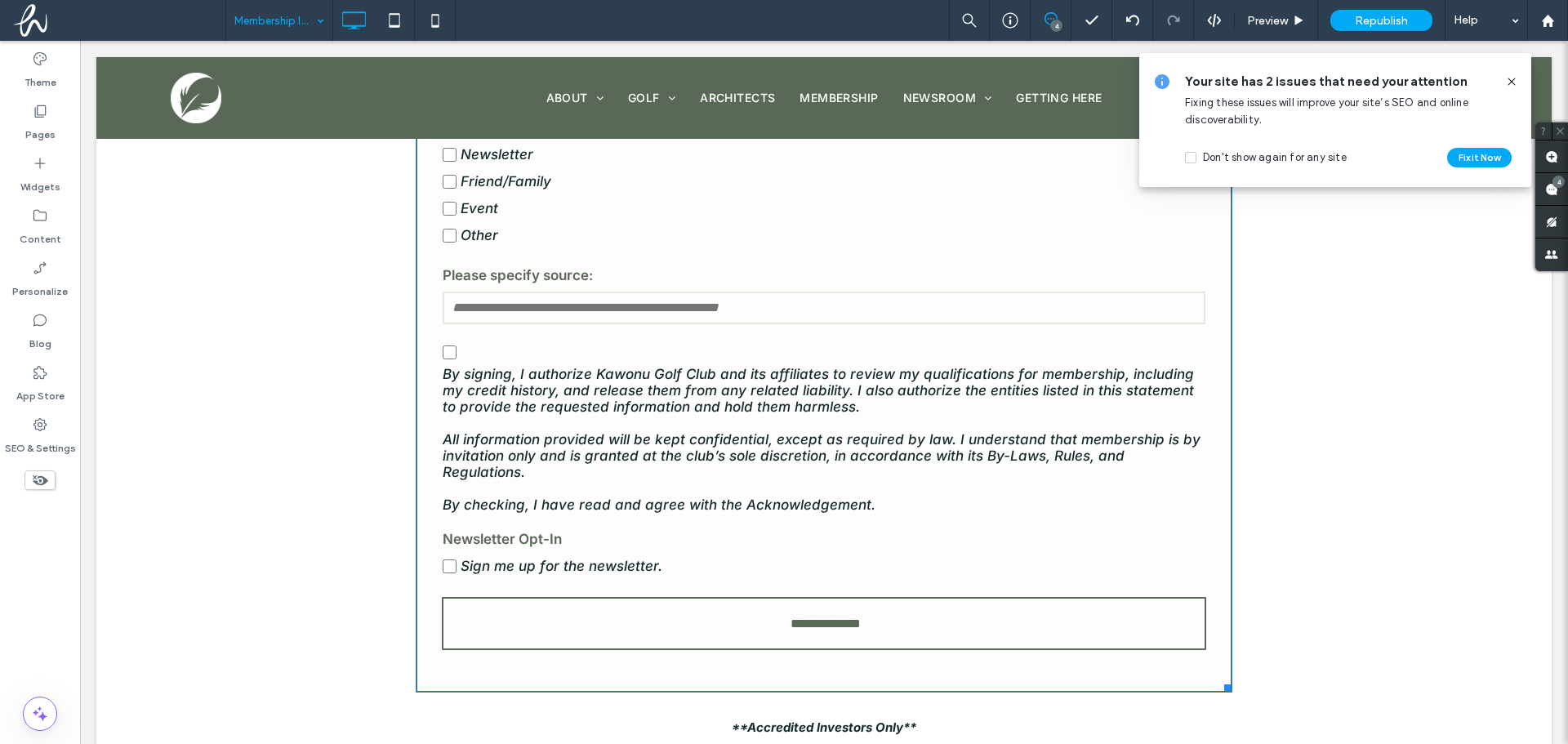
click at [423, 449] on div "**********" at bounding box center [824, 93] width 816 height 1198
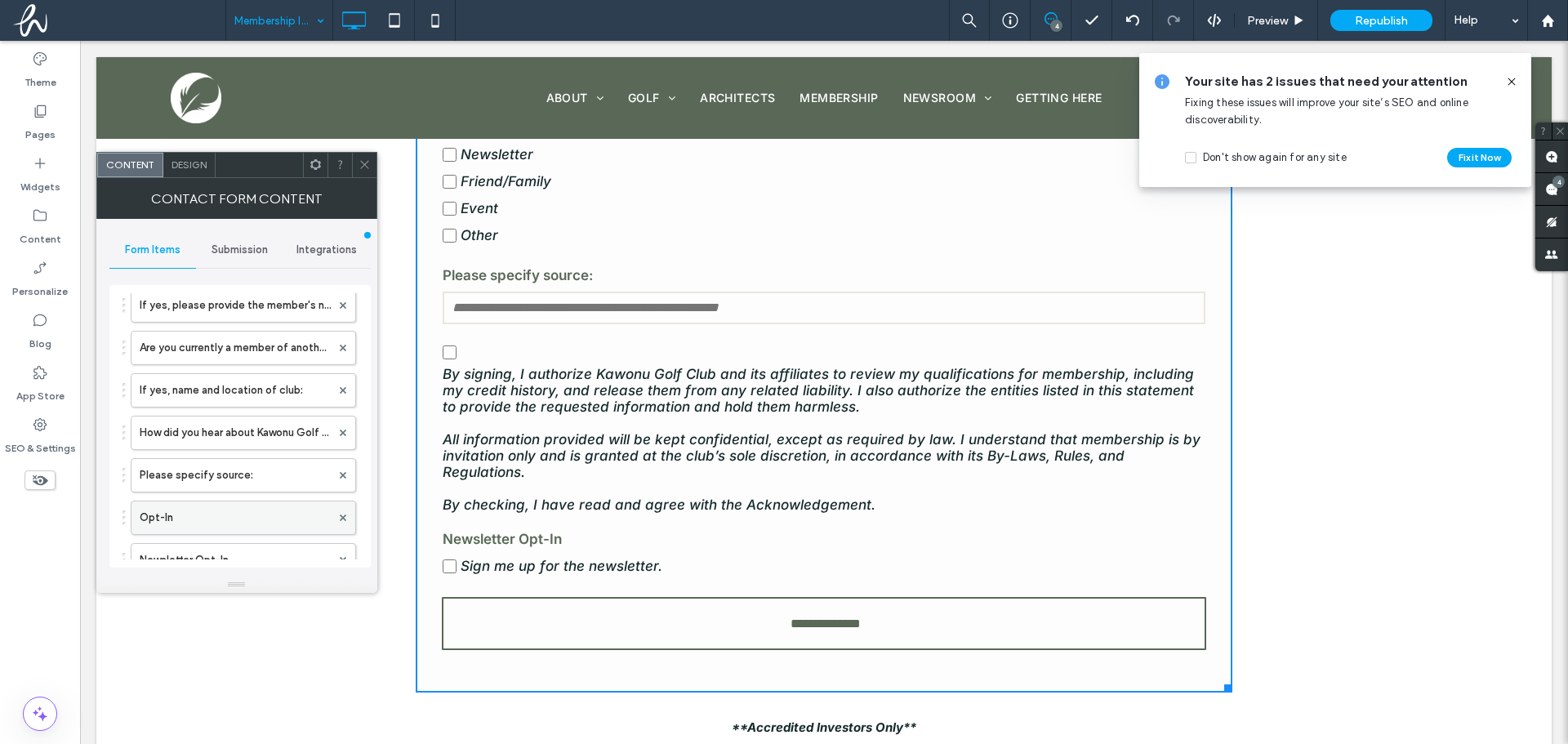
scroll to position [409, 0]
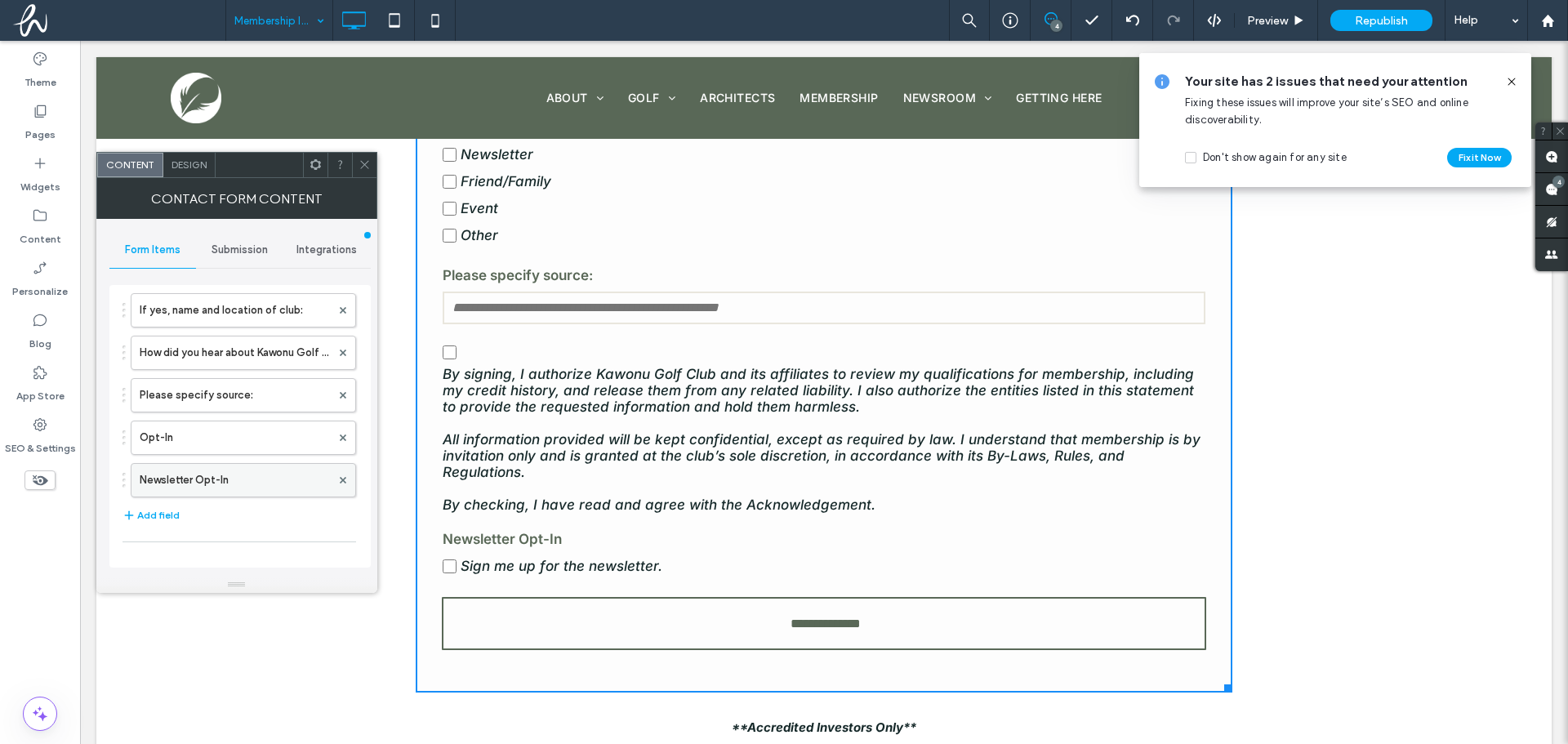
click at [241, 485] on label "Newsletter Opt-In" at bounding box center [235, 480] width 191 height 32
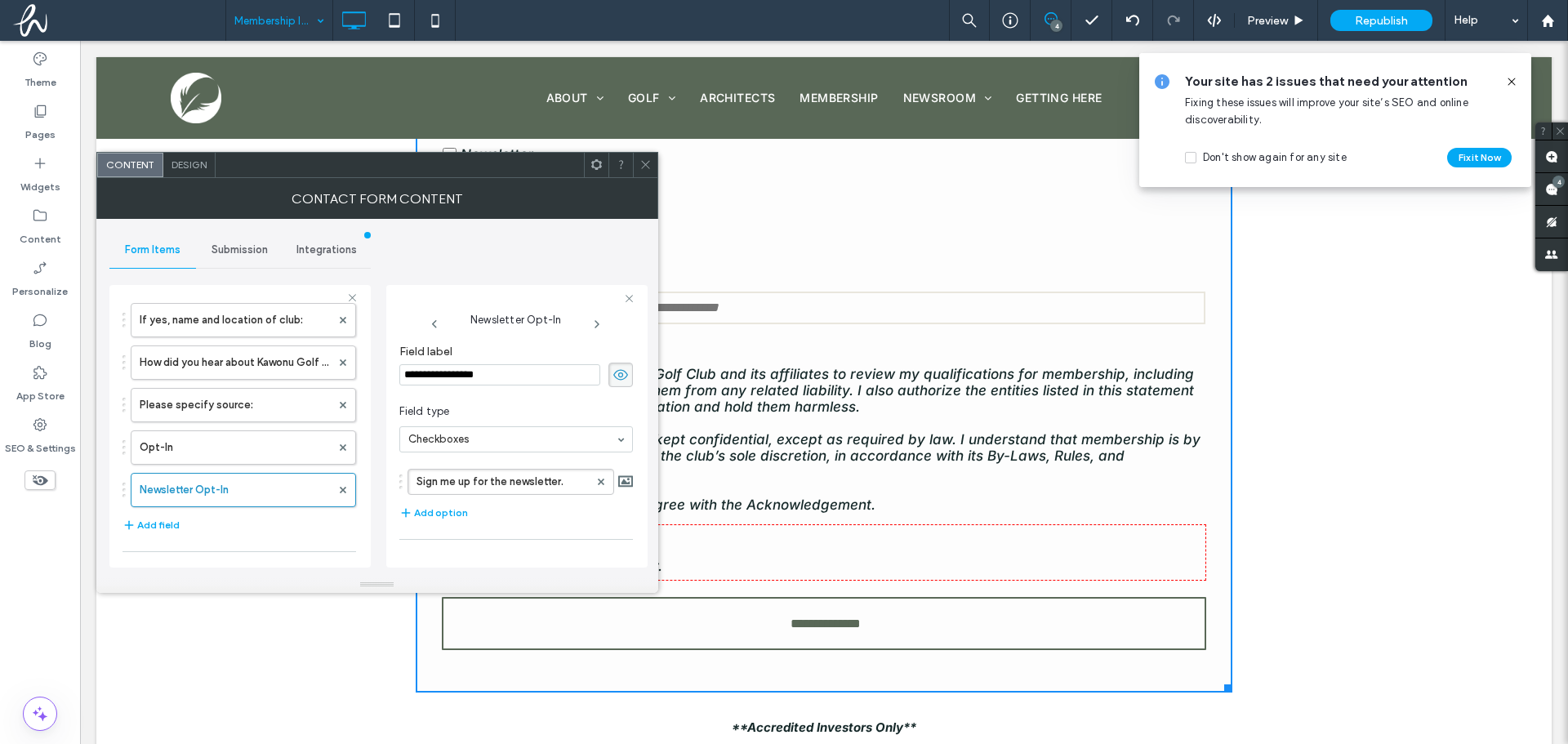
click at [613, 375] on use at bounding box center [621, 373] width 15 height 10
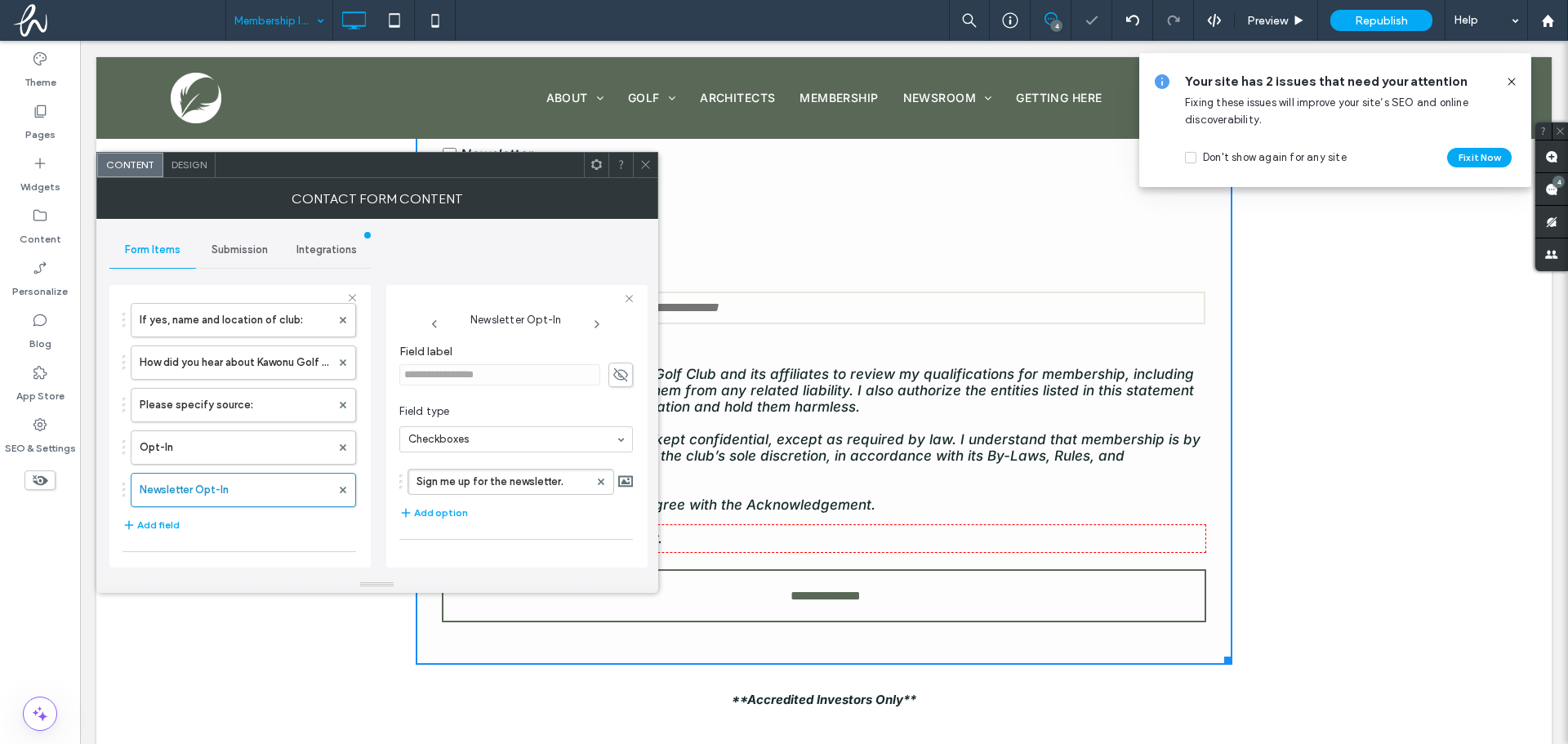
click at [651, 164] on icon at bounding box center [645, 164] width 12 height 12
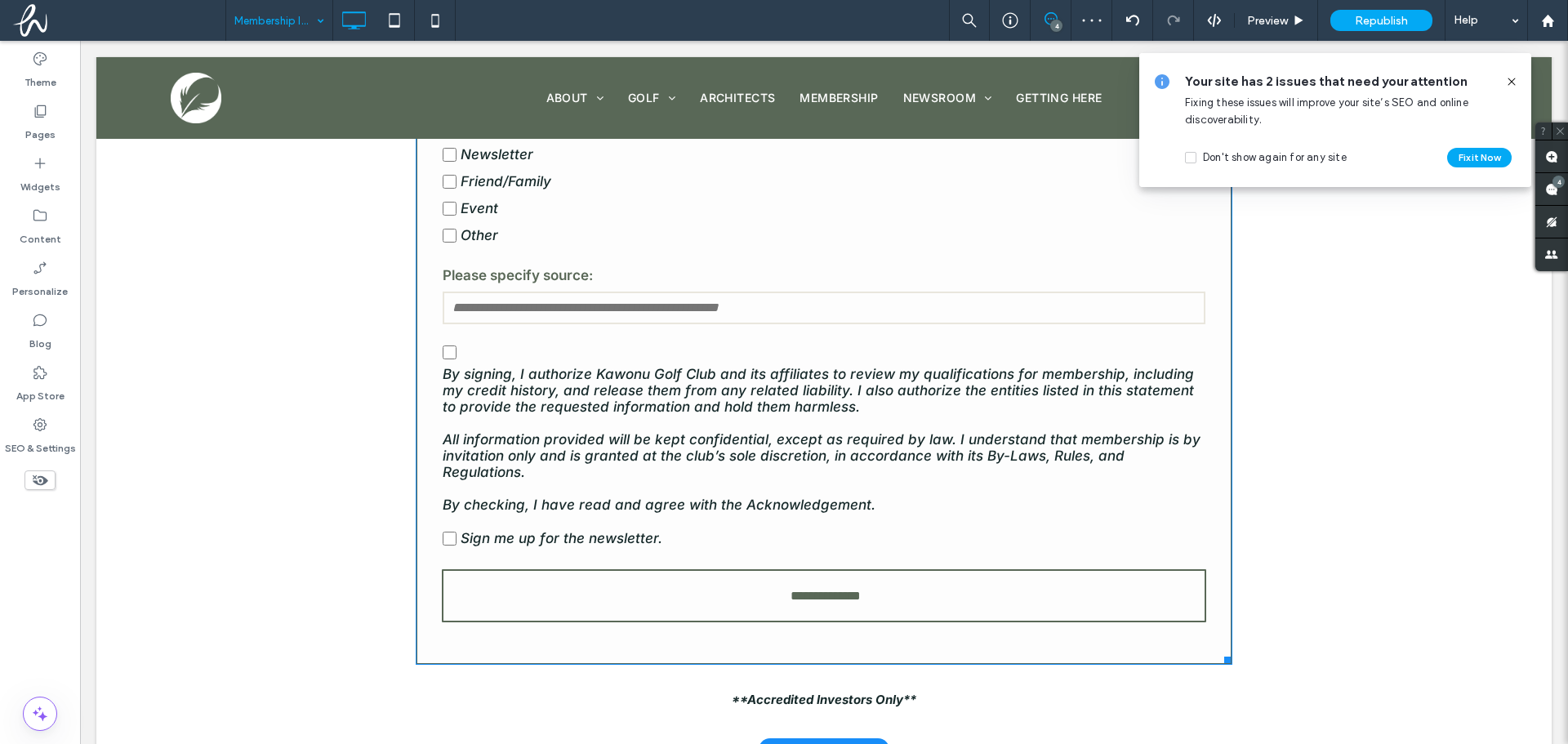
click at [741, 528] on label "Sign me up for the newsletter." at bounding box center [824, 538] width 763 height 27
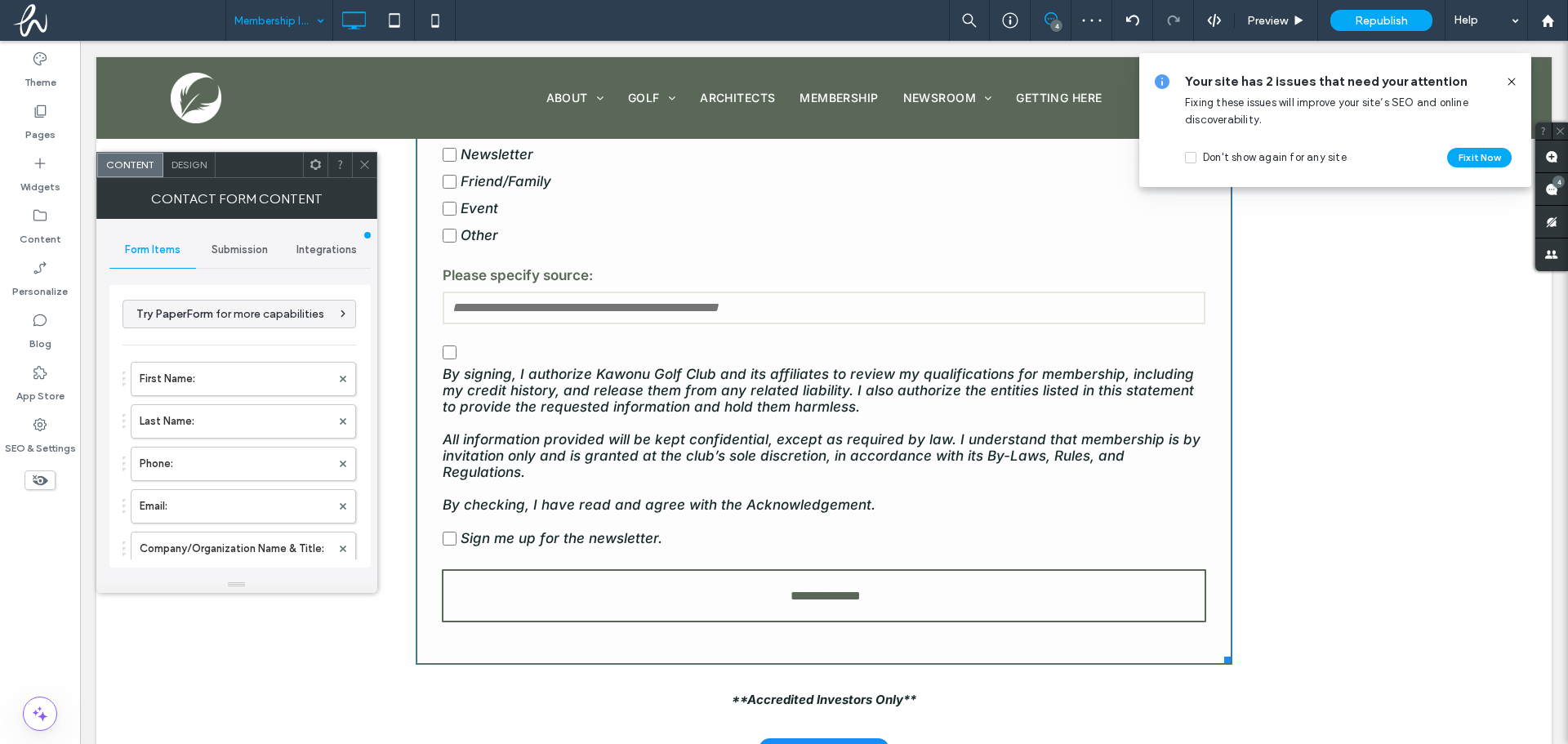
type input "**********"
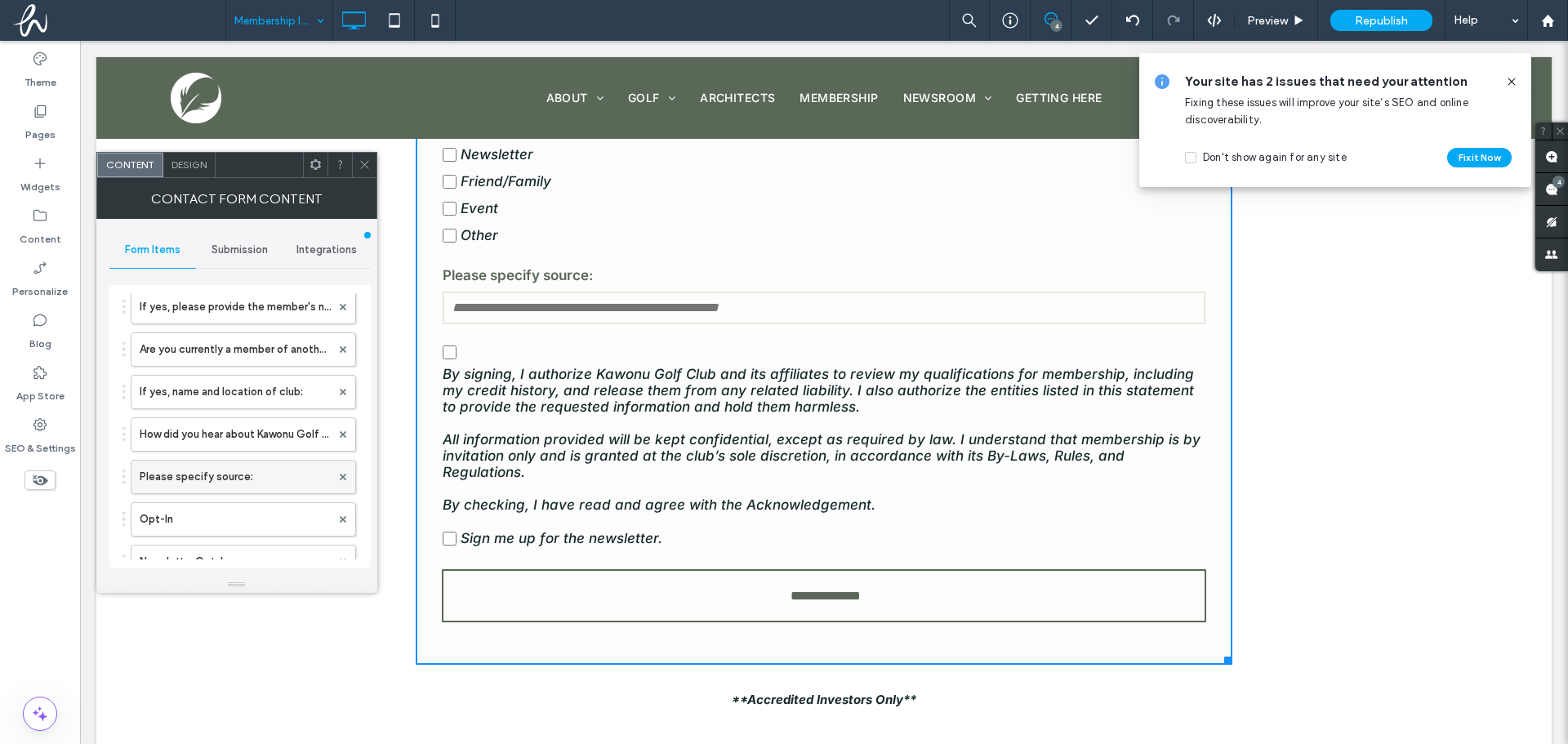
scroll to position [572, 0]
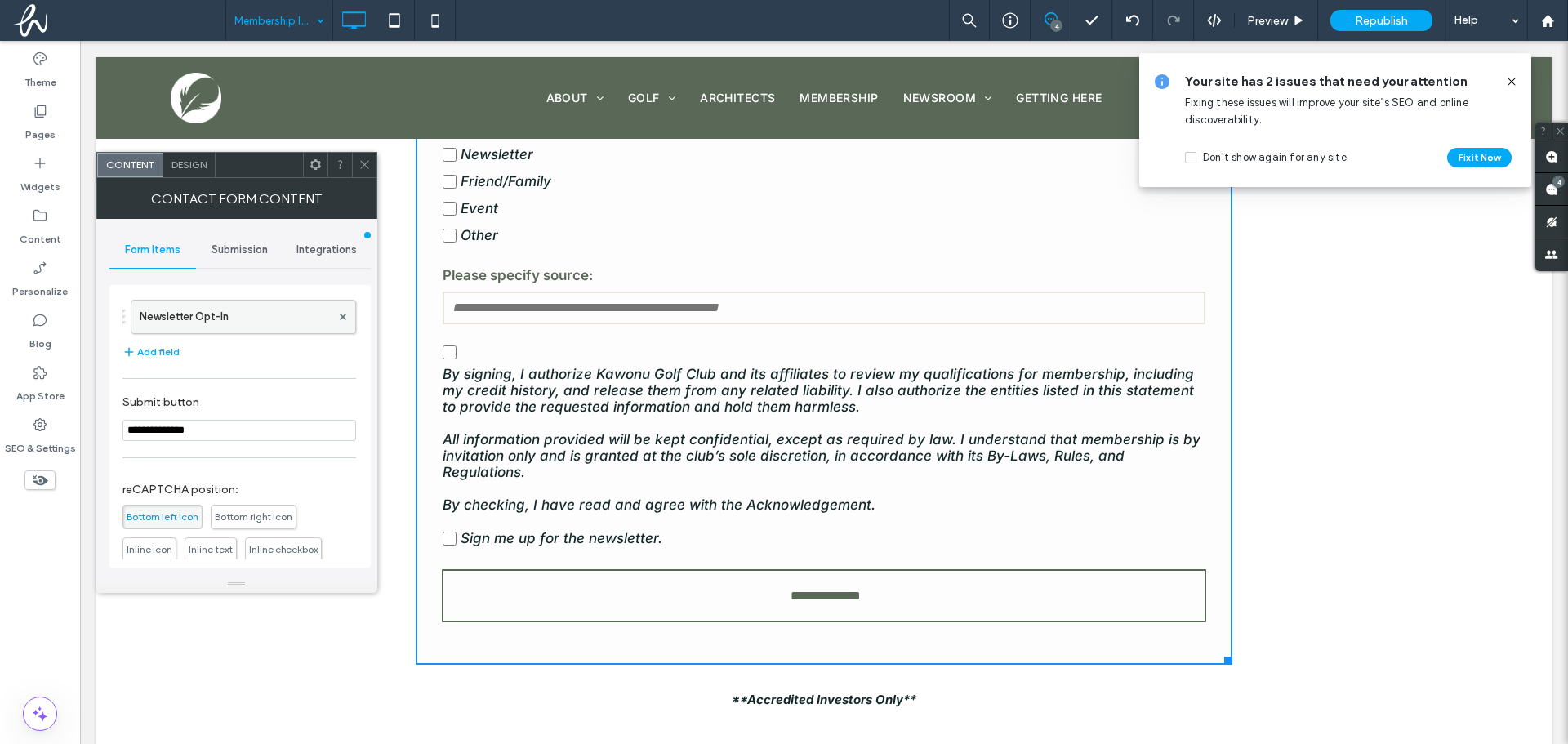
click at [260, 324] on label "Newsletter Opt-In" at bounding box center [235, 316] width 191 height 32
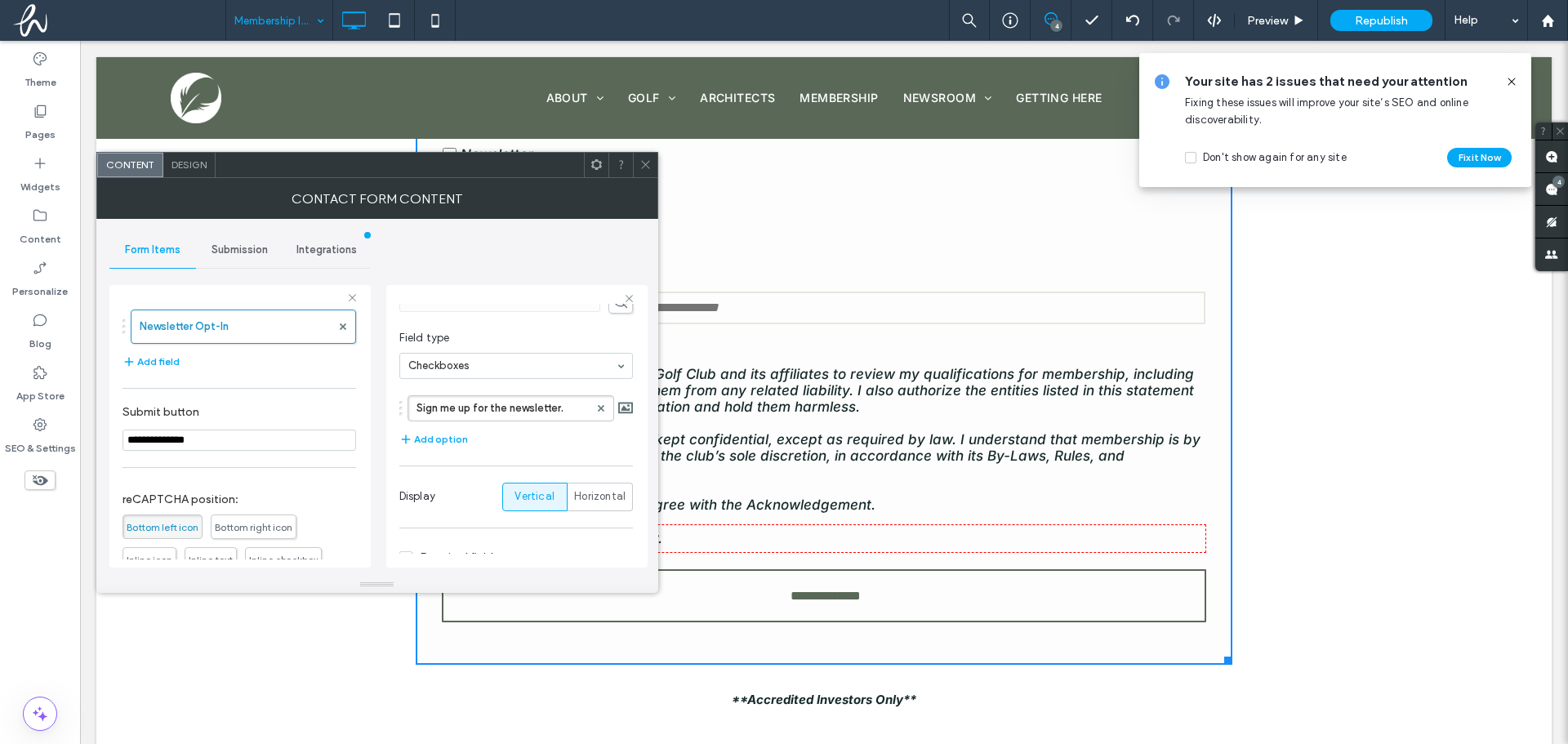
scroll to position [132, 0]
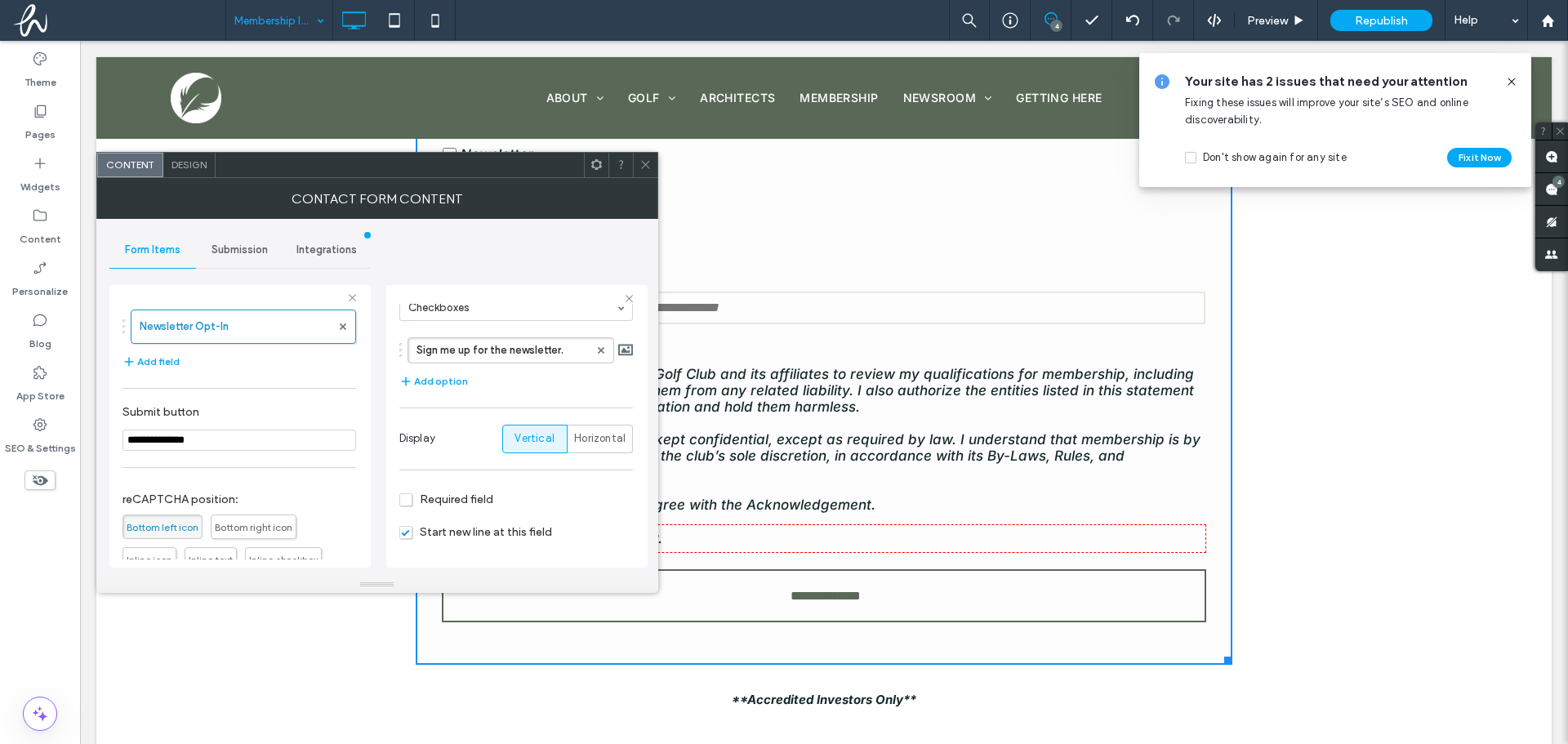
click at [656, 171] on div at bounding box center [645, 165] width 24 height 24
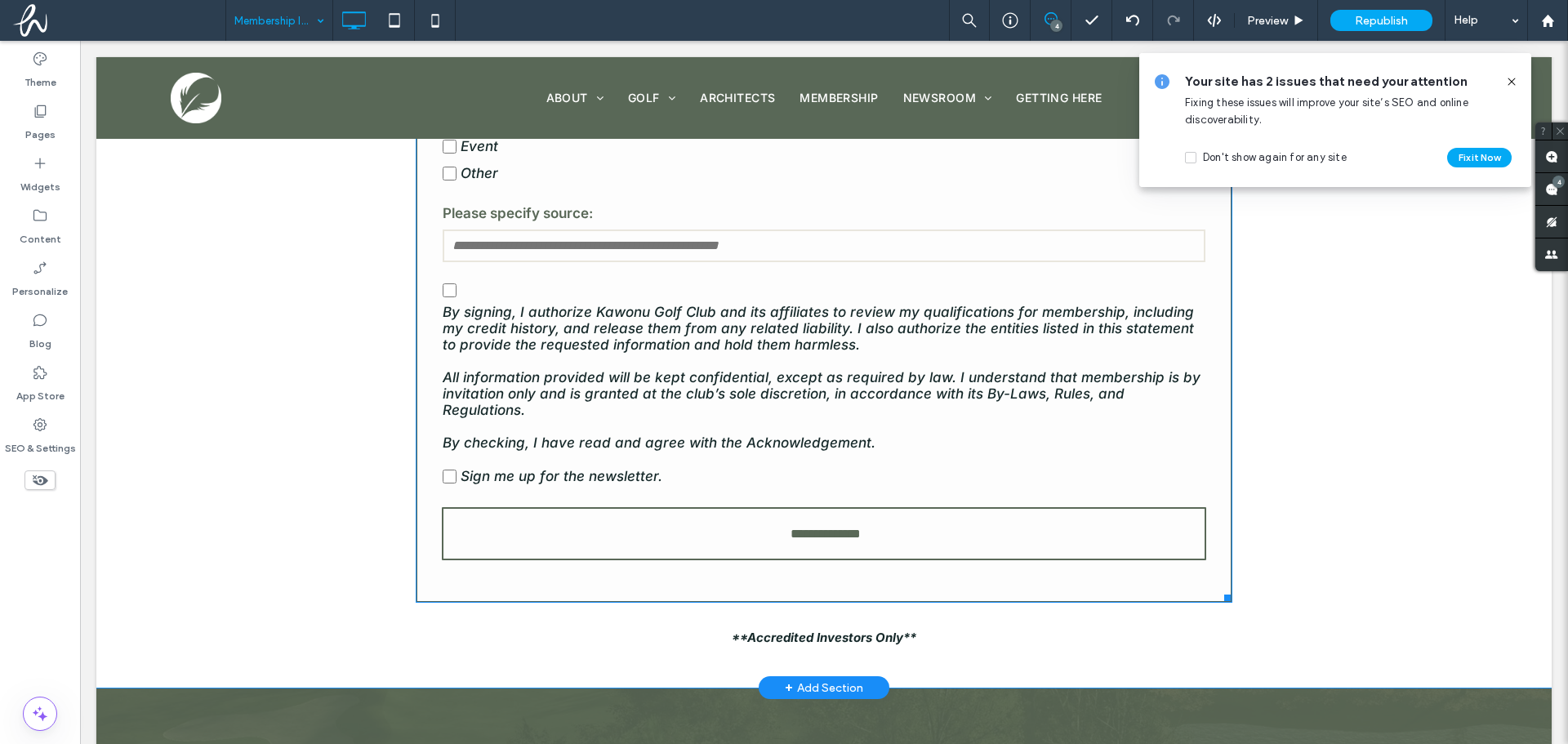
scroll to position [1143, 0]
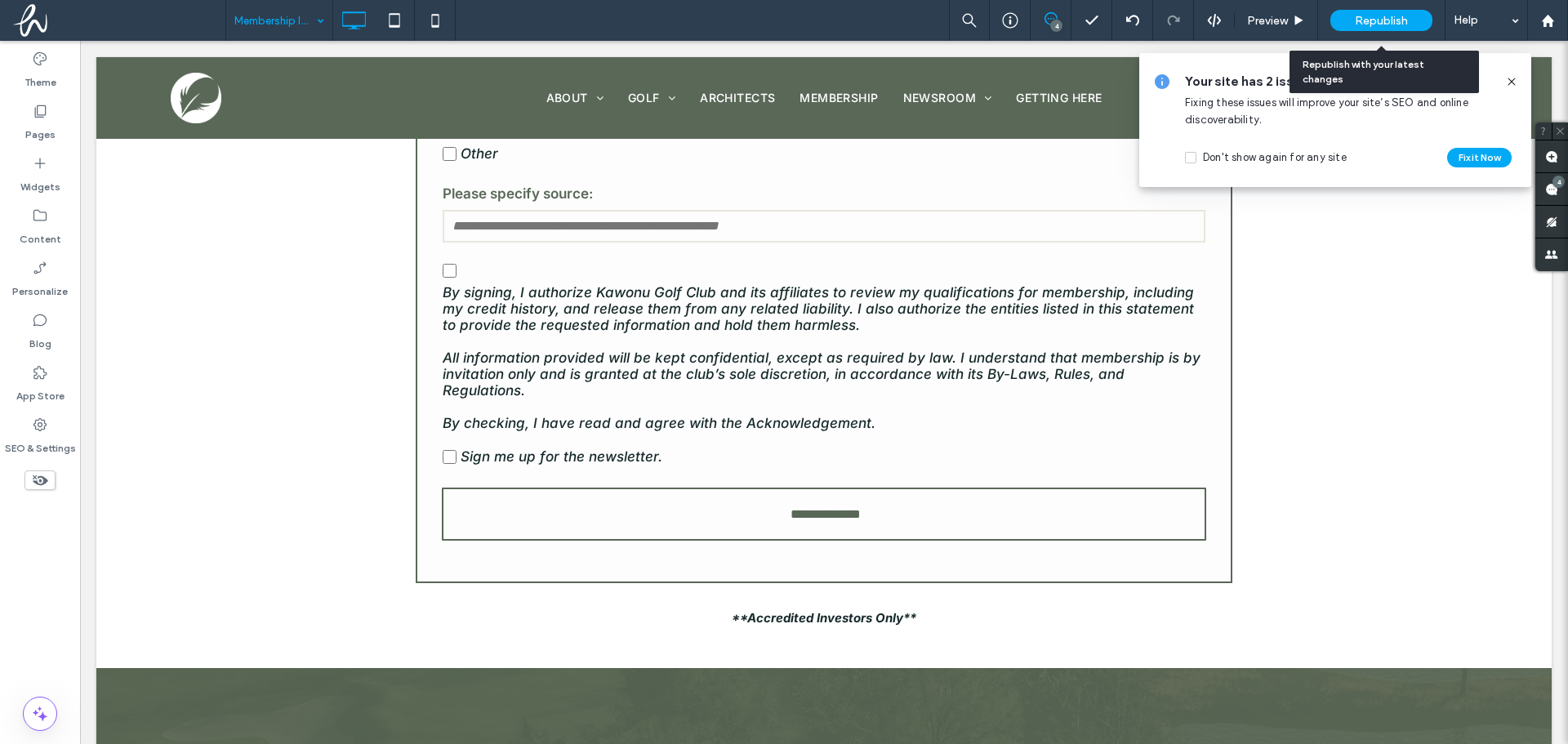
click at [1382, 24] on span "Republish" at bounding box center [1381, 20] width 53 height 14
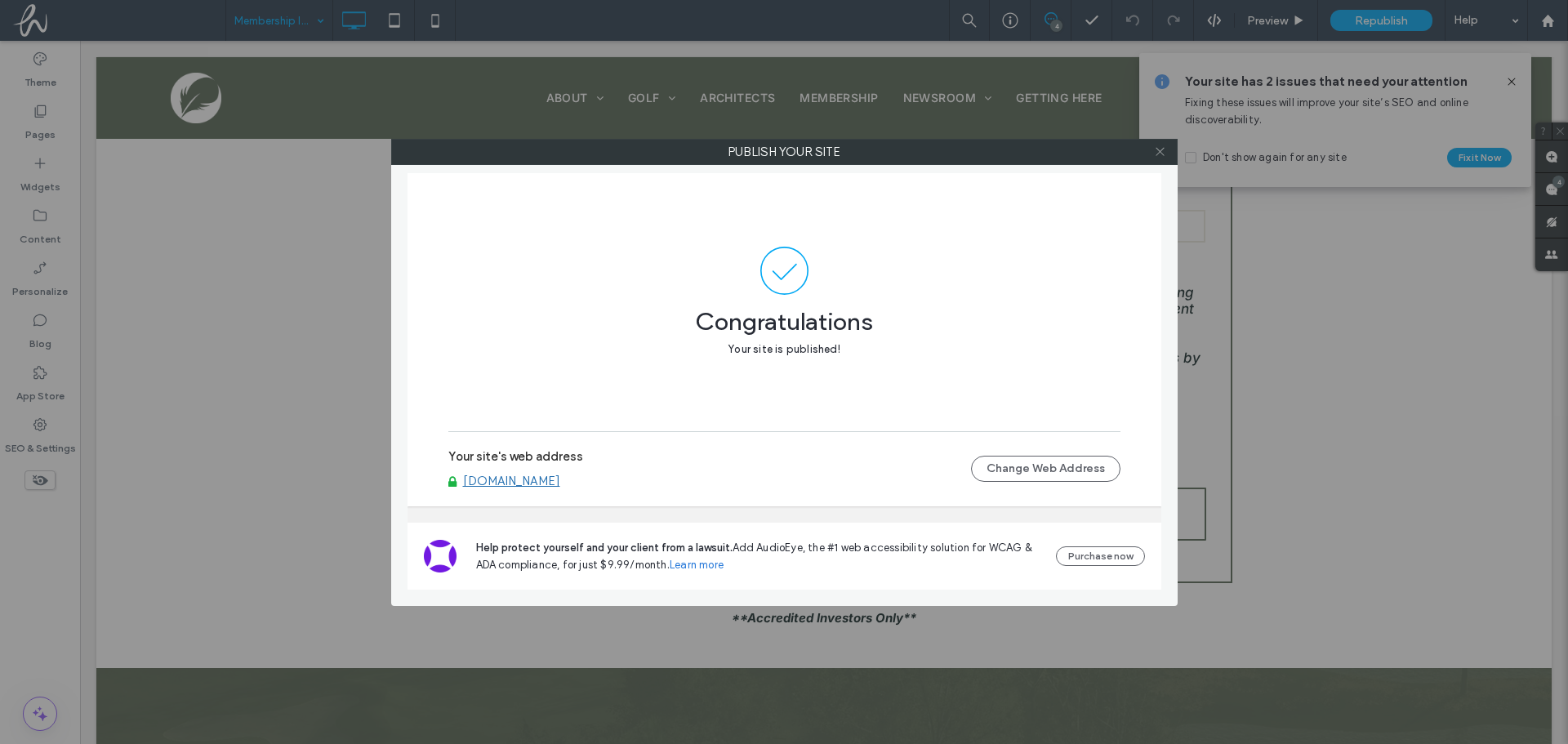
click at [1154, 153] on icon at bounding box center [1159, 151] width 12 height 12
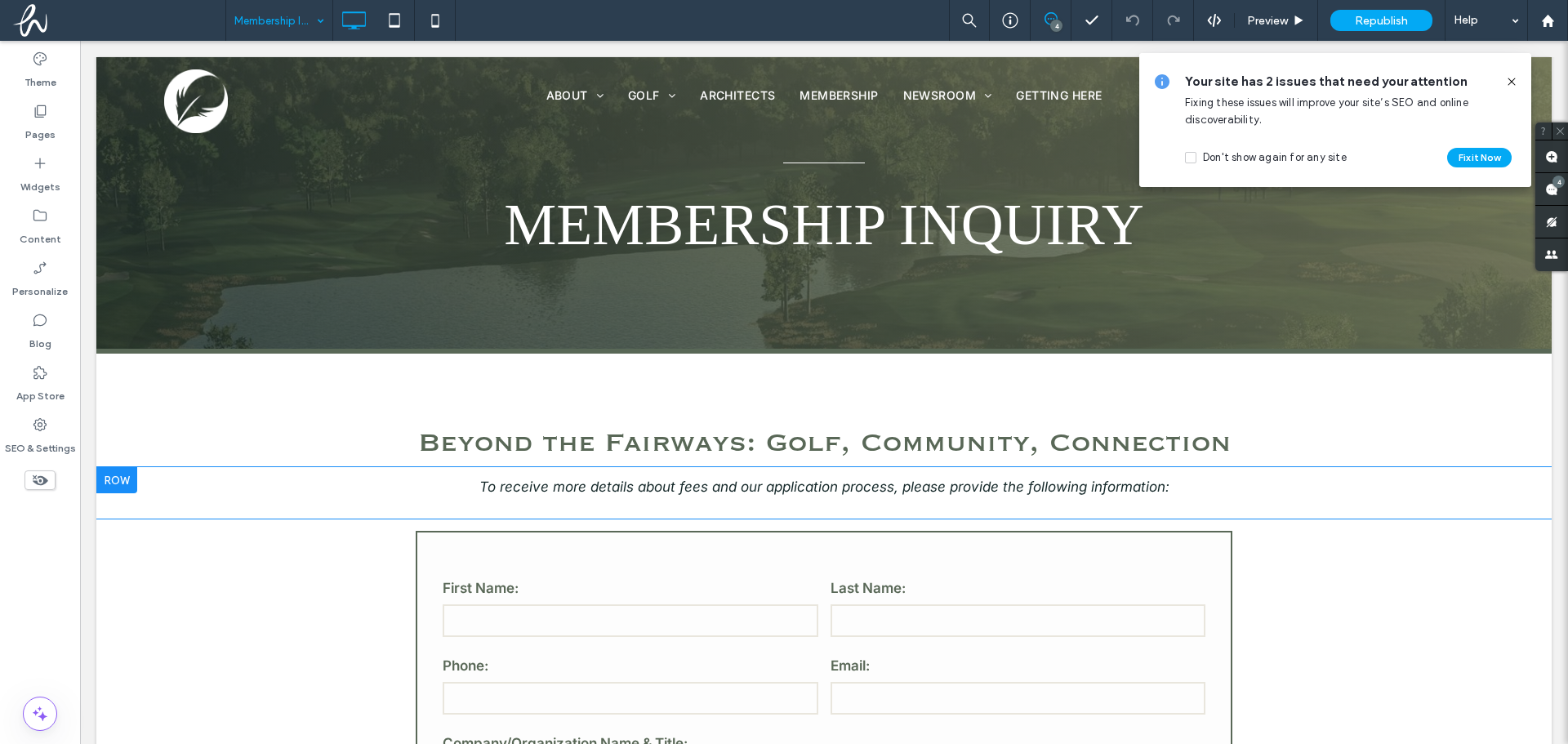
scroll to position [0, 0]
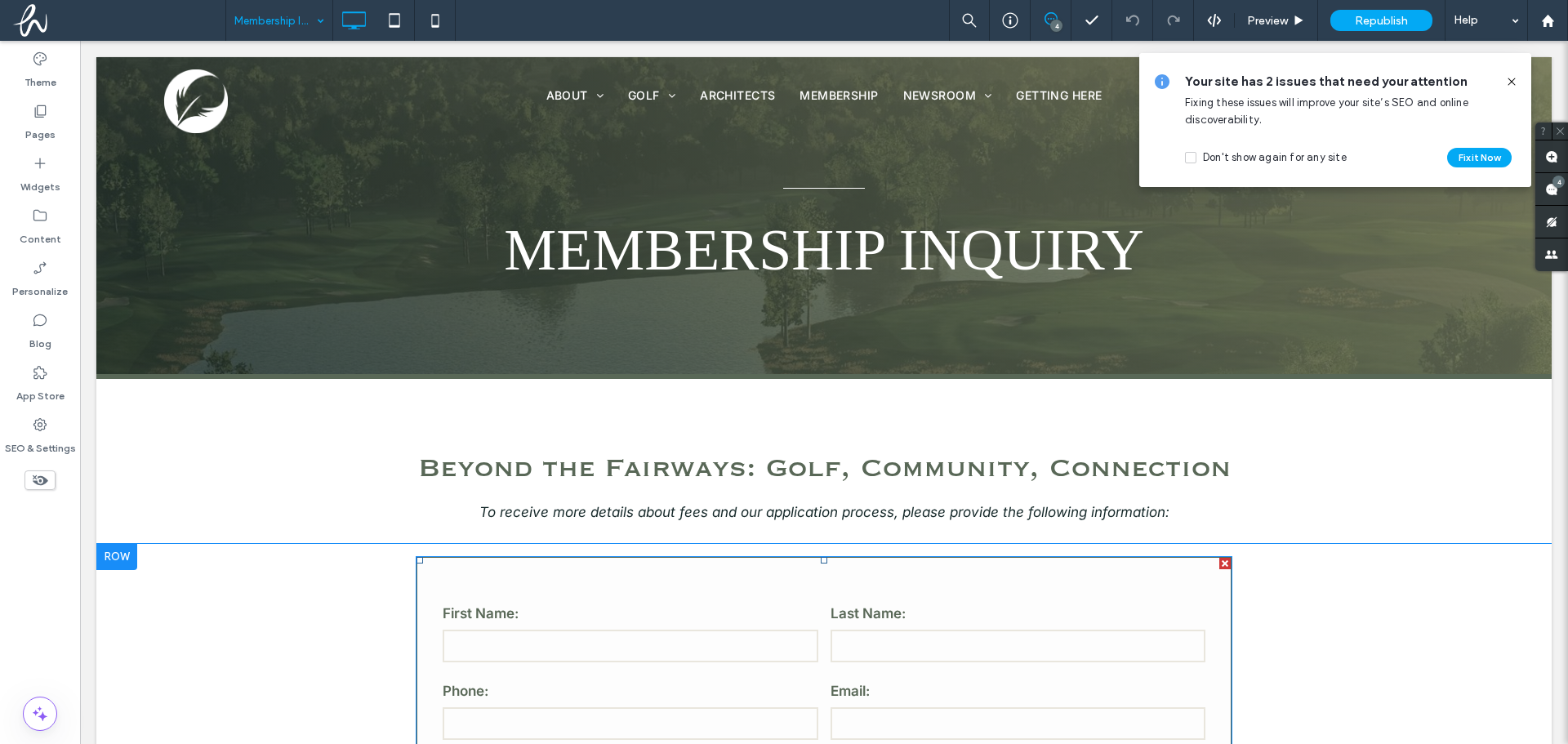
click at [639, 649] on input "text" at bounding box center [630, 645] width 375 height 32
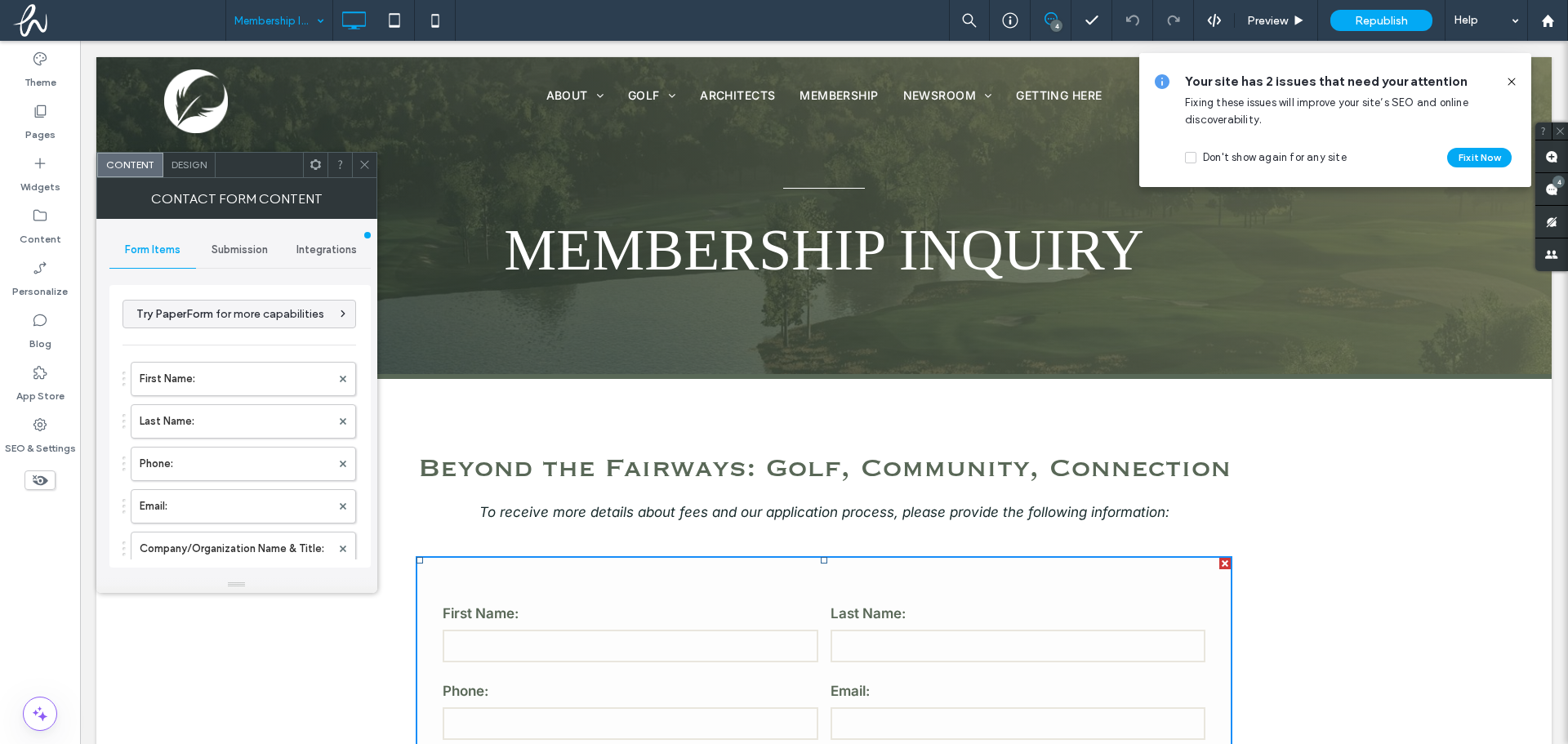
click at [641, 646] on input "text" at bounding box center [630, 645] width 375 height 32
type input "*****"
click at [959, 652] on input "text" at bounding box center [1018, 645] width 375 height 32
type input "*****"
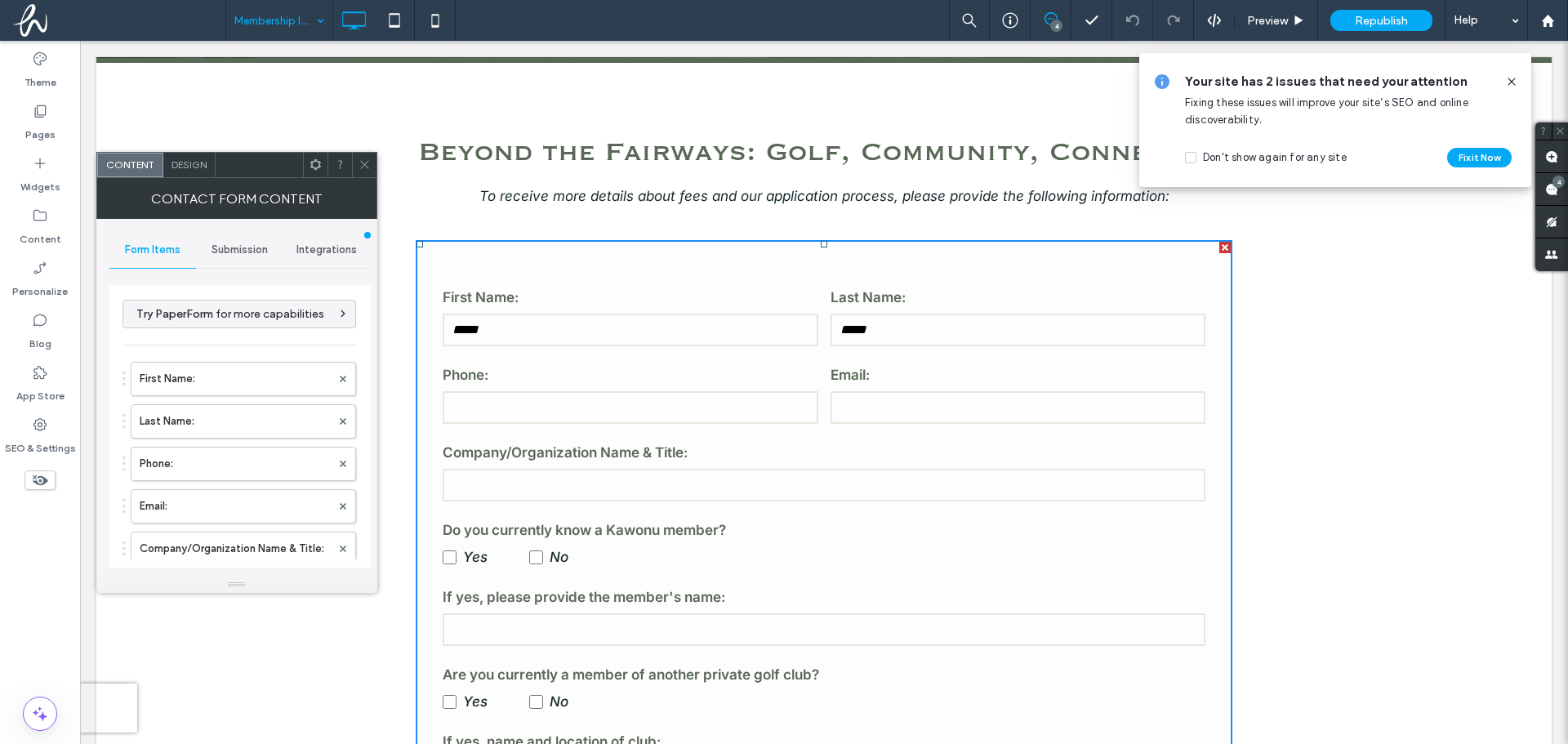
scroll to position [327, 0]
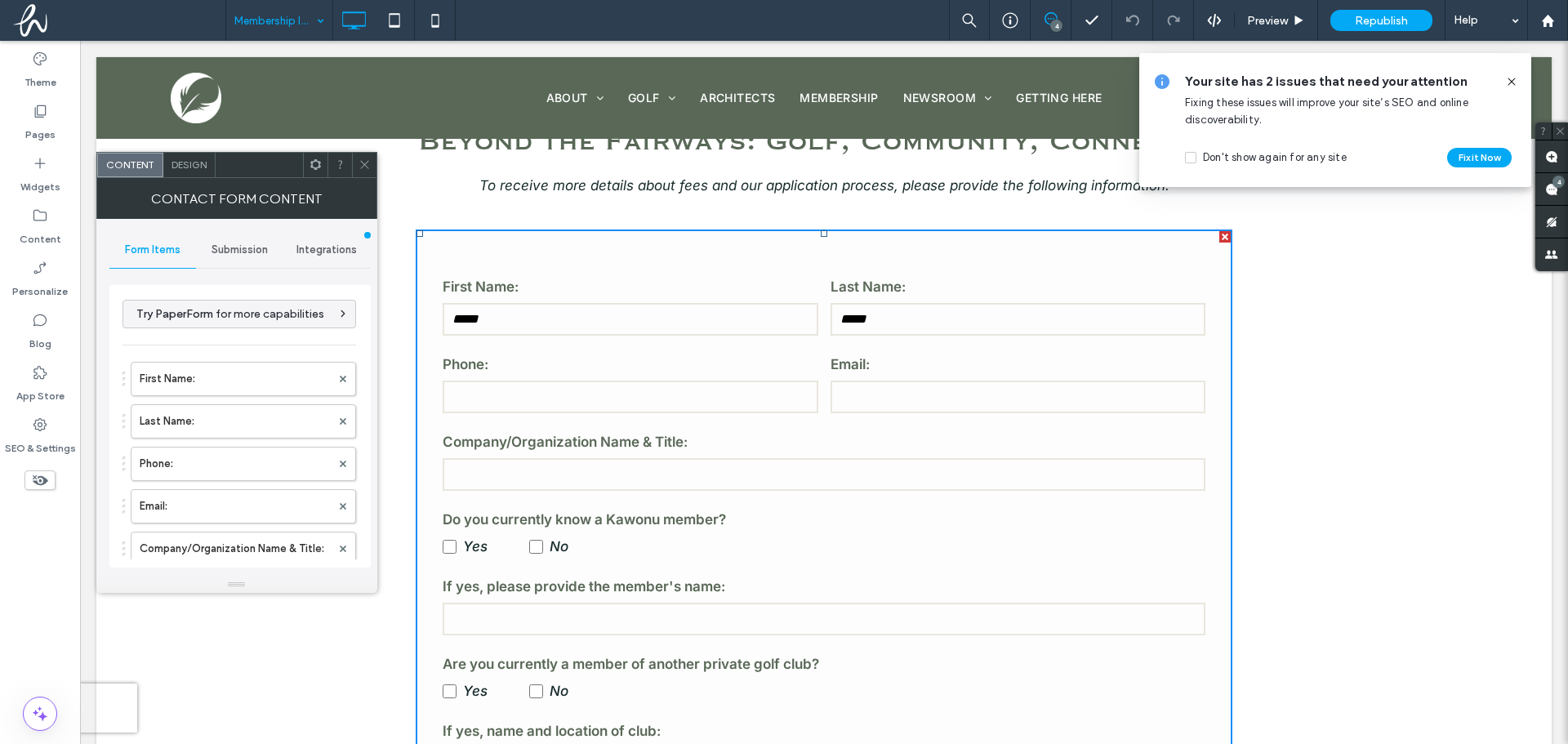
click at [647, 385] on input "tel" at bounding box center [630, 397] width 375 height 32
type input "**********"
click at [950, 388] on input "email" at bounding box center [1018, 397] width 375 height 32
click at [1012, 394] on input "email" at bounding box center [1018, 397] width 375 height 32
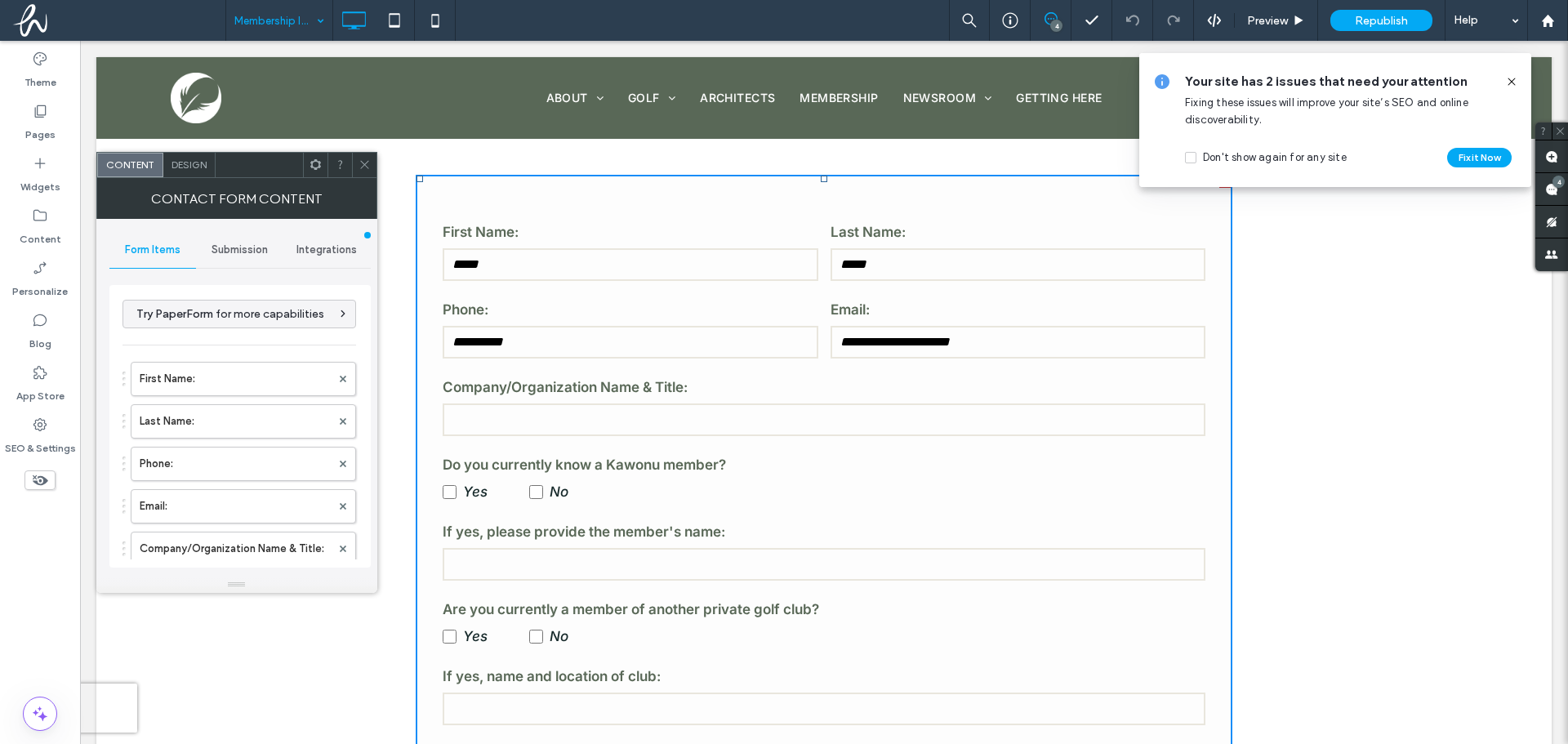
scroll to position [572, 0]
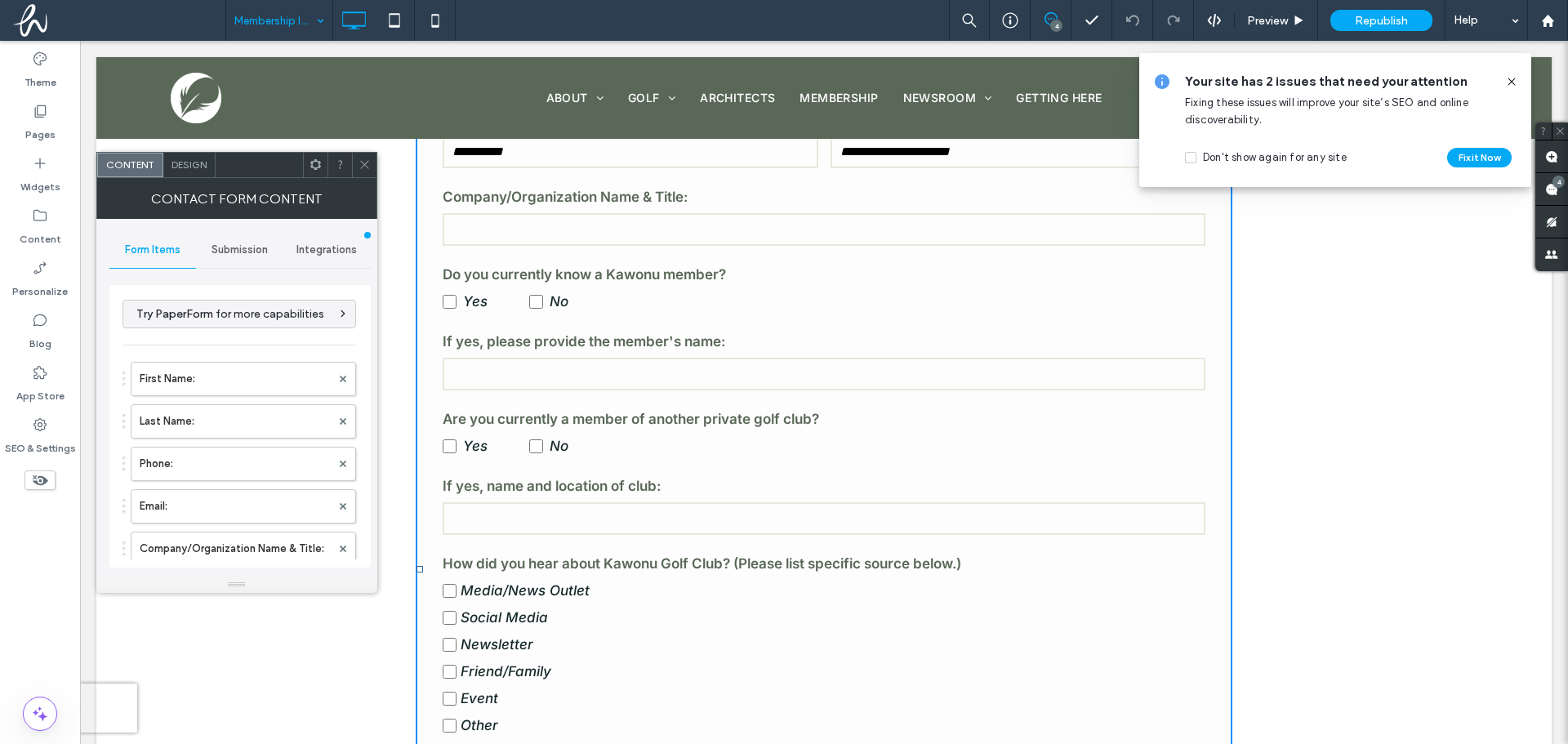
type input "**********"
click at [925, 234] on input "text" at bounding box center [824, 229] width 763 height 32
type input "**********"
click at [537, 294] on label "No" at bounding box center [569, 301] width 81 height 27
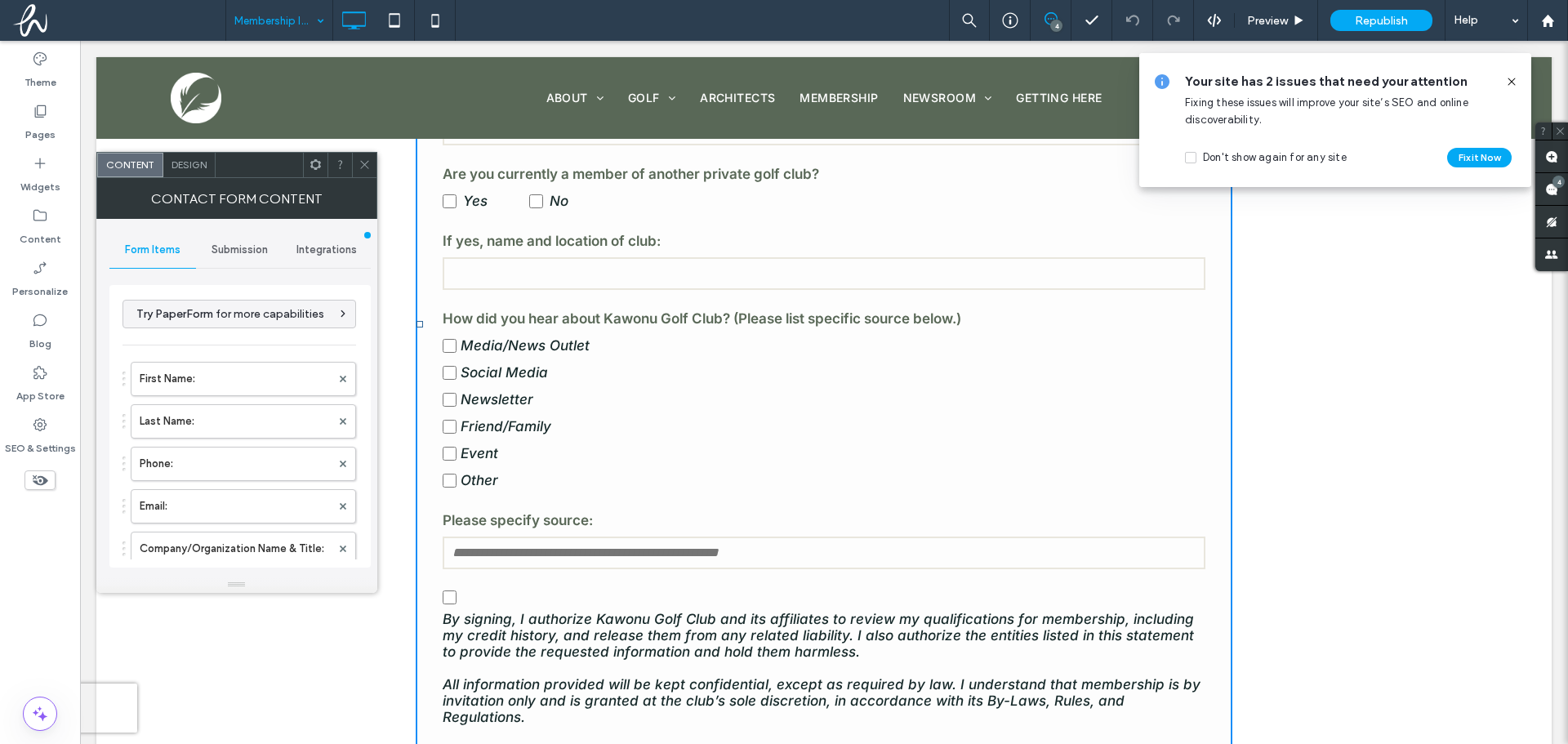
click at [676, 375] on label "Social Media" at bounding box center [824, 372] width 763 height 27
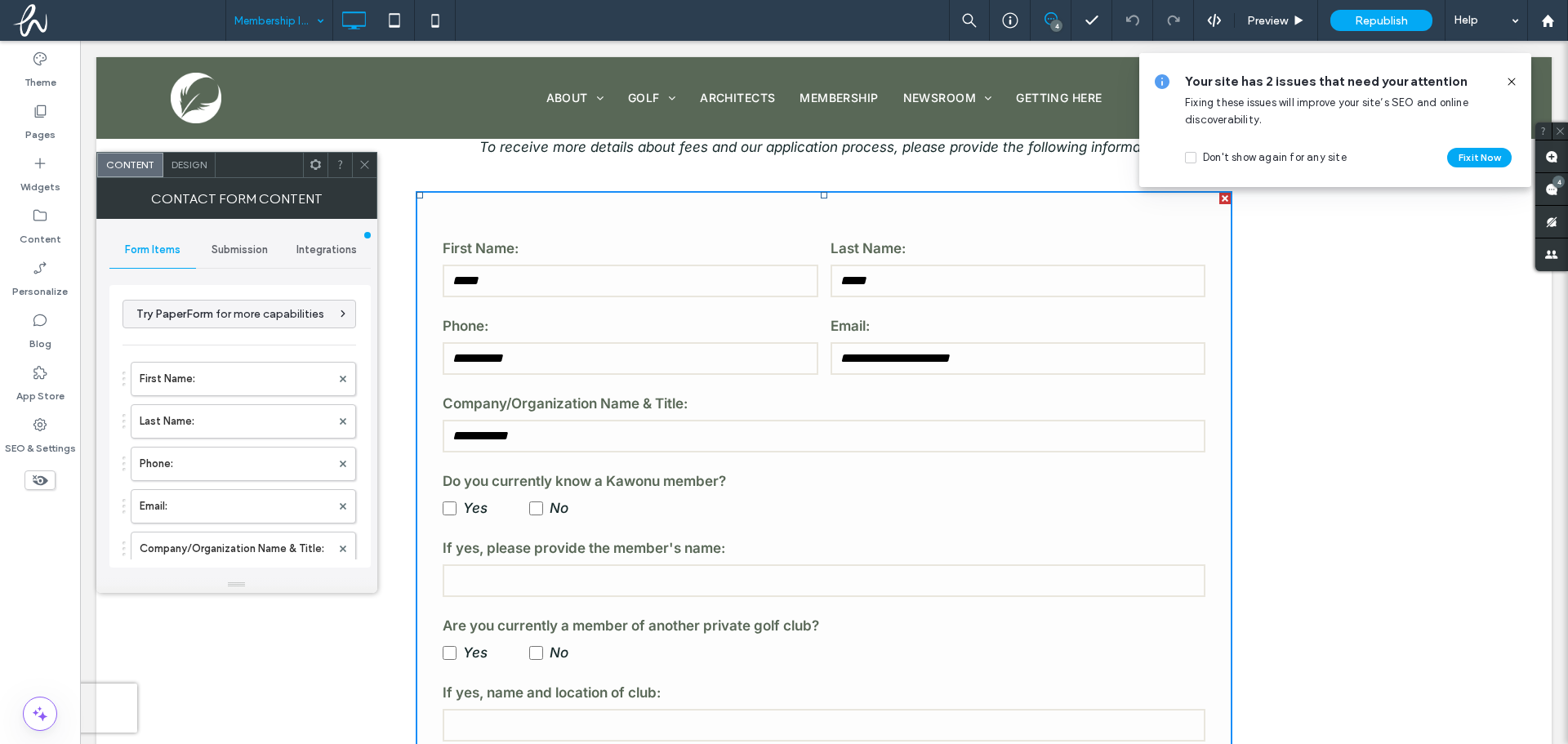
scroll to position [327, 0]
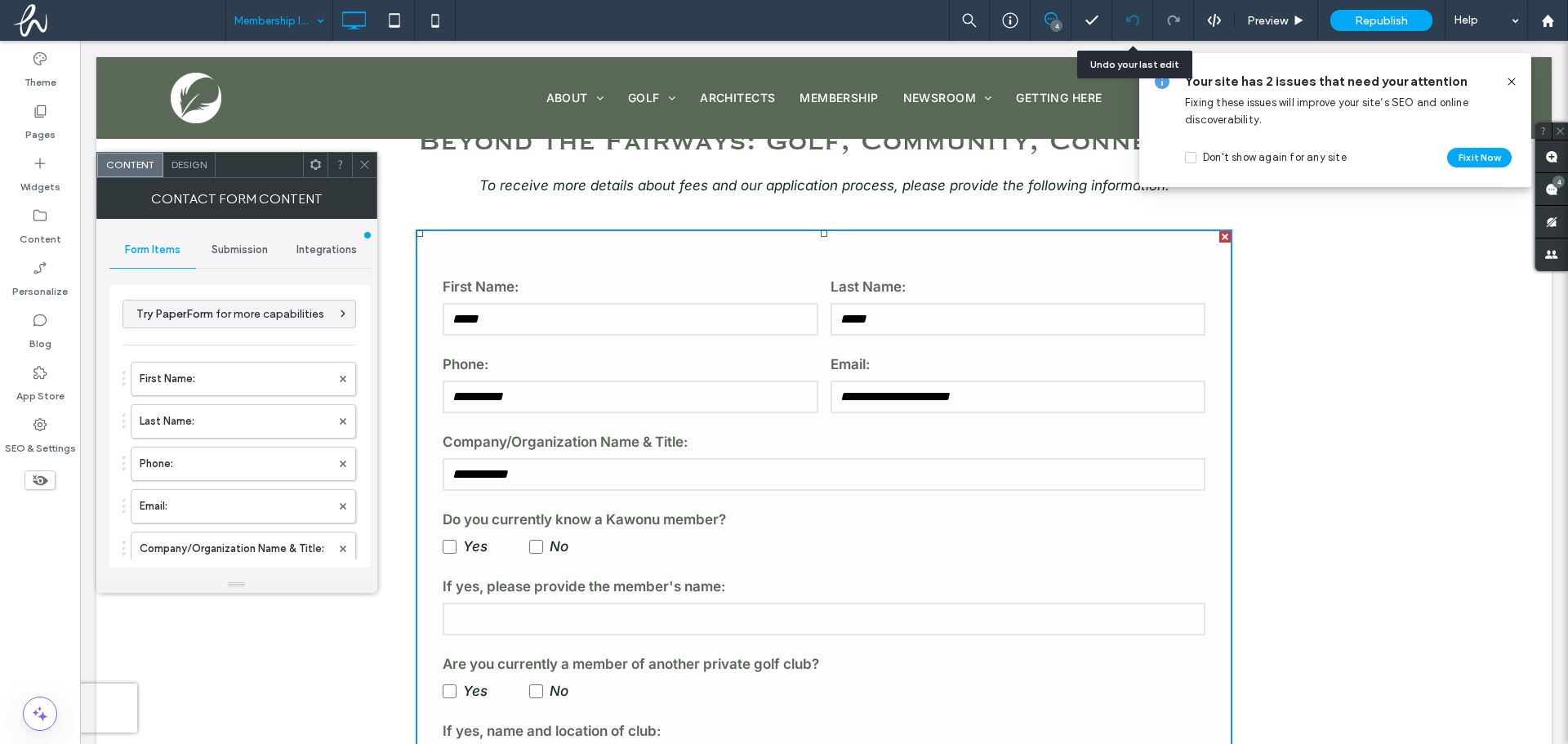
click at [1124, 15] on div at bounding box center [1132, 20] width 40 height 13
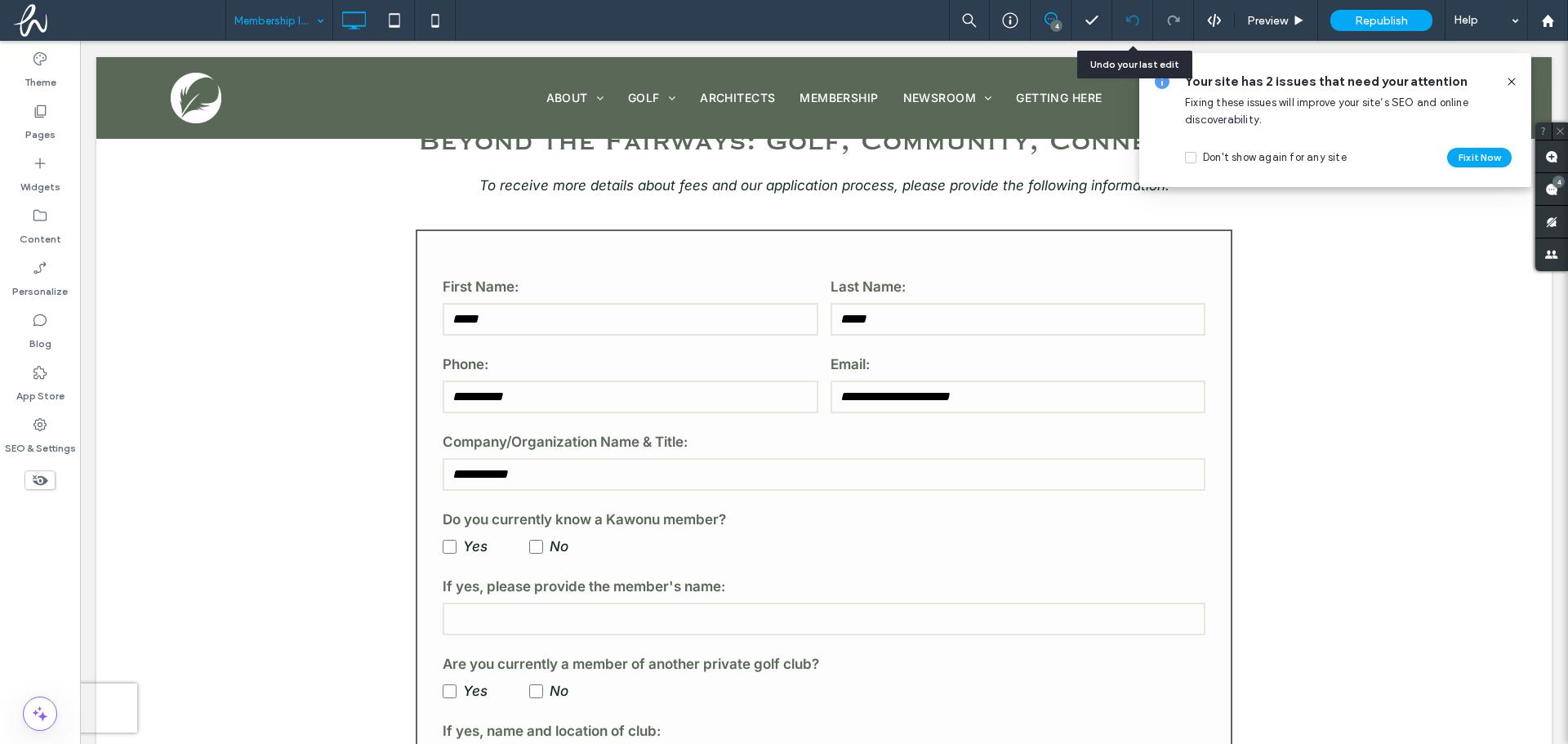
click at [1132, 19] on icon at bounding box center [1132, 20] width 13 height 13
click at [1130, 19] on use at bounding box center [1132, 19] width 13 height 10
click at [1132, 13] on div at bounding box center [1132, 20] width 41 height 41
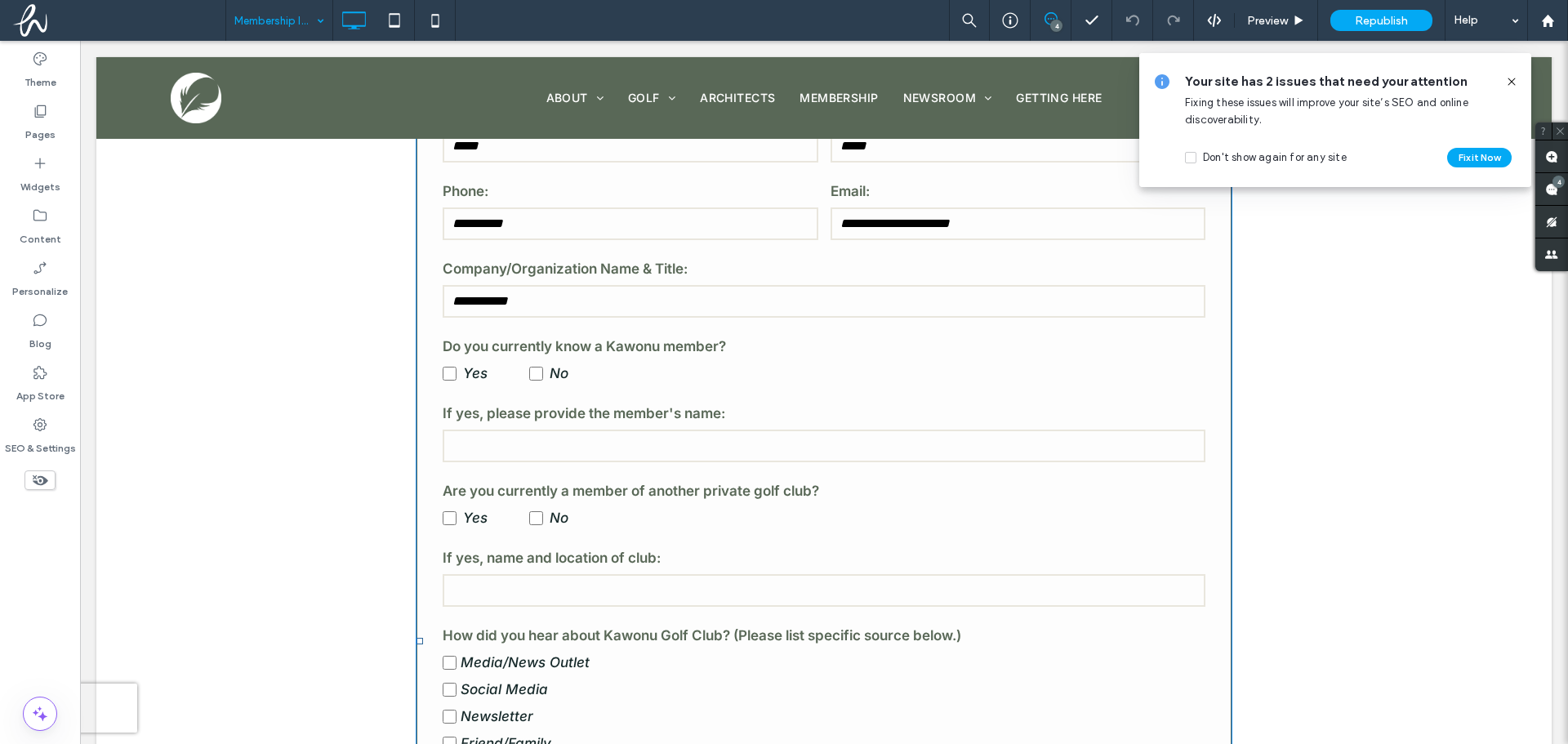
scroll to position [490, 0]
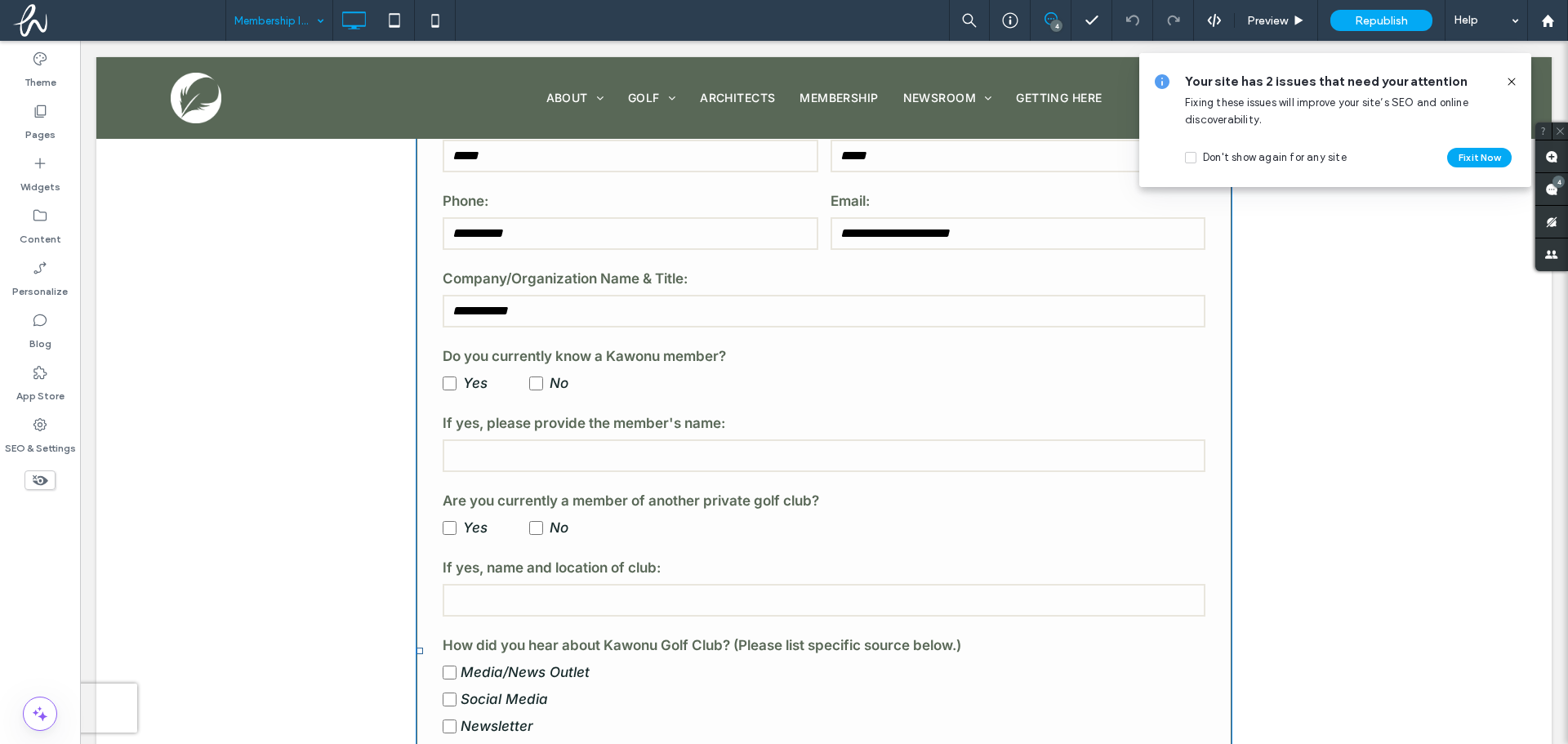
click at [565, 313] on input "**********" at bounding box center [824, 310] width 763 height 32
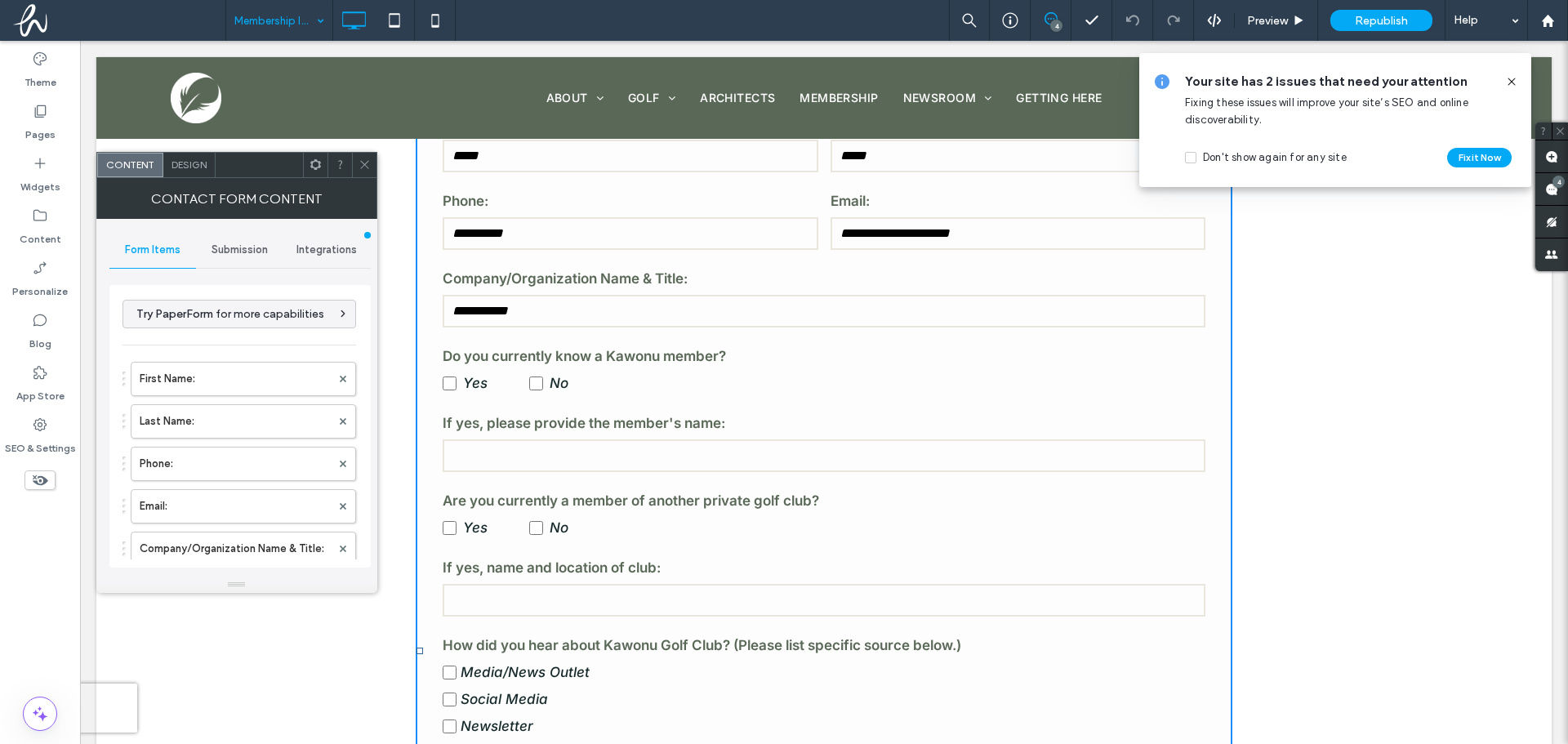
drag, startPoint x: 552, startPoint y: 302, endPoint x: 418, endPoint y: 297, distance: 134.1
click at [417, 297] on div "**********" at bounding box center [824, 650] width 816 height 1170
drag, startPoint x: 1006, startPoint y: 228, endPoint x: 802, endPoint y: 207, distance: 205.1
click at [802, 207] on div "**********" at bounding box center [825, 616] width 777 height 1028
drag, startPoint x: 708, startPoint y: 237, endPoint x: 792, endPoint y: 210, distance: 88.2
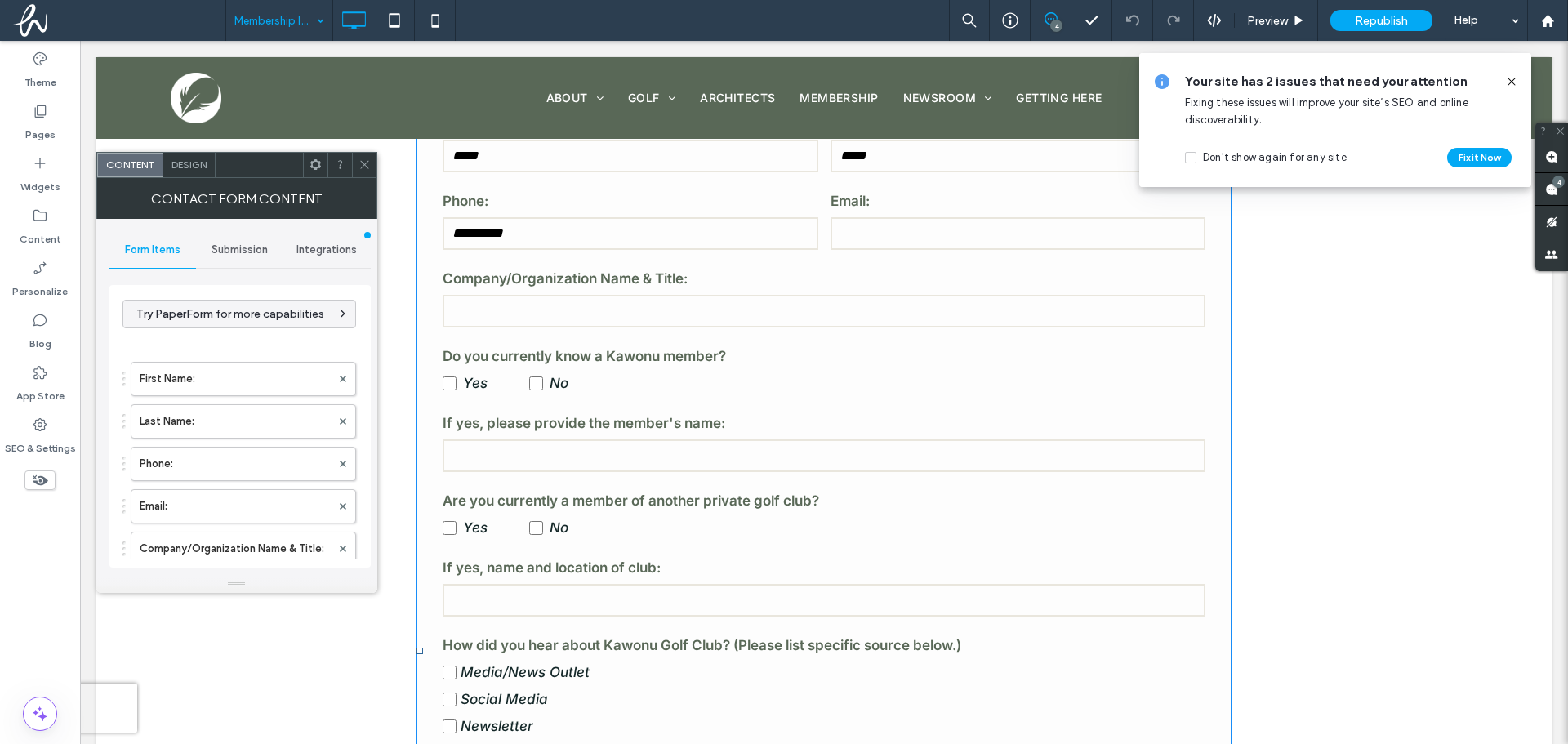
click at [356, 204] on div "**********" at bounding box center [824, 677] width 1455 height 1223
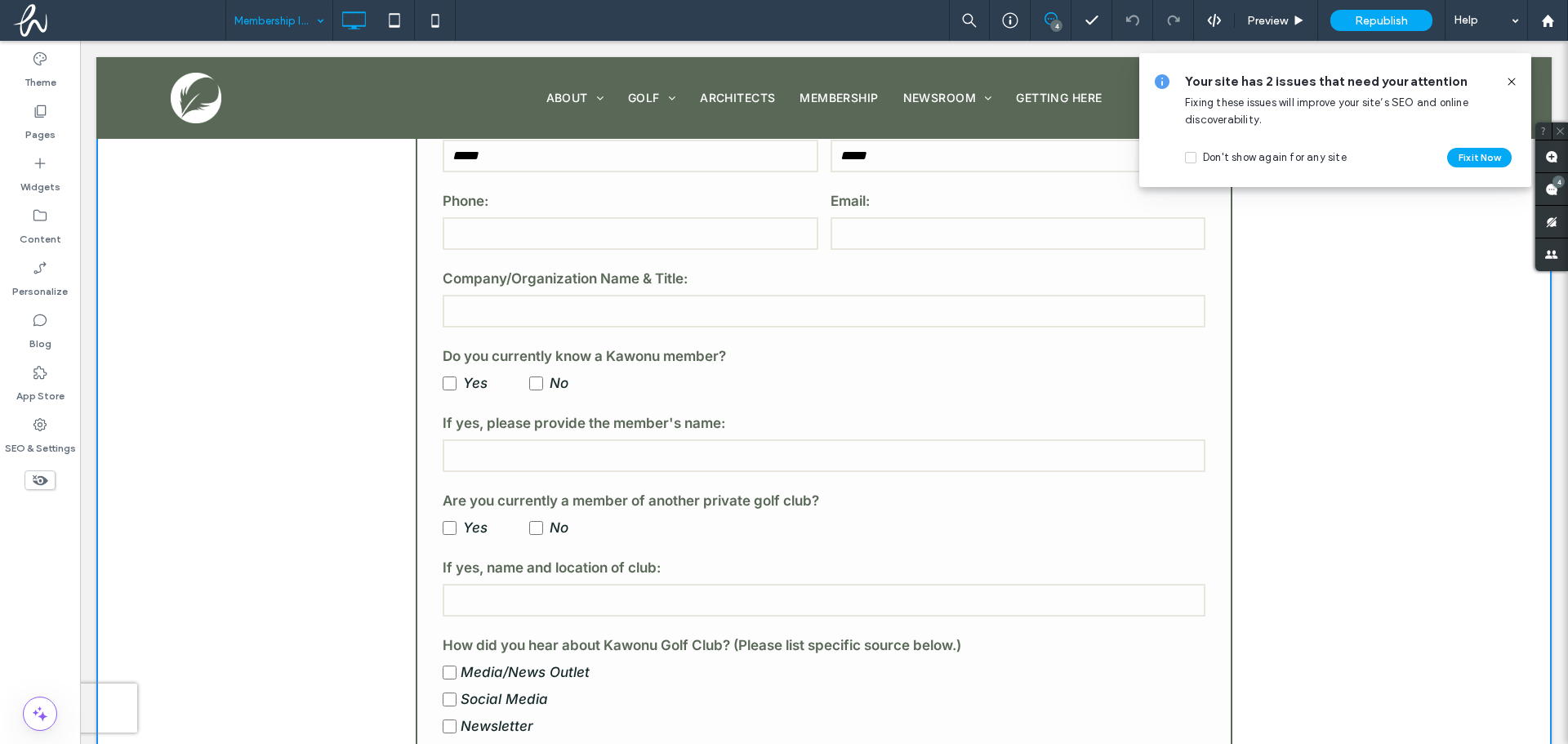
drag, startPoint x: 913, startPoint y: 161, endPoint x: 732, endPoint y: 138, distance: 182.5
click at [732, 138] on div "Click To Paste About The Vision The Team The Location Golf The Course The Club …" at bounding box center [824, 620] width 1455 height 2106
drag, startPoint x: 592, startPoint y: 155, endPoint x: 317, endPoint y: 131, distance: 276.0
click at [317, 131] on div "Click To Paste About The Vision The Team The Location Golf The Course The Club …" at bounding box center [824, 620] width 1455 height 2106
click at [1415, 381] on div "**********" at bounding box center [824, 677] width 1455 height 1223
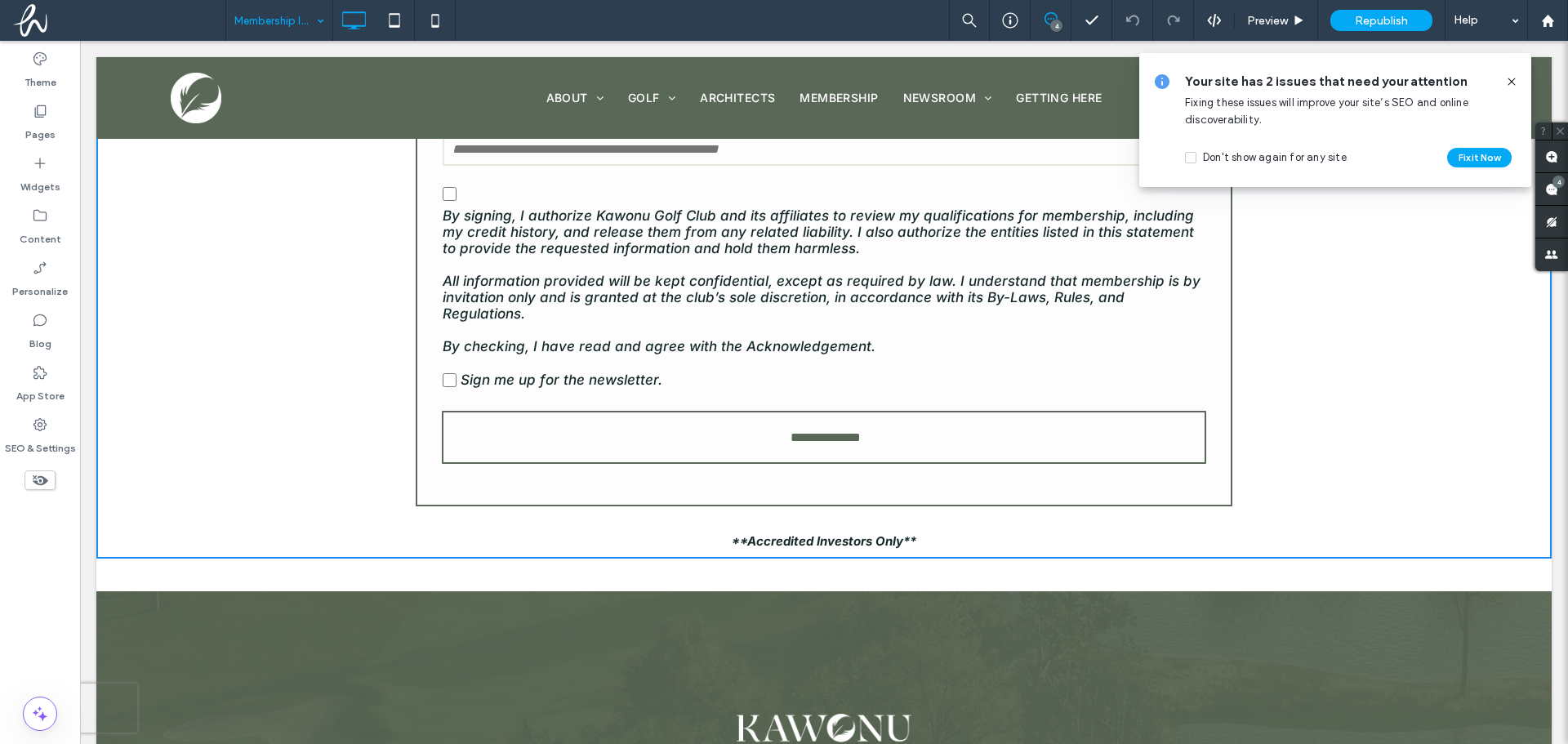
scroll to position [1225, 0]
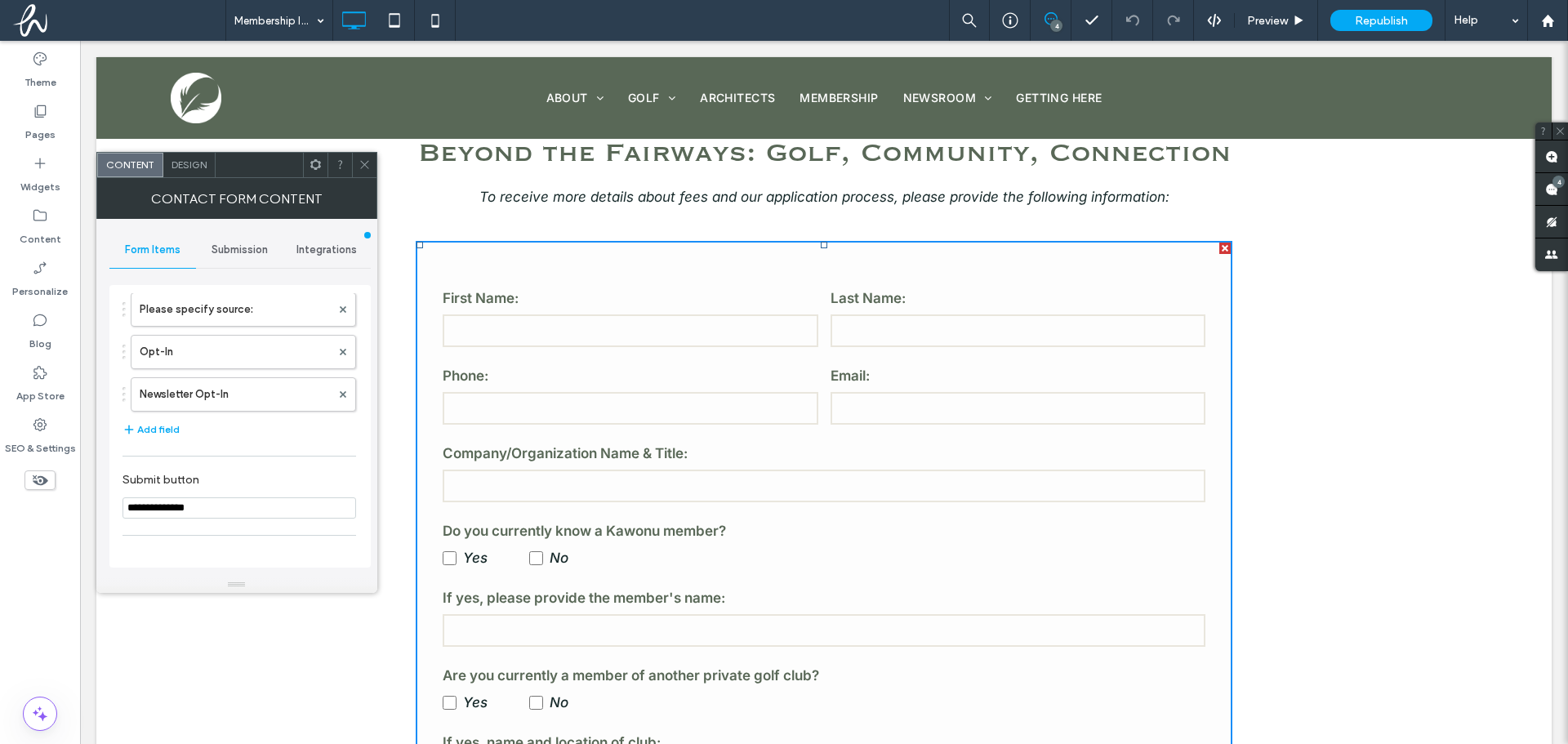
scroll to position [468, 0]
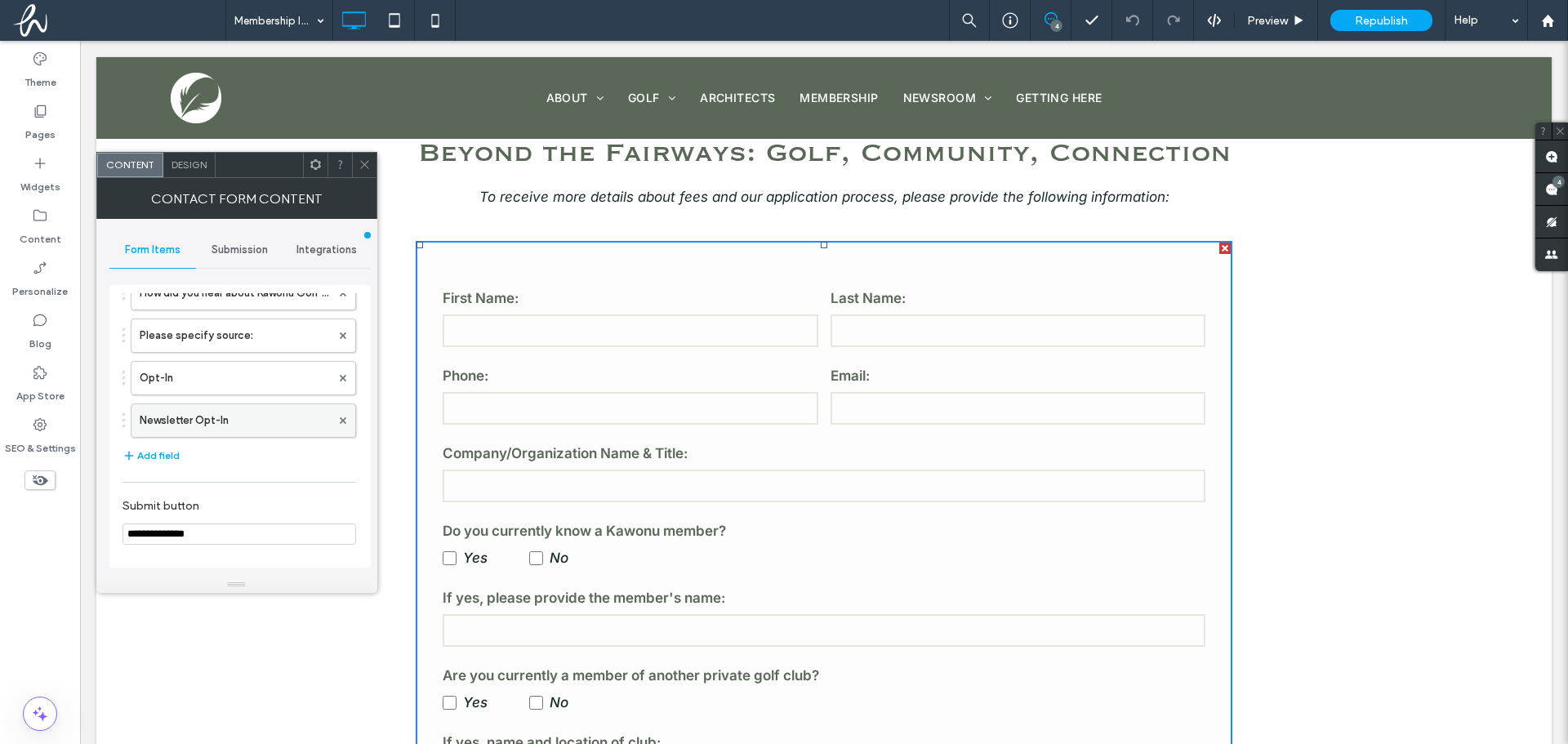
click at [246, 427] on label "Newsletter Opt-In" at bounding box center [235, 420] width 191 height 32
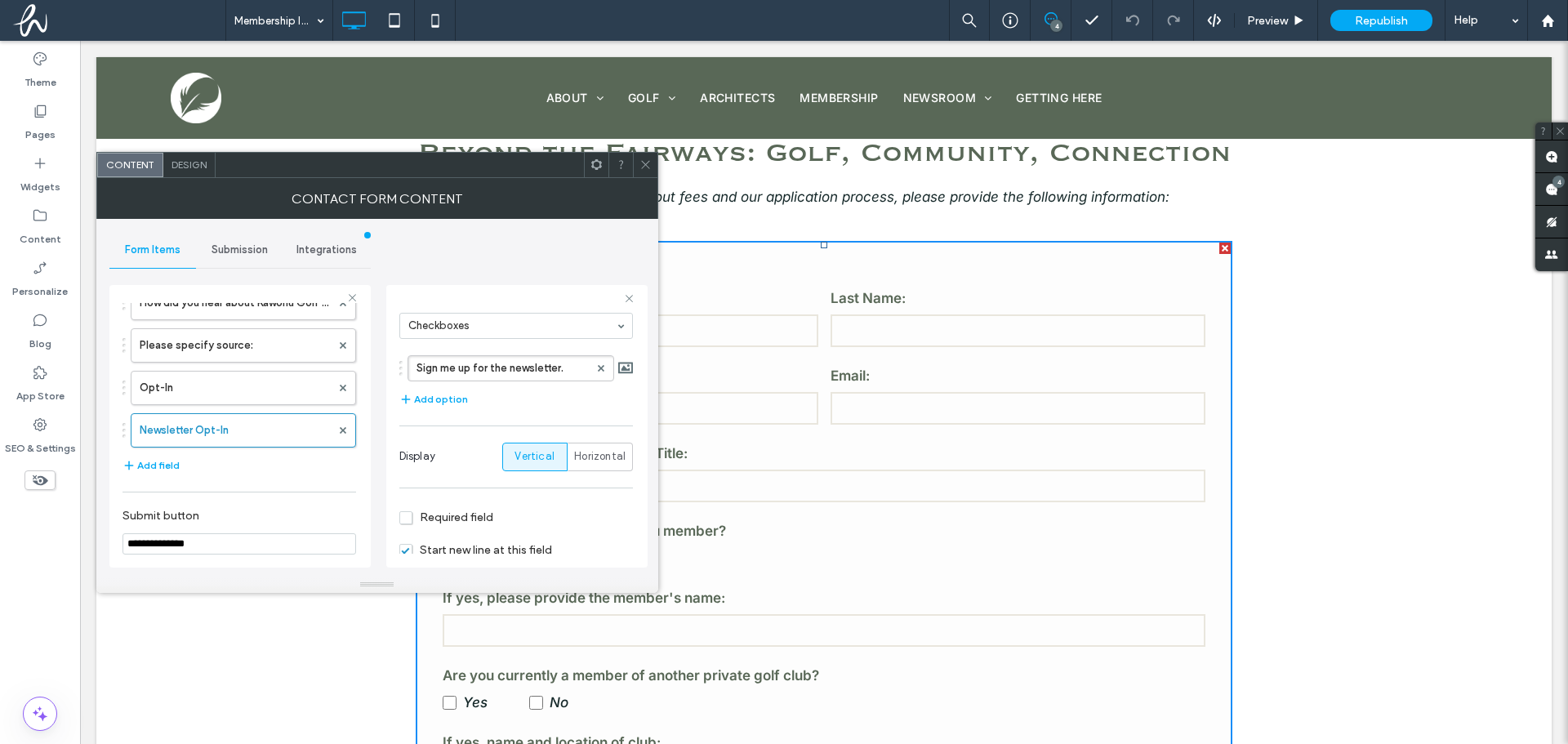
scroll to position [132, 0]
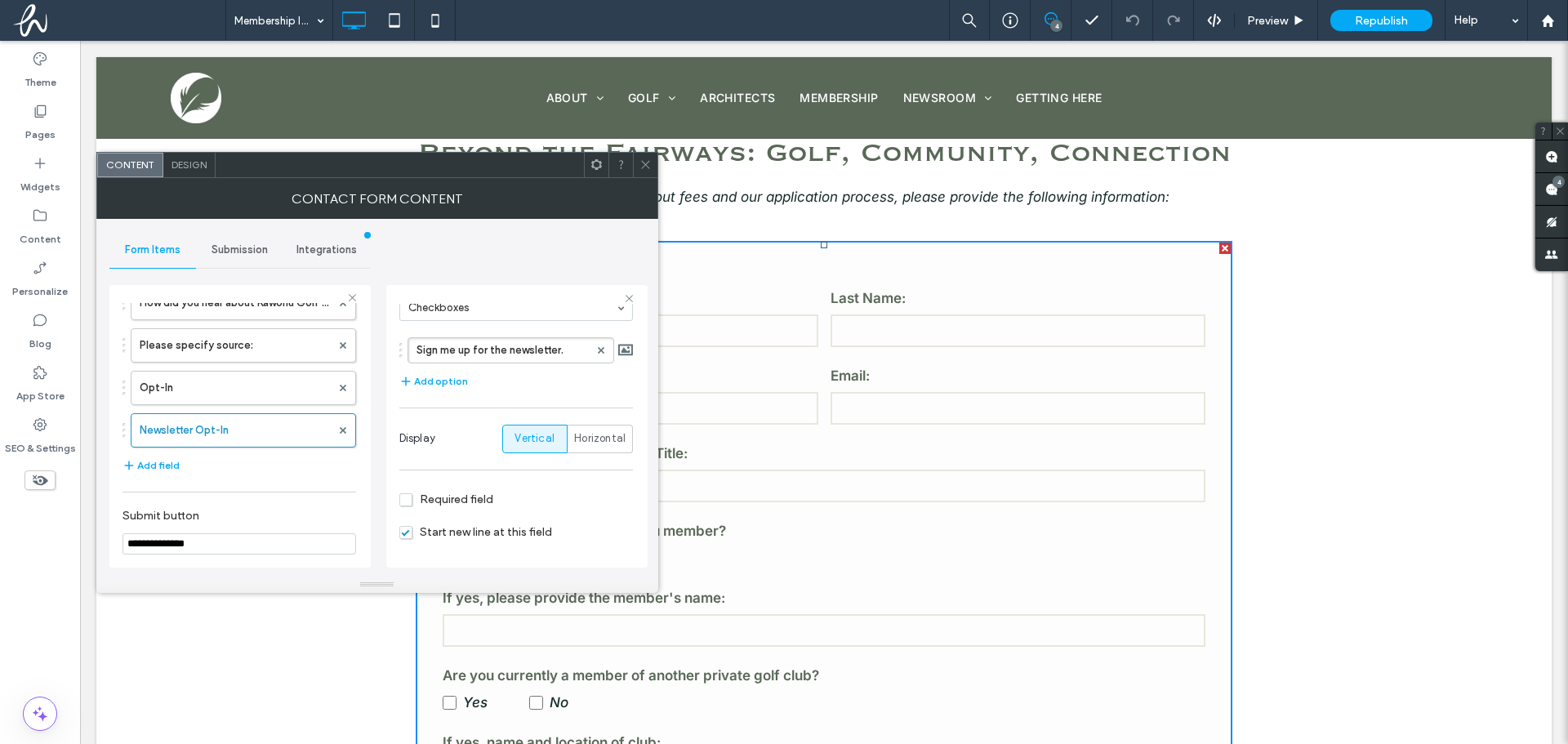
click at [650, 164] on icon at bounding box center [645, 164] width 12 height 12
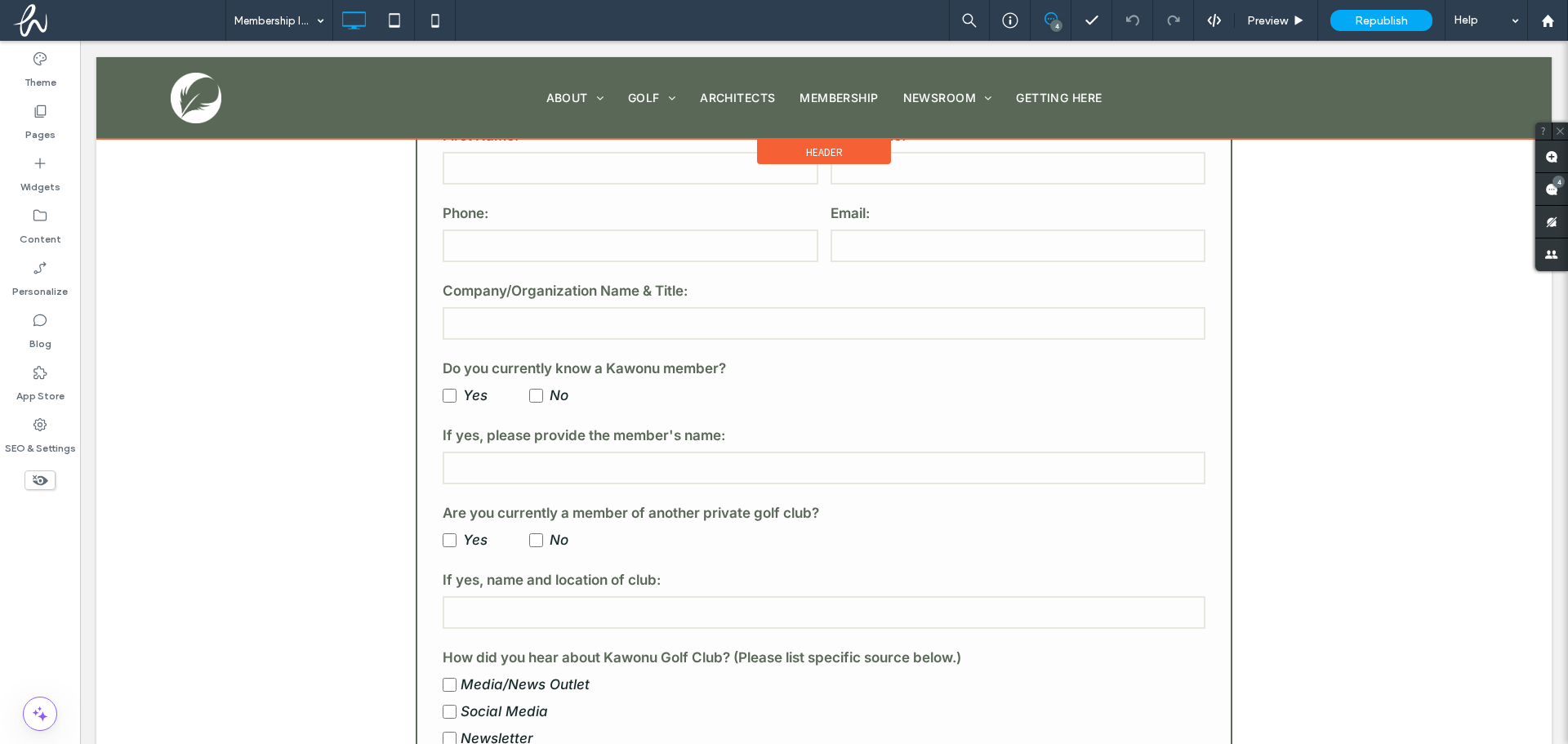
scroll to position [490, 0]
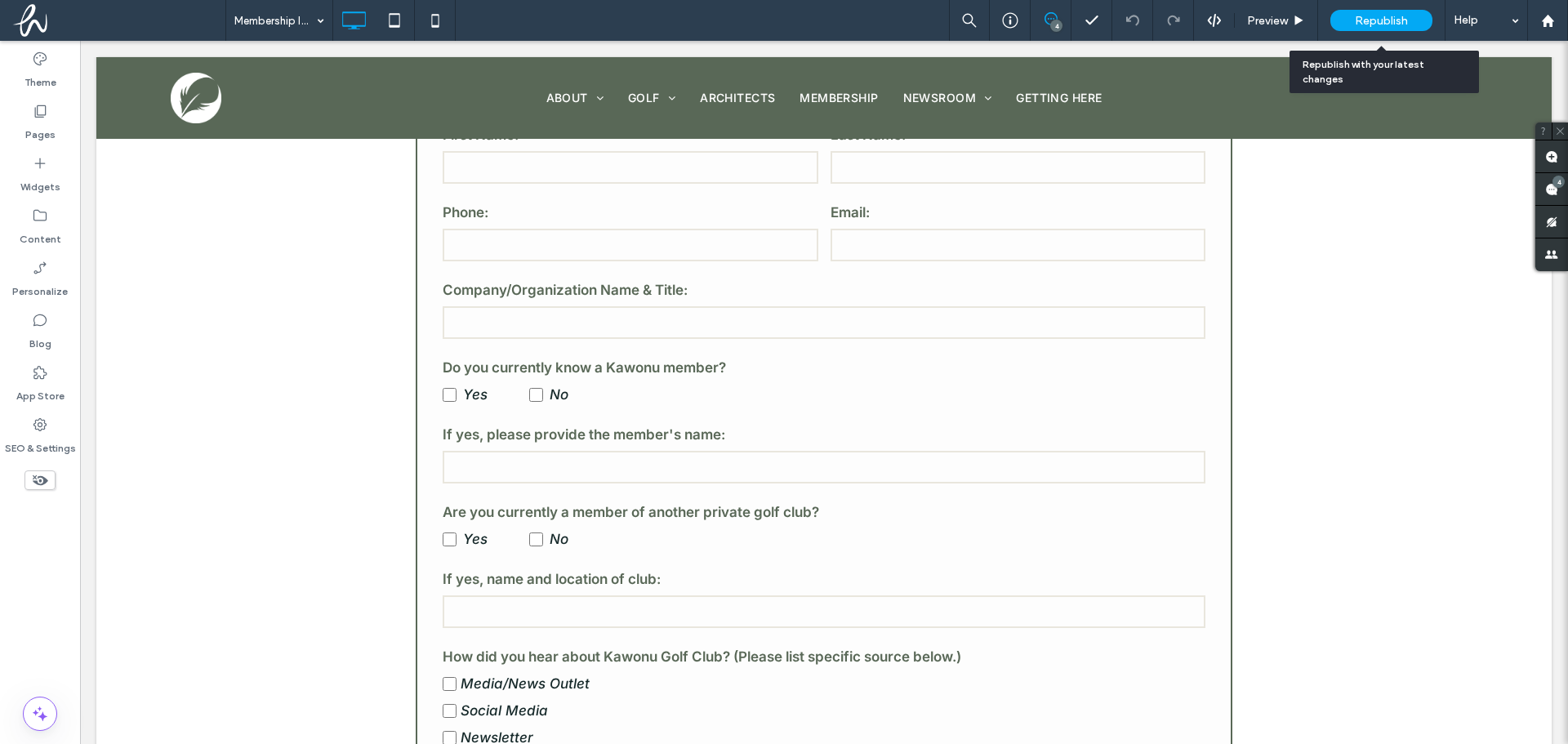
click at [1377, 12] on div "Republish" at bounding box center [1382, 20] width 102 height 21
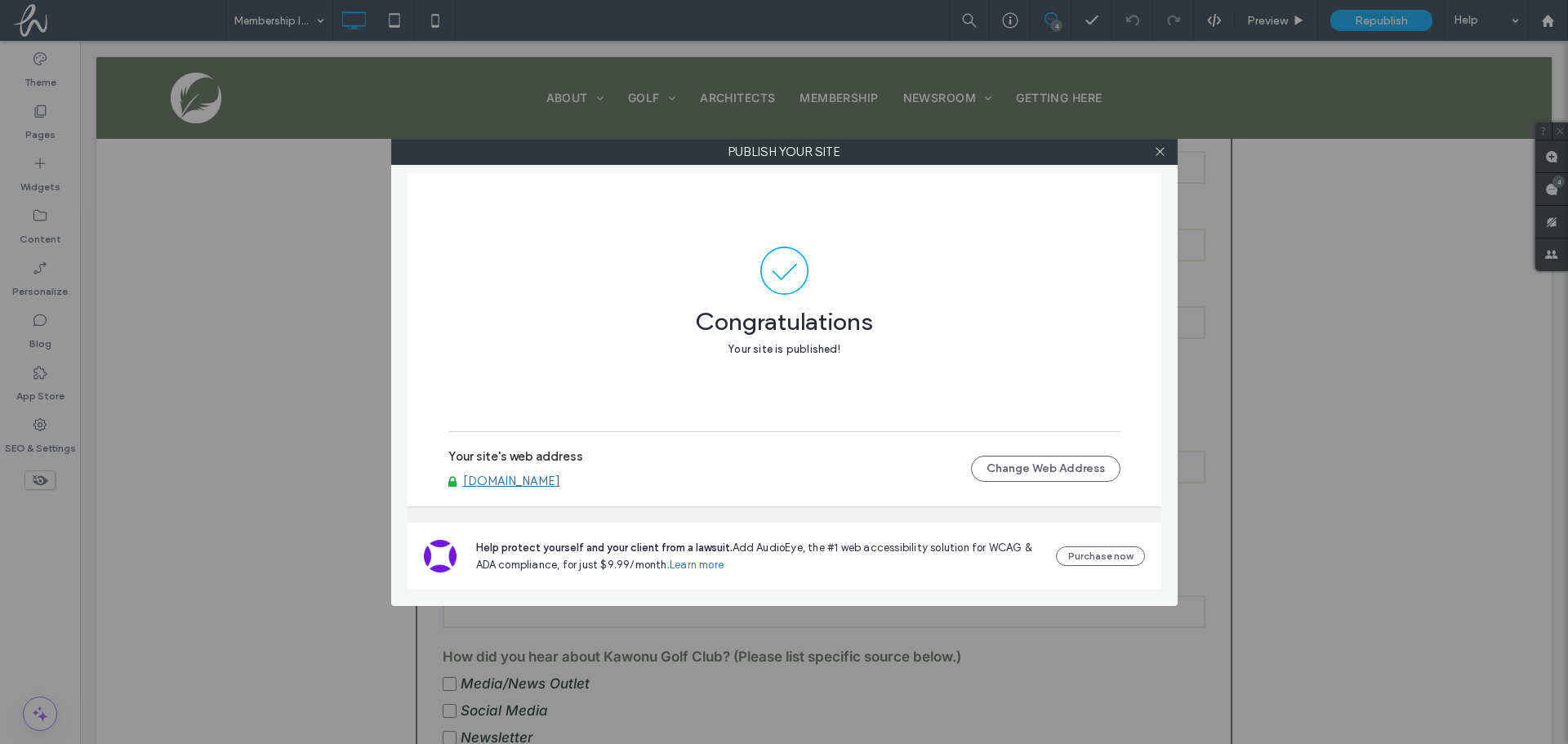
click at [1167, 150] on div at bounding box center [1160, 152] width 24 height 24
click at [1155, 148] on icon at bounding box center [1159, 151] width 12 height 12
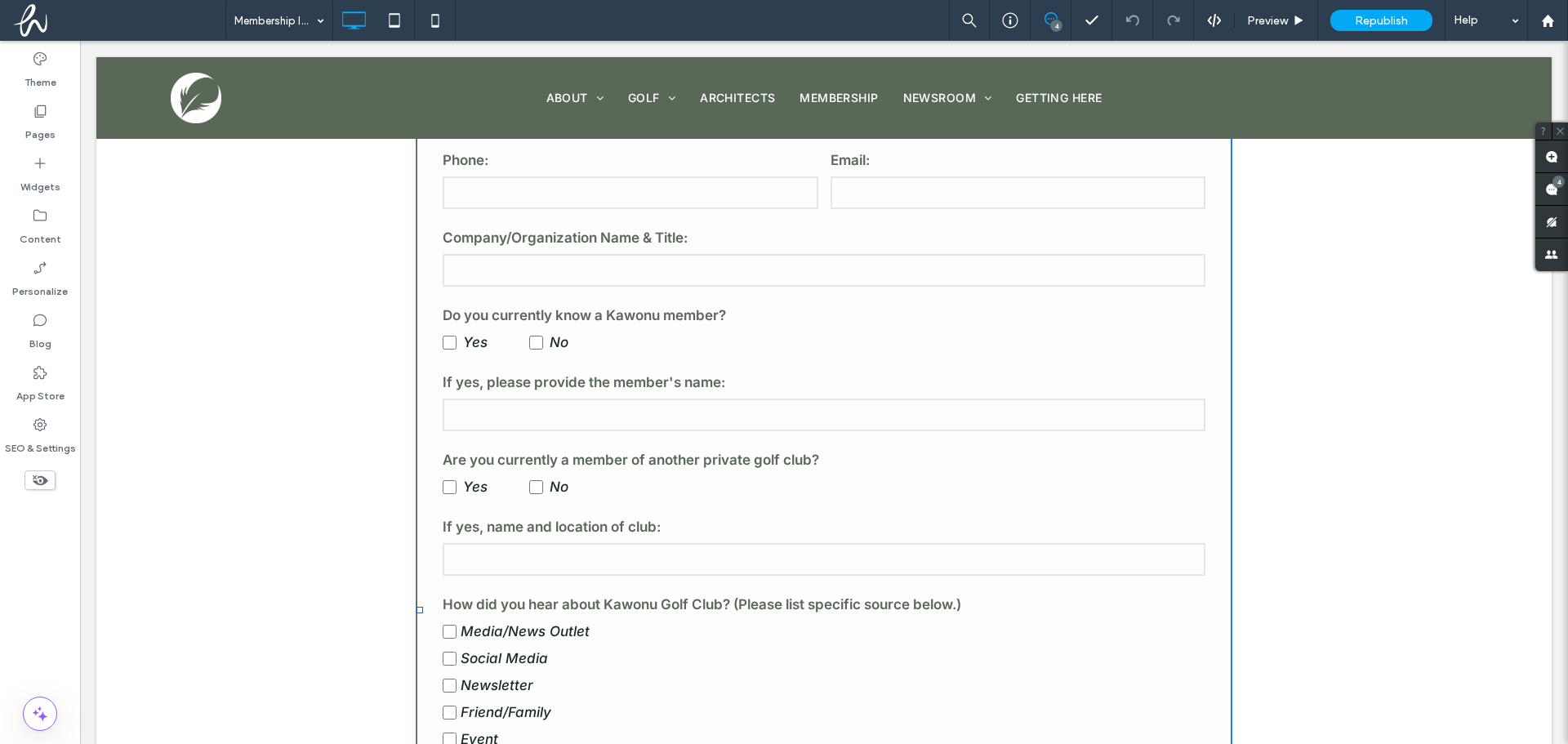
scroll to position [572, 0]
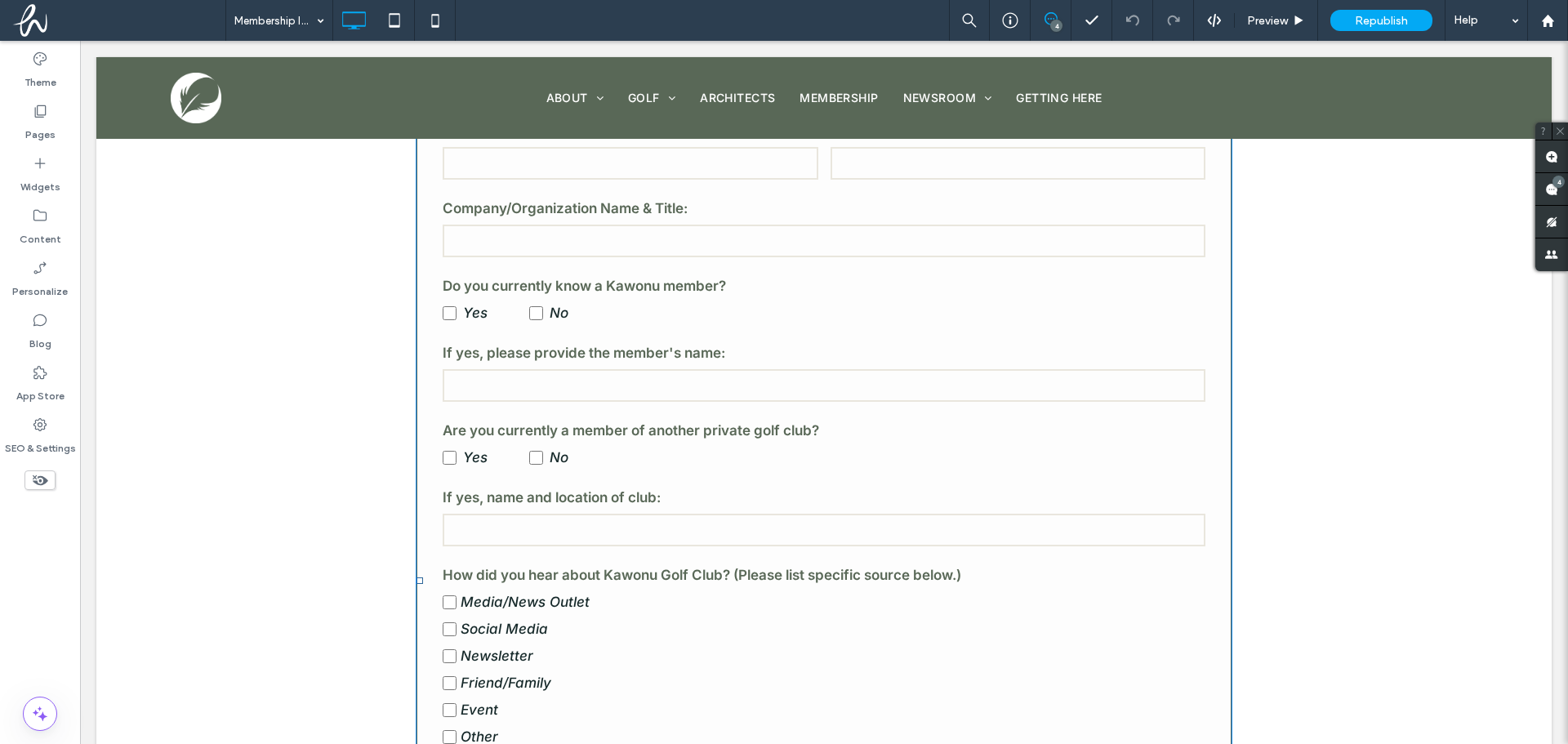
click at [667, 325] on div "Yes No" at bounding box center [824, 312] width 763 height 27
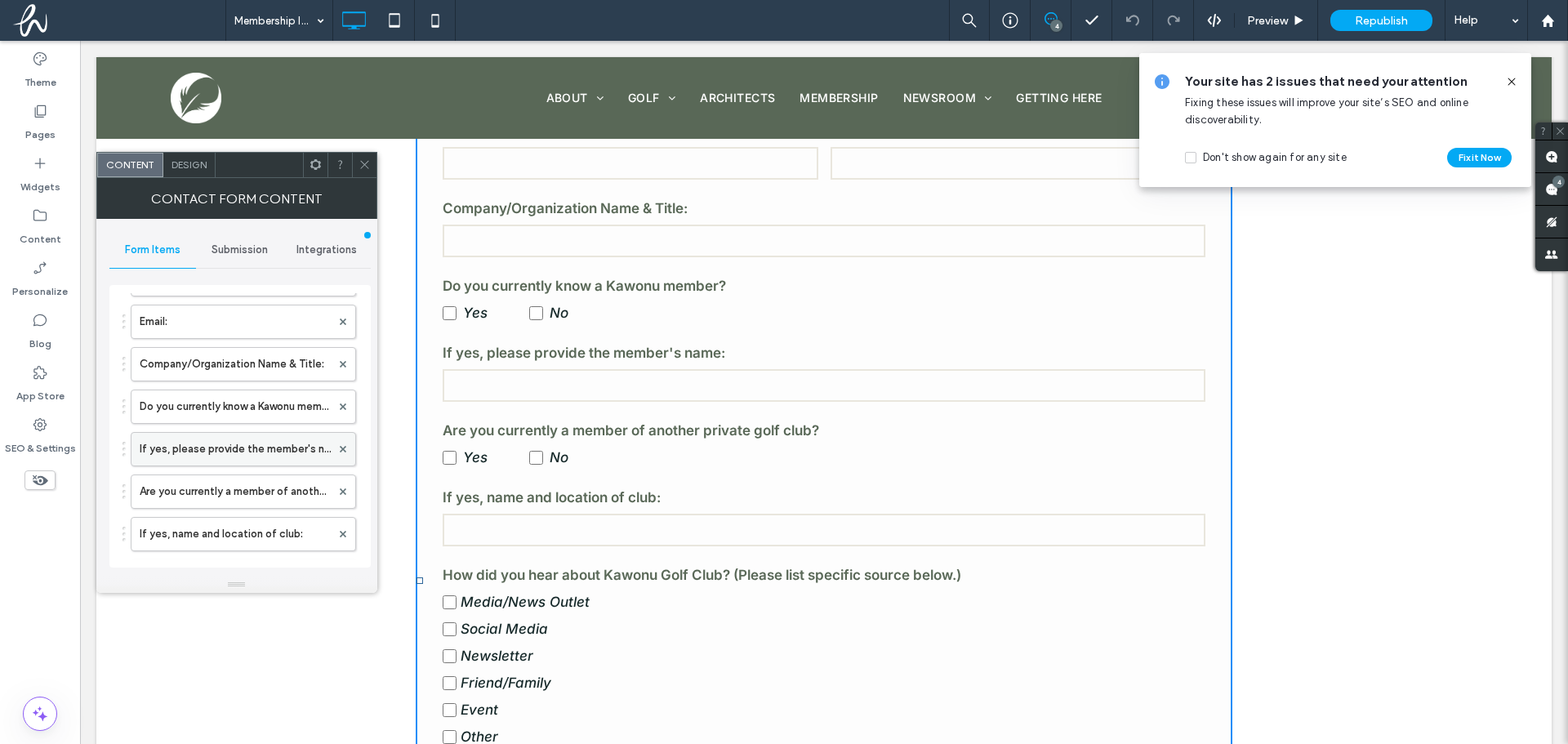
scroll to position [245, 0]
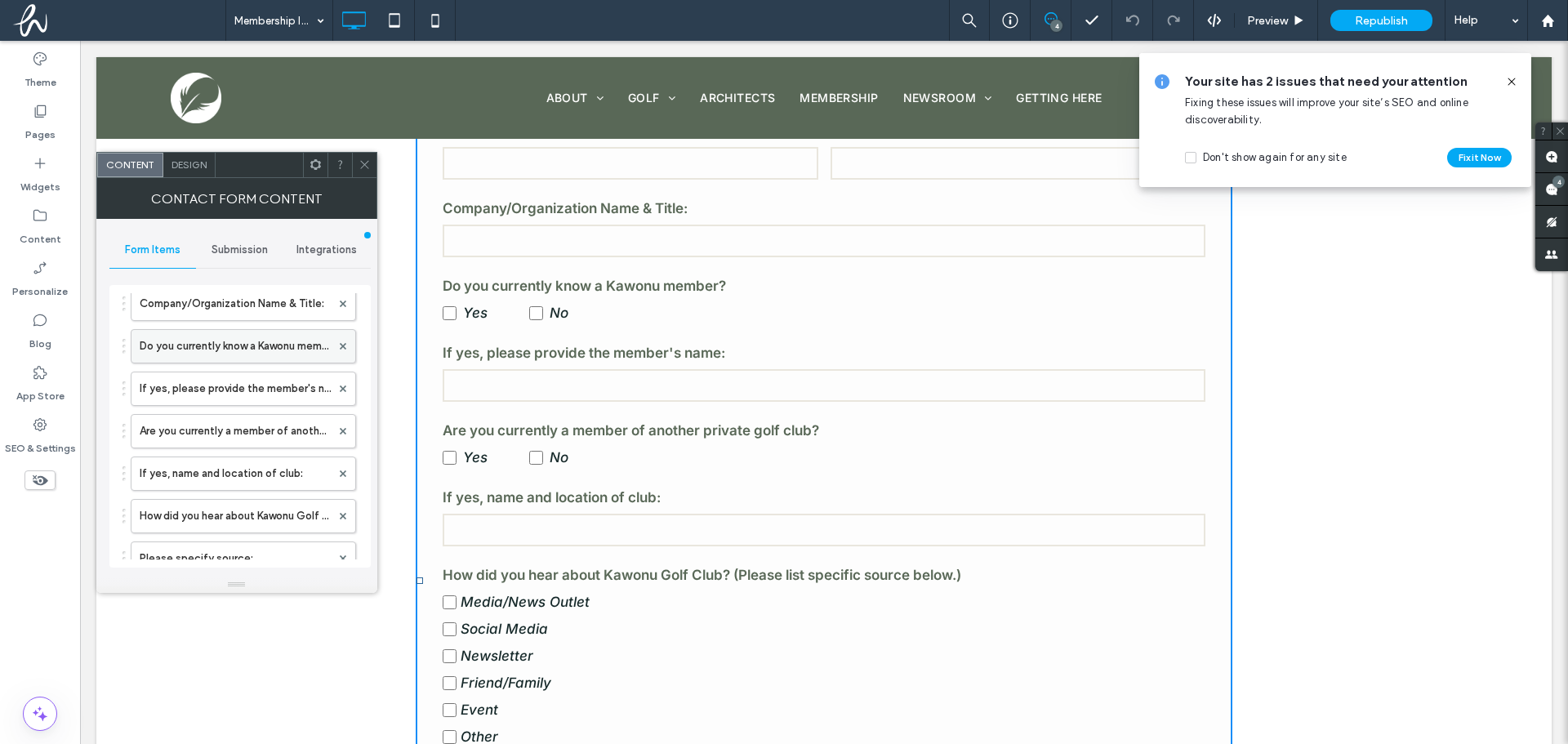
click at [221, 351] on label "Do you currently know a Kawonu member?" at bounding box center [235, 346] width 191 height 32
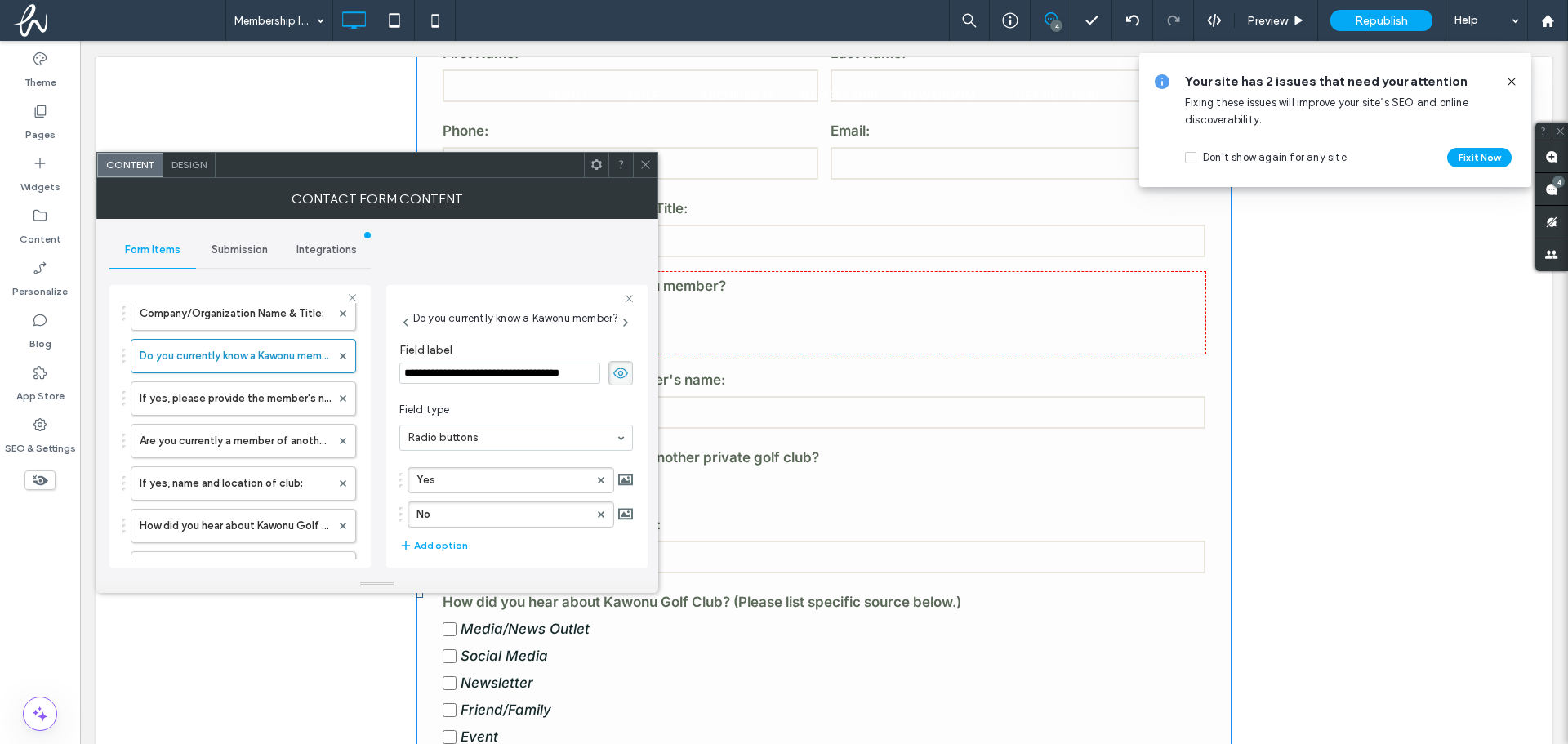
scroll to position [0, 0]
click at [1324, 471] on div "Membership Inquiry Form First Name: Last Name: Phone: Email: Company/Organizati…" at bounding box center [824, 621] width 1455 height 1250
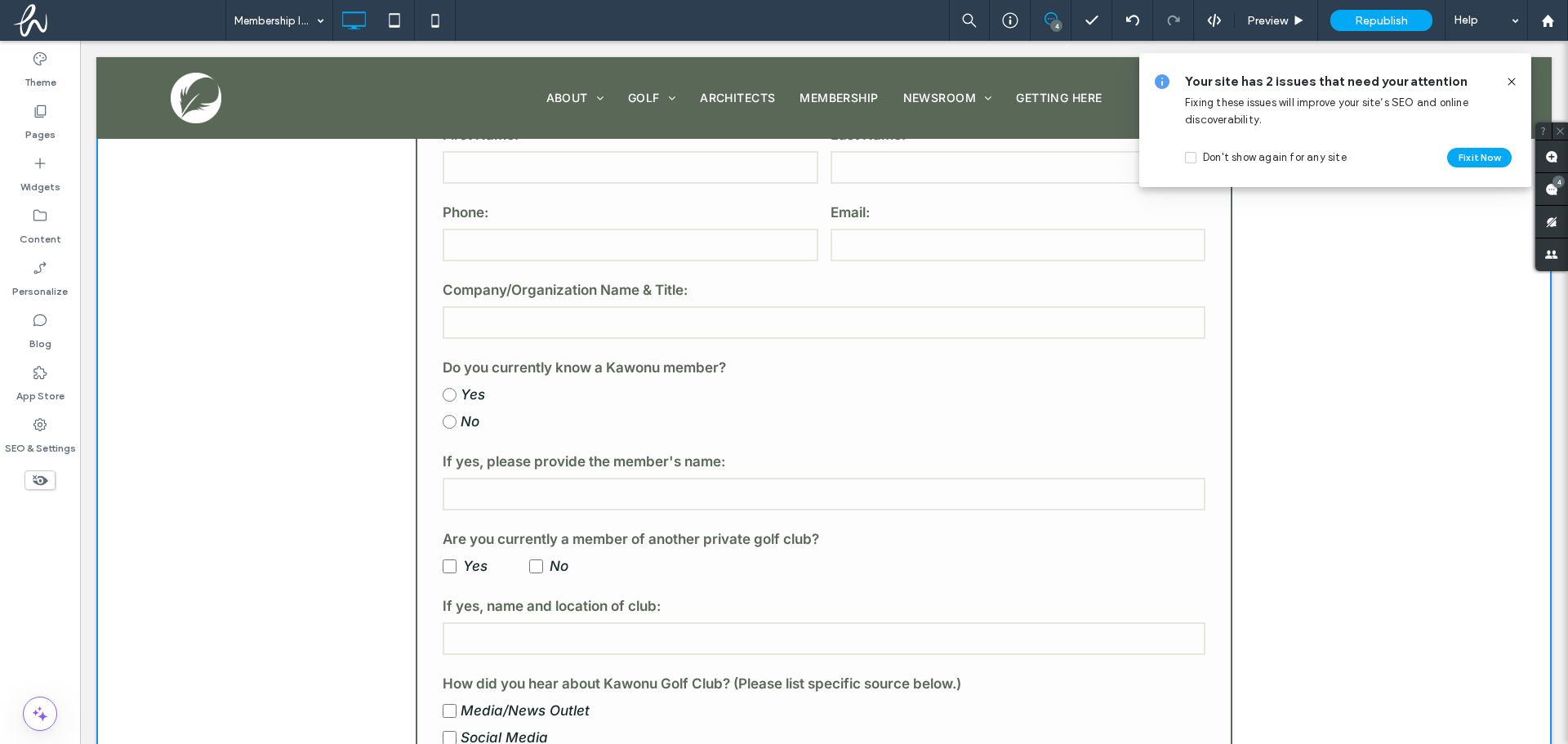
scroll to position [572, 0]
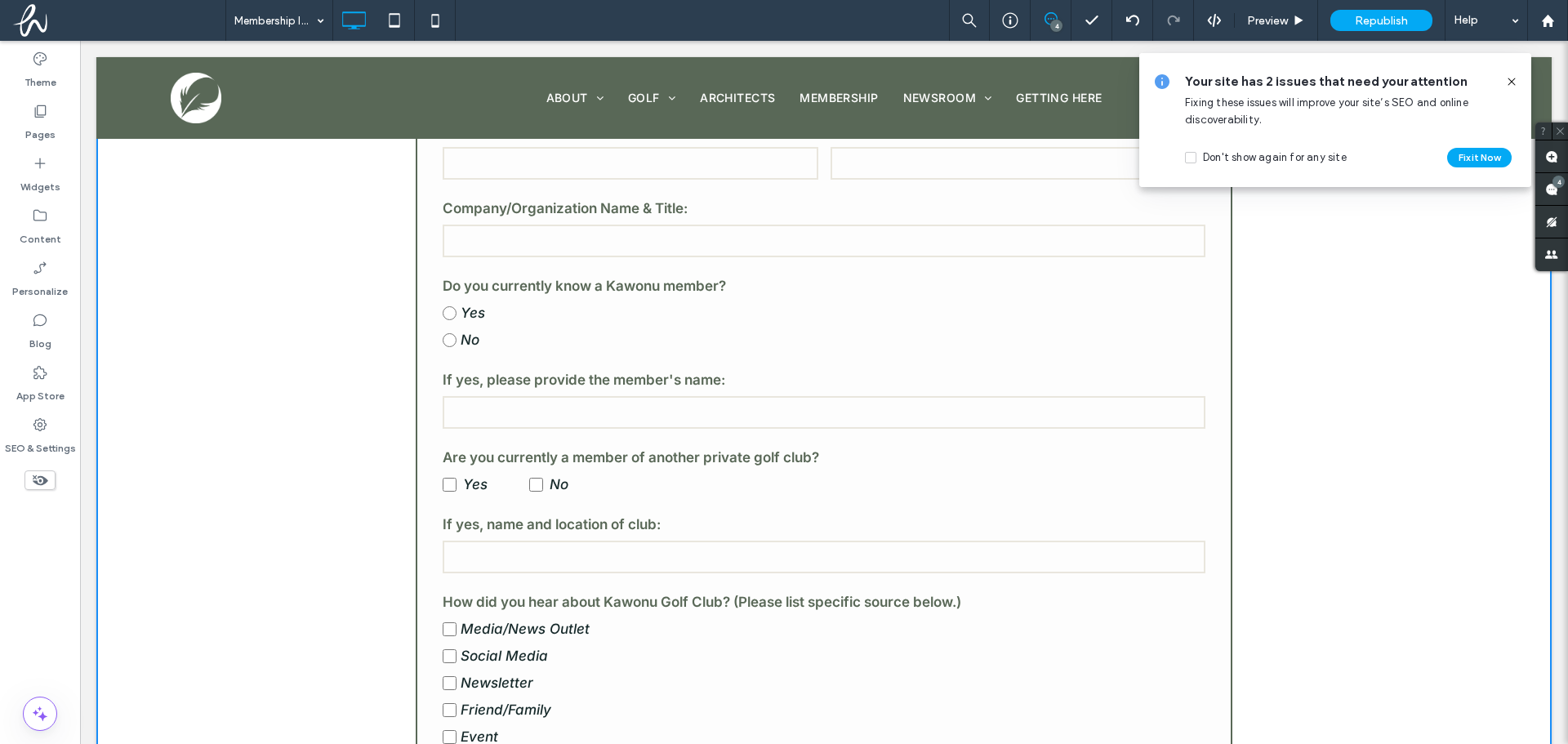
click at [658, 469] on label "Are you currently a member of another private golf club?" at bounding box center [824, 458] width 763 height 28
click at [636, 485] on div "Yes No" at bounding box center [824, 484] width 763 height 27
click at [272, 271] on div "Membership Inquiry Form First Name: Last Name: Phone: Email: Company/Organizati…" at bounding box center [824, 621] width 1455 height 1250
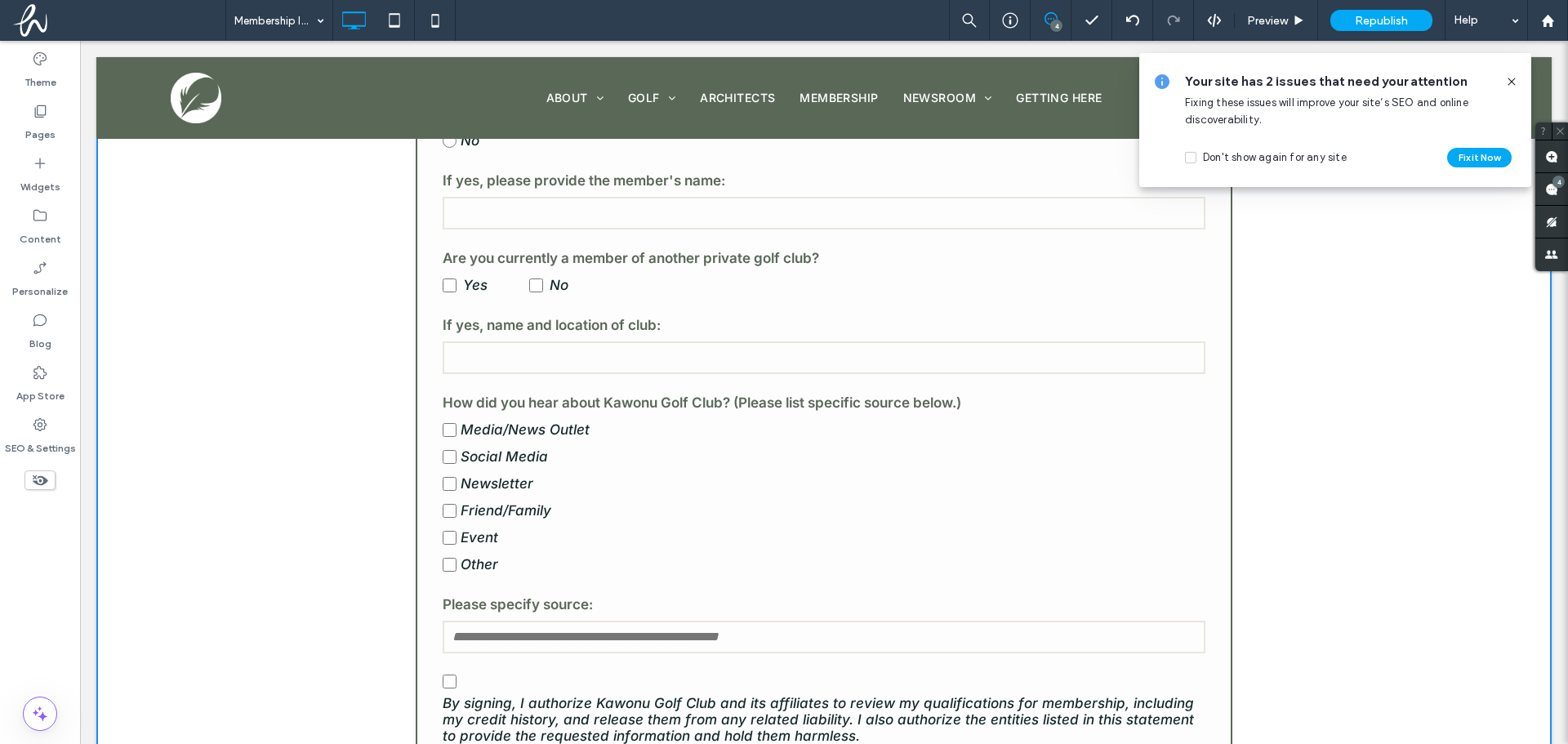
scroll to position [980, 0]
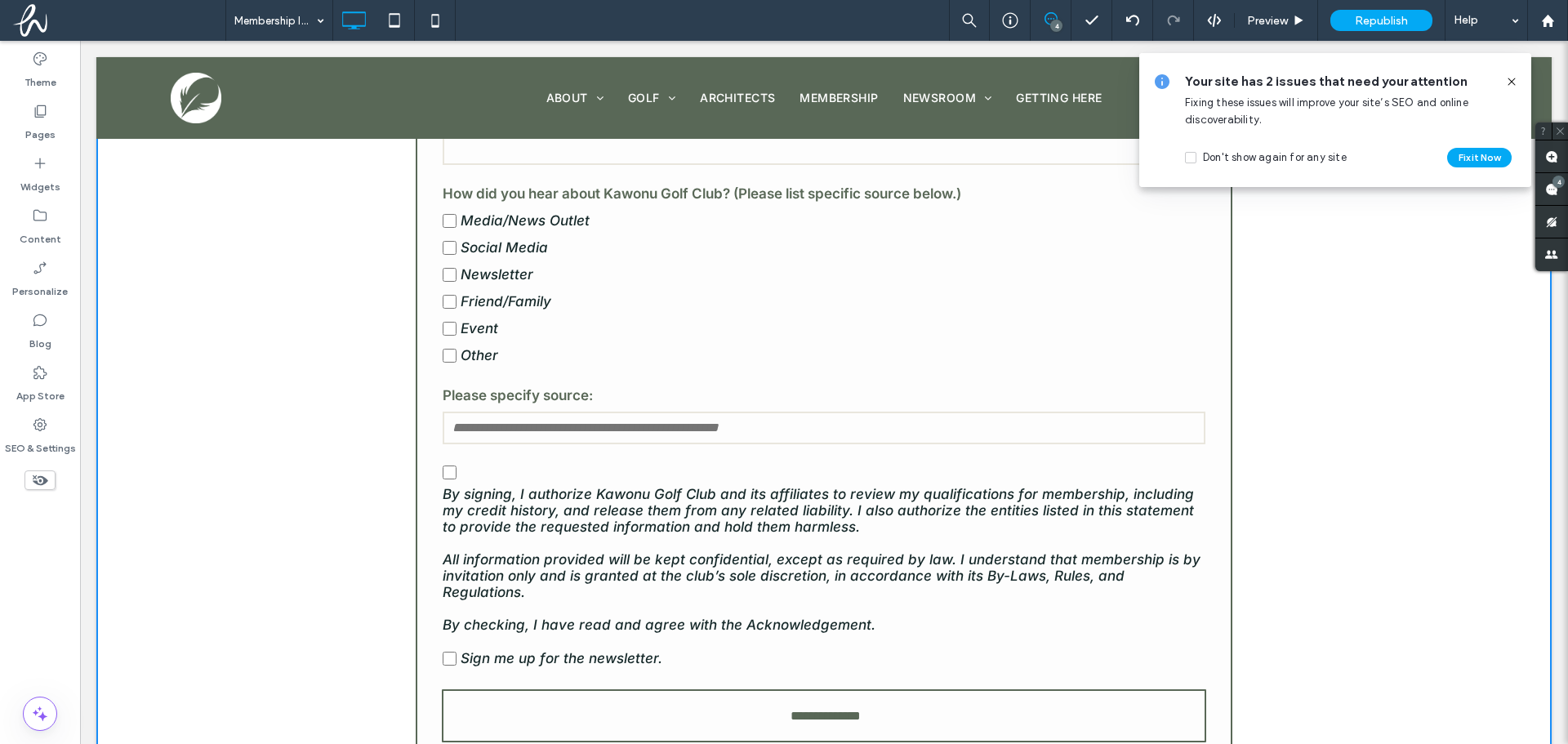
click at [1518, 82] on div "Your site has 2 issues that need your attention Fixing these issues will improv…" at bounding box center [1334, 120] width 392 height 134
drag, startPoint x: 1510, startPoint y: 77, endPoint x: 1410, endPoint y: 49, distance: 103.8
click at [1510, 77] on icon at bounding box center [1511, 82] width 13 height 13
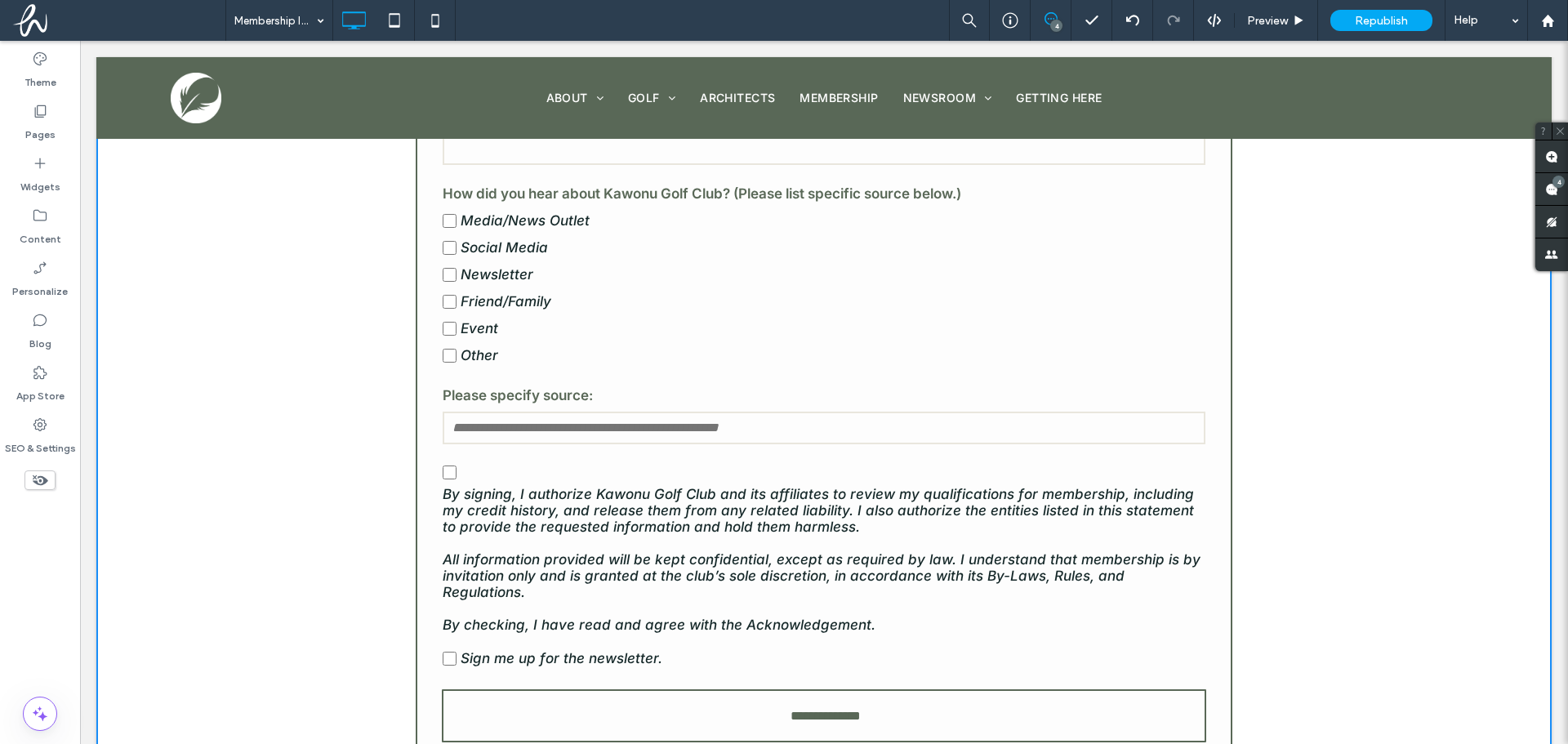
click at [419, 374] on div "Membership Inquiry Form First Name: Last Name: Phone: Email: Company/Organizati…" at bounding box center [824, 186] width 816 height 1197
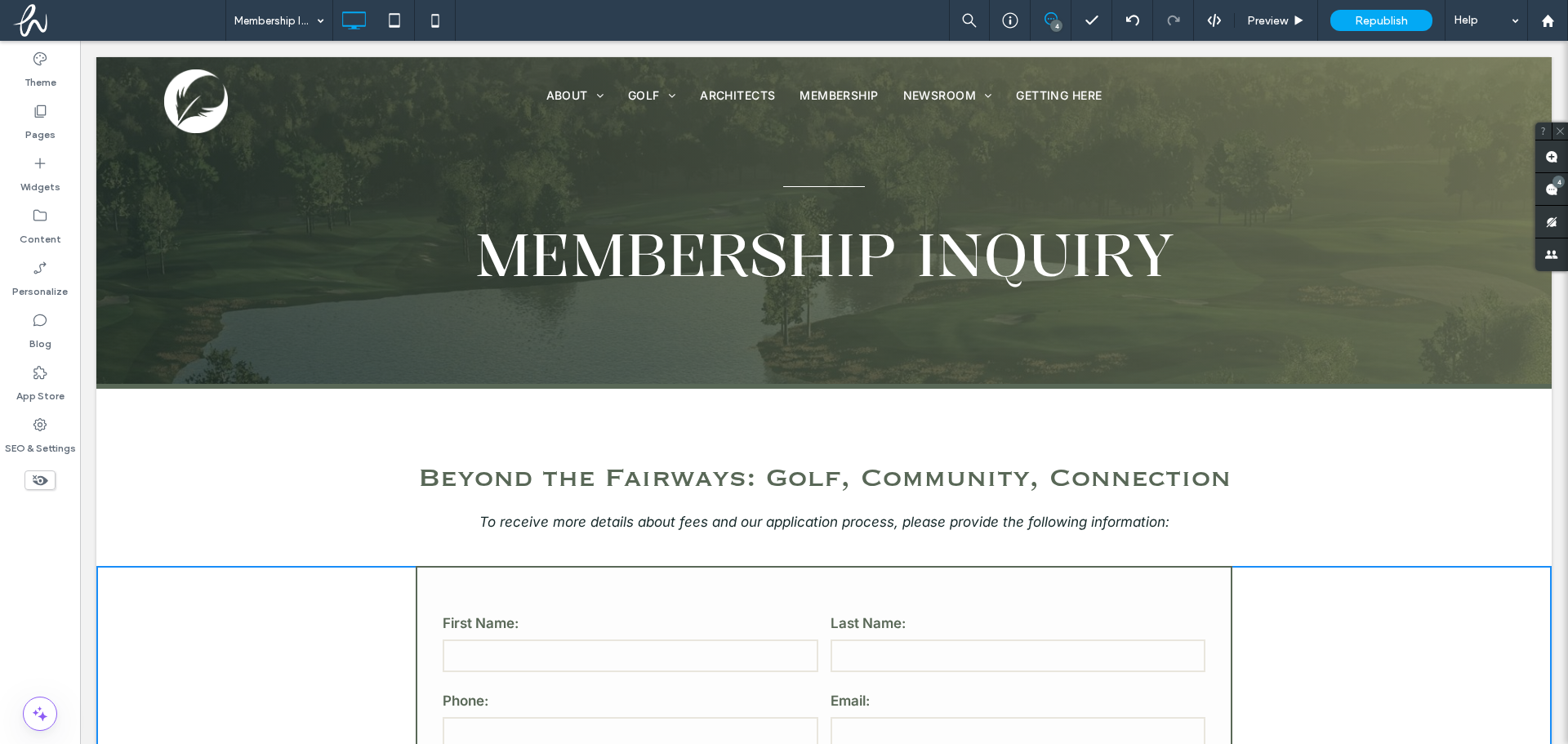
scroll to position [0, 0]
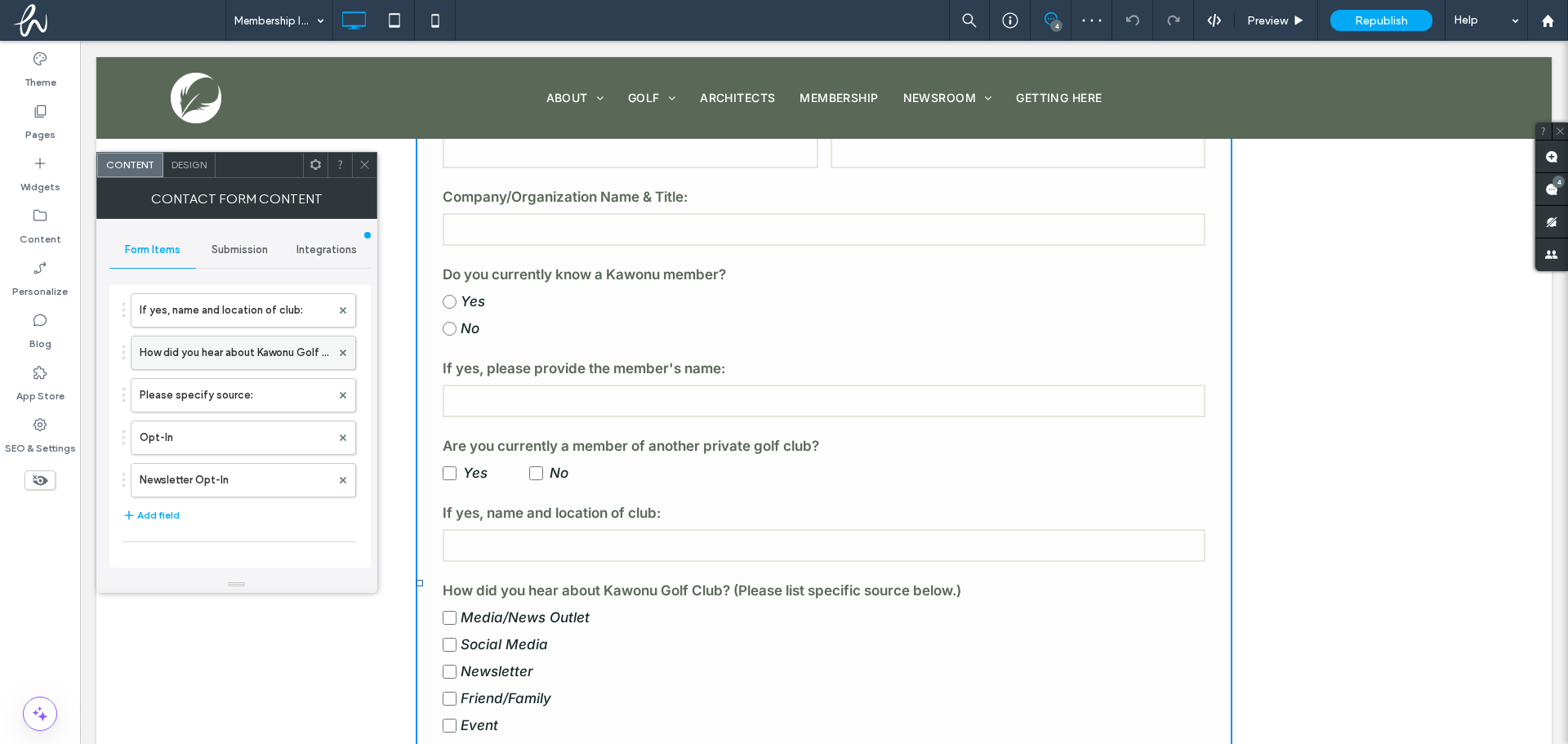
scroll to position [327, 0]
click at [213, 360] on label "Are you currently a member of another private golf club?" at bounding box center [235, 349] width 191 height 32
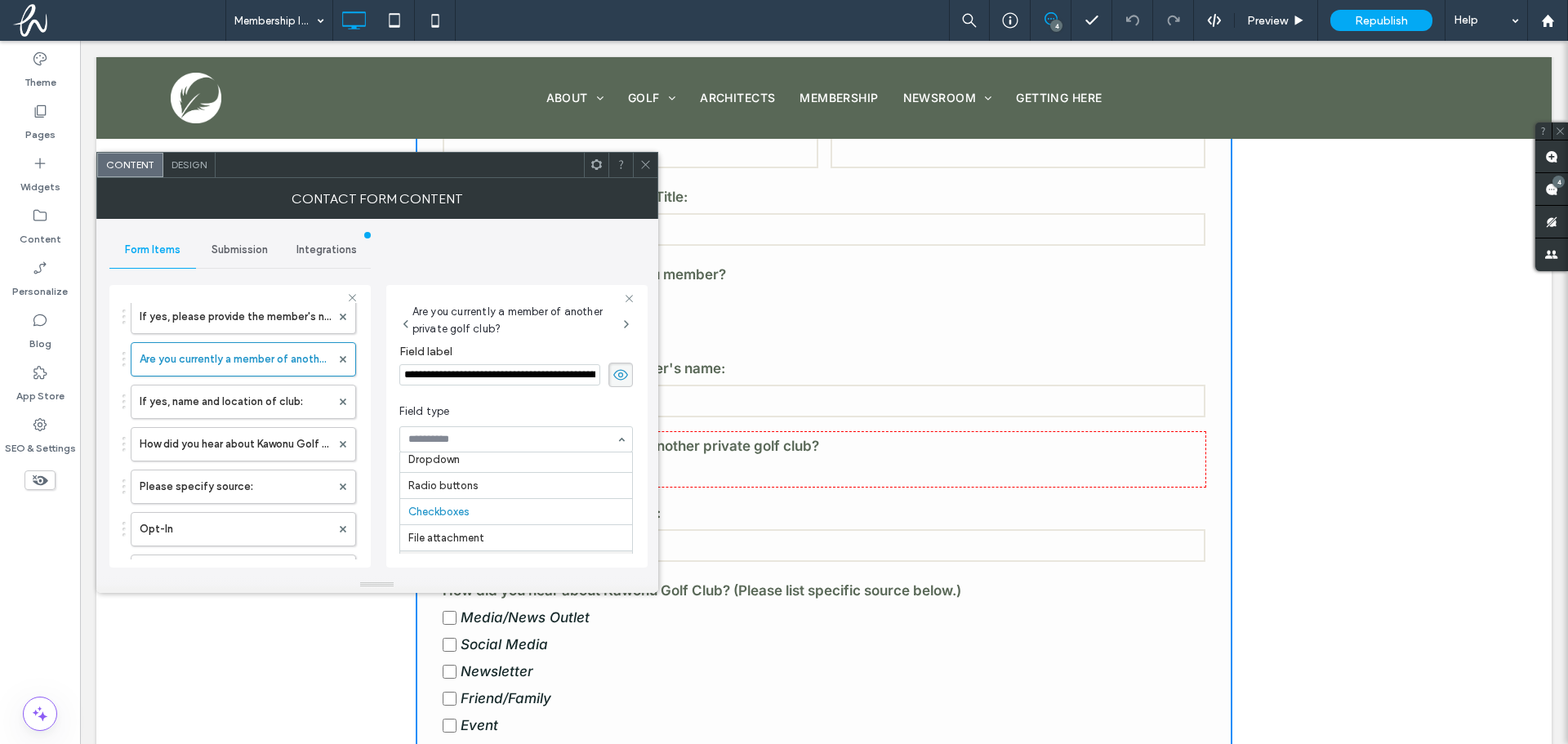
scroll to position [14, 0]
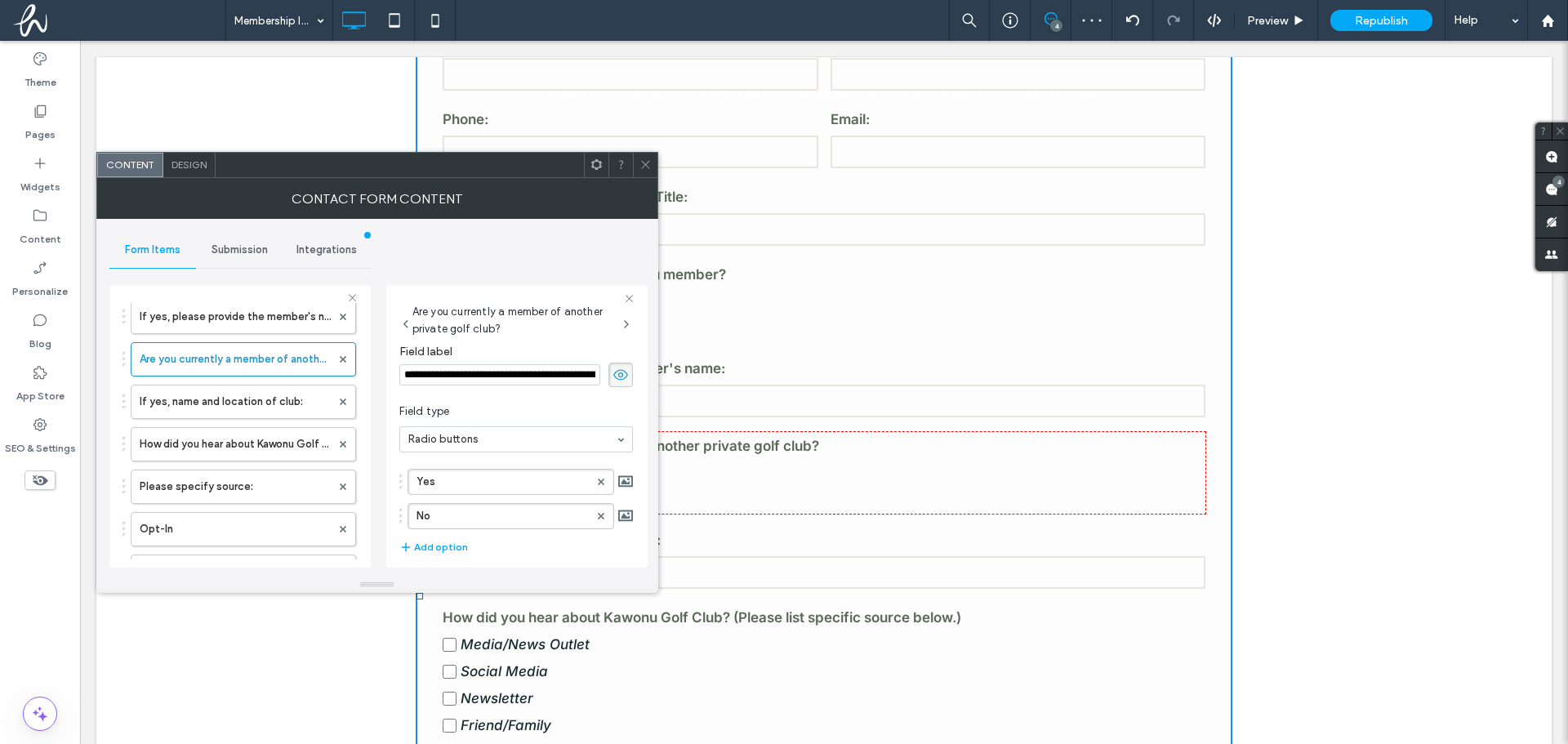
click at [647, 170] on icon at bounding box center [645, 164] width 12 height 12
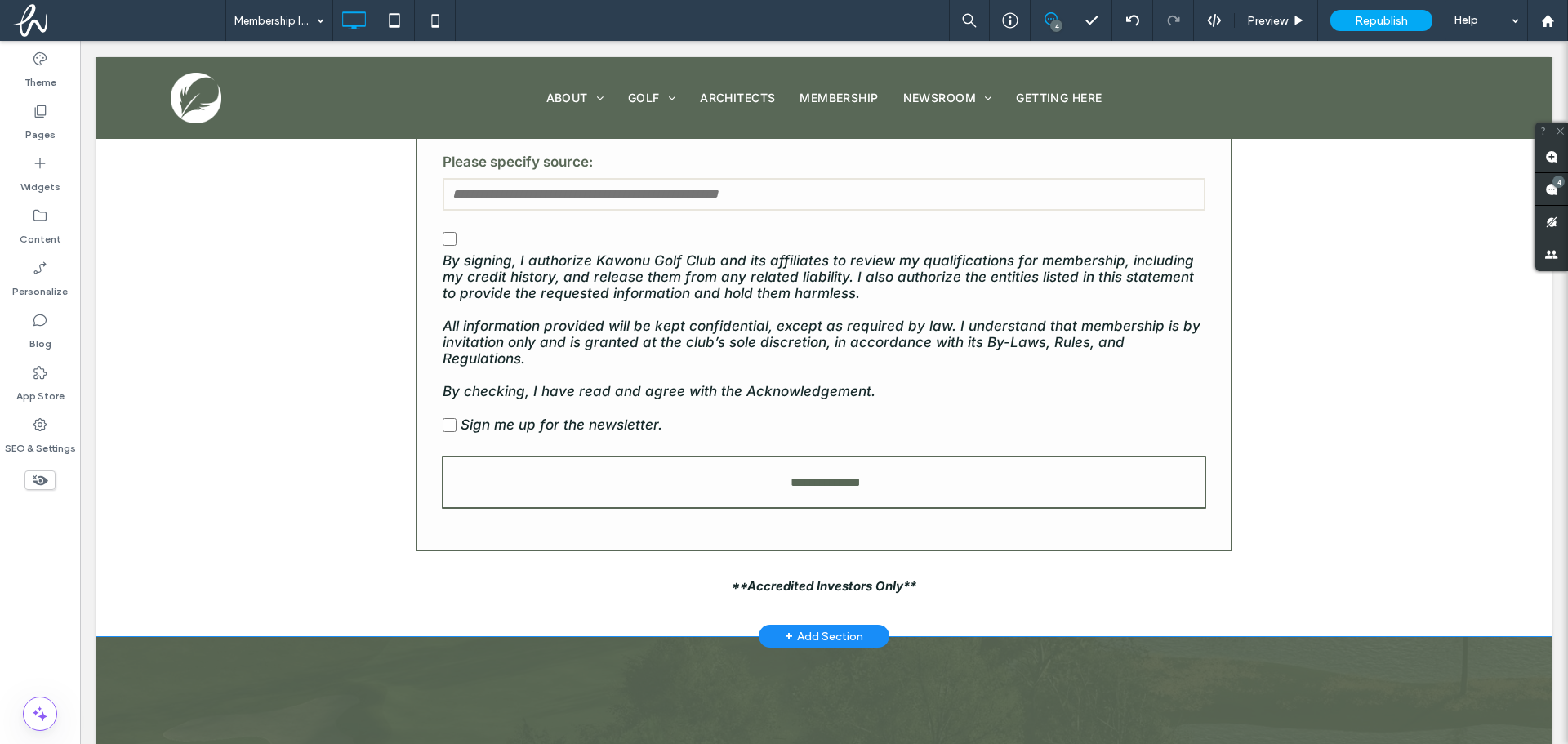
scroll to position [1240, 0]
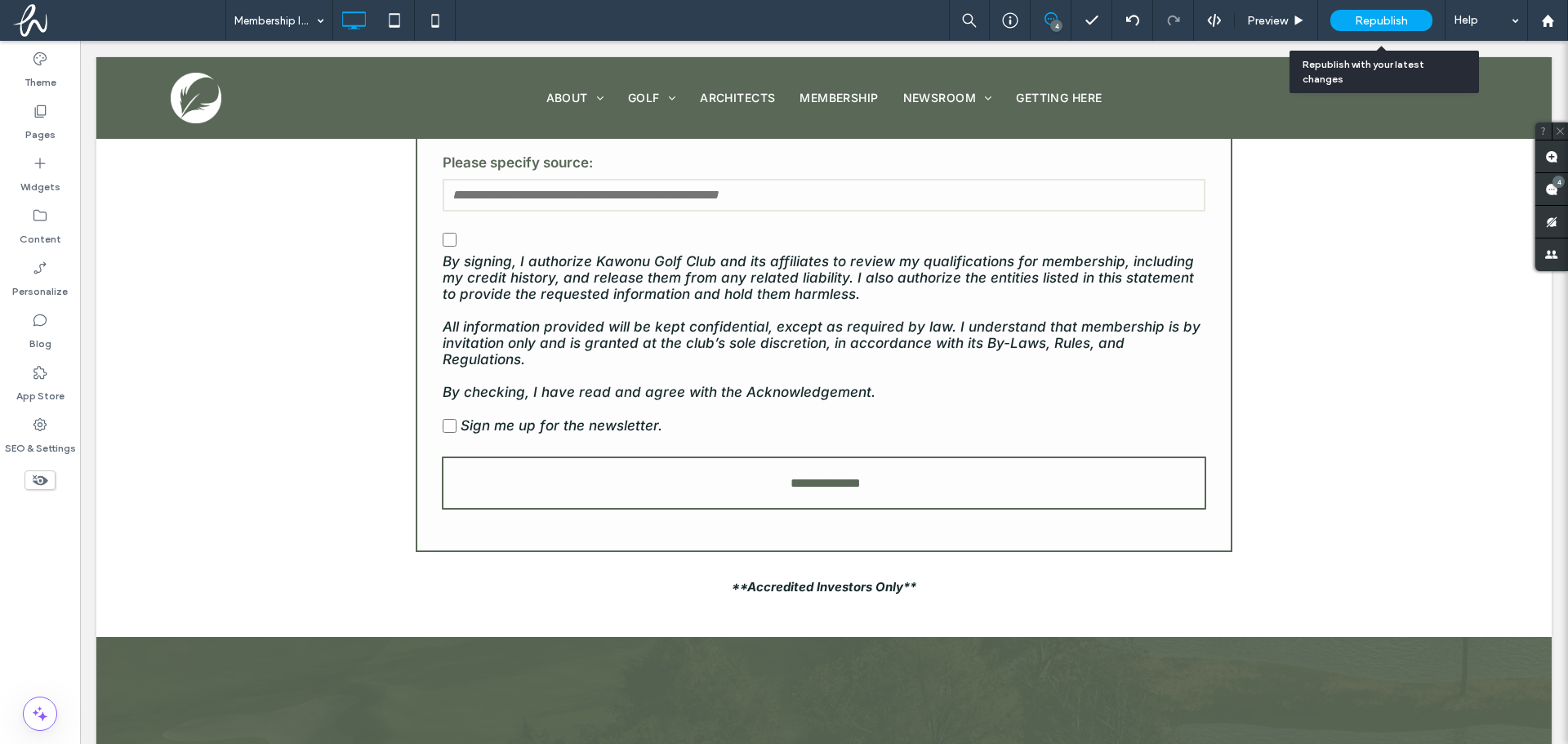
click at [1353, 16] on div "Republish" at bounding box center [1382, 20] width 102 height 21
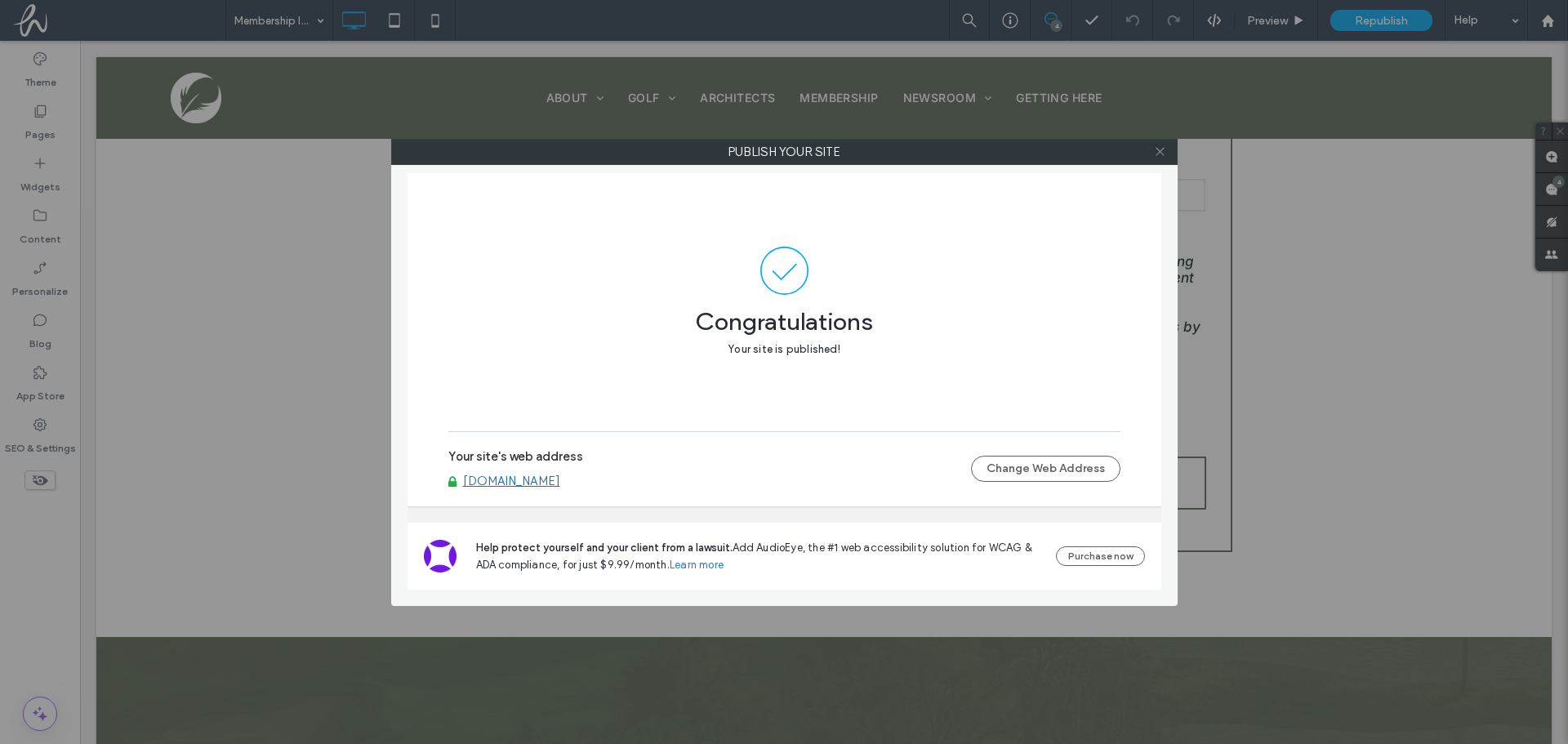
click at [1165, 149] on icon at bounding box center [1159, 151] width 12 height 12
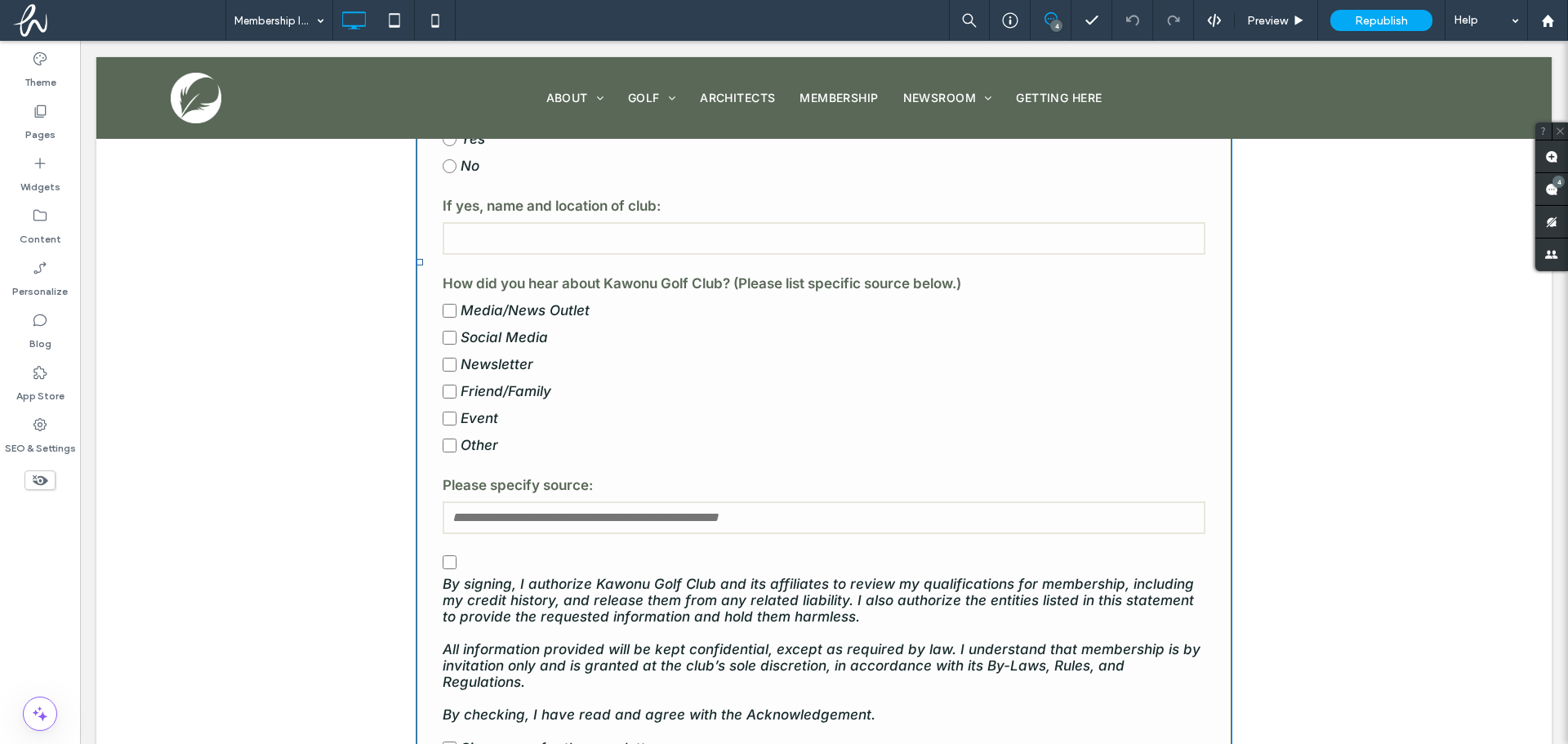
scroll to position [668, 0]
